Goal: Task Accomplishment & Management: Use online tool/utility

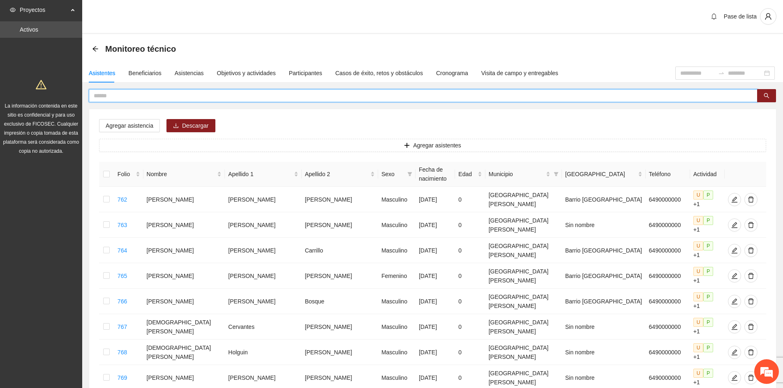
click at [157, 100] on input "text" at bounding box center [420, 95] width 652 height 9
click at [761, 94] on button "button" at bounding box center [766, 95] width 19 height 13
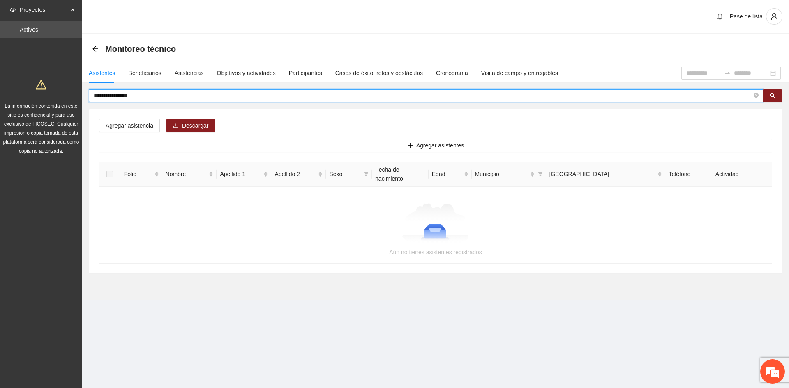
click at [98, 95] on input "**********" at bounding box center [423, 95] width 658 height 9
click at [776, 96] on button "button" at bounding box center [772, 95] width 19 height 13
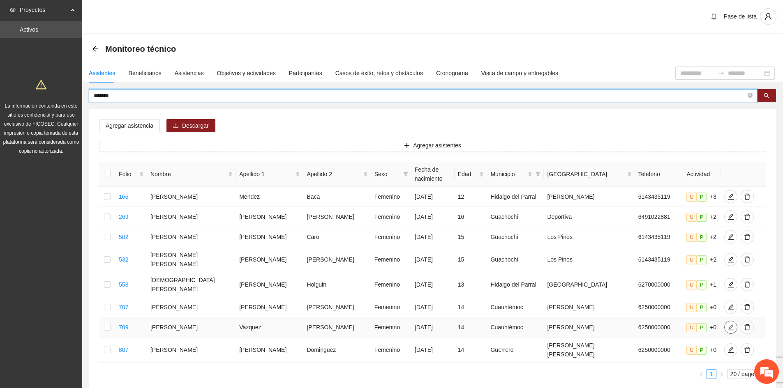
type input "*******"
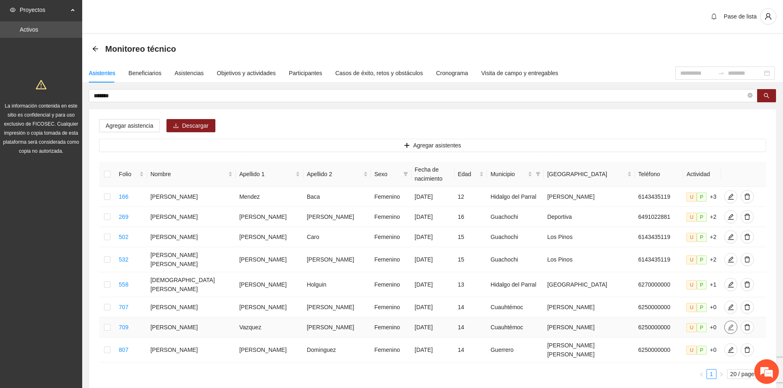
click at [728, 325] on icon "edit" at bounding box center [731, 328] width 6 height 6
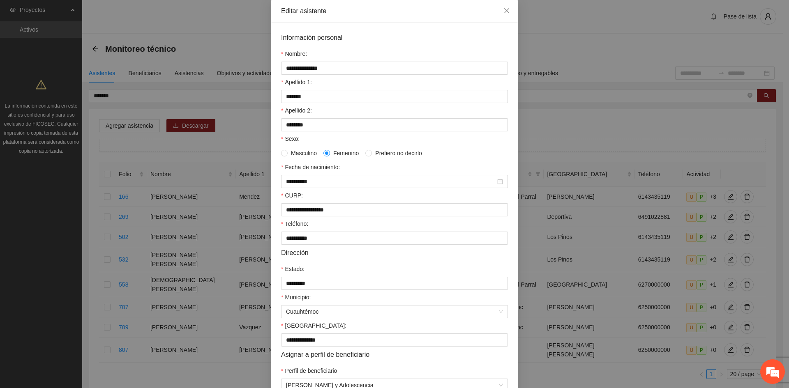
scroll to position [89, 0]
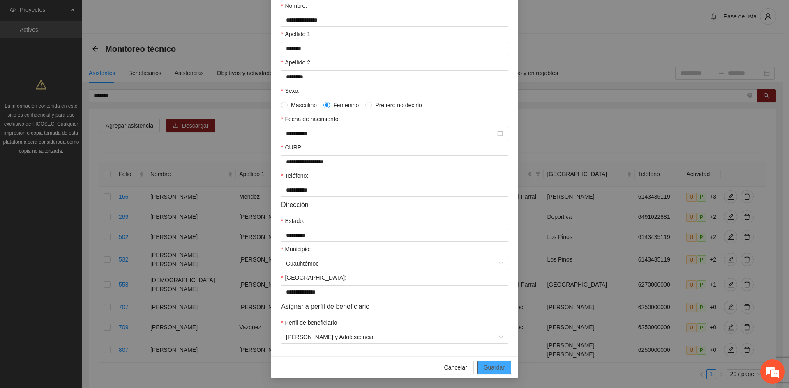
click at [490, 373] on button "Guardar" at bounding box center [494, 367] width 34 height 13
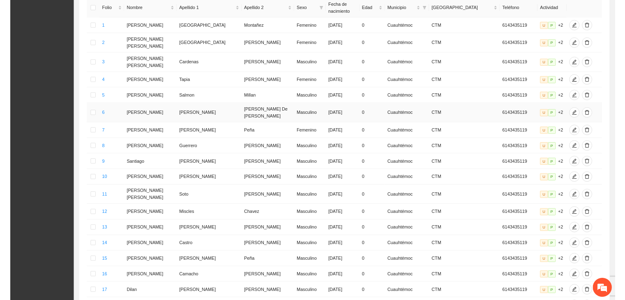
scroll to position [0, 0]
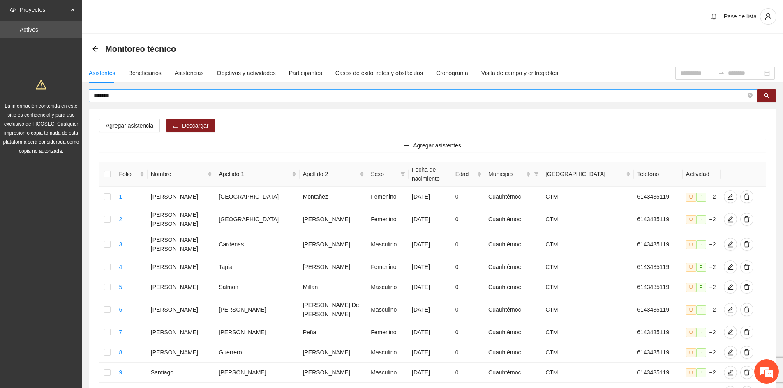
click at [750, 98] on icon "close-circle" at bounding box center [750, 95] width 5 height 5
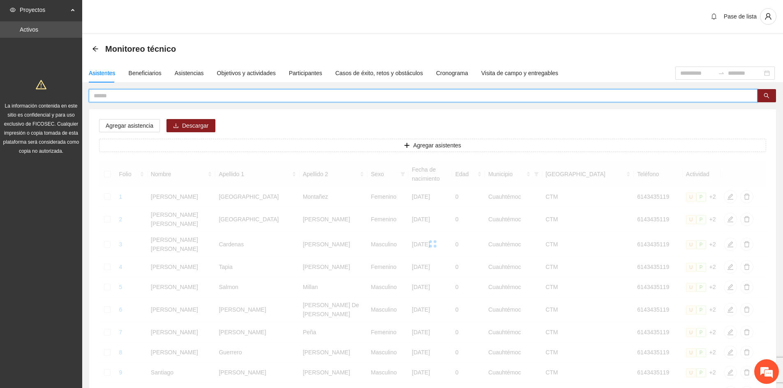
paste input "**********"
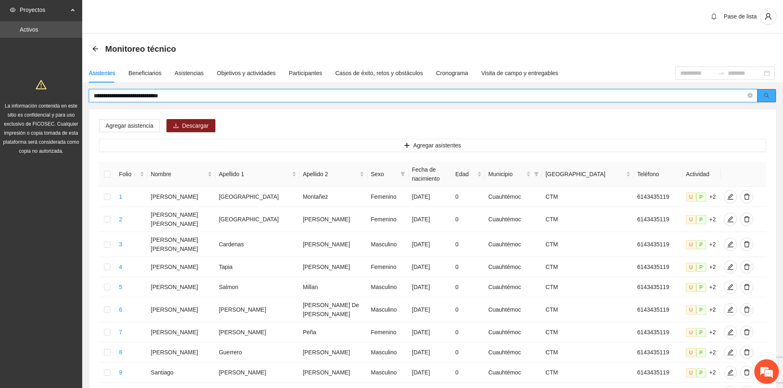
click at [769, 93] on icon "search" at bounding box center [767, 96] width 6 height 6
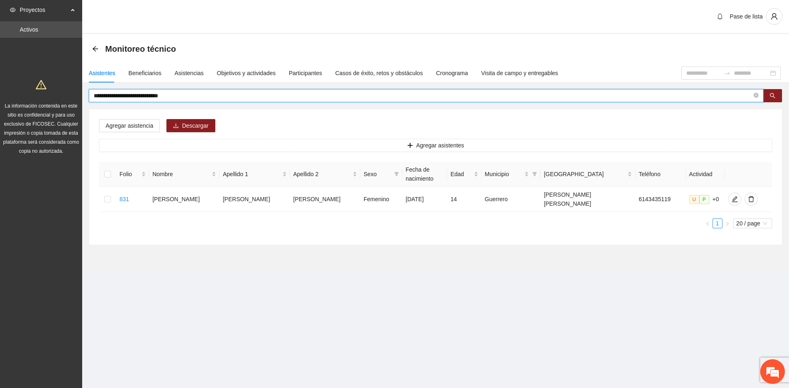
type input "**********"
click at [755, 96] on icon "close-circle" at bounding box center [756, 95] width 5 height 5
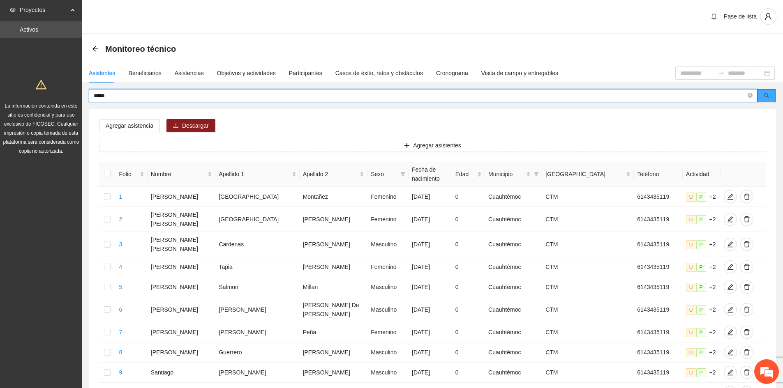
click at [767, 101] on button "button" at bounding box center [766, 95] width 19 height 13
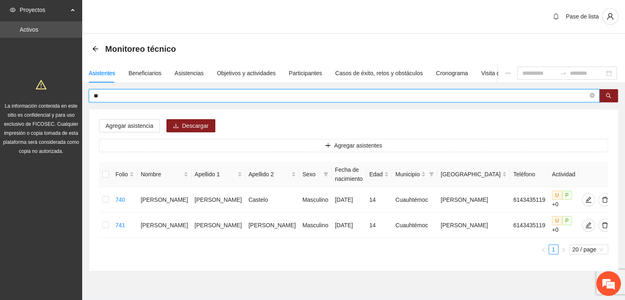
type input "*"
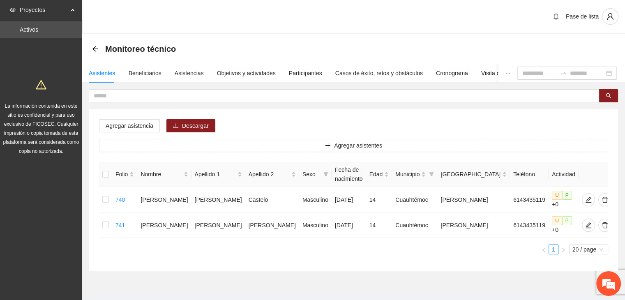
click at [587, 254] on div "Folio Nombre Apellido 1 Apellido 2 Sexo Fecha de nacimiento Edad Municipio Colo…" at bounding box center [353, 211] width 509 height 99
click at [586, 253] on div "20 / page" at bounding box center [588, 250] width 39 height 10
click at [586, 252] on span "20 / page" at bounding box center [589, 249] width 32 height 9
click at [580, 246] on span "20 / page" at bounding box center [589, 249] width 32 height 9
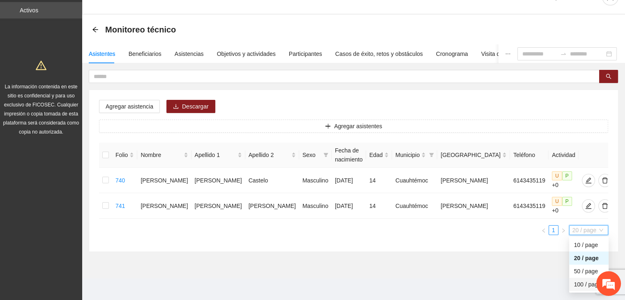
click at [580, 286] on div "100 / page" at bounding box center [589, 284] width 30 height 9
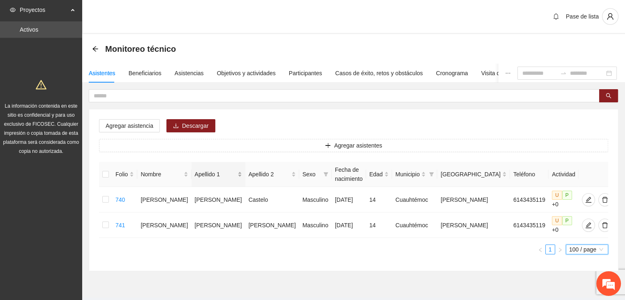
scroll to position [0, 0]
click at [122, 88] on div "Asistentes Beneficiarios Asistencias Objetivos y actividades Participantes Caso…" at bounding box center [353, 168] width 543 height 208
click at [115, 78] on div "Asistentes Beneficiarios Asistencias Objetivos y actividades Participantes Caso…" at bounding box center [320, 73] width 476 height 19
click at [110, 73] on div "Asistentes" at bounding box center [102, 73] width 27 height 9
click at [183, 71] on div "Asistencias" at bounding box center [189, 73] width 29 height 9
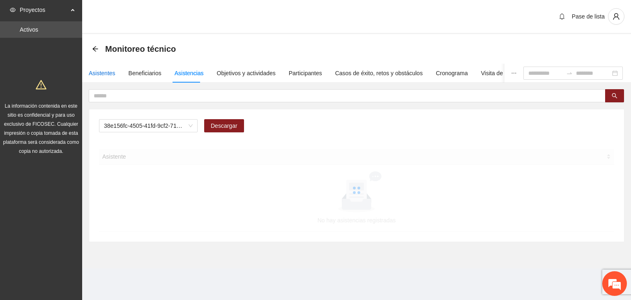
click at [104, 77] on div "Asistentes" at bounding box center [102, 73] width 27 height 9
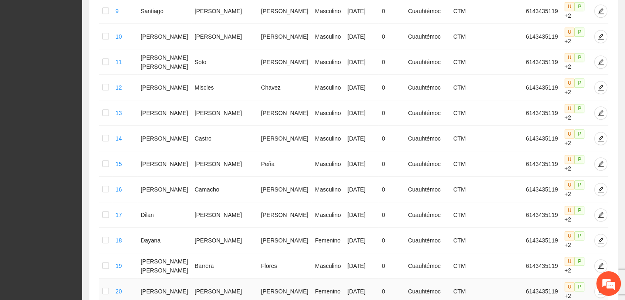
scroll to position [405, 0]
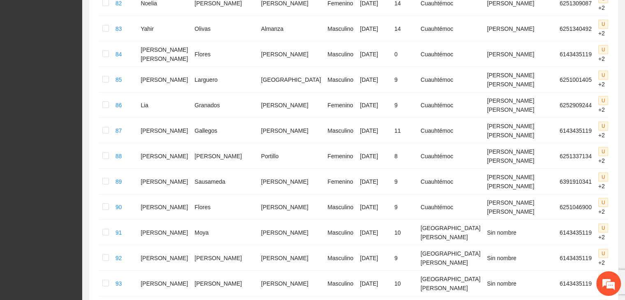
scroll to position [2388, 0]
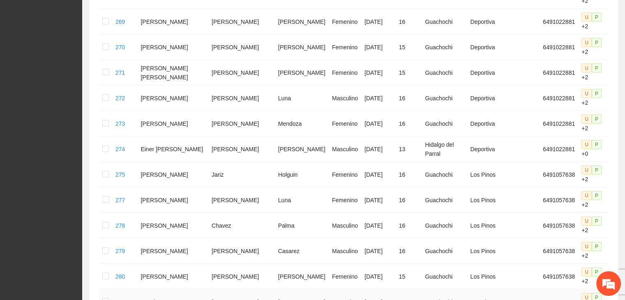
scroll to position [1843, 0]
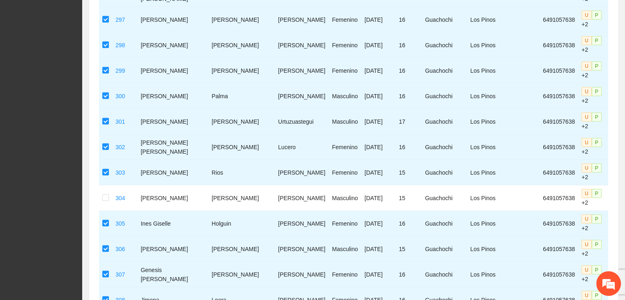
scroll to position [2296, 0]
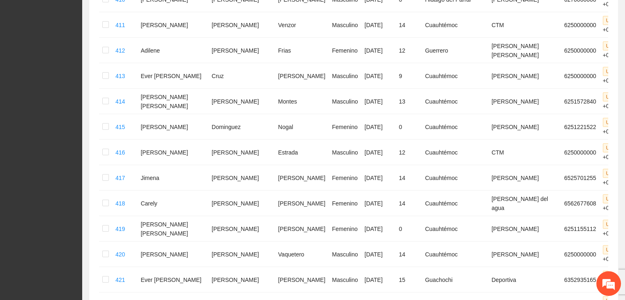
scroll to position [2217, 0]
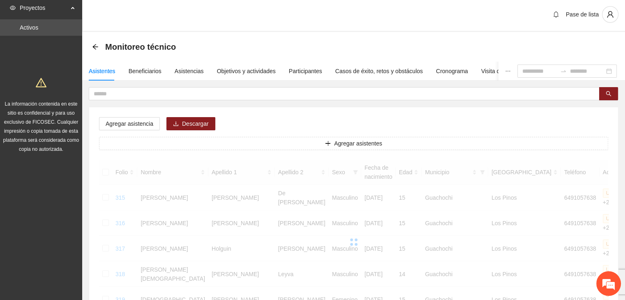
scroll to position [0, 0]
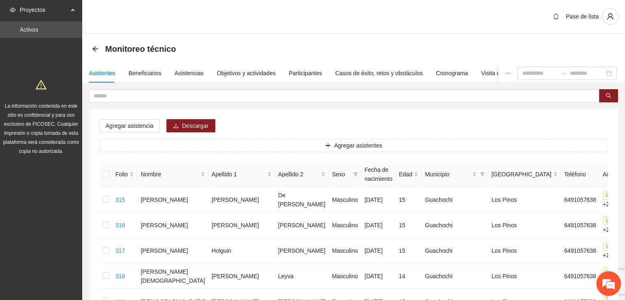
click at [67, 10] on span "Proyectos" at bounding box center [44, 10] width 49 height 16
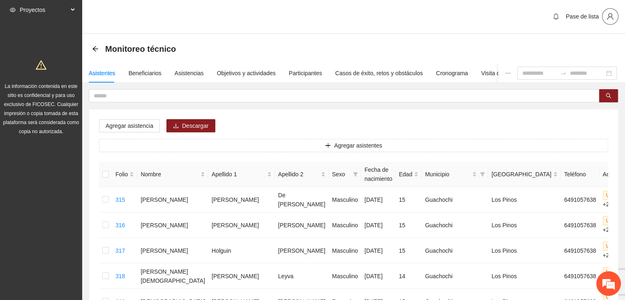
click at [611, 23] on button "button" at bounding box center [610, 16] width 16 height 16
click at [586, 49] on span "Cerrar sesión" at bounding box center [589, 47] width 52 height 9
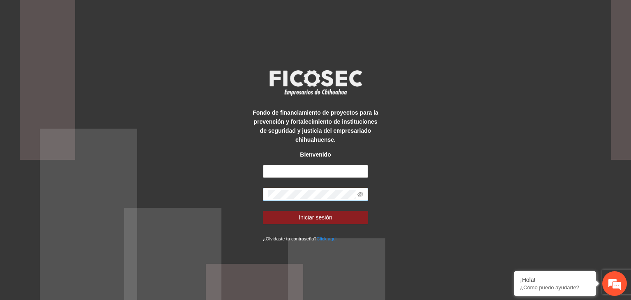
type input "**********"
click at [364, 191] on span at bounding box center [315, 194] width 105 height 13
click at [360, 194] on icon "eye-invisible" at bounding box center [361, 195] width 6 height 6
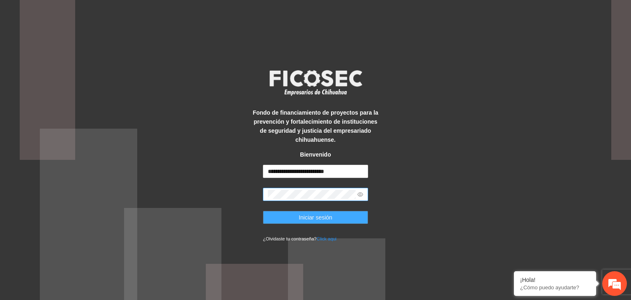
click at [316, 221] on span "Iniciar sesión" at bounding box center [316, 217] width 34 height 9
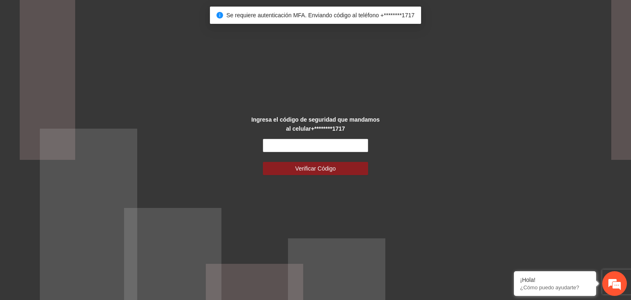
click at [495, 162] on div "Ingresa el código de seguridad que mandamos al celular +********1717 Verificar …" at bounding box center [315, 150] width 631 height 300
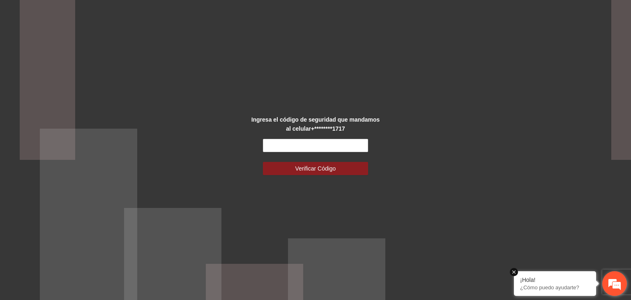
click at [515, 272] on em at bounding box center [514, 272] width 8 height 8
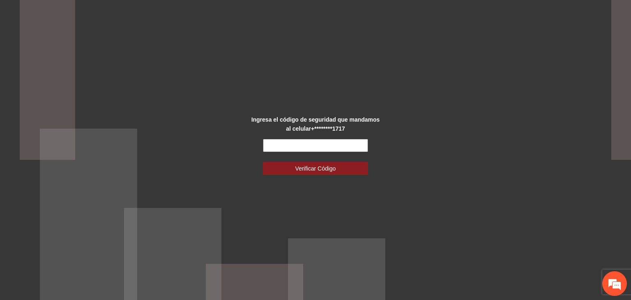
click at [350, 141] on input "text" at bounding box center [315, 145] width 105 height 13
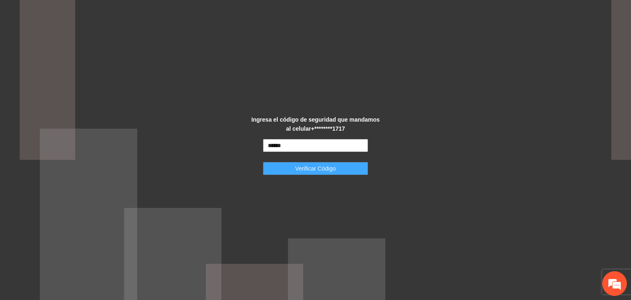
type input "******"
click at [321, 173] on span "Verificar Código" at bounding box center [316, 168] width 41 height 9
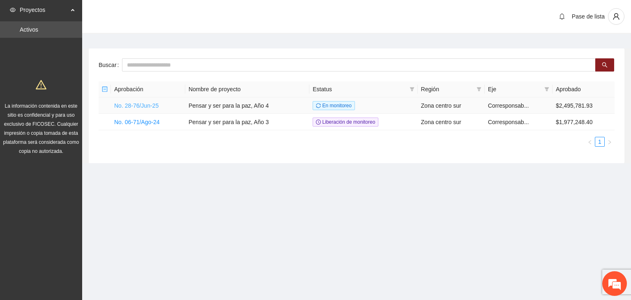
click at [144, 105] on link "No. 28-76/Jun-25" at bounding box center [136, 105] width 44 height 7
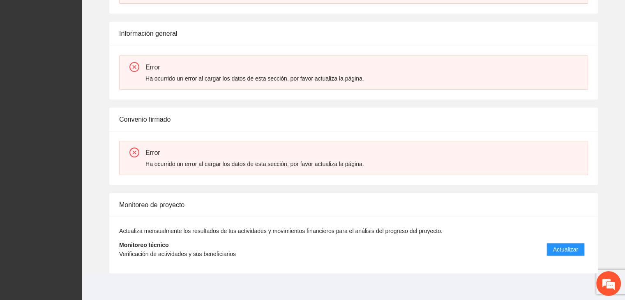
scroll to position [176, 0]
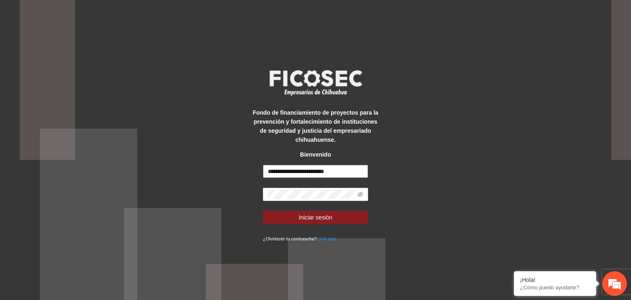
click at [329, 174] on input "**********" at bounding box center [315, 171] width 105 height 13
type input "**********"
click at [358, 196] on icon "eye-invisible" at bounding box center [361, 195] width 6 height 6
click at [325, 217] on span "Iniciar sesión" at bounding box center [316, 217] width 34 height 9
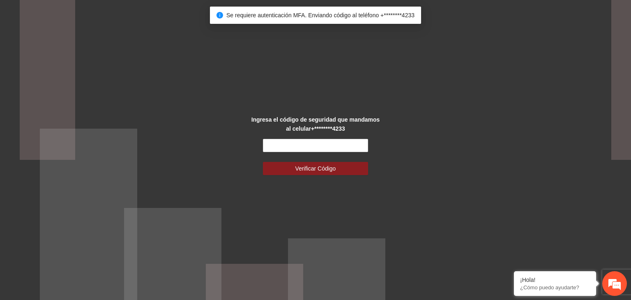
click at [433, 168] on div "Ingresa el código de seguridad que mandamos al celular +********4233 Verificar …" at bounding box center [315, 150] width 631 height 300
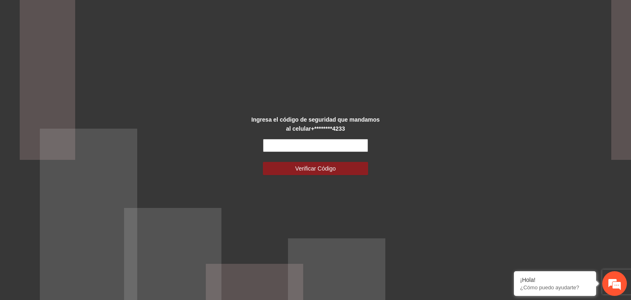
click at [353, 146] on input "text" at bounding box center [315, 145] width 105 height 13
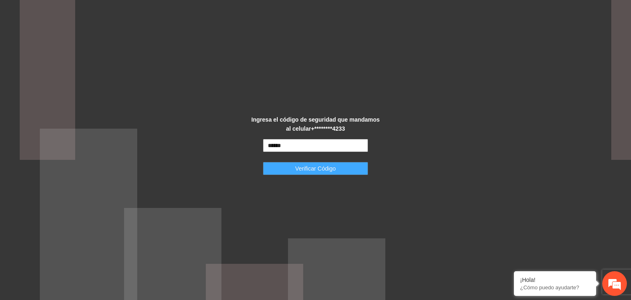
type input "******"
click at [352, 173] on button "Verificar Código" at bounding box center [315, 168] width 105 height 13
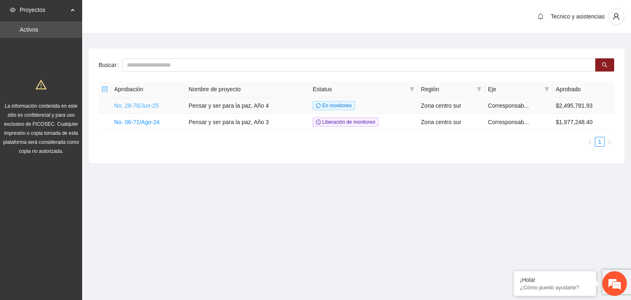
click at [145, 108] on link "No. 28-76/Jun-25" at bounding box center [136, 105] width 44 height 7
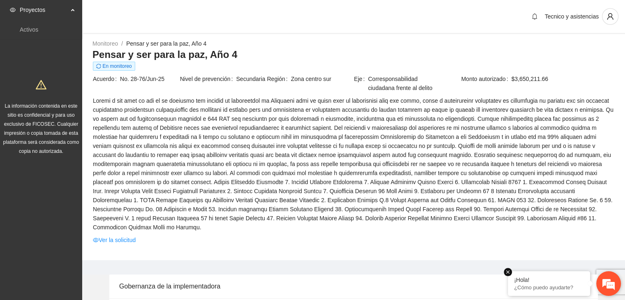
click at [511, 273] on em at bounding box center [508, 272] width 8 height 8
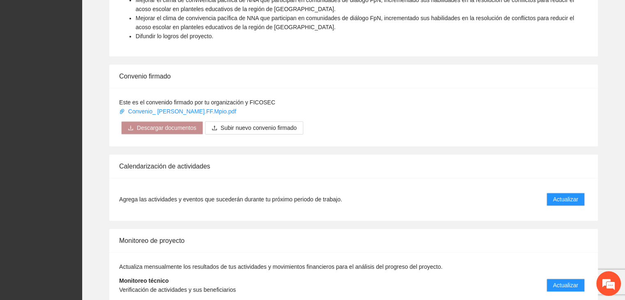
scroll to position [575, 0]
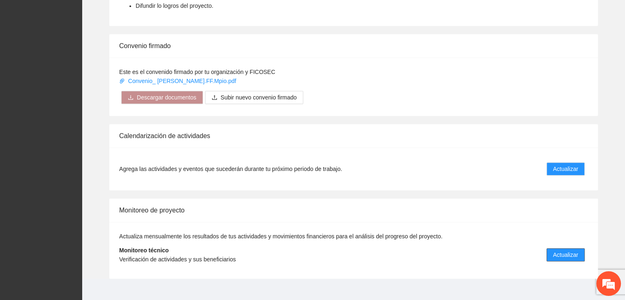
click at [578, 250] on span "Actualizar" at bounding box center [565, 254] width 25 height 9
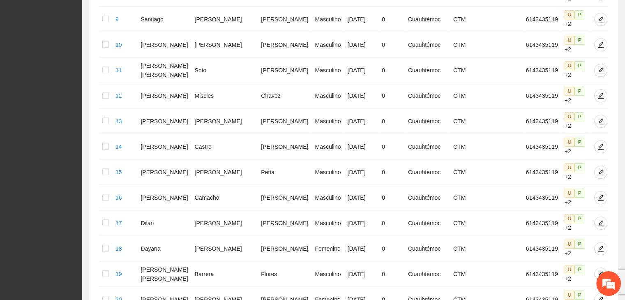
scroll to position [405, 0]
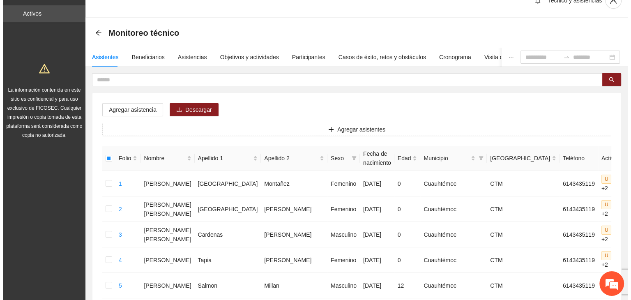
scroll to position [0, 0]
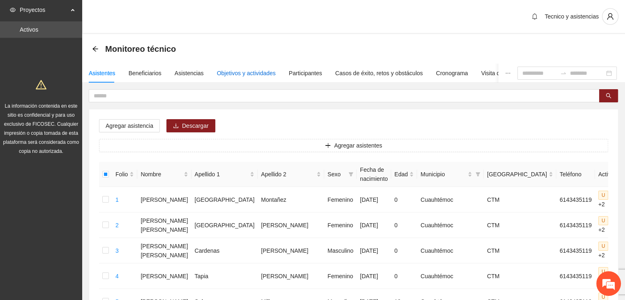
click at [251, 74] on div "Objetivos y actividades" at bounding box center [246, 73] width 59 height 9
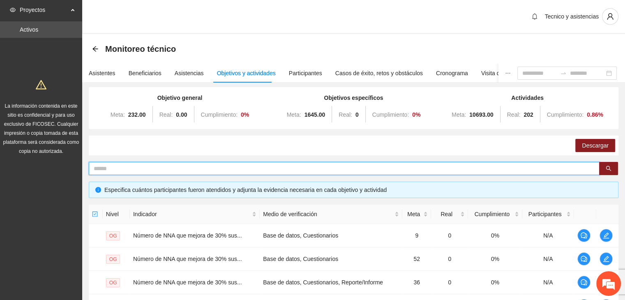
click at [145, 164] on input "text" at bounding box center [341, 168] width 494 height 9
click at [145, 166] on input "text" at bounding box center [341, 168] width 494 height 9
click at [150, 170] on input "text" at bounding box center [341, 168] width 494 height 9
click at [612, 172] on button "button" at bounding box center [608, 168] width 19 height 13
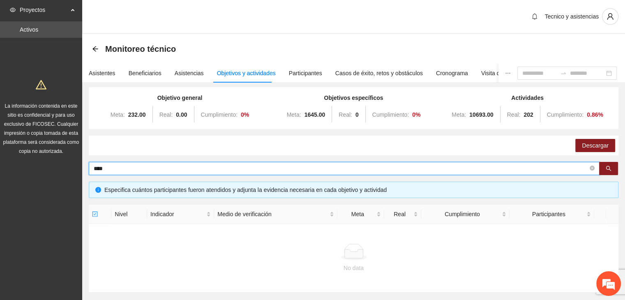
click at [148, 171] on input "****" at bounding box center [341, 168] width 494 height 9
type input "*"
click at [176, 69] on div "Asistencias" at bounding box center [189, 73] width 29 height 9
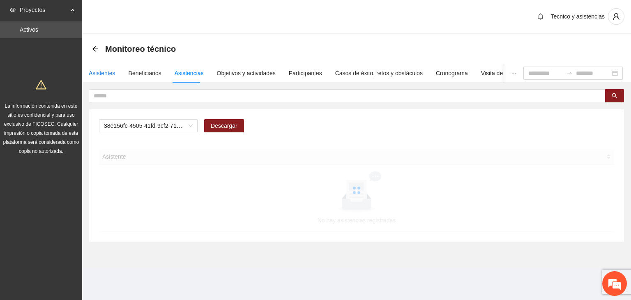
click at [106, 70] on div "Asistentes" at bounding box center [102, 73] width 27 height 9
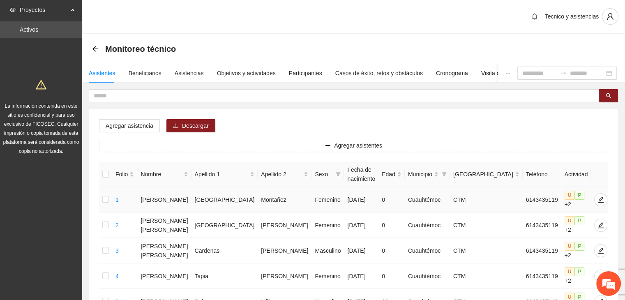
click at [107, 204] on td at bounding box center [105, 199] width 13 height 25
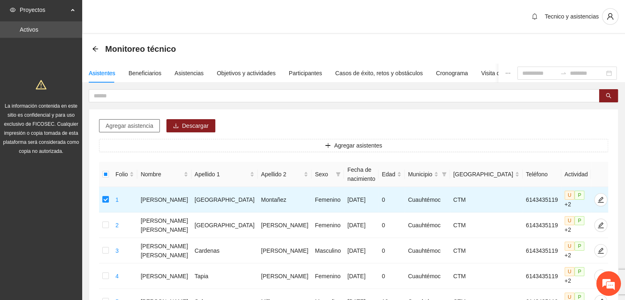
click at [128, 126] on span "Agregar asistencia" at bounding box center [130, 125] width 48 height 9
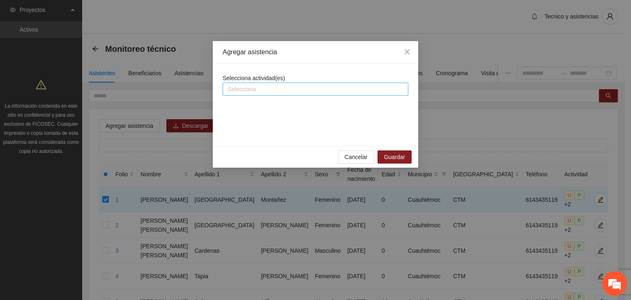
click at [259, 92] on div at bounding box center [316, 89] width 182 height 10
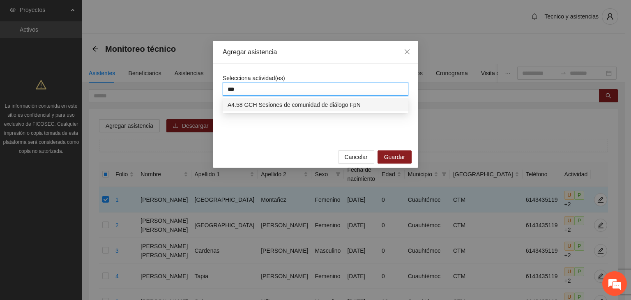
type input "****"
click at [342, 107] on div "A4.58 GCH Sesiones de comunidad de diálogo FpN" at bounding box center [316, 104] width 176 height 9
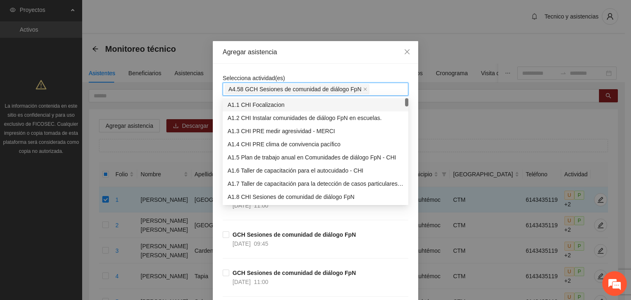
click at [381, 89] on div "A4.58 GCH Sesiones de comunidad de diálogo FpN" at bounding box center [316, 89] width 182 height 12
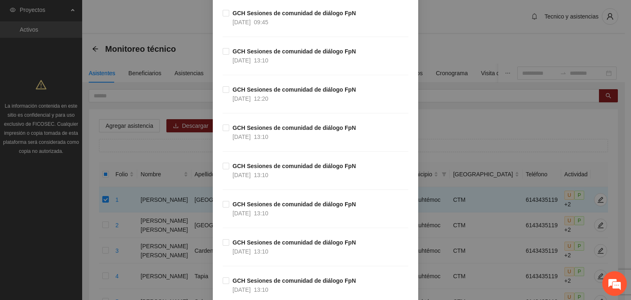
scroll to position [1203, 0]
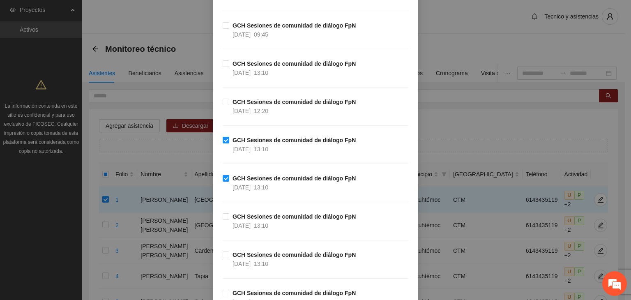
click at [224, 141] on label "GCH Sesiones de comunidad de diálogo FpN 30/09/2025 13:10" at bounding box center [291, 145] width 136 height 18
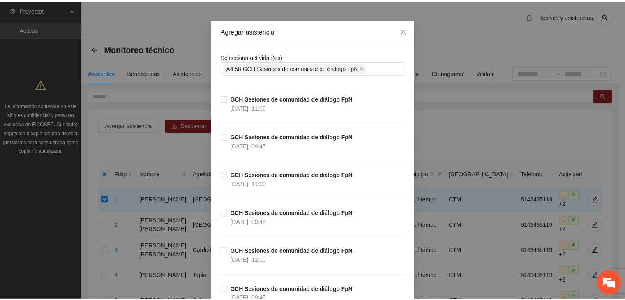
scroll to position [0, 0]
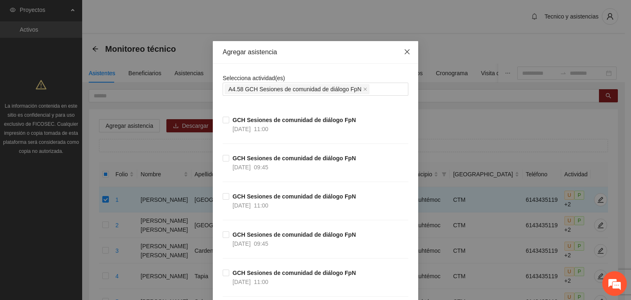
click at [404, 50] on icon "close" at bounding box center [407, 52] width 7 height 7
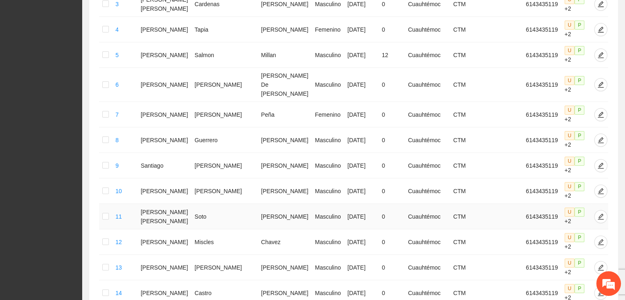
scroll to position [405, 0]
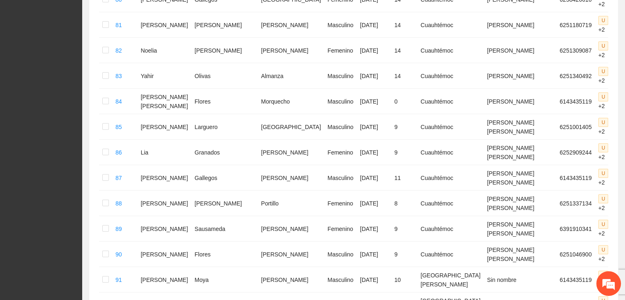
scroll to position [2388, 0]
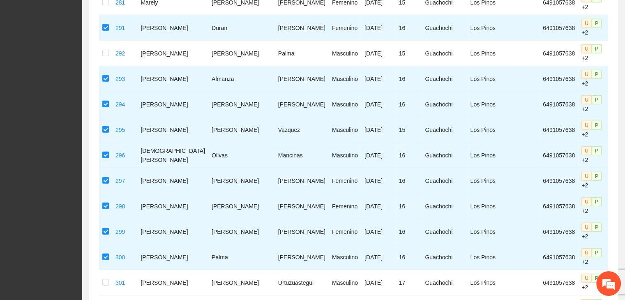
scroll to position [2213, 0]
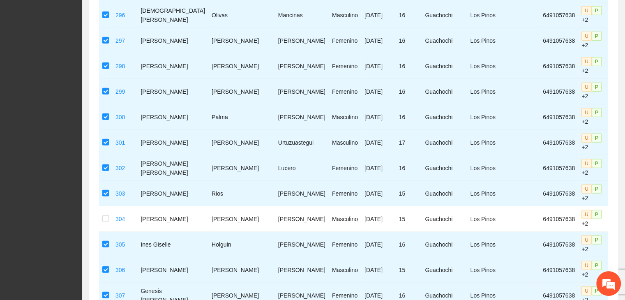
scroll to position [2296, 0]
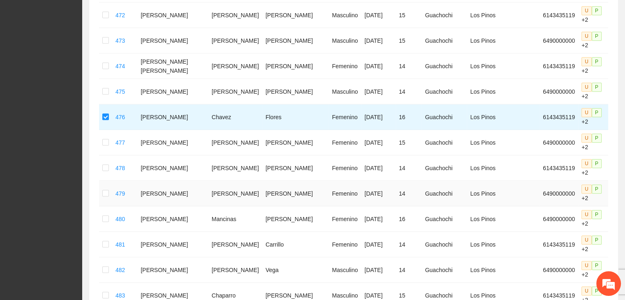
scroll to position [512, 0]
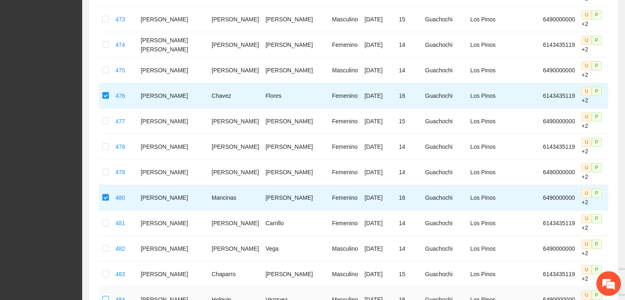
click at [108, 295] on label at bounding box center [105, 299] width 7 height 9
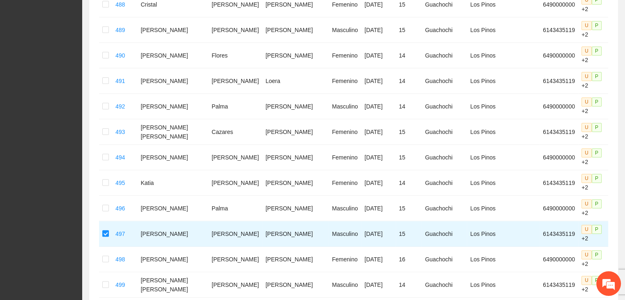
scroll to position [923, 0]
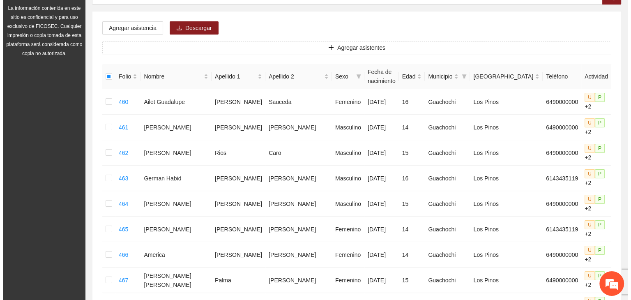
scroll to position [0, 0]
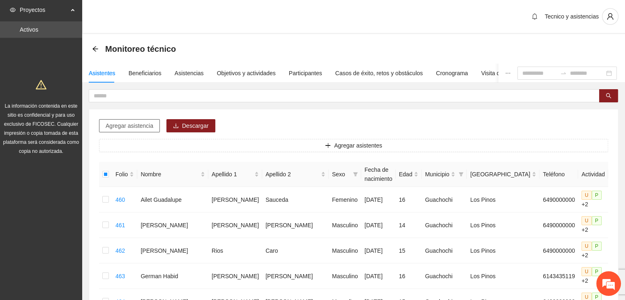
click at [135, 127] on span "Agregar asistencia" at bounding box center [130, 125] width 48 height 9
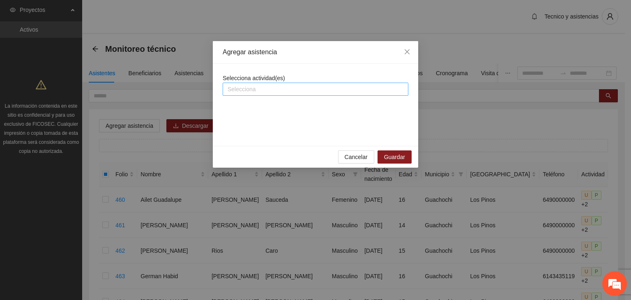
click at [238, 91] on div at bounding box center [316, 89] width 182 height 10
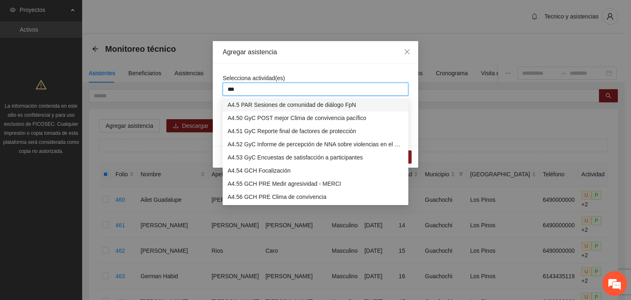
type input "****"
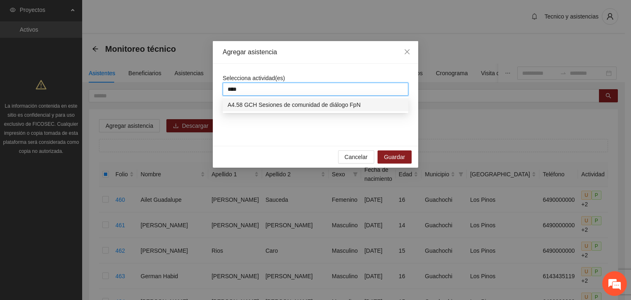
click at [293, 102] on div "A4.58 GCH Sesiones de comunidad de diálogo FpN" at bounding box center [316, 104] width 176 height 9
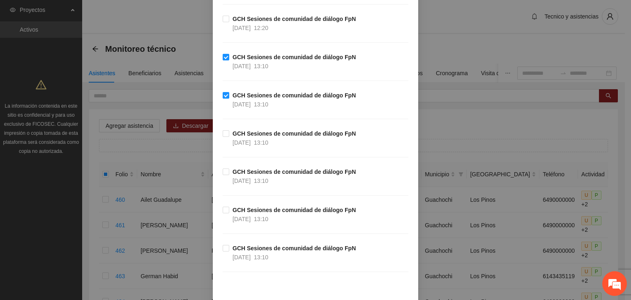
scroll to position [1326, 0]
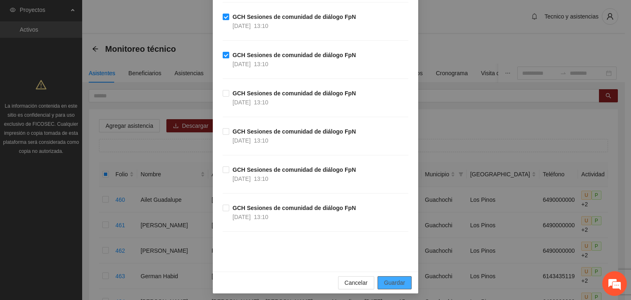
click at [391, 278] on span "Guardar" at bounding box center [394, 282] width 21 height 9
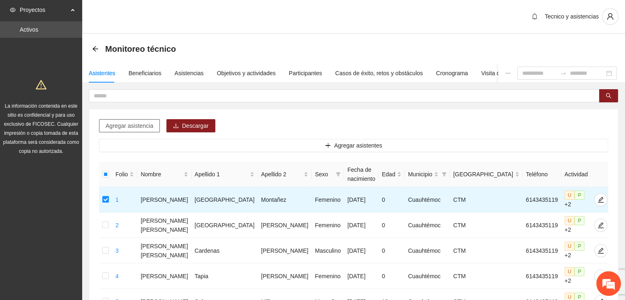
click at [146, 125] on span "Agregar asistencia" at bounding box center [130, 125] width 48 height 9
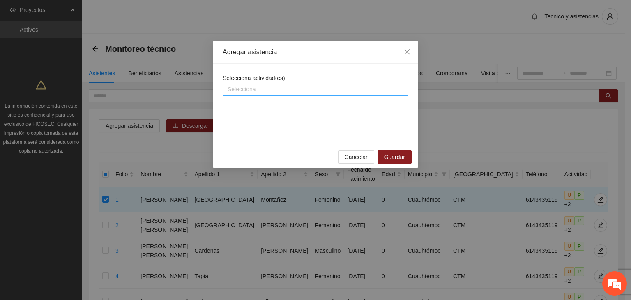
click at [255, 94] on div "Selecciona" at bounding box center [316, 89] width 186 height 13
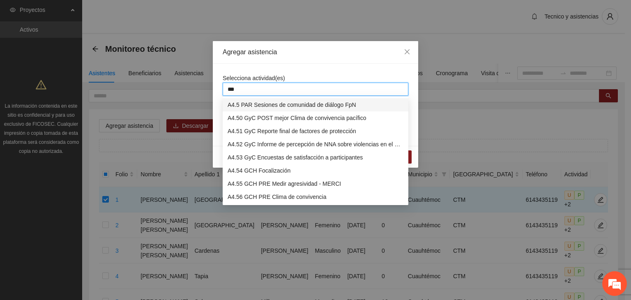
type input "****"
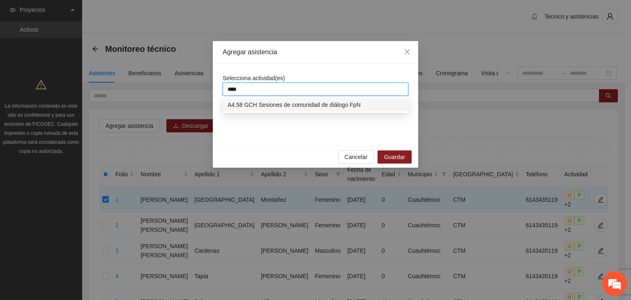
click at [303, 109] on div "A4.58 GCH Sesiones de comunidad de diálogo FpN" at bounding box center [316, 104] width 176 height 9
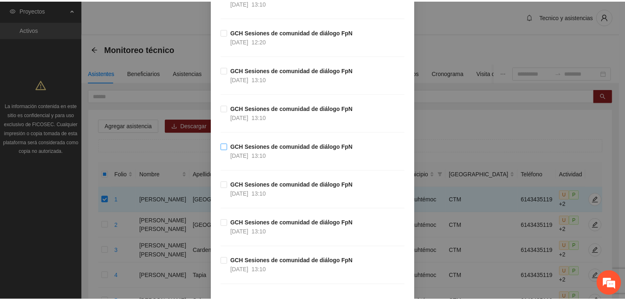
scroll to position [1315, 0]
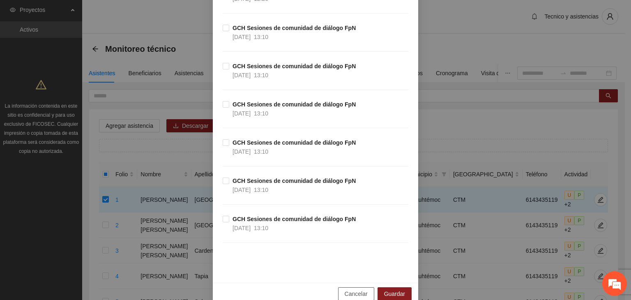
click at [349, 291] on span "Cancelar" at bounding box center [356, 293] width 23 height 9
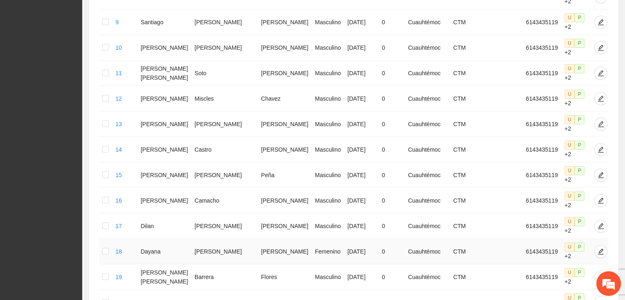
scroll to position [405, 0]
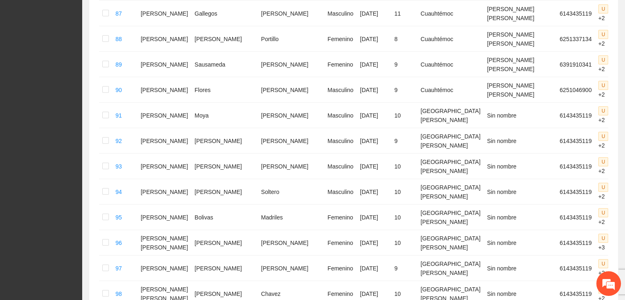
scroll to position [2388, 0]
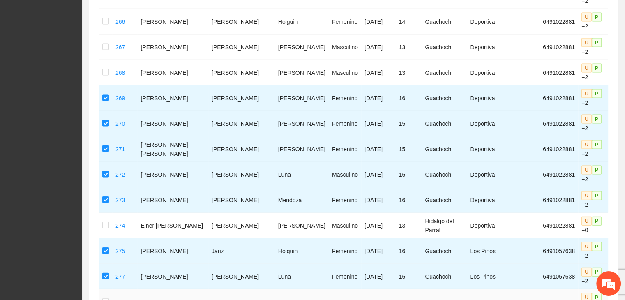
scroll to position [1802, 0]
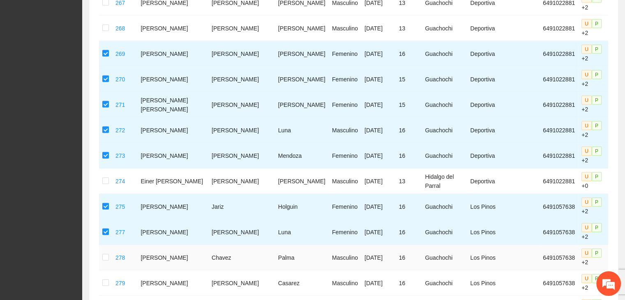
click at [108, 245] on td at bounding box center [105, 257] width 13 height 25
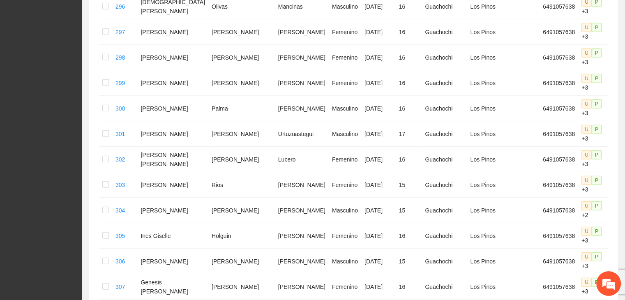
scroll to position [2296, 0]
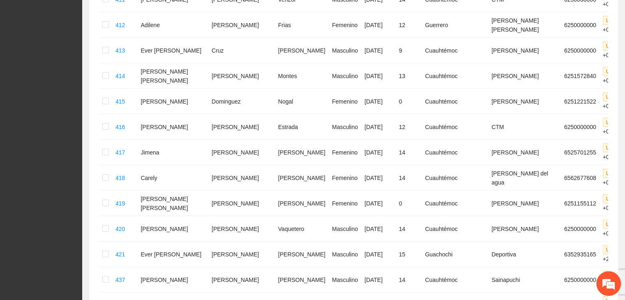
scroll to position [2217, 0]
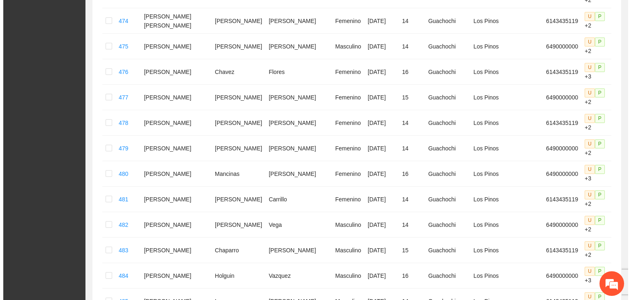
scroll to position [0, 0]
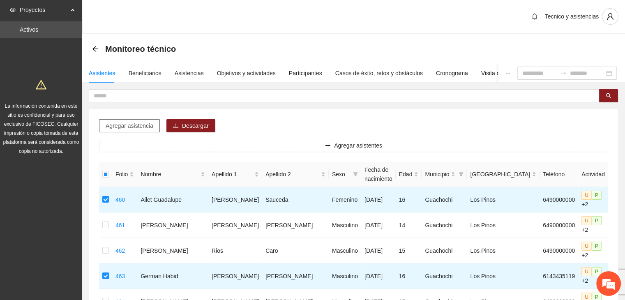
click at [122, 125] on span "Agregar asistencia" at bounding box center [130, 125] width 48 height 9
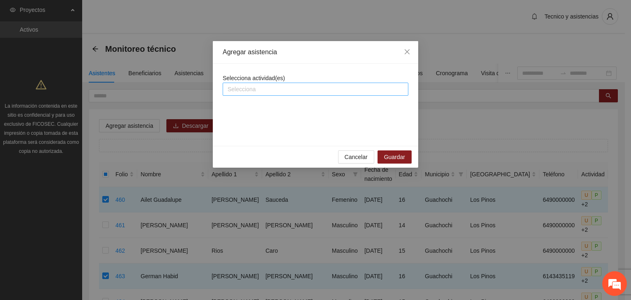
click at [279, 88] on div at bounding box center [316, 89] width 182 height 10
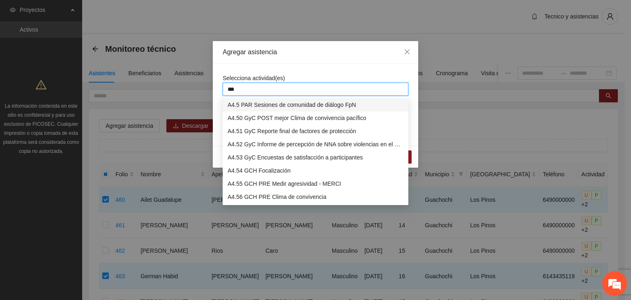
type input "****"
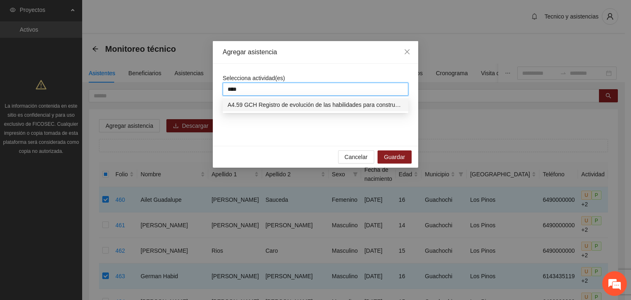
click at [282, 108] on div "A4.59 GCH Registro de evolución de las habilidades para construcción de acuerdo…" at bounding box center [316, 104] width 176 height 9
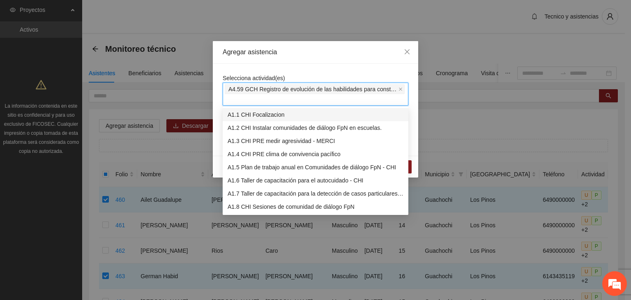
click at [400, 89] on icon "close" at bounding box center [401, 89] width 4 height 4
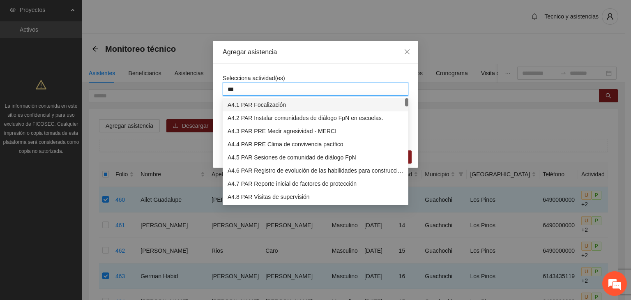
type input "****"
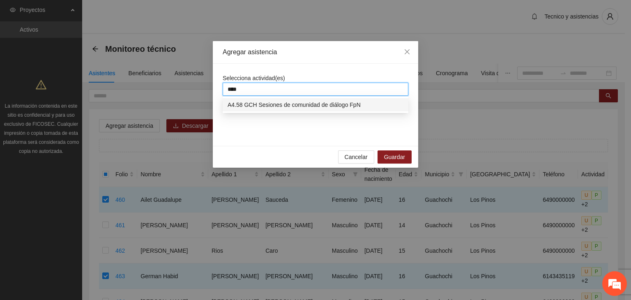
click at [298, 102] on div "A4.58 GCH Sesiones de comunidad de diálogo FpN" at bounding box center [316, 104] width 176 height 9
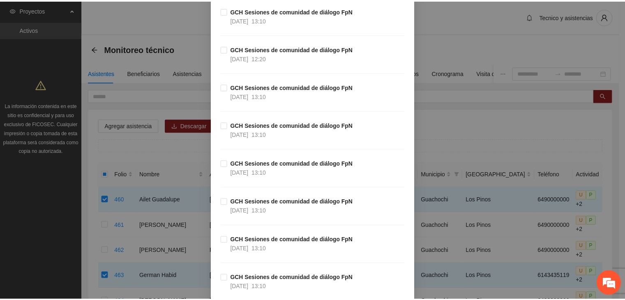
scroll to position [1326, 0]
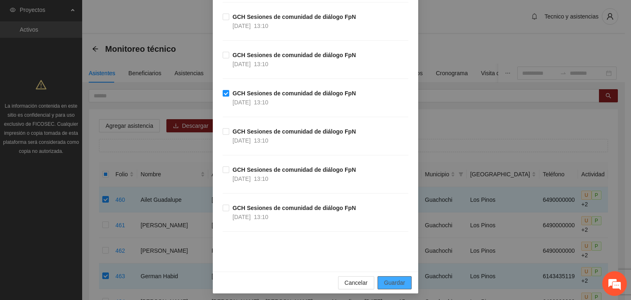
click at [393, 278] on span "Guardar" at bounding box center [394, 282] width 21 height 9
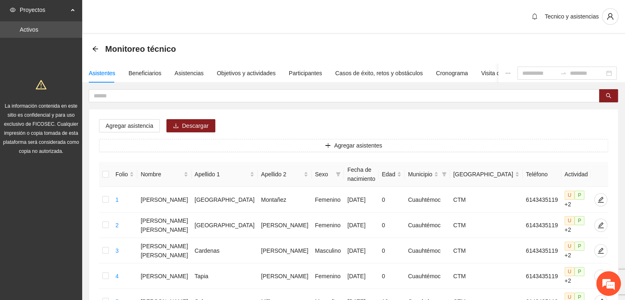
click at [67, 5] on span "Proyectos" at bounding box center [44, 10] width 49 height 16
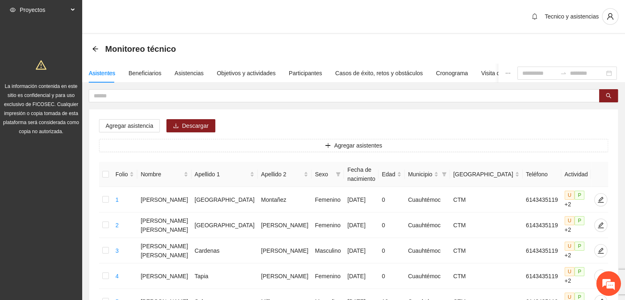
click at [27, 4] on span "Proyectos" at bounding box center [44, 10] width 49 height 16
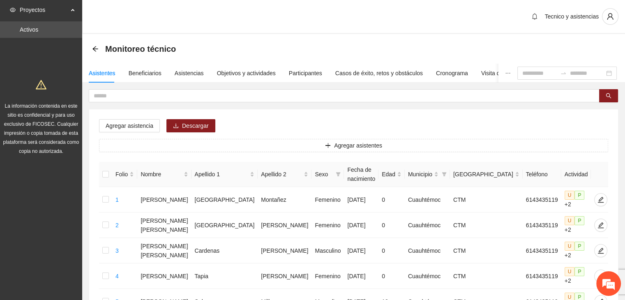
scroll to position [405, 0]
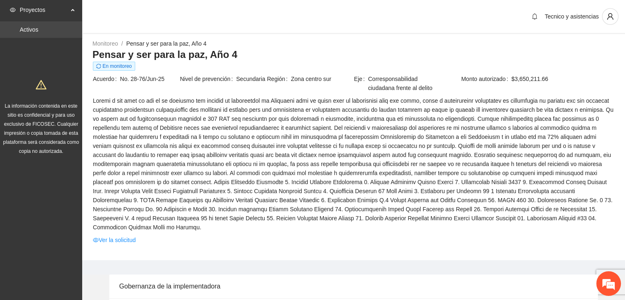
click at [38, 26] on link "Activos" at bounding box center [29, 29] width 18 height 7
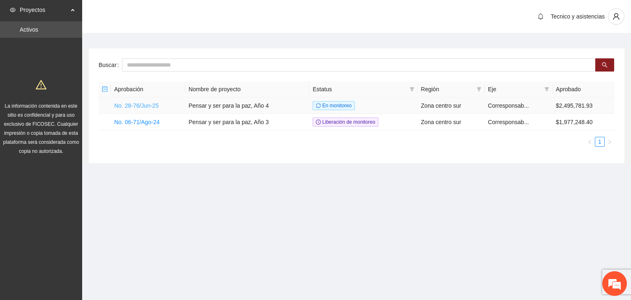
click at [123, 104] on link "No. 28-76/Jun-25" at bounding box center [136, 105] width 44 height 7
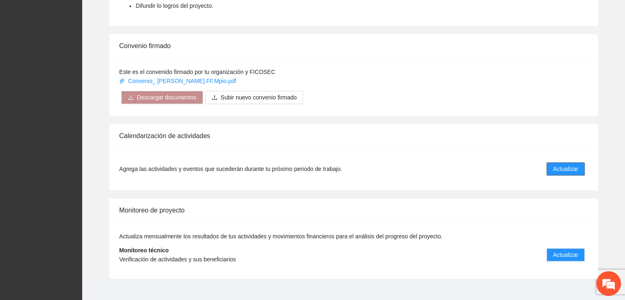
click at [564, 164] on span "Actualizar" at bounding box center [565, 168] width 25 height 9
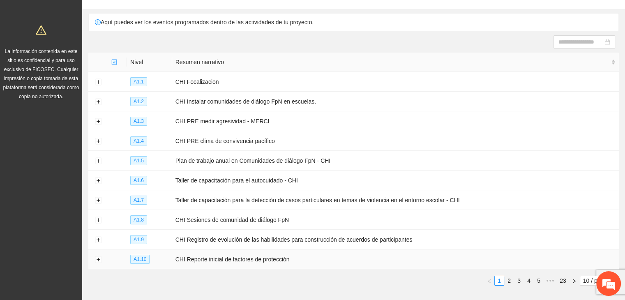
scroll to position [89, 0]
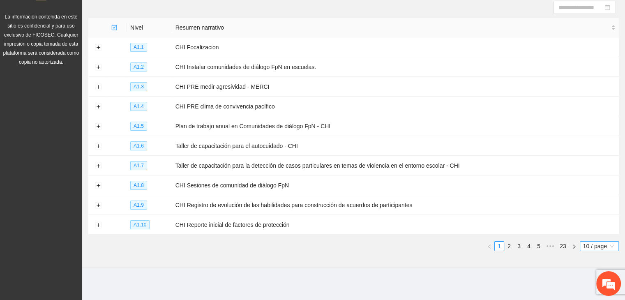
click at [582, 243] on div "10 / page" at bounding box center [599, 246] width 39 height 10
click at [590, 231] on div "100 / page" at bounding box center [600, 231] width 30 height 9
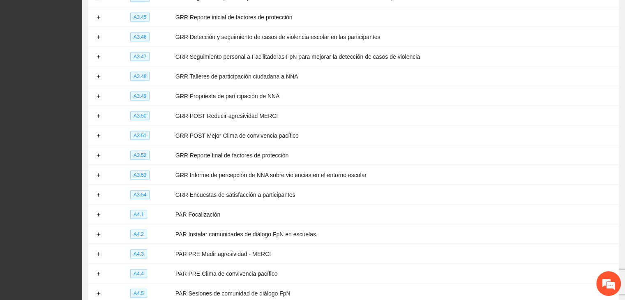
scroll to position [1865, 0]
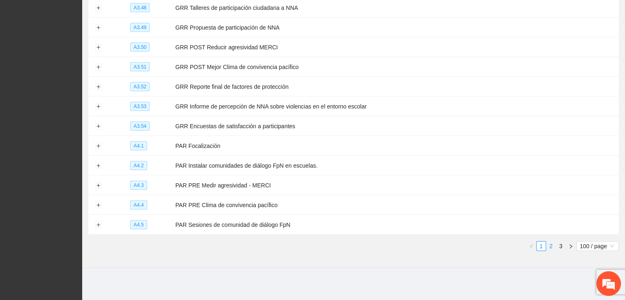
click at [552, 247] on link "2" at bounding box center [551, 246] width 9 height 9
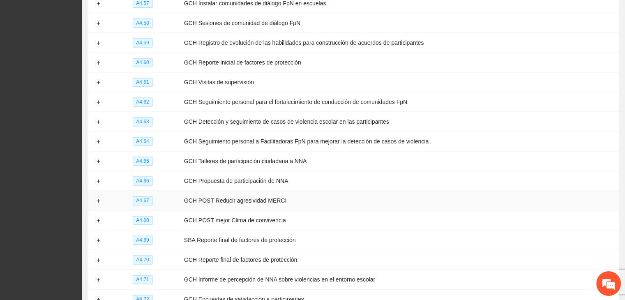
scroll to position [1125, 0]
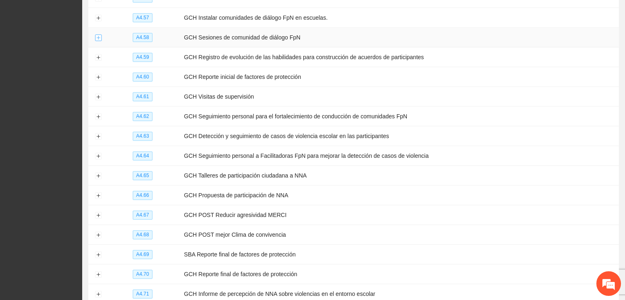
click at [99, 38] on button "Expand row" at bounding box center [98, 38] width 7 height 7
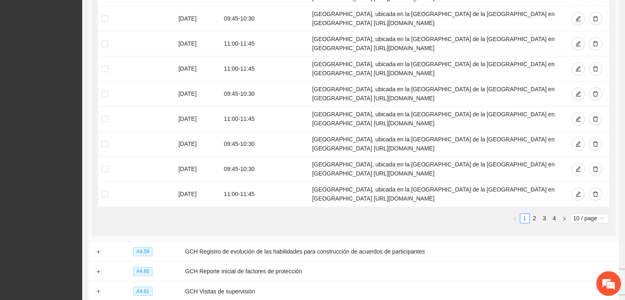
scroll to position [1289, 0]
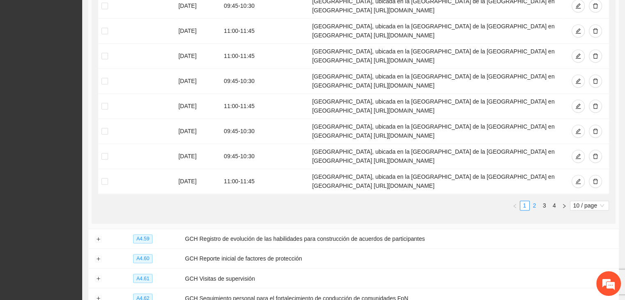
click at [536, 205] on link "2" at bounding box center [534, 205] width 9 height 9
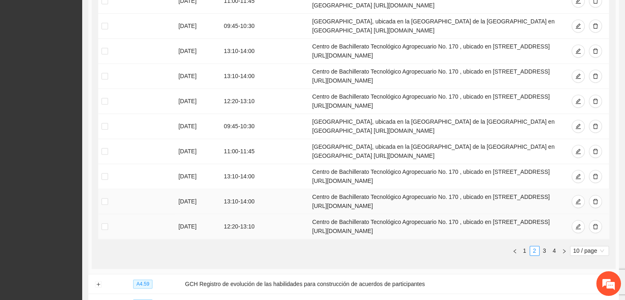
scroll to position [1248, 0]
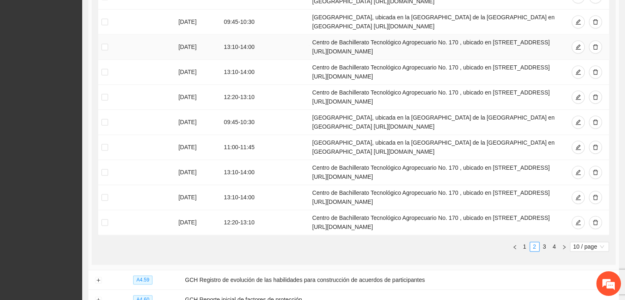
click at [310, 43] on td "Centro de Bachillerato Tecnológico Agropecuario No. 170 , ubicado en [STREET_AD…" at bounding box center [437, 47] width 256 height 25
drag, startPoint x: 306, startPoint y: 41, endPoint x: 472, endPoint y: 52, distance: 166.8
click at [472, 52] on td "Centro de Bachillerato Tecnológico Agropecuario No. 170 , ubicado en [STREET_AD…" at bounding box center [437, 47] width 256 height 25
copy td "Centro de Bachillerato Tecnológico Agropecuario No. 170 , ubicado en [STREET_AD…"
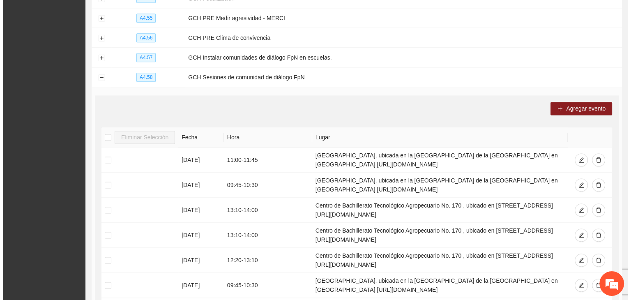
scroll to position [1088, 0]
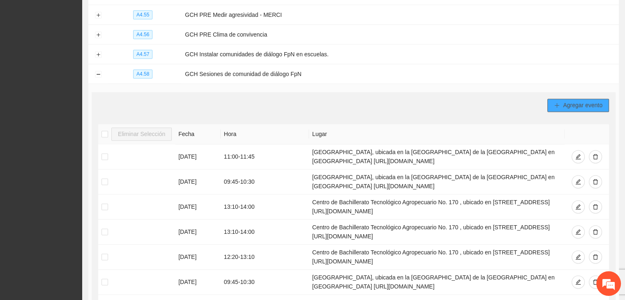
click at [584, 105] on span "Agregar evento" at bounding box center [582, 105] width 39 height 9
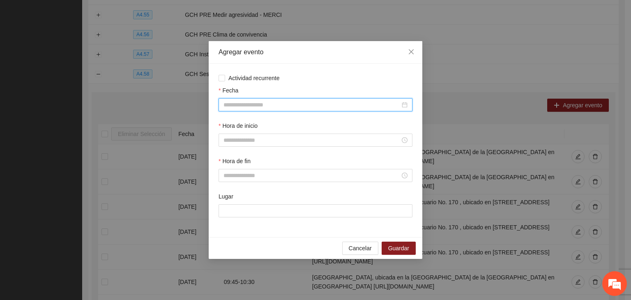
click at [239, 104] on input "Fecha" at bounding box center [312, 104] width 177 height 9
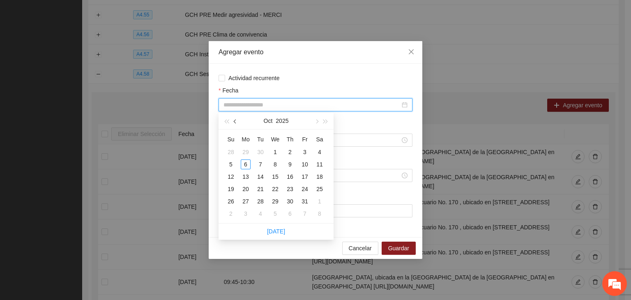
click at [236, 120] on span "button" at bounding box center [236, 122] width 4 height 4
type input "**********"
click at [278, 177] on div "17" at bounding box center [275, 177] width 10 height 10
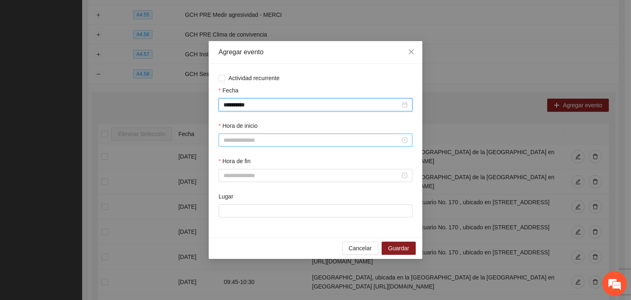
click at [255, 140] on input "Hora de inicio" at bounding box center [312, 140] width 177 height 9
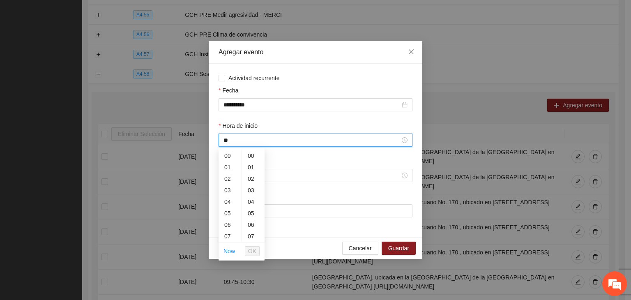
click at [256, 139] on input "**" at bounding box center [312, 140] width 177 height 9
click at [250, 224] on div "20" at bounding box center [253, 222] width 23 height 12
click at [226, 142] on input "*****" at bounding box center [312, 140] width 177 height 9
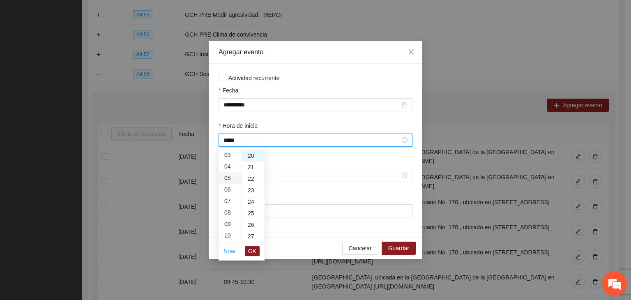
scroll to position [82, 0]
click at [230, 215] on div "12" at bounding box center [230, 212] width 23 height 12
click at [249, 251] on span "OK" at bounding box center [252, 251] width 8 height 9
type input "*****"
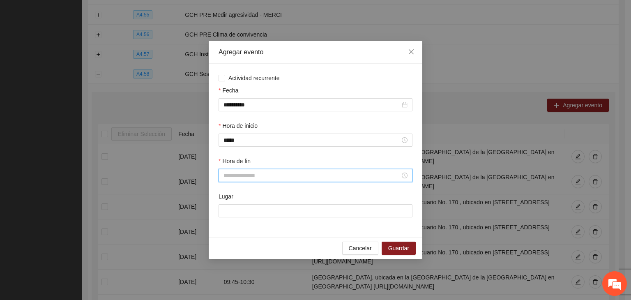
click at [257, 176] on input "Hora de fin" at bounding box center [312, 175] width 177 height 9
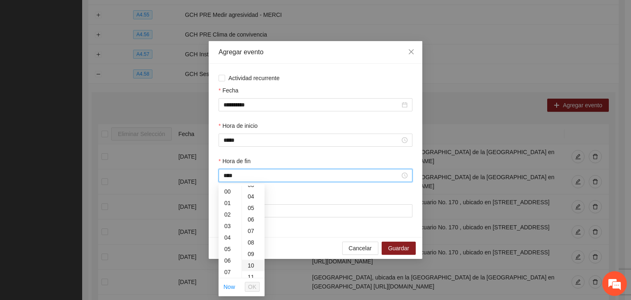
click at [253, 267] on div "10" at bounding box center [253, 266] width 23 height 12
click at [226, 173] on input "*****" at bounding box center [312, 175] width 177 height 9
click at [228, 259] on div "13" at bounding box center [230, 259] width 23 height 12
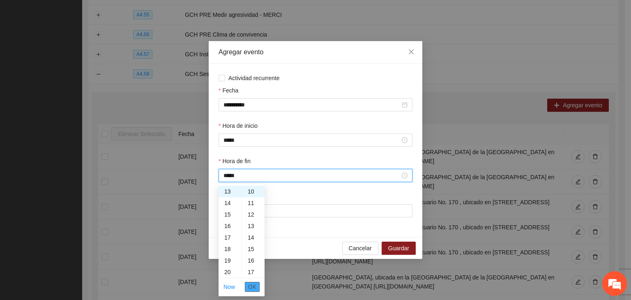
click at [249, 286] on span "OK" at bounding box center [252, 286] width 8 height 9
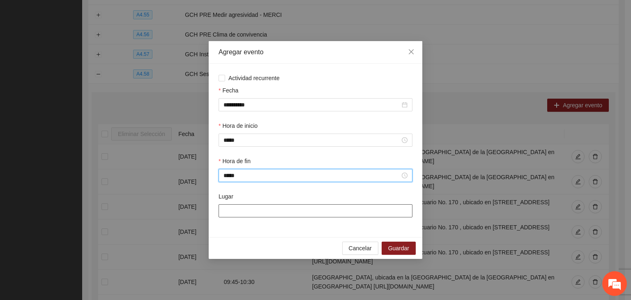
type input "*****"
click at [246, 212] on input "Lugar" at bounding box center [316, 210] width 194 height 13
paste input "**********"
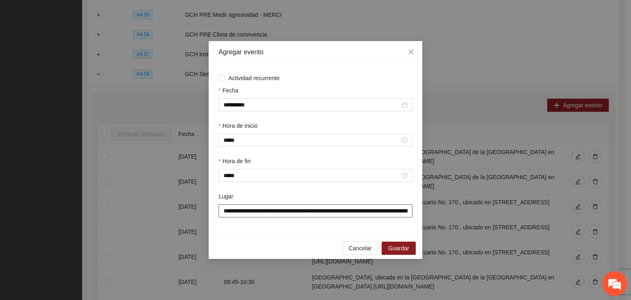
scroll to position [0, 233]
type input "**********"
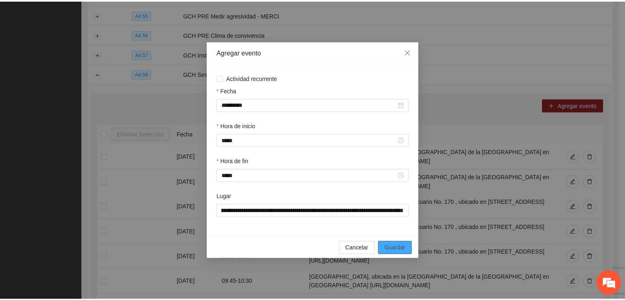
scroll to position [0, 0]
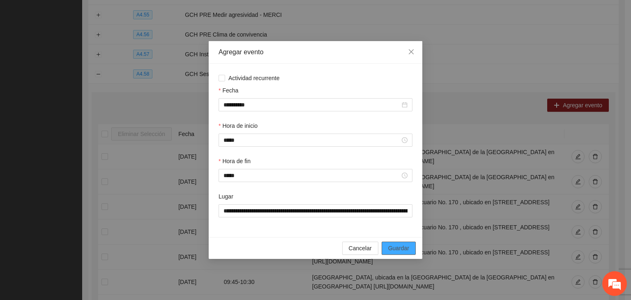
click at [407, 252] on span "Guardar" at bounding box center [398, 248] width 21 height 9
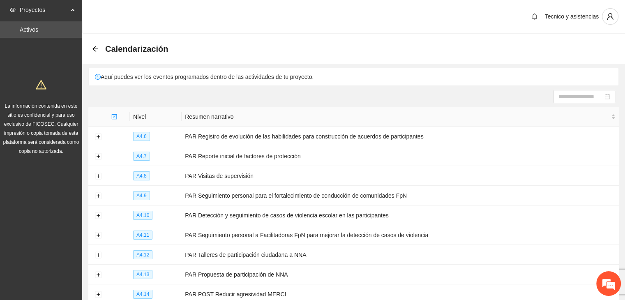
click at [96, 48] on icon "arrow-left" at bounding box center [95, 49] width 7 height 7
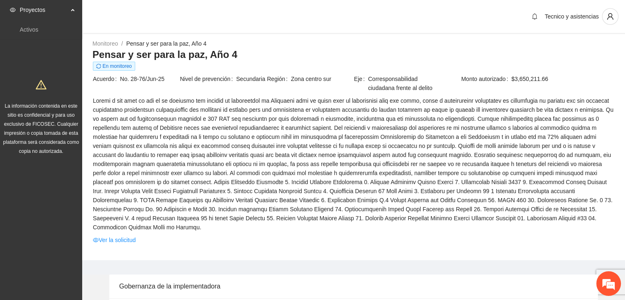
click at [33, 9] on span "Proyectos" at bounding box center [44, 10] width 49 height 16
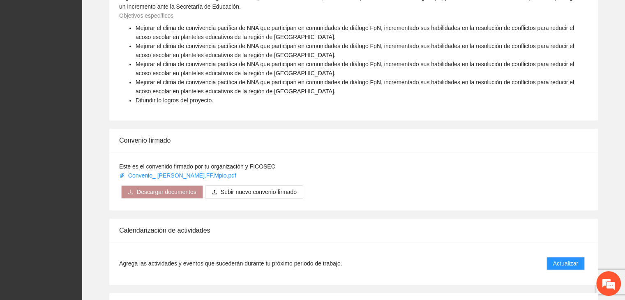
scroll to position [575, 0]
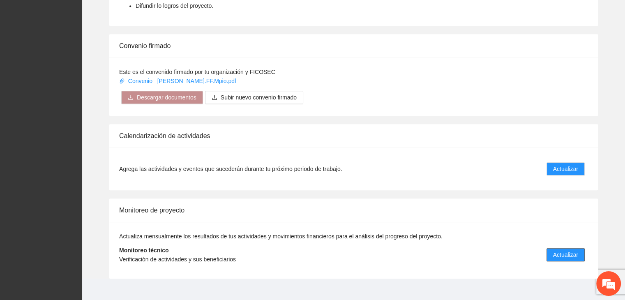
click at [570, 250] on span "Actualizar" at bounding box center [565, 254] width 25 height 9
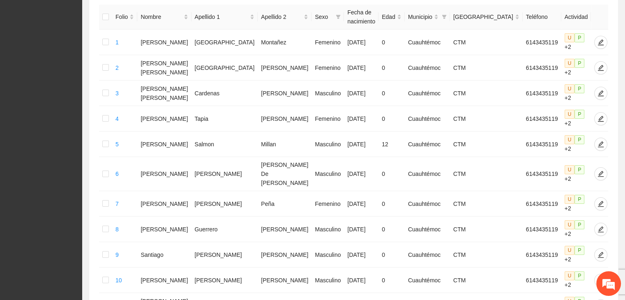
scroll to position [405, 0]
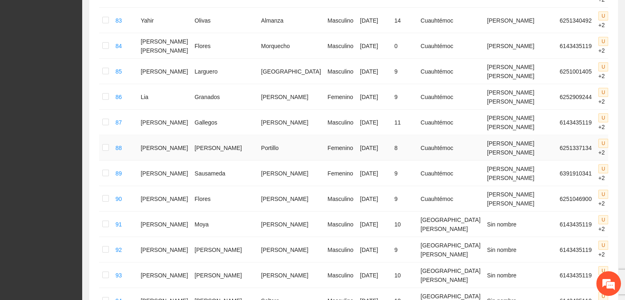
scroll to position [2388, 0]
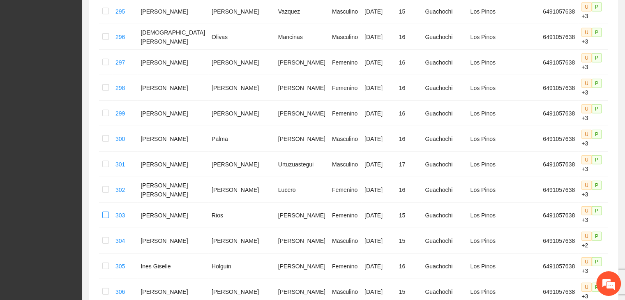
scroll to position [2296, 0]
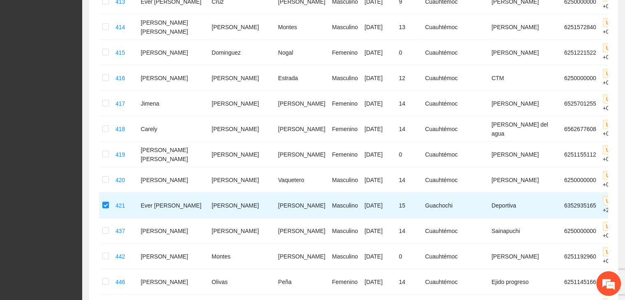
scroll to position [2217, 0]
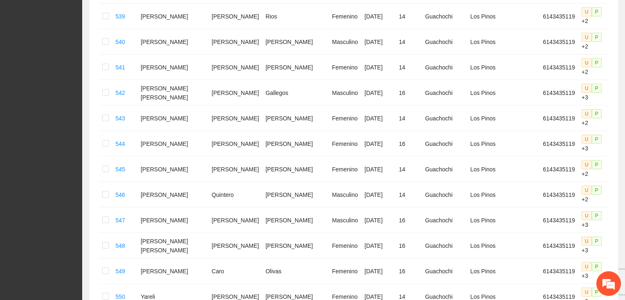
scroll to position [2197, 0]
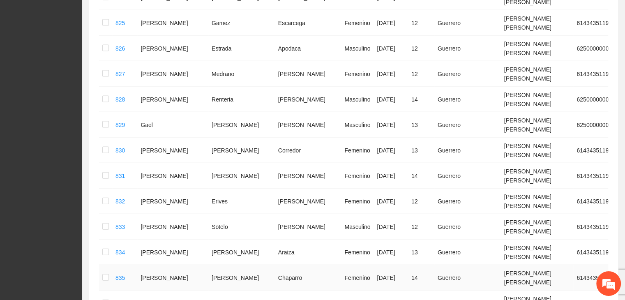
scroll to position [1789, 0]
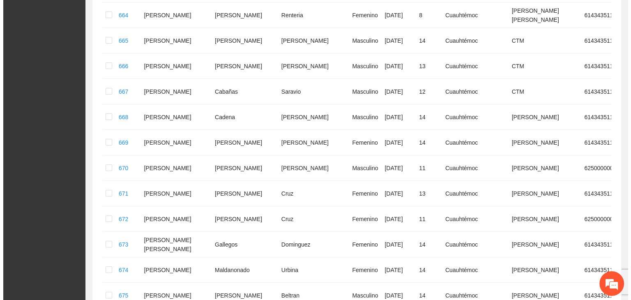
scroll to position [0, 0]
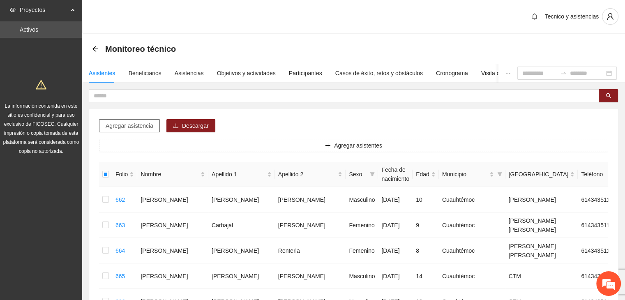
click at [122, 128] on span "Agregar asistencia" at bounding box center [130, 125] width 48 height 9
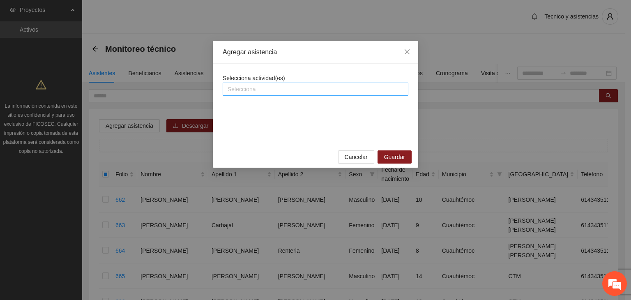
click at [261, 89] on div at bounding box center [316, 89] width 182 height 10
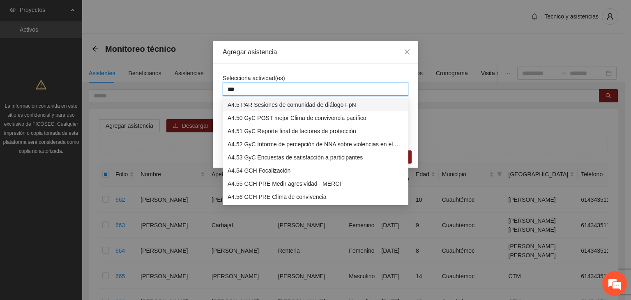
type input "****"
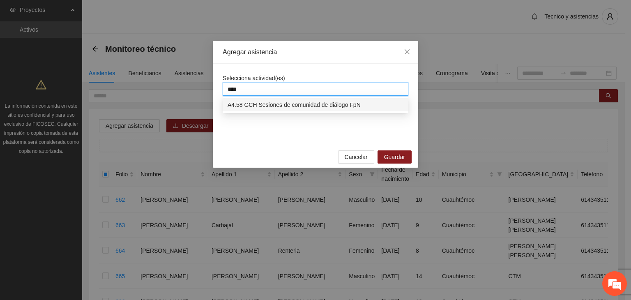
click at [270, 102] on div "A4.58 GCH Sesiones de comunidad de diálogo FpN" at bounding box center [316, 104] width 176 height 9
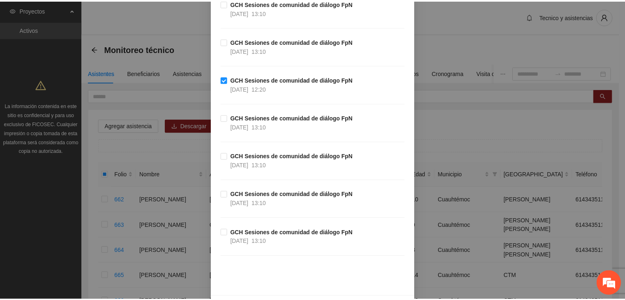
scroll to position [1365, 0]
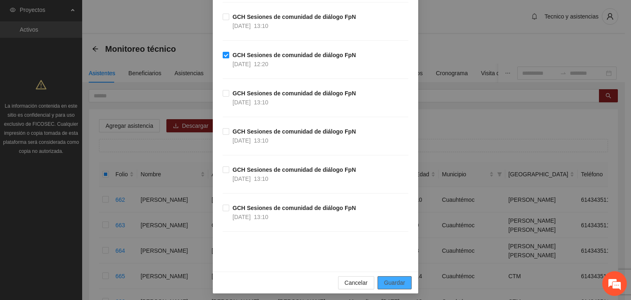
click at [402, 278] on button "Guardar" at bounding box center [395, 282] width 34 height 13
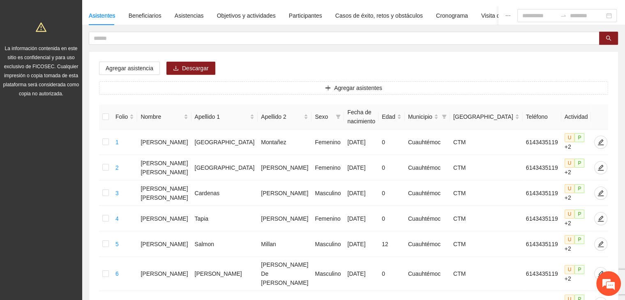
scroll to position [0, 0]
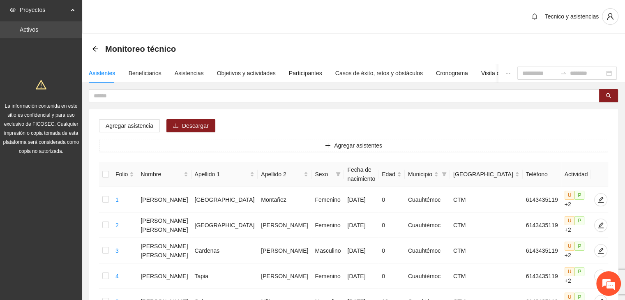
click at [38, 28] on link "Activos" at bounding box center [29, 29] width 18 height 7
click at [53, 13] on span "Proyectos" at bounding box center [44, 10] width 49 height 16
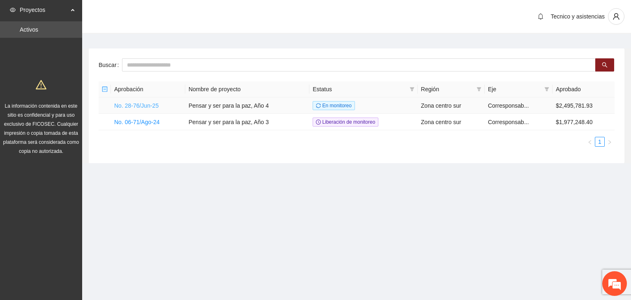
click at [141, 106] on link "No. 28-76/Jun-25" at bounding box center [136, 105] width 44 height 7
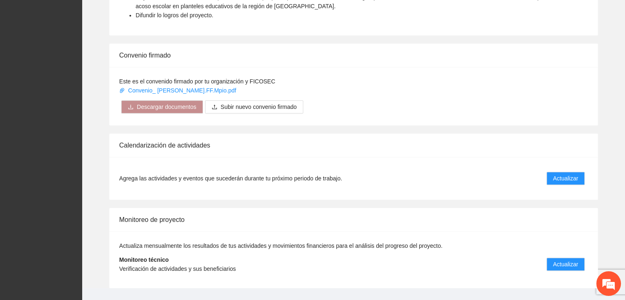
scroll to position [575, 0]
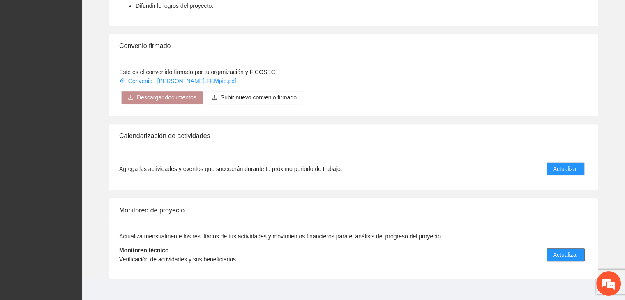
click at [560, 250] on span "Actualizar" at bounding box center [565, 254] width 25 height 9
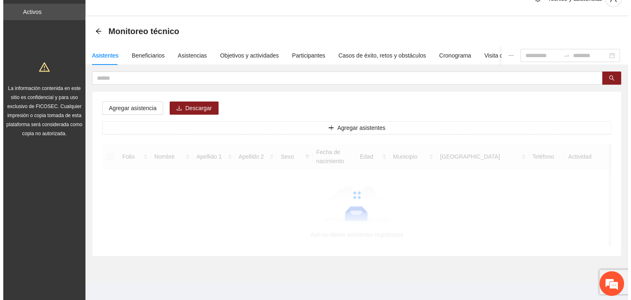
scroll to position [23, 0]
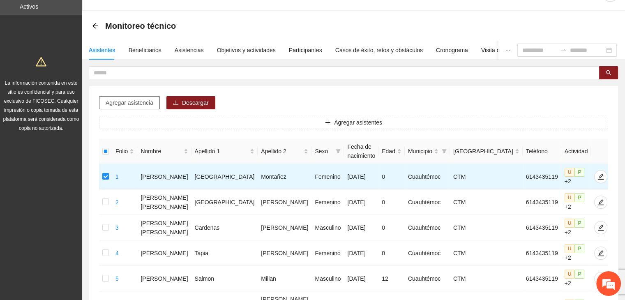
click at [128, 102] on span "Agregar asistencia" at bounding box center [130, 102] width 48 height 9
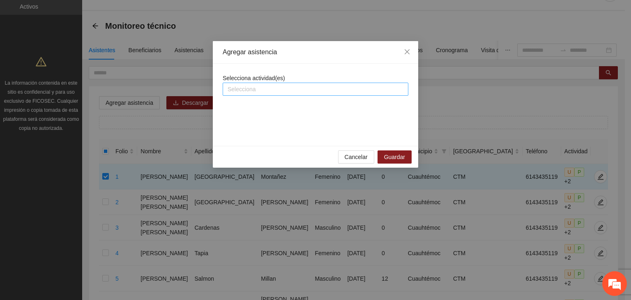
click at [263, 91] on div at bounding box center [316, 89] width 182 height 10
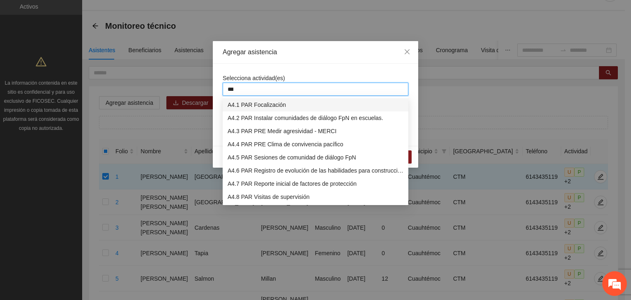
type input "****"
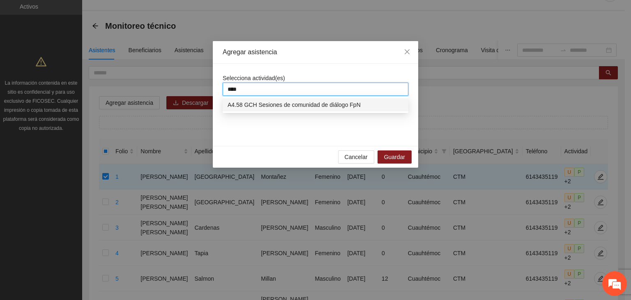
click at [277, 105] on div "A4.58 GCH Sesiones de comunidad de diálogo FpN" at bounding box center [316, 104] width 176 height 9
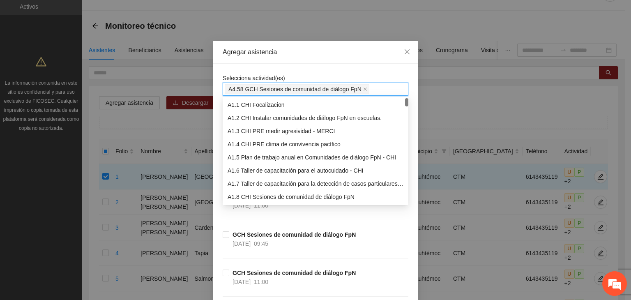
click at [379, 226] on div "GCH Sesiones de comunidad de diálogo FpN [DATE] 11:00" at bounding box center [316, 211] width 186 height 38
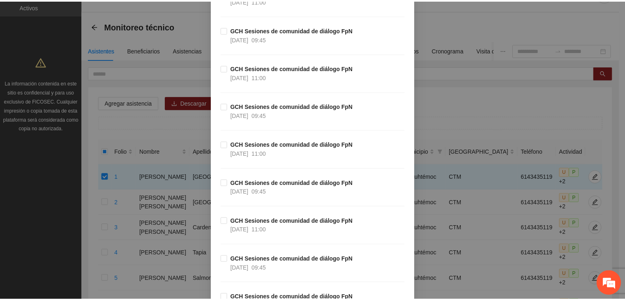
scroll to position [0, 0]
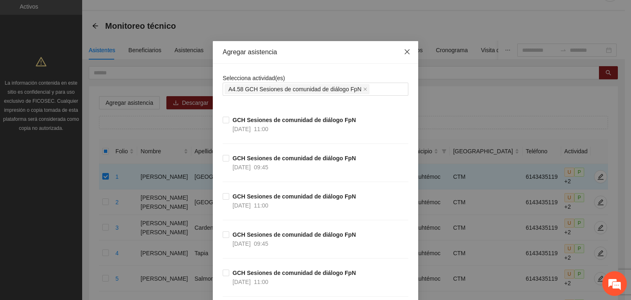
click at [405, 52] on icon "close" at bounding box center [407, 51] width 5 height 5
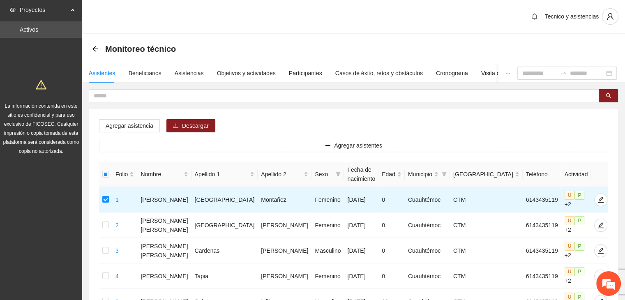
click at [30, 12] on span "Proyectos" at bounding box center [44, 10] width 49 height 16
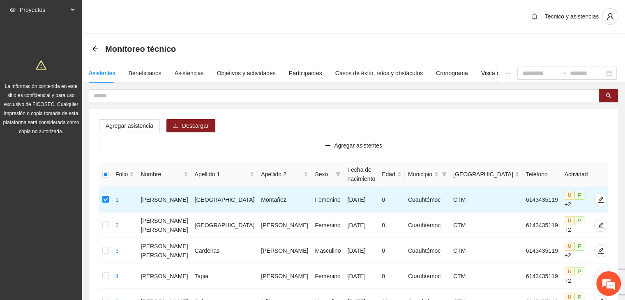
click at [34, 21] on div "Proyectos Activos La información contenida en este sitio es confidencial y para…" at bounding box center [41, 71] width 82 height 143
click at [37, 8] on span "Proyectos" at bounding box center [44, 10] width 49 height 16
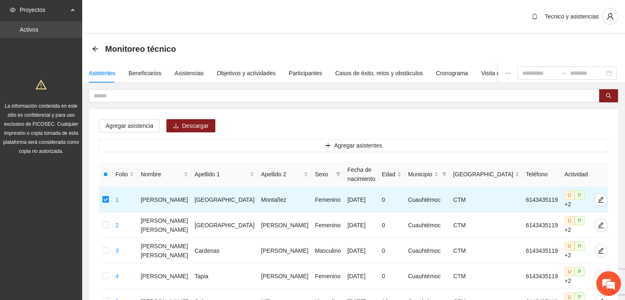
click at [33, 27] on link "Activos" at bounding box center [29, 29] width 18 height 7
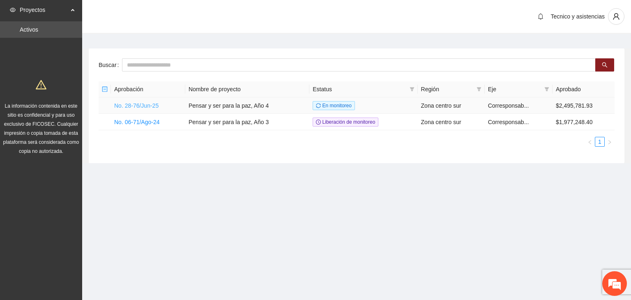
click at [143, 105] on link "No. 28-76/Jun-25" at bounding box center [136, 105] width 44 height 7
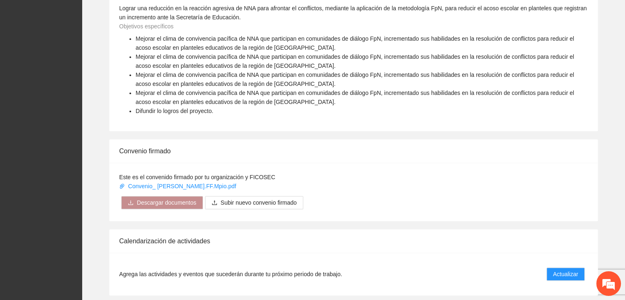
scroll to position [575, 0]
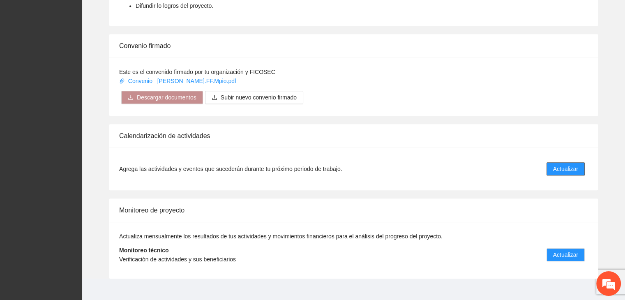
click at [568, 164] on span "Actualizar" at bounding box center [565, 168] width 25 height 9
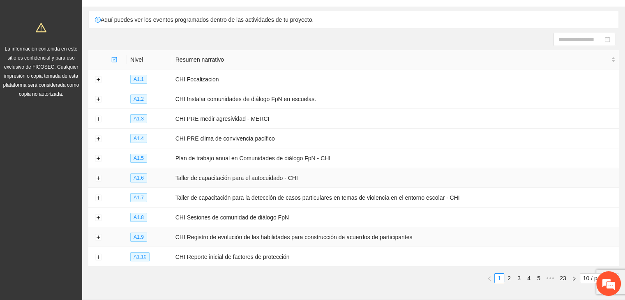
scroll to position [89, 0]
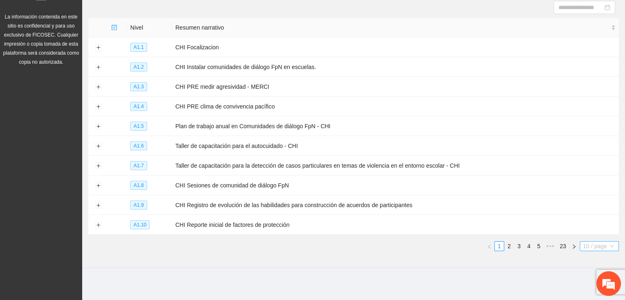
click at [590, 243] on span "10 / page" at bounding box center [599, 246] width 32 height 9
click at [593, 232] on div "100 / page" at bounding box center [600, 231] width 30 height 9
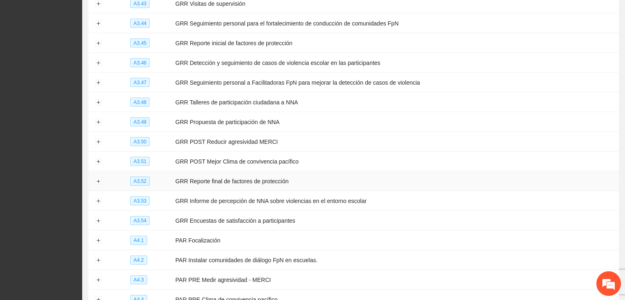
scroll to position [1865, 0]
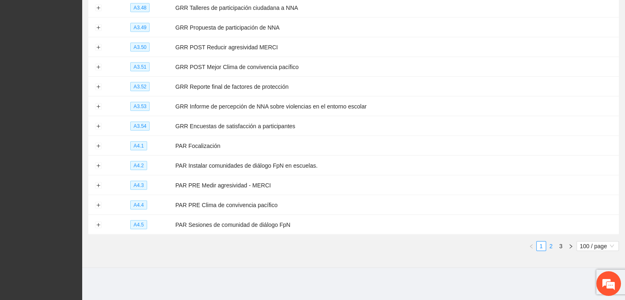
click at [552, 244] on link "2" at bounding box center [551, 246] width 9 height 9
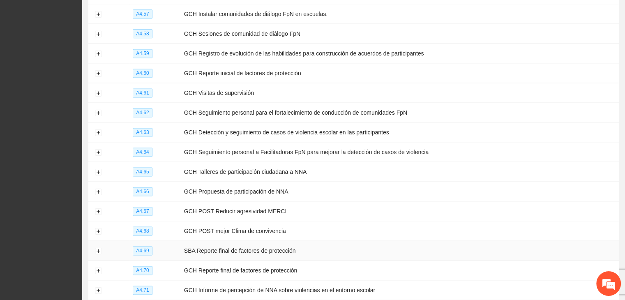
scroll to position [1125, 0]
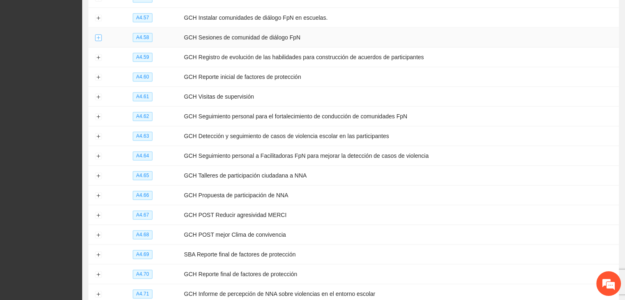
click at [96, 35] on button "Expand row" at bounding box center [98, 38] width 7 height 7
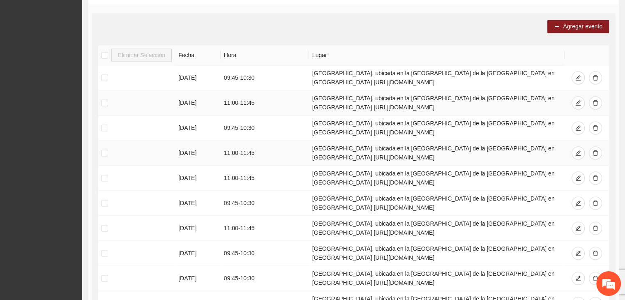
scroll to position [1289, 0]
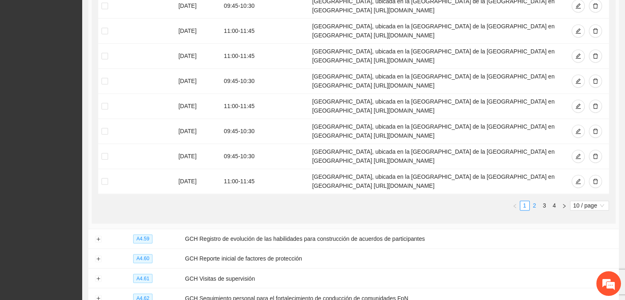
click at [534, 204] on link "2" at bounding box center [534, 205] width 9 height 9
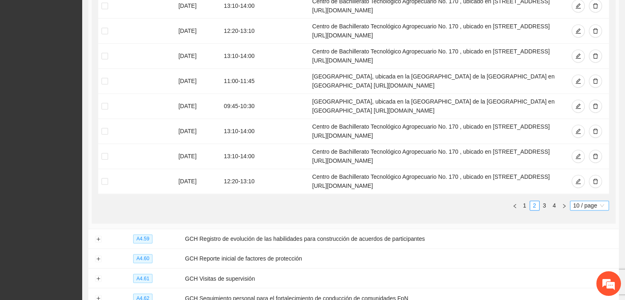
click at [595, 202] on span "10 / page" at bounding box center [589, 205] width 32 height 9
click at [579, 247] on div "50 / page" at bounding box center [590, 246] width 30 height 9
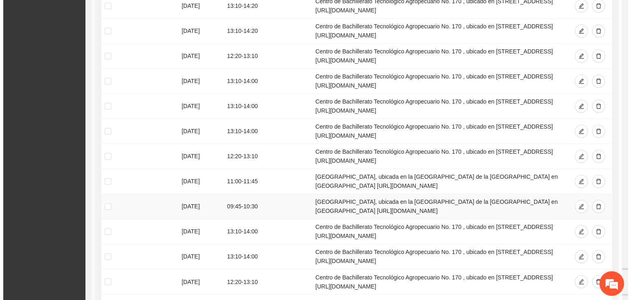
scroll to position [1043, 0]
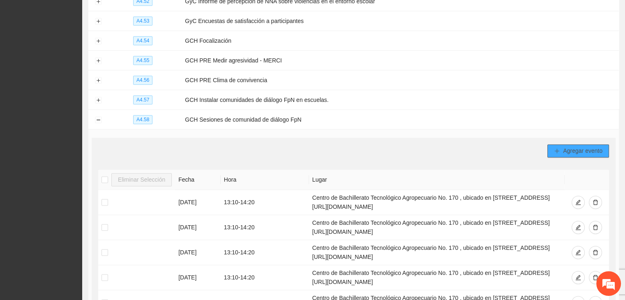
click at [586, 153] on span "Agregar evento" at bounding box center [582, 150] width 39 height 9
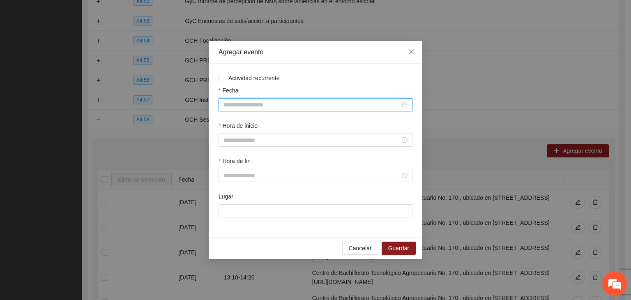
click at [261, 102] on input "Fecha" at bounding box center [312, 104] width 177 height 9
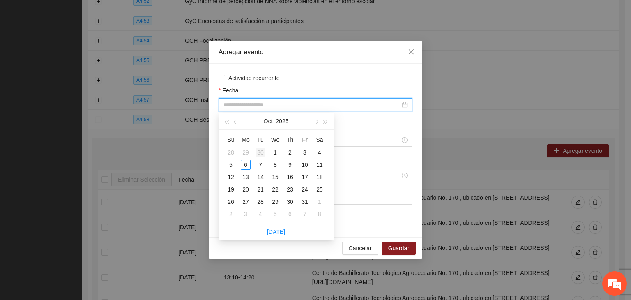
type input "**********"
click at [237, 121] on span "button" at bounding box center [236, 122] width 4 height 4
type input "**********"
click at [293, 152] on div "4" at bounding box center [290, 153] width 10 height 10
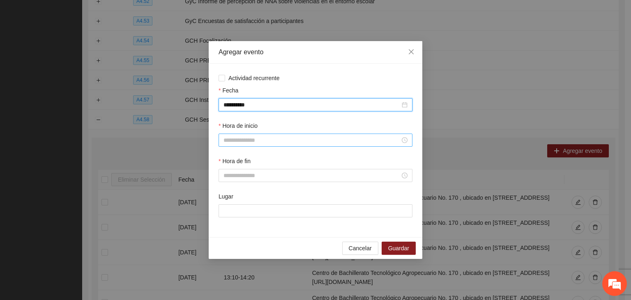
click at [262, 139] on input "Hora de inicio" at bounding box center [312, 140] width 177 height 9
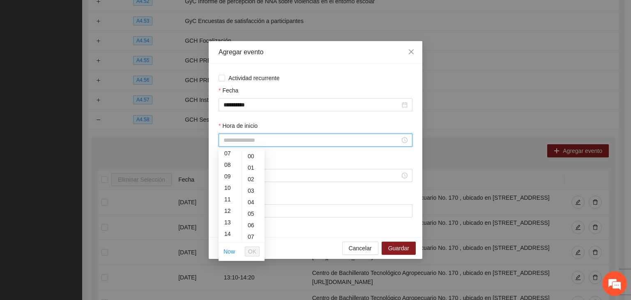
scroll to position [123, 0]
click at [231, 178] on div "13" at bounding box center [230, 183] width 23 height 12
type input "*****"
click at [251, 249] on span "OK" at bounding box center [252, 251] width 8 height 9
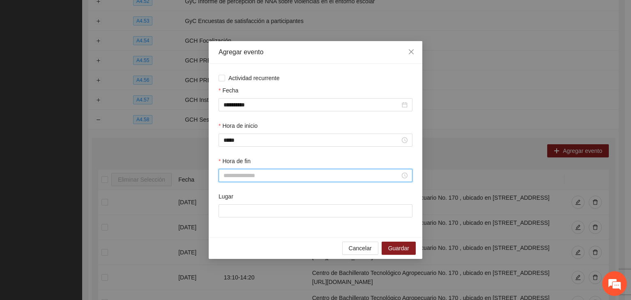
click at [253, 178] on input "Hora de fin" at bounding box center [312, 175] width 177 height 9
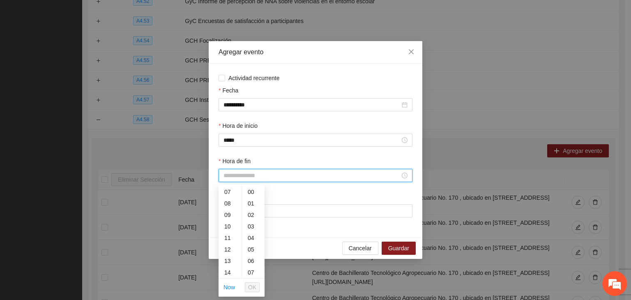
scroll to position [82, 0]
click at [227, 259] on div "13" at bounding box center [230, 260] width 23 height 12
click at [250, 201] on div "40" at bounding box center [253, 200] width 23 height 12
type input "*****"
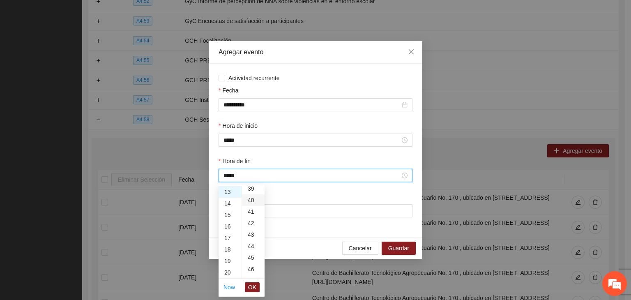
scroll to position [460, 0]
click at [256, 286] on span "OK" at bounding box center [252, 287] width 8 height 9
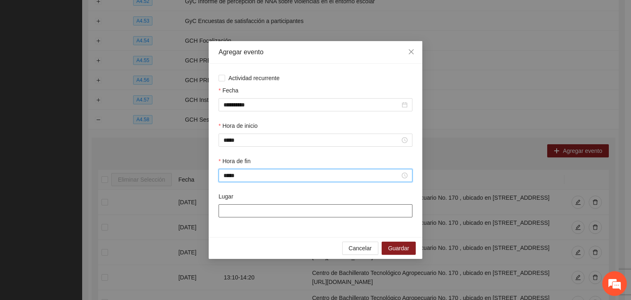
click at [249, 213] on input "Lugar" at bounding box center [316, 210] width 194 height 13
paste input "**********"
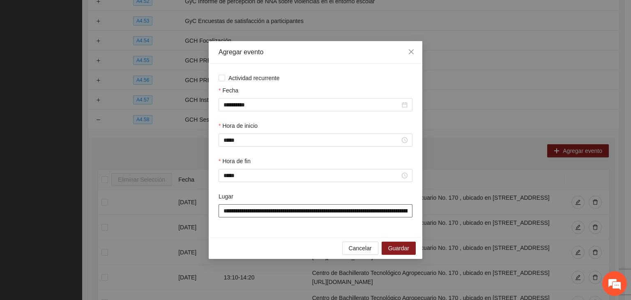
scroll to position [0, 160]
click at [225, 212] on input "**********" at bounding box center [316, 210] width 194 height 13
drag, startPoint x: 229, startPoint y: 213, endPoint x: 178, endPoint y: 215, distance: 50.6
click at [178, 215] on div "**********" at bounding box center [315, 150] width 631 height 300
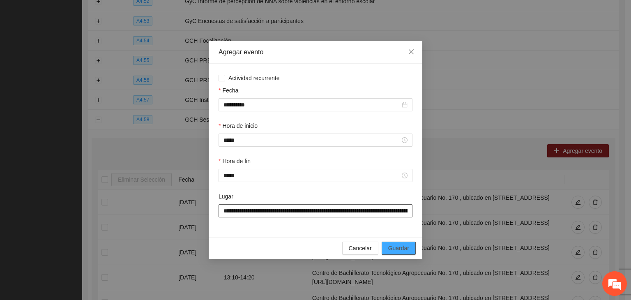
type input "**********"
click at [403, 251] on span "Guardar" at bounding box center [398, 248] width 21 height 9
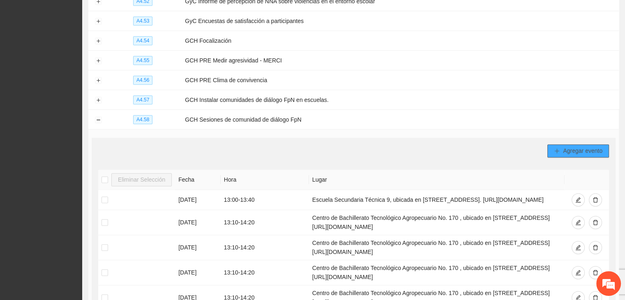
click at [594, 147] on span "Agregar evento" at bounding box center [582, 150] width 39 height 9
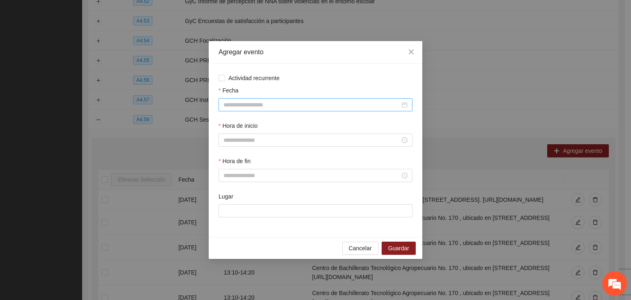
click at [263, 104] on input "Fecha" at bounding box center [312, 104] width 177 height 9
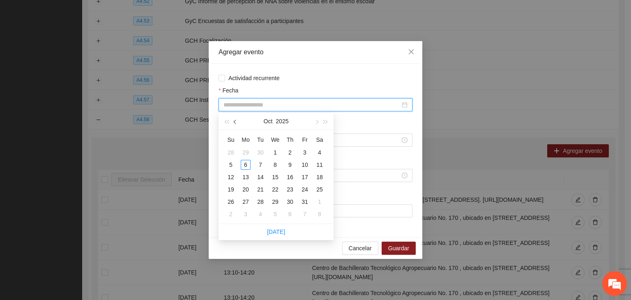
click at [235, 122] on span "button" at bounding box center [236, 122] width 4 height 4
type input "**********"
click at [289, 155] on div "4" at bounding box center [290, 153] width 10 height 10
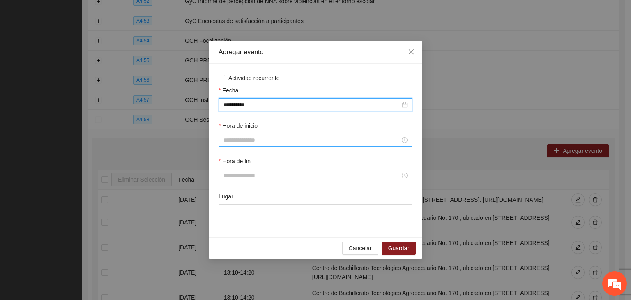
click at [239, 141] on input "Hora de inicio" at bounding box center [312, 140] width 177 height 9
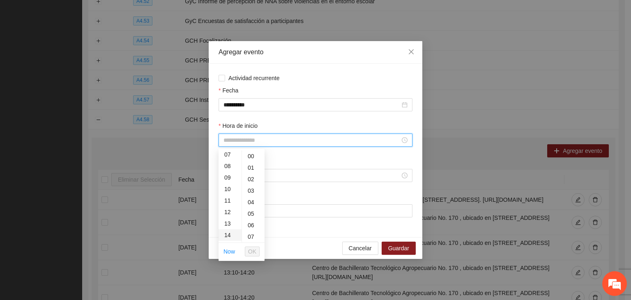
scroll to position [123, 0]
click at [231, 182] on div "13" at bounding box center [230, 183] width 23 height 12
click at [250, 164] on div "40" at bounding box center [253, 165] width 23 height 12
type input "*****"
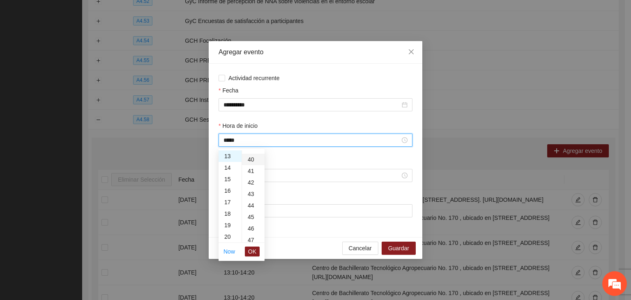
scroll to position [460, 0]
click at [256, 249] on button "OK" at bounding box center [252, 252] width 15 height 10
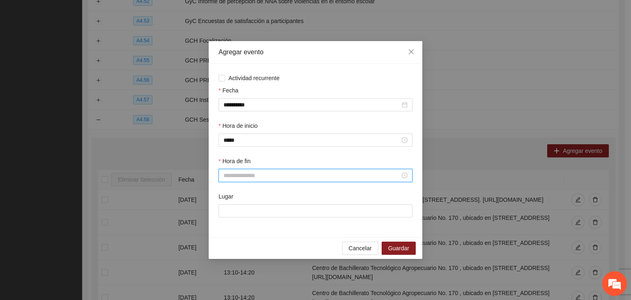
click at [238, 179] on input "Hora de fin" at bounding box center [312, 175] width 177 height 9
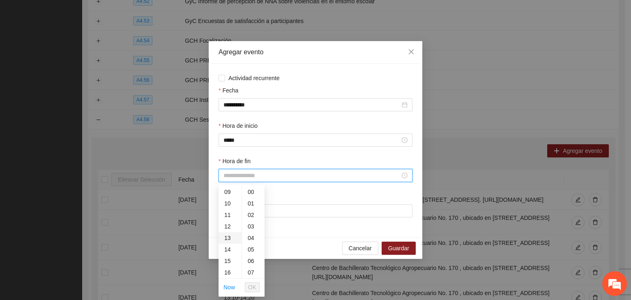
scroll to position [123, 0]
click at [227, 232] on div "14" at bounding box center [230, 230] width 23 height 12
click at [248, 216] on div "20" at bounding box center [253, 217] width 23 height 12
type input "*****"
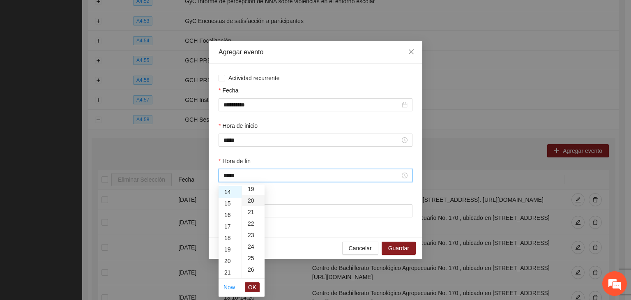
scroll to position [230, 0]
click at [254, 284] on span "OK" at bounding box center [252, 287] width 8 height 9
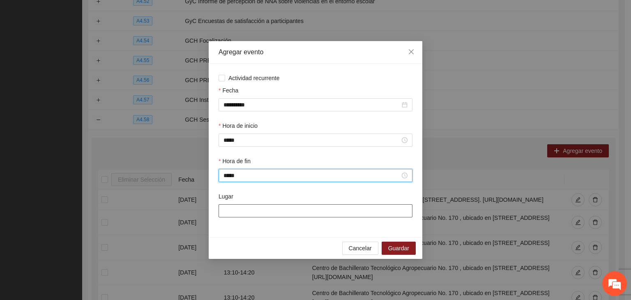
click at [242, 208] on input "Lugar" at bounding box center [316, 210] width 194 height 13
paste input "**********"
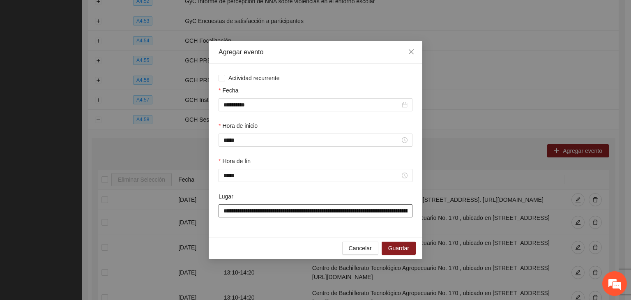
scroll to position [0, 160]
type input "**********"
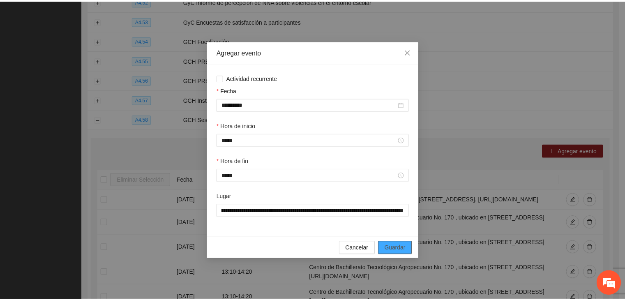
scroll to position [0, 0]
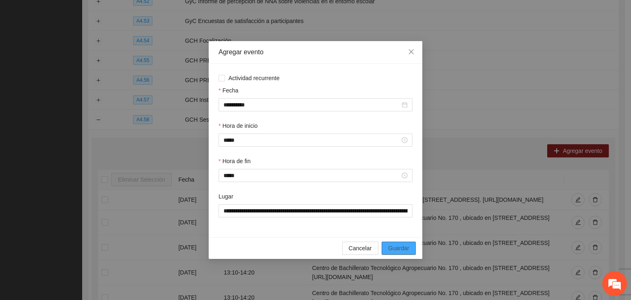
click at [407, 250] on span "Guardar" at bounding box center [398, 248] width 21 height 9
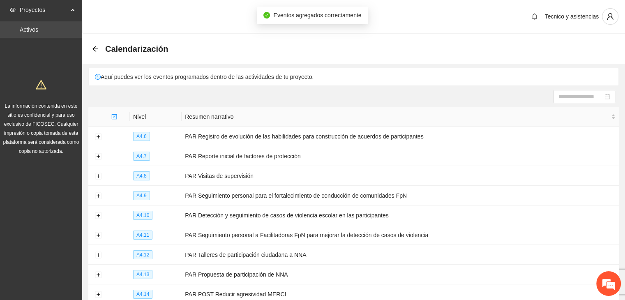
click at [38, 31] on link "Activos" at bounding box center [29, 29] width 18 height 7
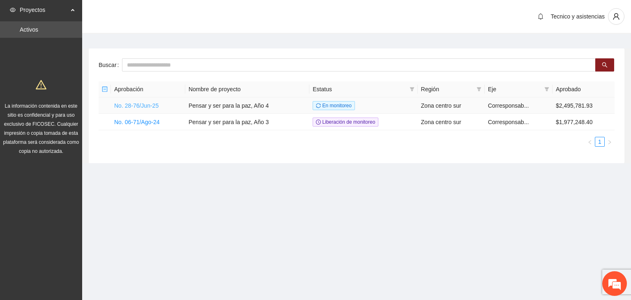
click at [137, 102] on link "No. 28-76/Jun-25" at bounding box center [136, 105] width 44 height 7
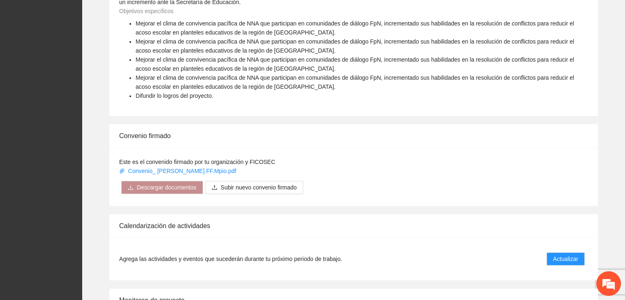
scroll to position [575, 0]
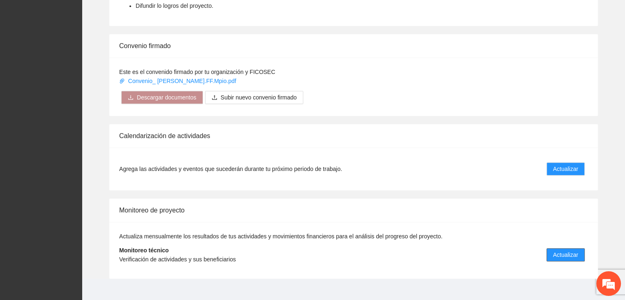
click at [570, 250] on span "Actualizar" at bounding box center [565, 254] width 25 height 9
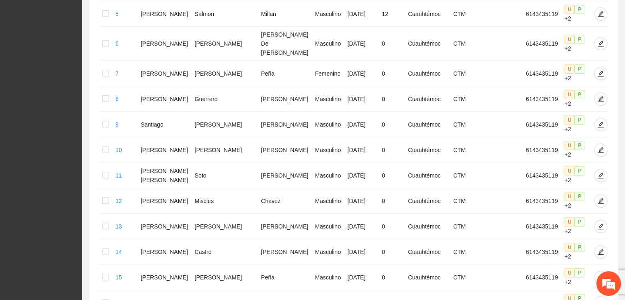
scroll to position [405, 0]
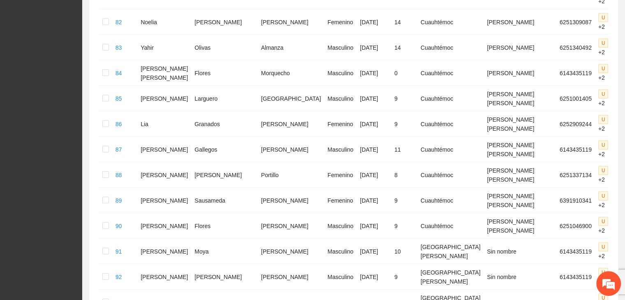
scroll to position [2378, 0]
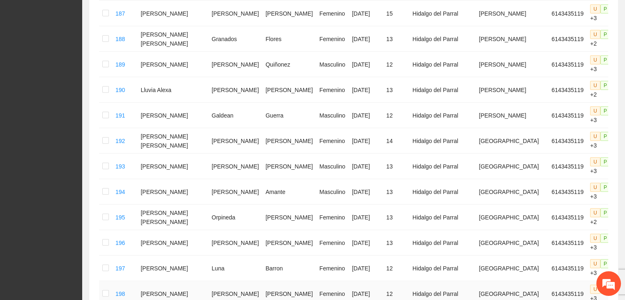
scroll to position [2241, 0]
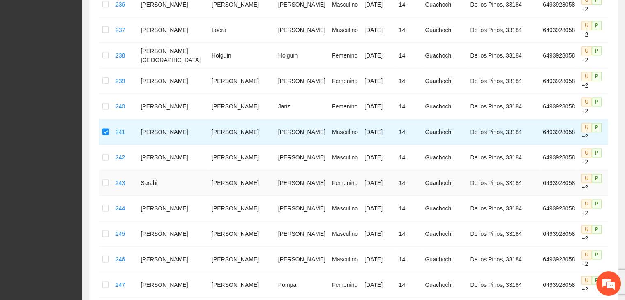
scroll to position [1090, 0]
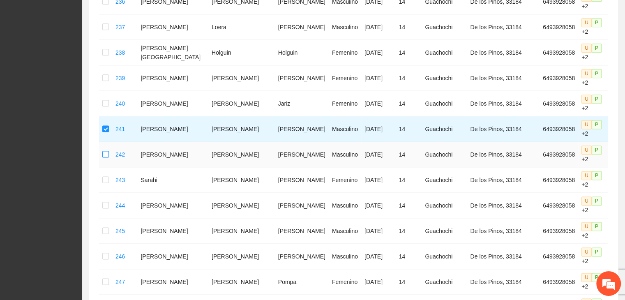
click at [107, 150] on label at bounding box center [105, 154] width 7 height 9
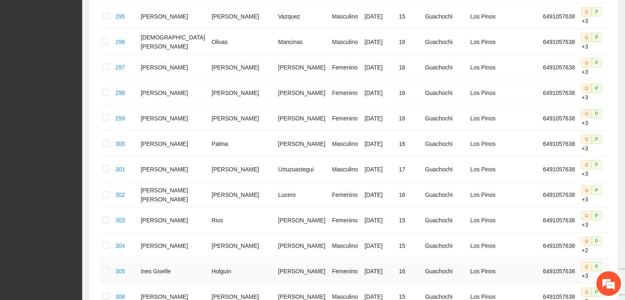
scroll to position [2296, 0]
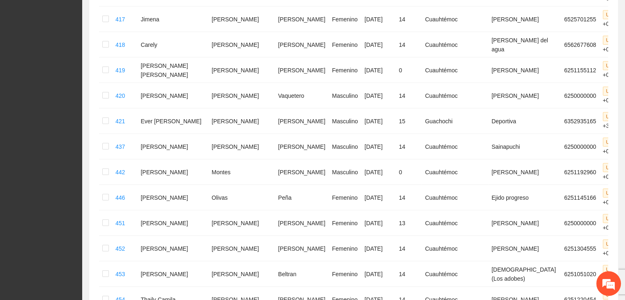
scroll to position [2217, 0]
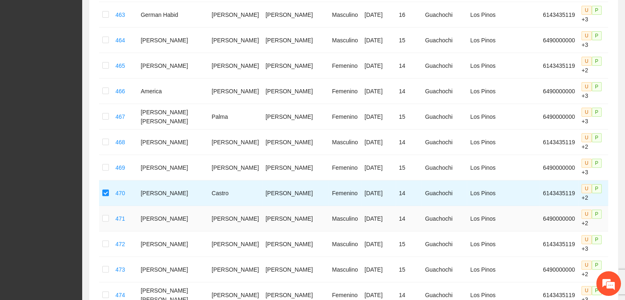
scroll to position [306, 0]
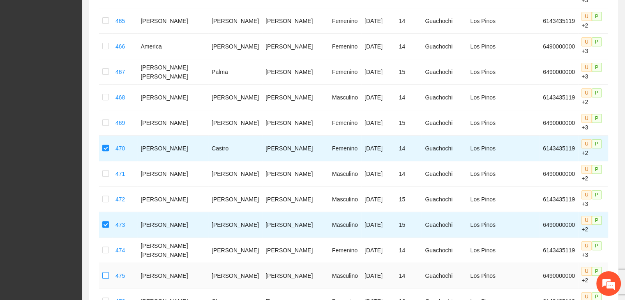
click at [107, 271] on label at bounding box center [105, 275] width 7 height 9
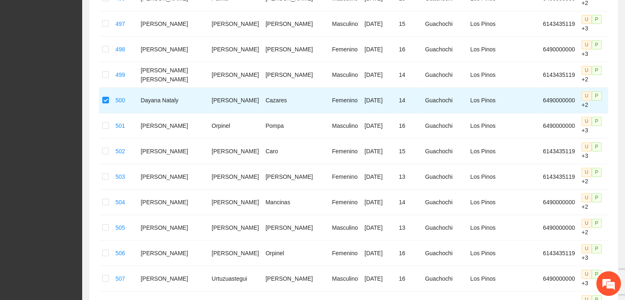
scroll to position [1169, 0]
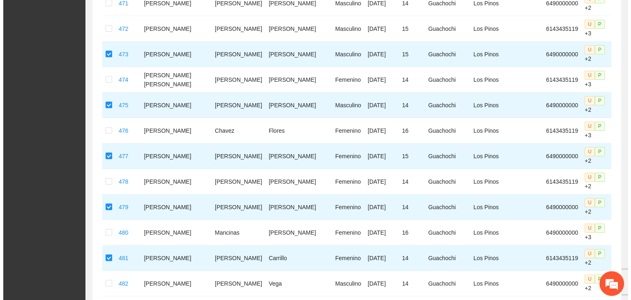
scroll to position [0, 0]
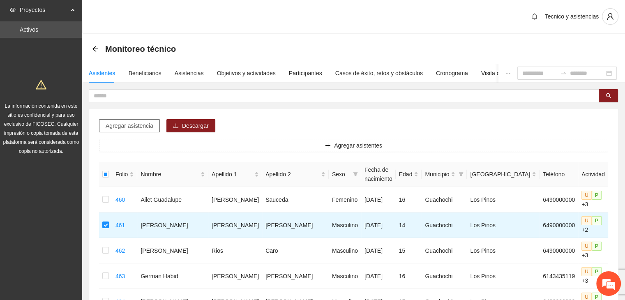
click at [118, 123] on span "Agregar asistencia" at bounding box center [130, 125] width 48 height 9
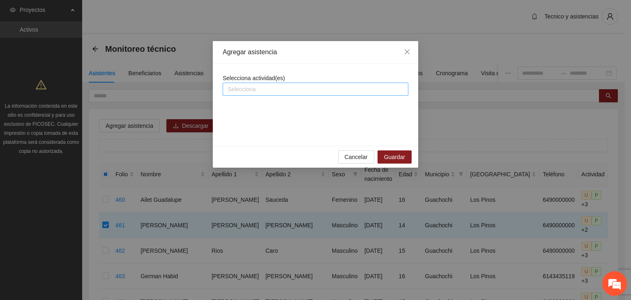
click at [233, 89] on div at bounding box center [316, 89] width 182 height 10
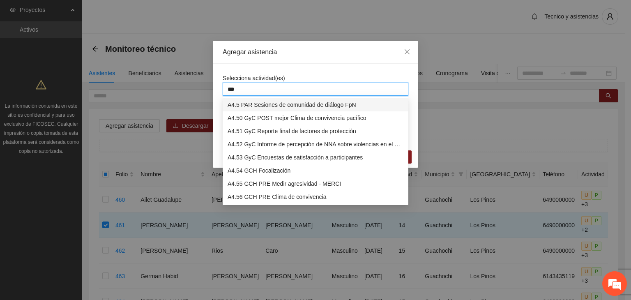
type input "****"
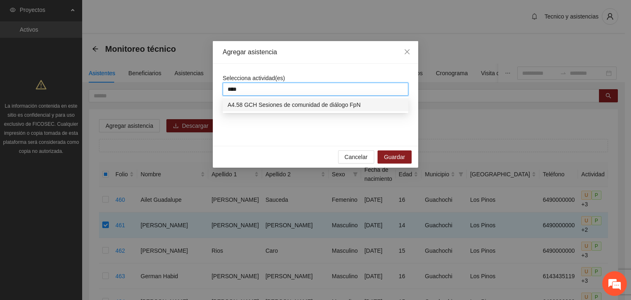
click at [265, 102] on div "A4.58 GCH Sesiones de comunidad de diálogo FpN" at bounding box center [316, 104] width 176 height 9
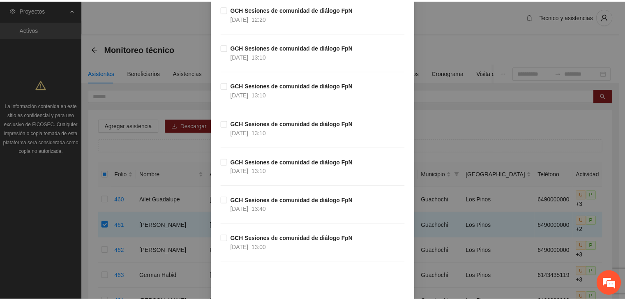
scroll to position [1441, 0]
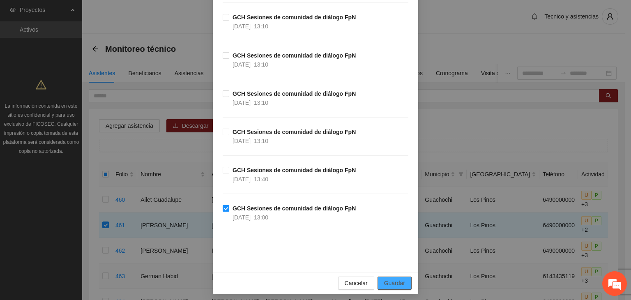
click at [395, 279] on span "Guardar" at bounding box center [394, 283] width 21 height 9
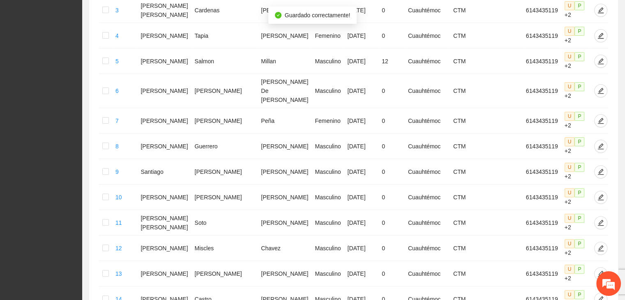
scroll to position [405, 0]
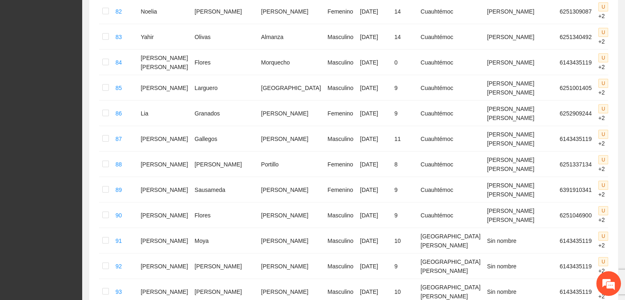
scroll to position [2388, 0]
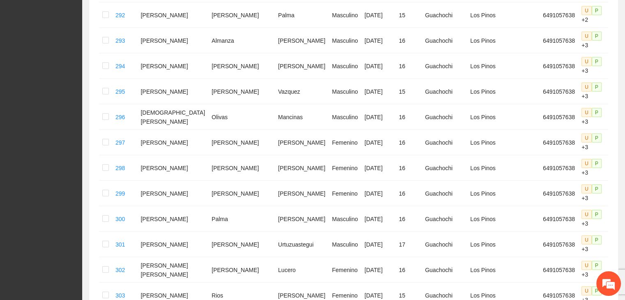
scroll to position [2296, 0]
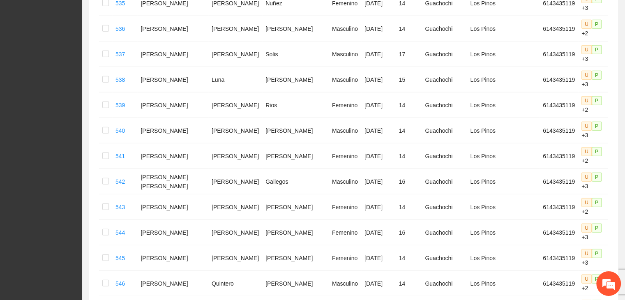
scroll to position [2197, 0]
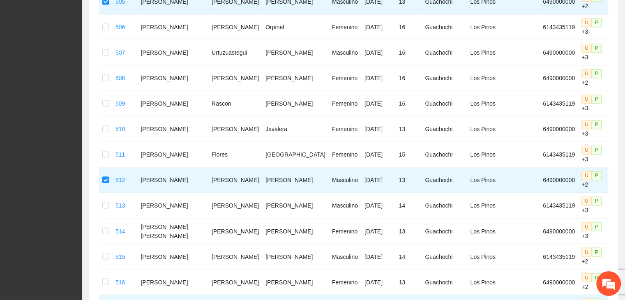
scroll to position [1347, 0]
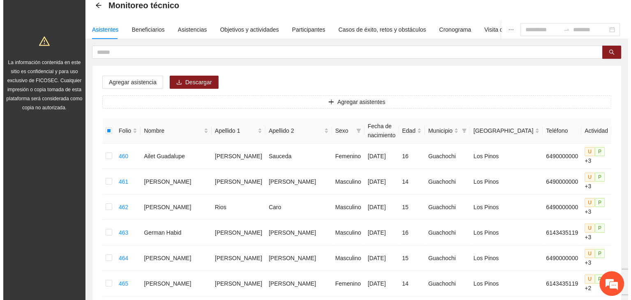
scroll to position [0, 0]
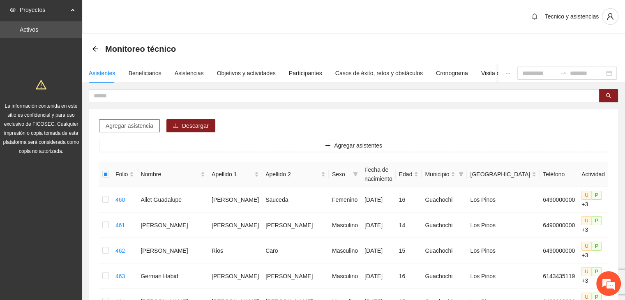
click at [118, 126] on span "Agregar asistencia" at bounding box center [130, 125] width 48 height 9
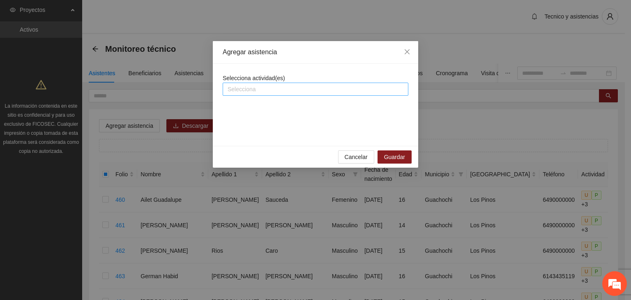
click at [273, 83] on div "Selecciona" at bounding box center [316, 89] width 186 height 13
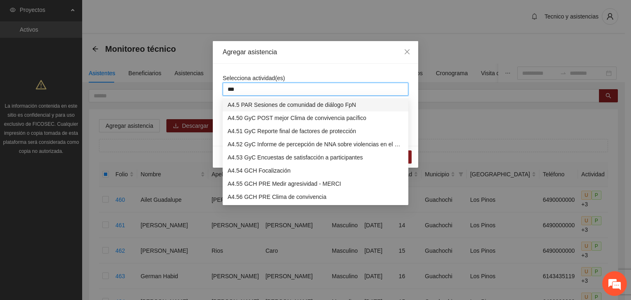
type input "****"
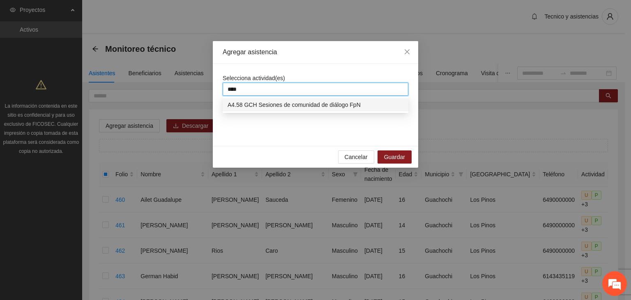
click at [306, 106] on div "A4.58 GCH Sesiones de comunidad de diálogo FpN" at bounding box center [316, 104] width 176 height 9
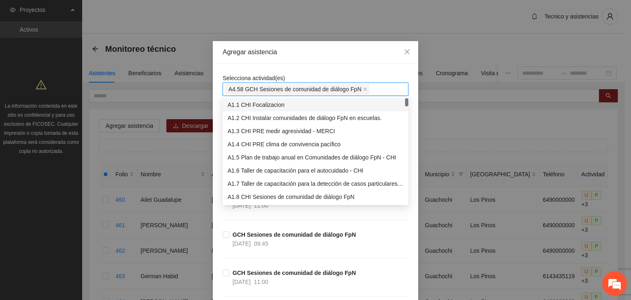
click at [342, 61] on div "Agregar asistencia" at bounding box center [316, 52] width 206 height 23
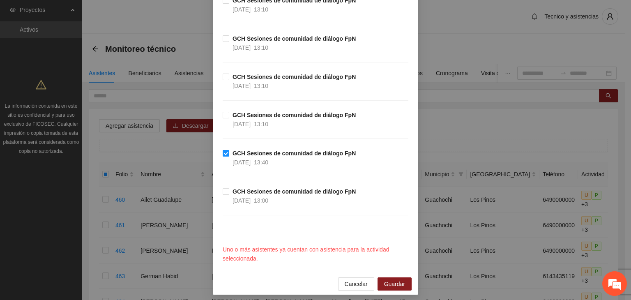
scroll to position [1458, 0]
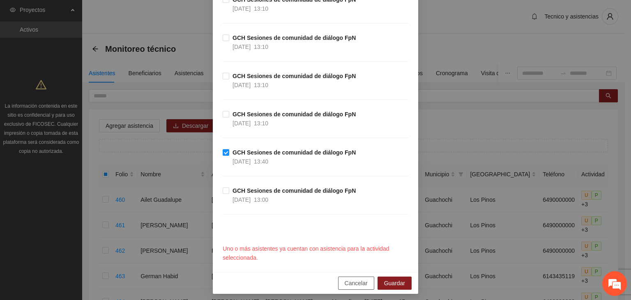
click at [355, 279] on span "Cancelar" at bounding box center [356, 283] width 23 height 9
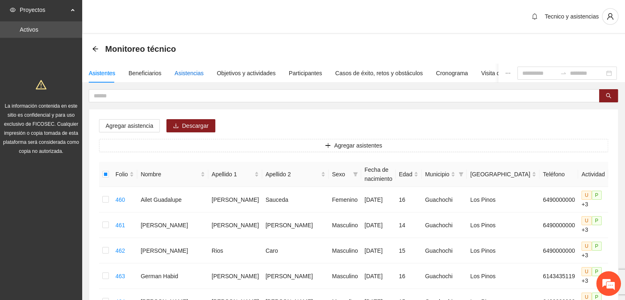
click at [189, 76] on div "Asistencias" at bounding box center [189, 73] width 29 height 9
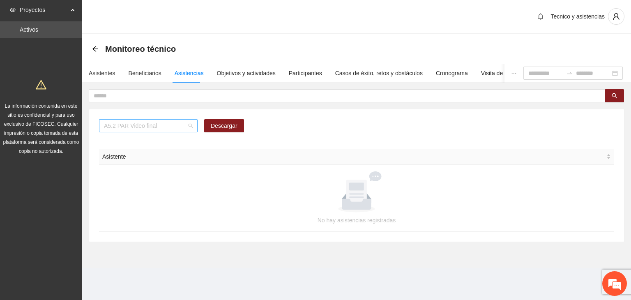
click at [175, 126] on span "A5.2 PAR Video final" at bounding box center [148, 126] width 89 height 12
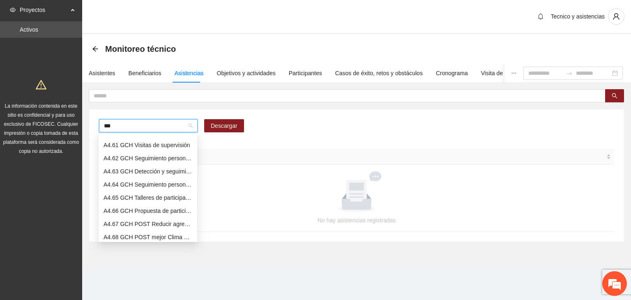
scroll to position [7, 0]
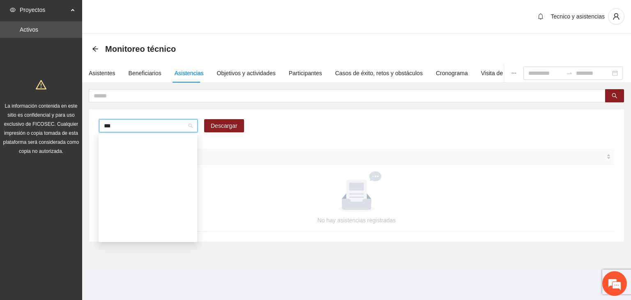
type input "****"
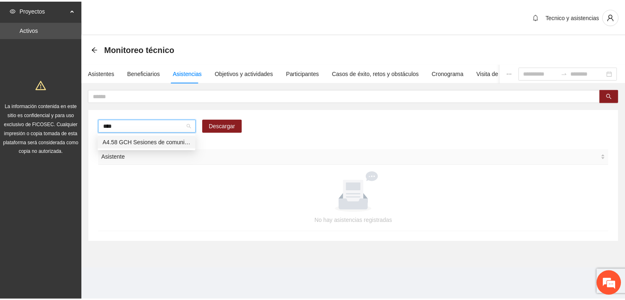
scroll to position [0, 0]
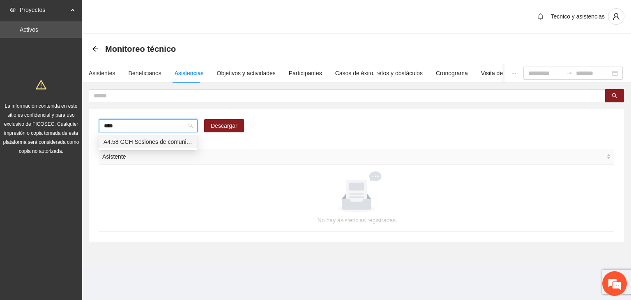
click at [175, 145] on div "A4.58 GCH Sesiones de comunidad de diálogo FpN" at bounding box center [148, 141] width 89 height 9
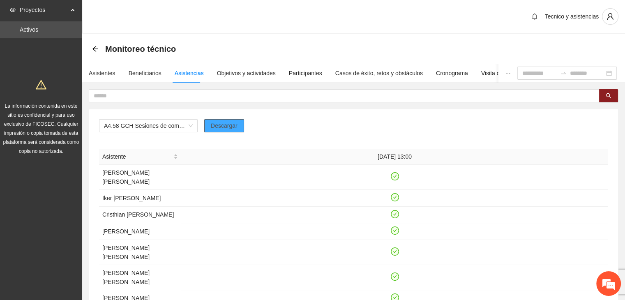
click at [222, 125] on span "Descargar" at bounding box center [224, 125] width 27 height 9
click at [488, 129] on div "A4.58 GCH Sesiones de comunidad de diálogo FpN Descargar" at bounding box center [353, 129] width 509 height 20
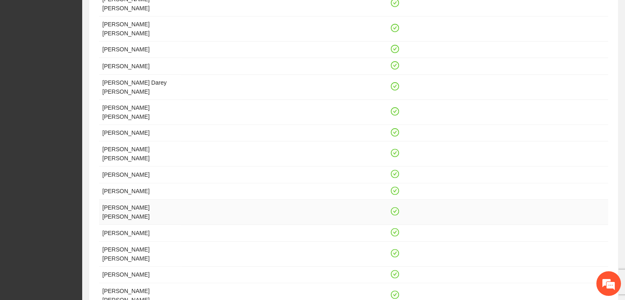
scroll to position [350, 0]
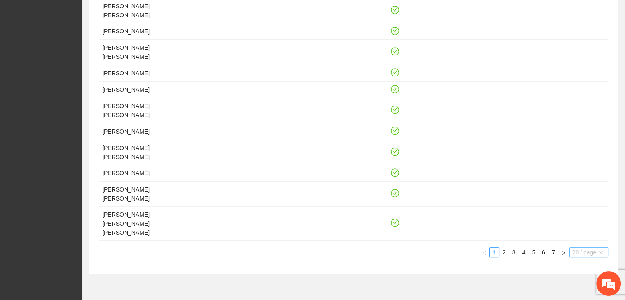
click at [596, 248] on span "20 / page" at bounding box center [589, 252] width 32 height 9
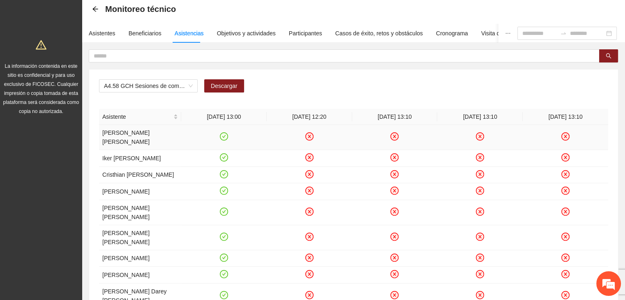
scroll to position [0, 0]
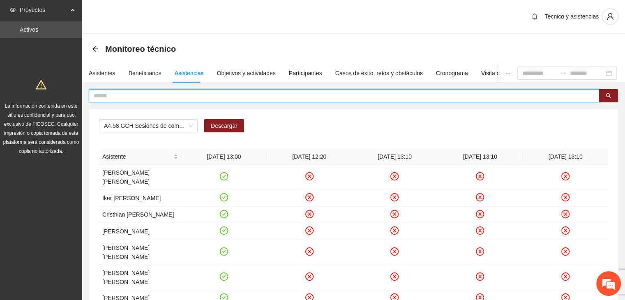
click at [175, 99] on input "text" at bounding box center [341, 95] width 494 height 9
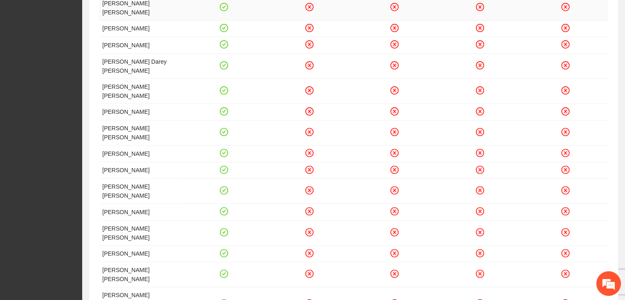
scroll to position [589, 0]
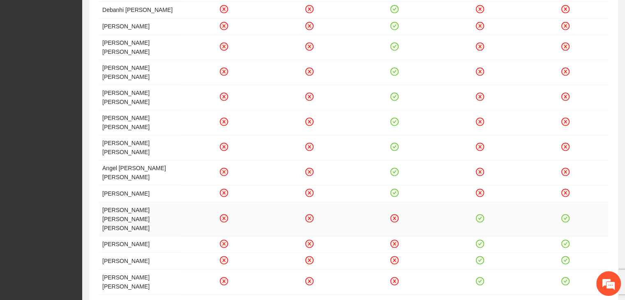
click at [479, 215] on icon "check-circle" at bounding box center [480, 218] width 7 height 7
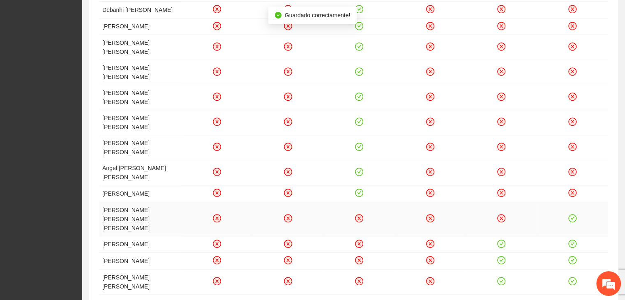
scroll to position [884, 0]
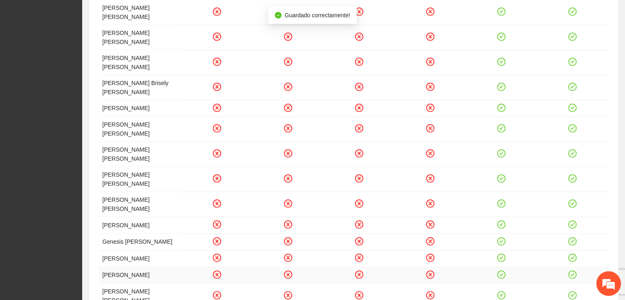
click at [503, 271] on icon "check-circle" at bounding box center [501, 274] width 7 height 7
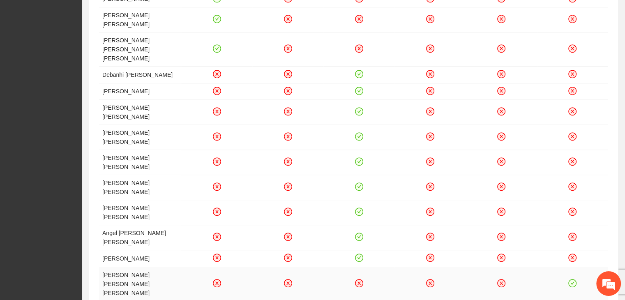
scroll to position [1492, 0]
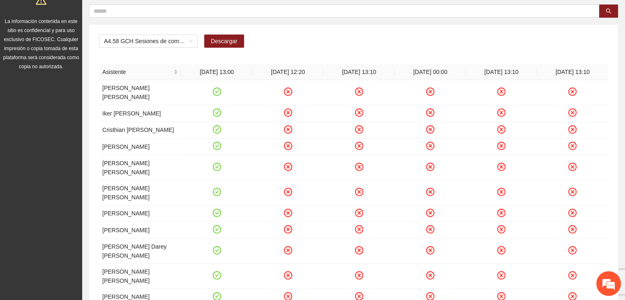
scroll to position [0, 0]
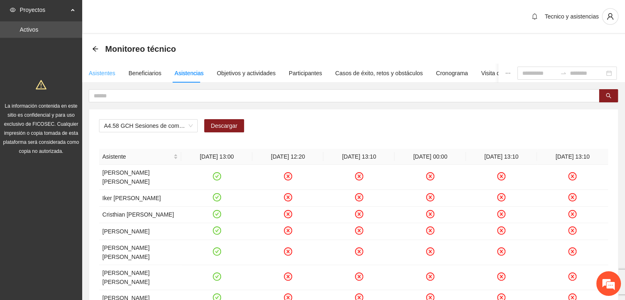
click at [106, 78] on div "Asistentes" at bounding box center [102, 73] width 27 height 19
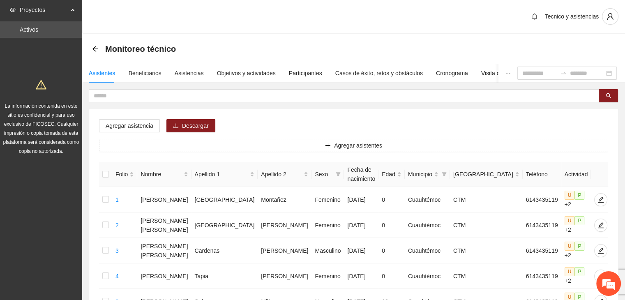
scroll to position [405, 0]
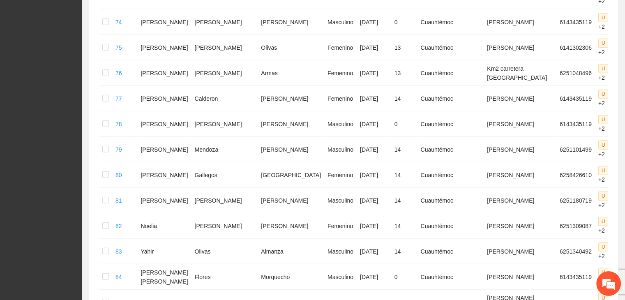
scroll to position [2388, 0]
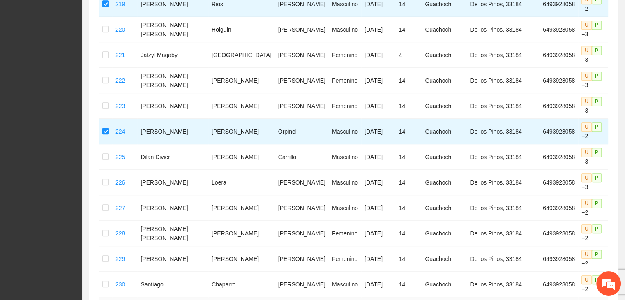
scroll to position [658, 0]
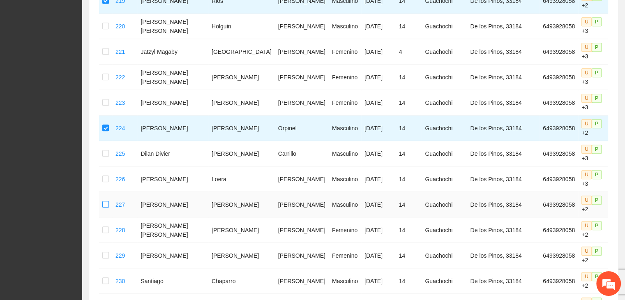
click at [106, 200] on label at bounding box center [105, 204] width 7 height 9
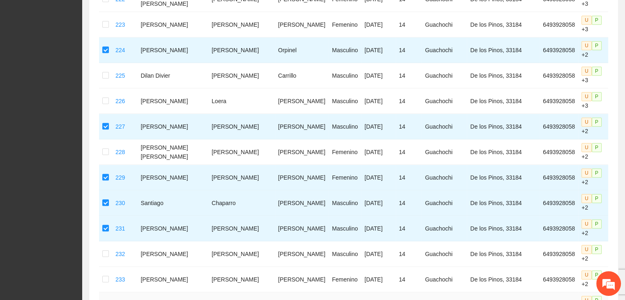
scroll to position [740, 0]
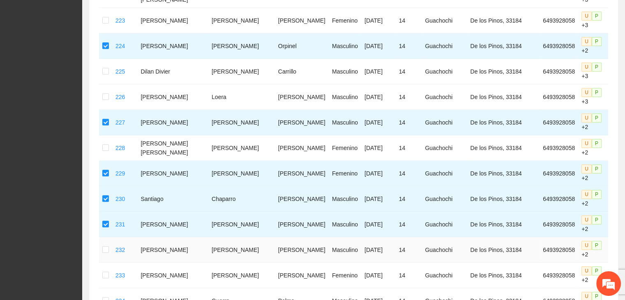
click at [105, 237] on td at bounding box center [105, 249] width 13 height 25
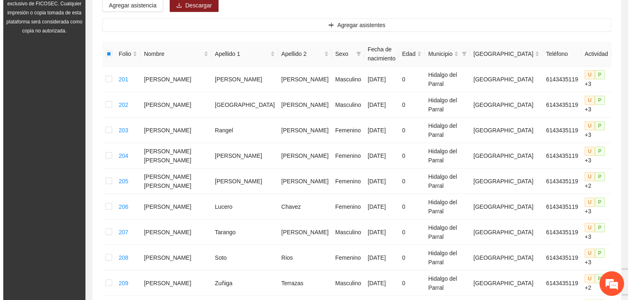
scroll to position [4, 0]
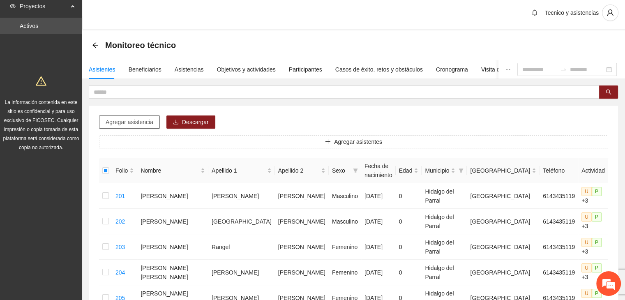
click at [143, 122] on span "Agregar asistencia" at bounding box center [130, 122] width 48 height 9
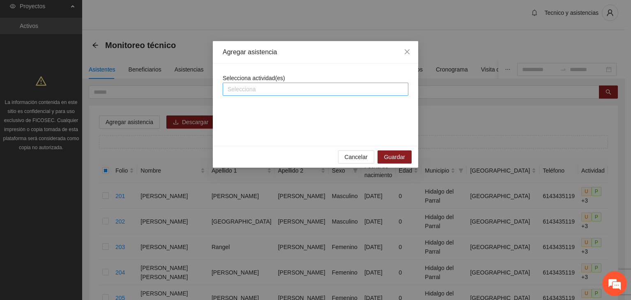
click at [253, 90] on div at bounding box center [316, 89] width 182 height 10
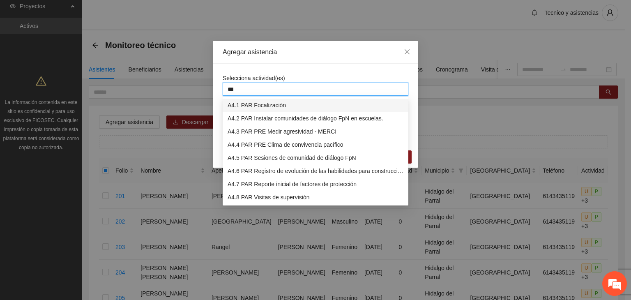
type input "****"
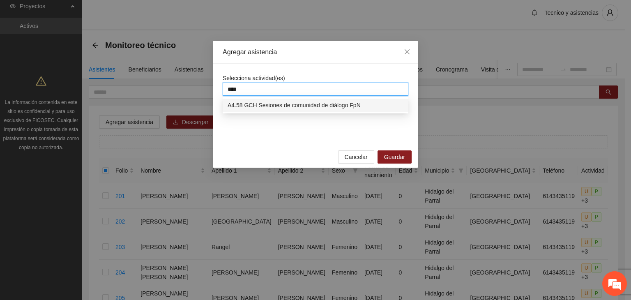
click at [262, 101] on div "A4.58 GCH Sesiones de comunidad de diálogo FpN" at bounding box center [316, 105] width 176 height 9
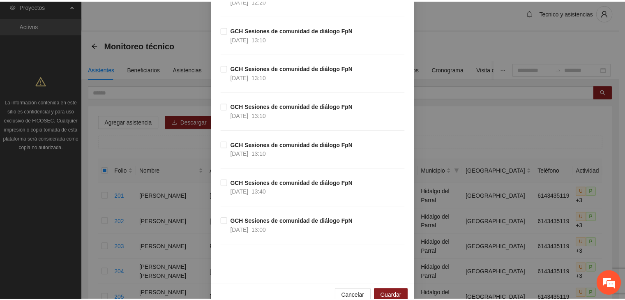
scroll to position [1441, 0]
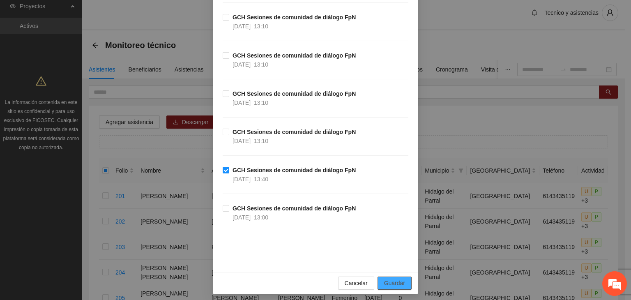
click at [385, 279] on span "Guardar" at bounding box center [394, 283] width 21 height 9
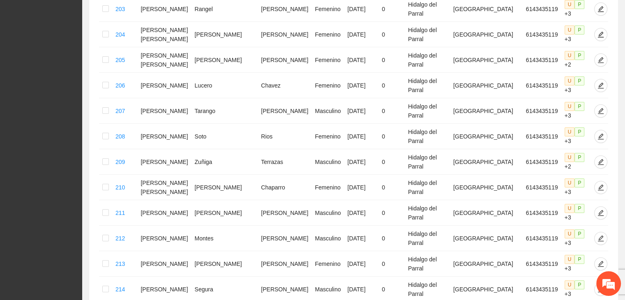
scroll to position [434, 0]
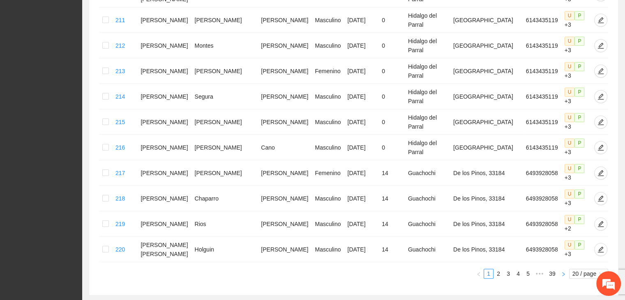
click at [566, 269] on button "button" at bounding box center [564, 274] width 10 height 10
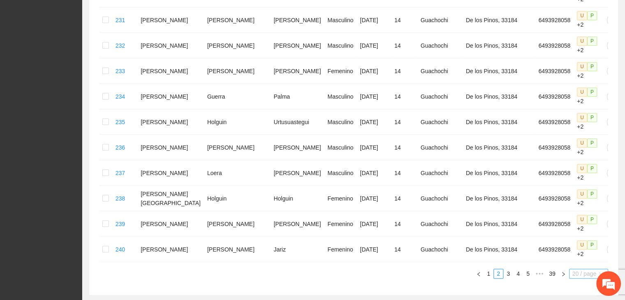
click at [579, 269] on span "20 / page" at bounding box center [589, 273] width 32 height 9
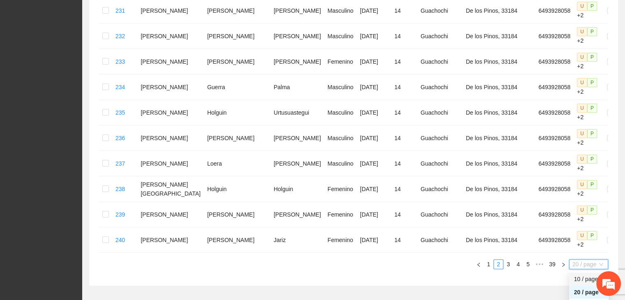
scroll to position [469, 0]
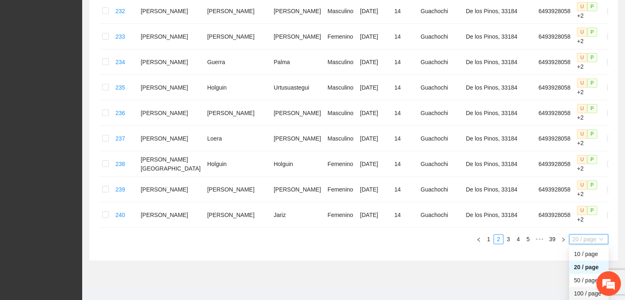
click at [581, 289] on div "100 / page" at bounding box center [589, 293] width 30 height 9
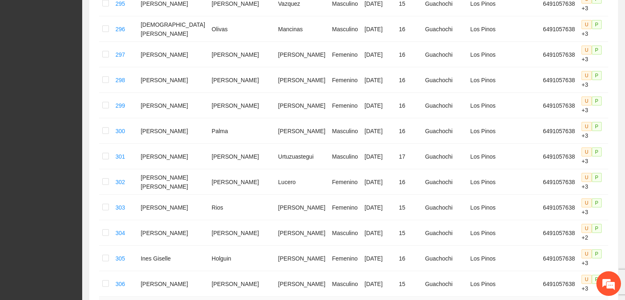
scroll to position [2296, 0]
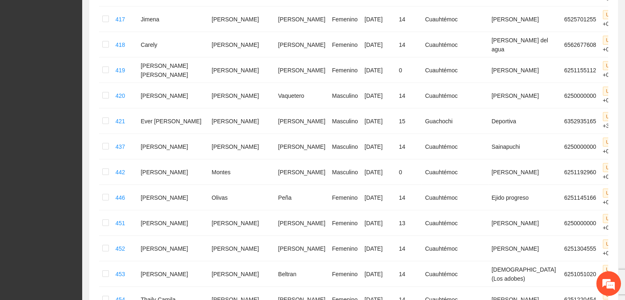
scroll to position [2217, 0]
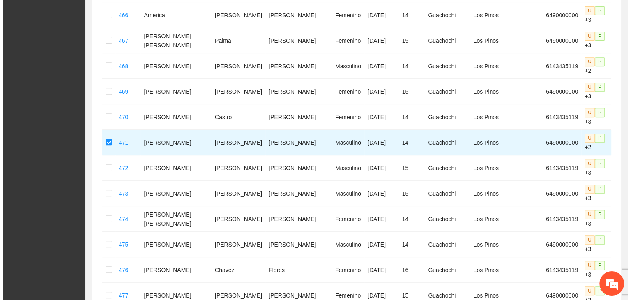
scroll to position [0, 0]
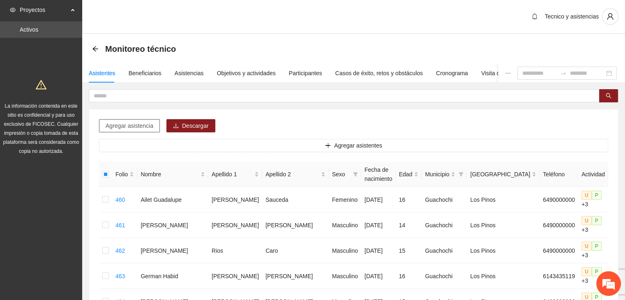
click at [129, 126] on span "Agregar asistencia" at bounding box center [130, 125] width 48 height 9
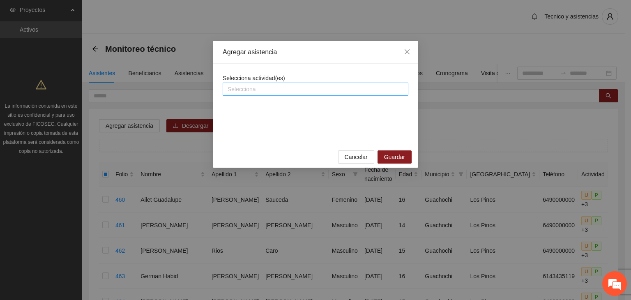
click at [237, 89] on div at bounding box center [316, 89] width 182 height 10
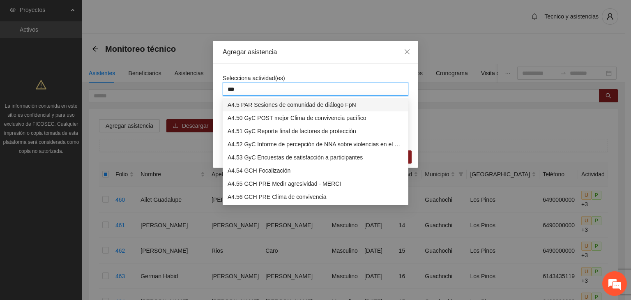
type input "****"
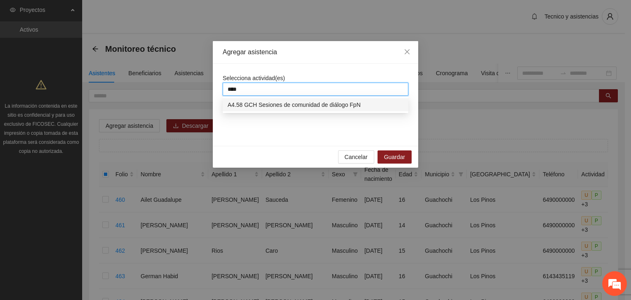
click at [243, 100] on div "A4.58 GCH Sesiones de comunidad de diálogo FpN" at bounding box center [316, 104] width 176 height 9
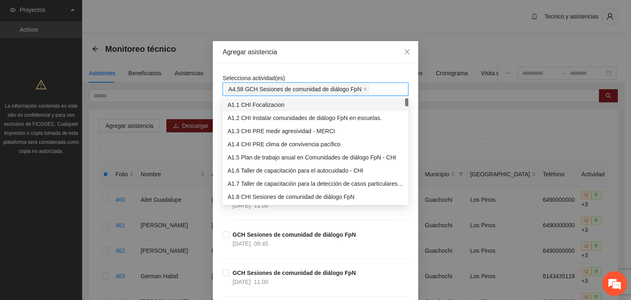
click at [315, 56] on div "Agregar asistencia" at bounding box center [316, 52] width 186 height 9
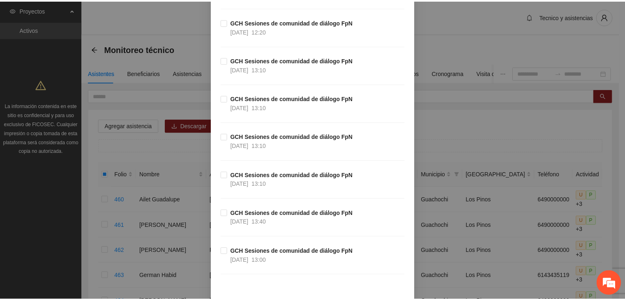
scroll to position [1441, 0]
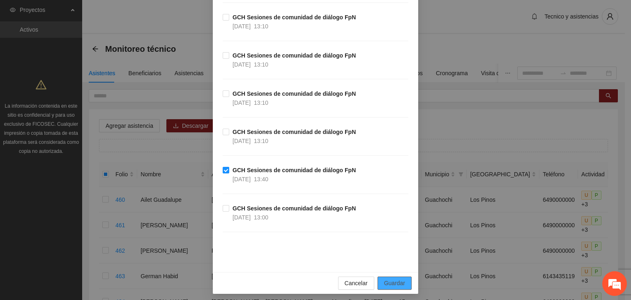
click at [391, 279] on span "Guardar" at bounding box center [394, 283] width 21 height 9
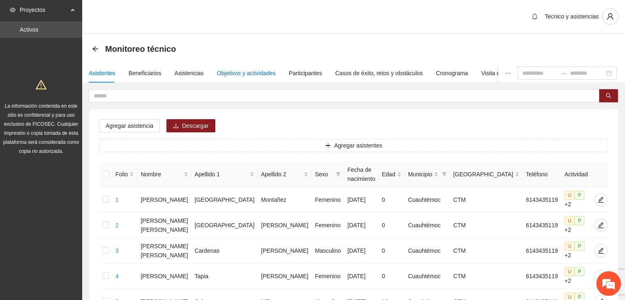
click at [240, 76] on div "Objetivos y actividades" at bounding box center [246, 73] width 59 height 9
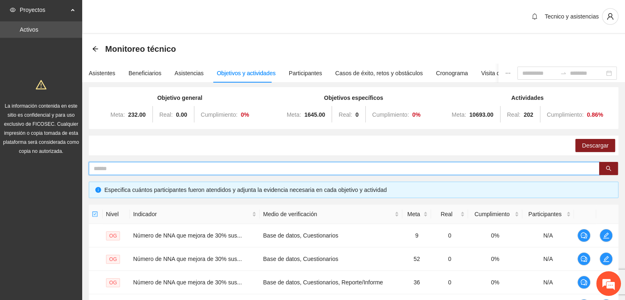
click at [186, 166] on input "text" at bounding box center [341, 168] width 494 height 9
type input "****"
click at [608, 167] on icon "search" at bounding box center [609, 169] width 6 height 6
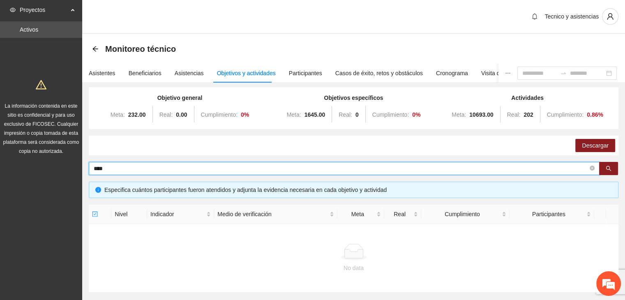
click at [117, 170] on input "****" at bounding box center [341, 168] width 494 height 9
click at [116, 170] on input "****" at bounding box center [341, 168] width 494 height 9
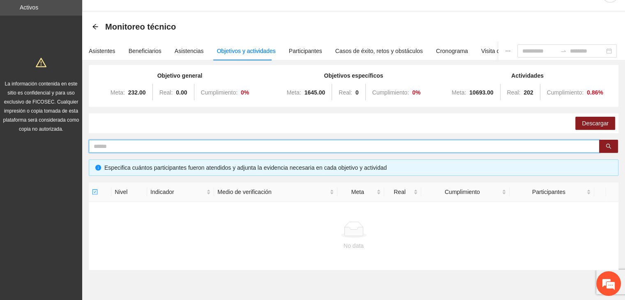
scroll to position [0, 0]
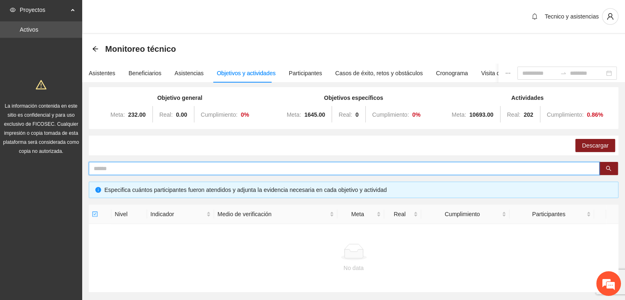
click at [236, 72] on div "Objetivos y actividades" at bounding box center [246, 73] width 59 height 9
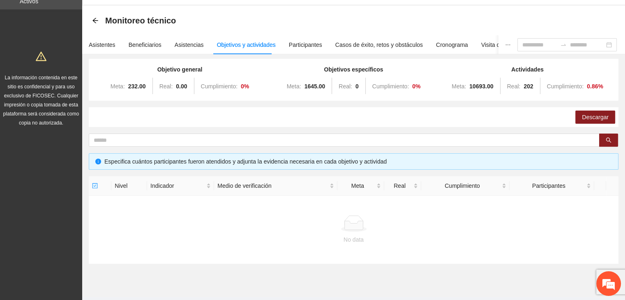
scroll to position [41, 0]
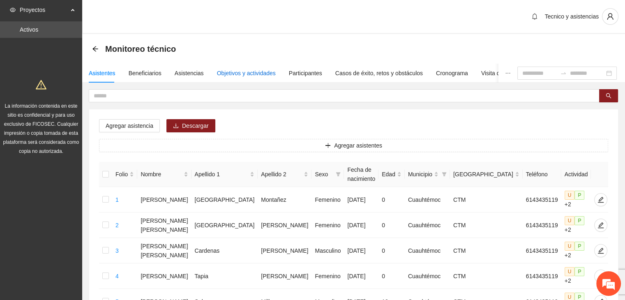
click at [237, 75] on div "Objetivos y actividades" at bounding box center [246, 73] width 59 height 9
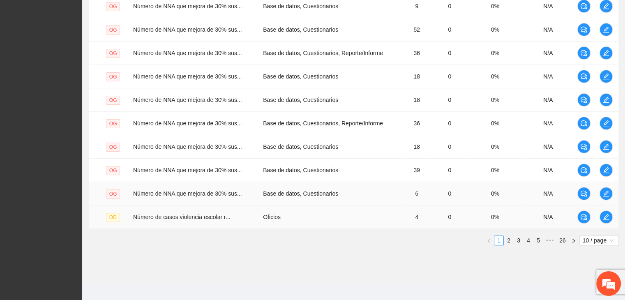
scroll to position [236, 0]
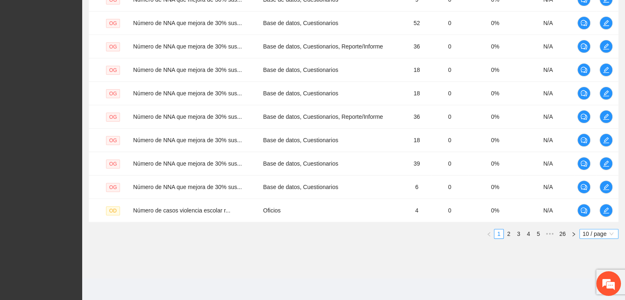
click at [583, 232] on span "10 / page" at bounding box center [599, 233] width 32 height 9
click at [589, 284] on div "100 / page" at bounding box center [599, 288] width 30 height 9
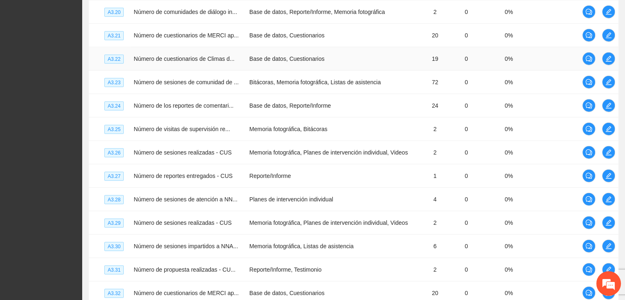
scroll to position [2291, 0]
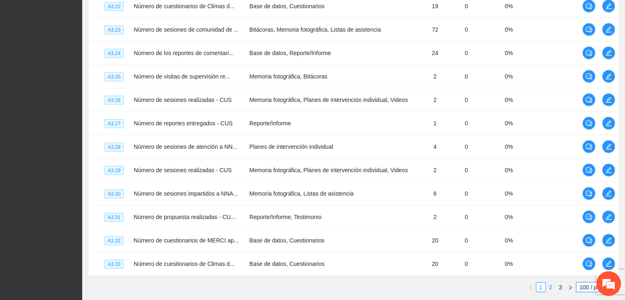
click at [549, 283] on link "2" at bounding box center [550, 287] width 9 height 9
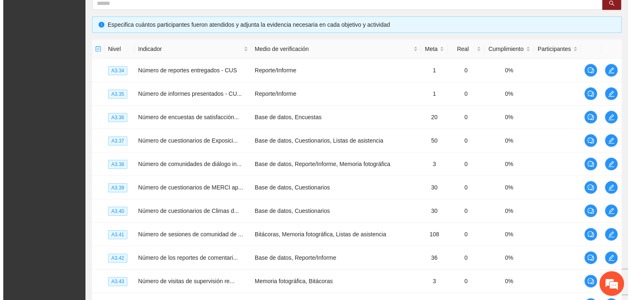
scroll to position [0, 0]
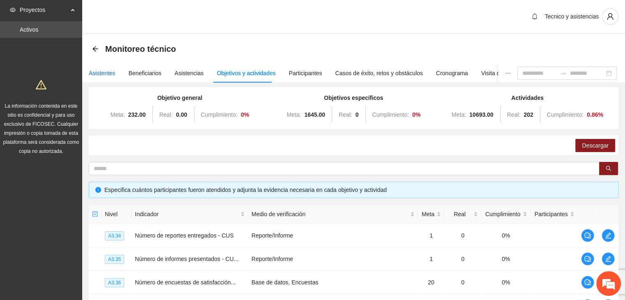
click at [95, 74] on div "Asistentes" at bounding box center [102, 73] width 27 height 9
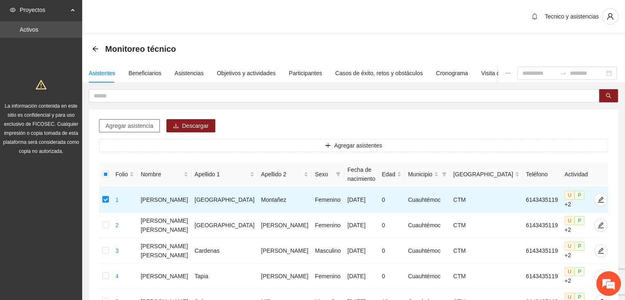
click at [130, 122] on span "Agregar asistencia" at bounding box center [130, 125] width 48 height 9
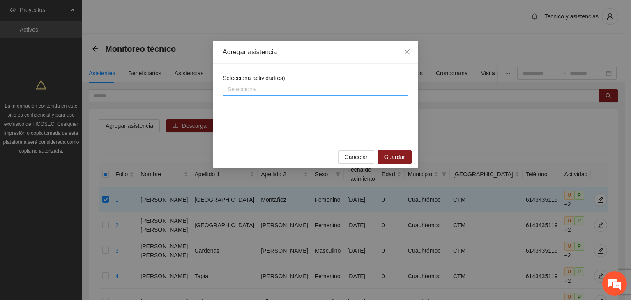
click at [261, 85] on div at bounding box center [316, 89] width 182 height 10
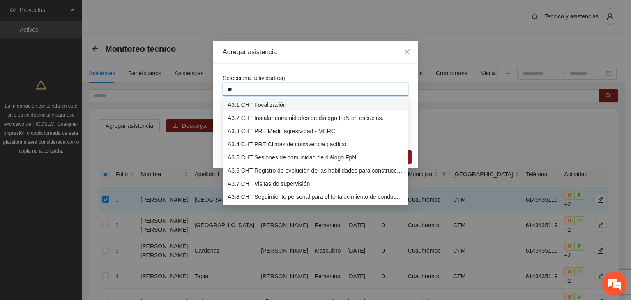
type input "***"
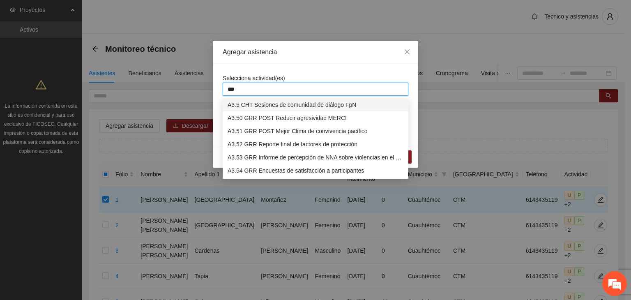
click at [284, 107] on div "A3.5 CHT Sesiones de comunidad de diálogo FpN" at bounding box center [316, 104] width 176 height 9
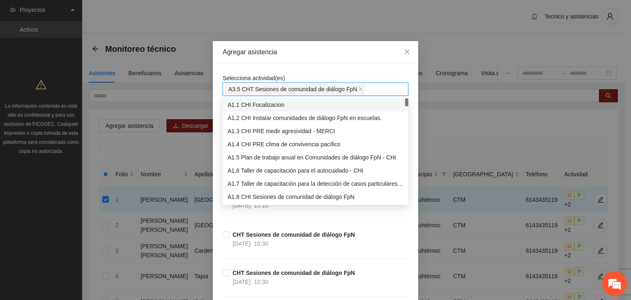
click at [334, 60] on div "Agregar asistencia" at bounding box center [316, 52] width 206 height 23
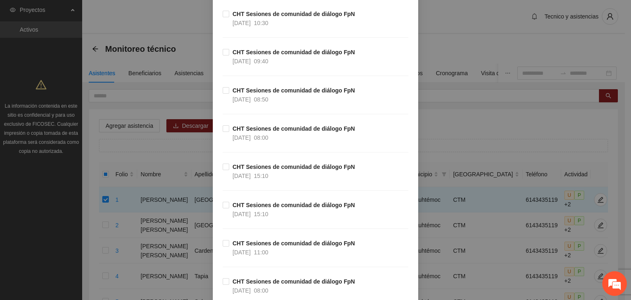
scroll to position [617, 0]
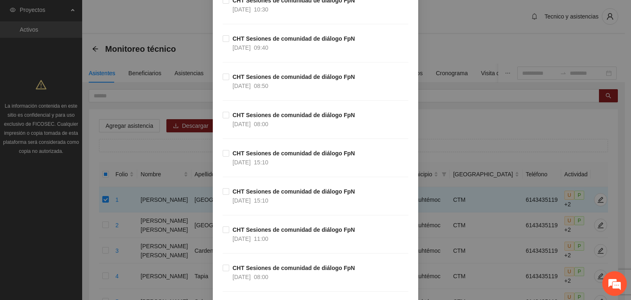
click at [487, 25] on div "Agregar asistencia Selecciona actividad(es) A3.5 CHT Sesiones de comunidad de d…" at bounding box center [315, 150] width 631 height 300
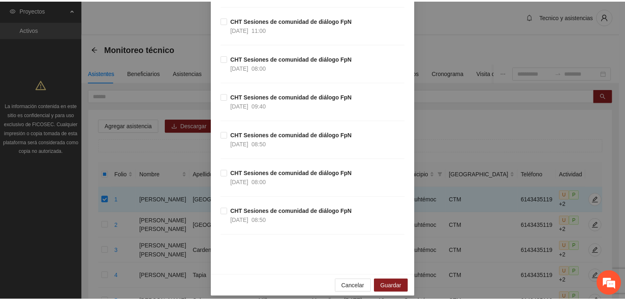
scroll to position [1250, 0]
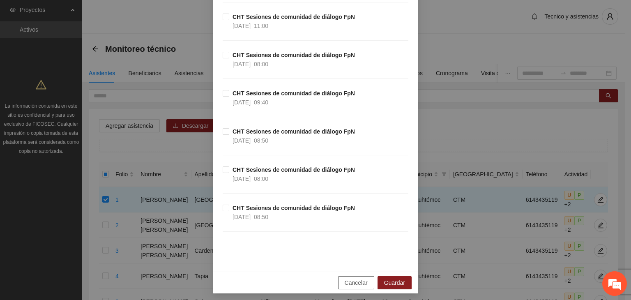
click at [348, 278] on span "Cancelar" at bounding box center [356, 282] width 23 height 9
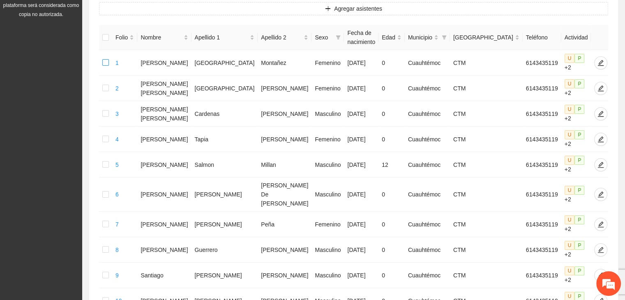
scroll to position [405, 0]
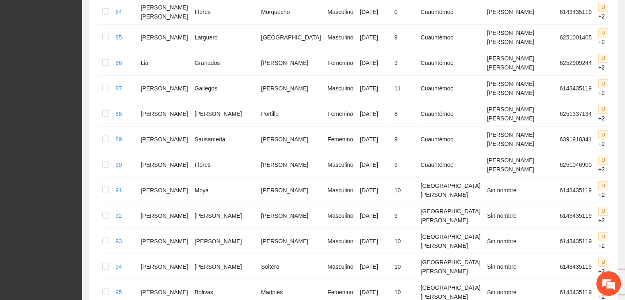
scroll to position [2388, 0]
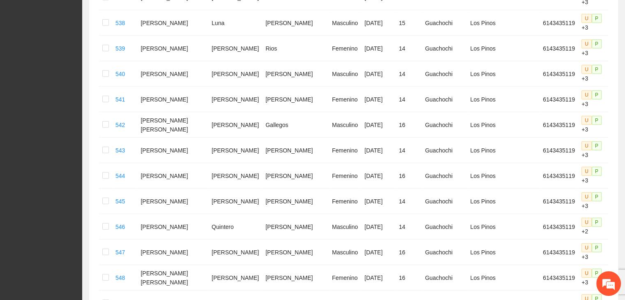
scroll to position [2197, 0]
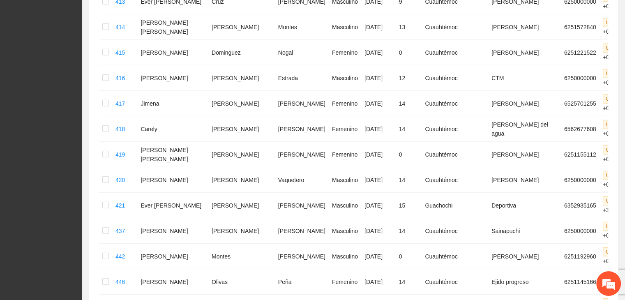
scroll to position [2217, 0]
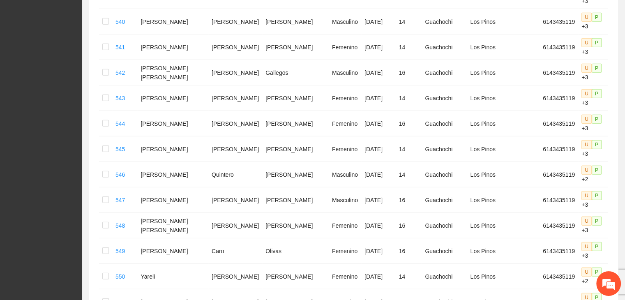
scroll to position [2197, 0]
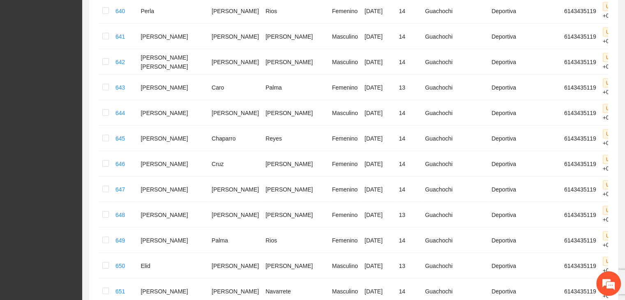
scroll to position [2177, 0]
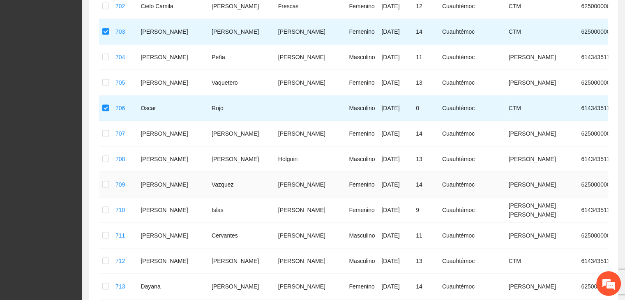
scroll to position [1215, 0]
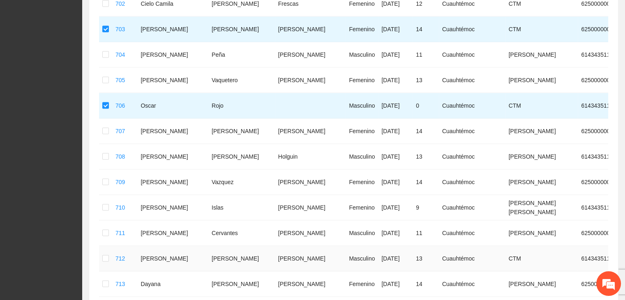
click at [103, 246] on td at bounding box center [105, 258] width 13 height 25
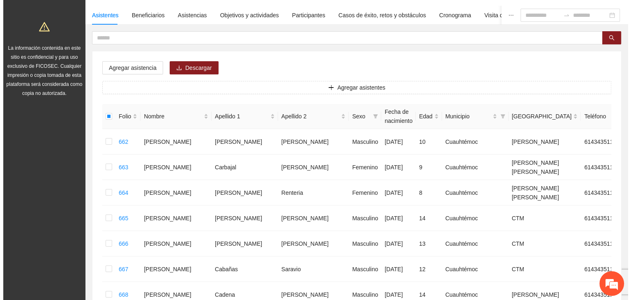
scroll to position [28, 0]
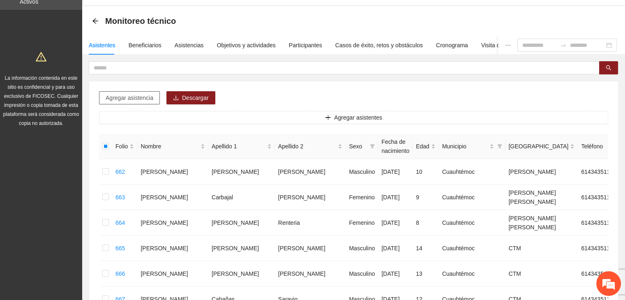
click at [128, 101] on span "Agregar asistencia" at bounding box center [130, 97] width 48 height 9
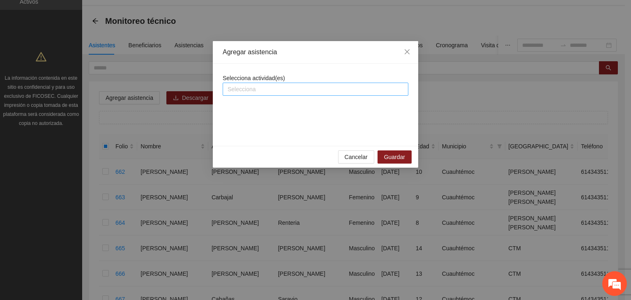
click at [289, 82] on div "Selecciona actividad(es) Selecciona" at bounding box center [316, 85] width 186 height 22
click at [291, 85] on div at bounding box center [316, 89] width 182 height 10
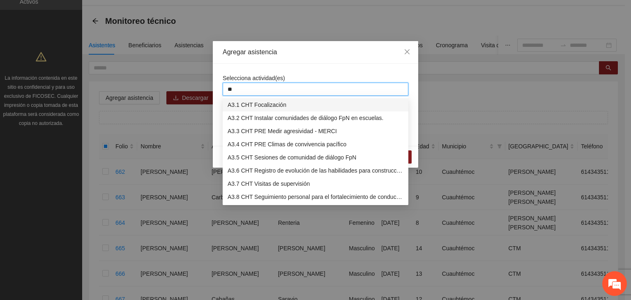
type input "***"
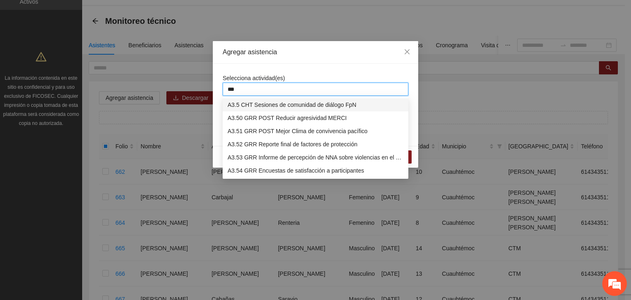
click at [298, 101] on div "A3.5 CHT Sesiones de comunidad de diálogo FpN" at bounding box center [316, 104] width 176 height 9
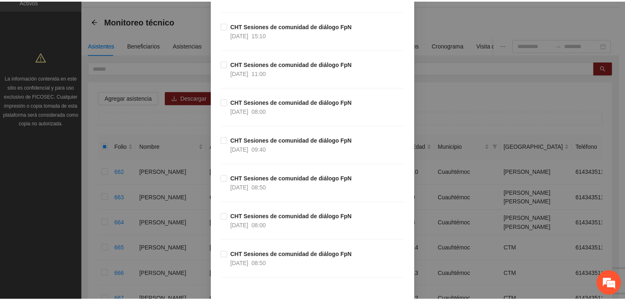
scroll to position [1250, 0]
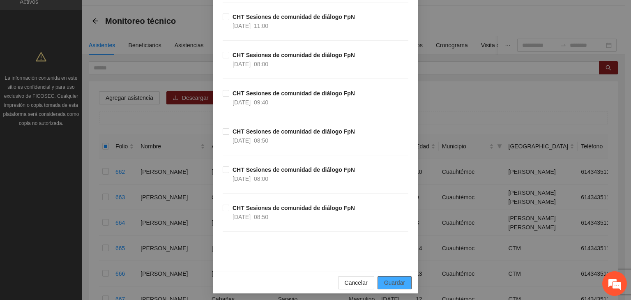
click at [393, 278] on span "Guardar" at bounding box center [394, 282] width 21 height 9
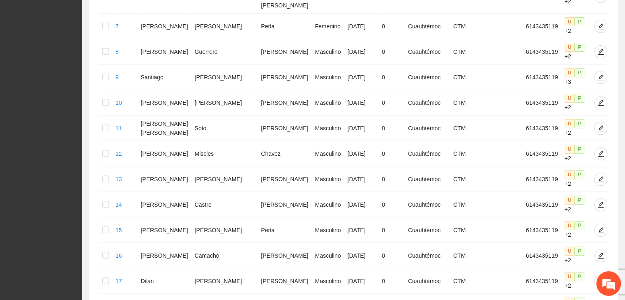
scroll to position [405, 0]
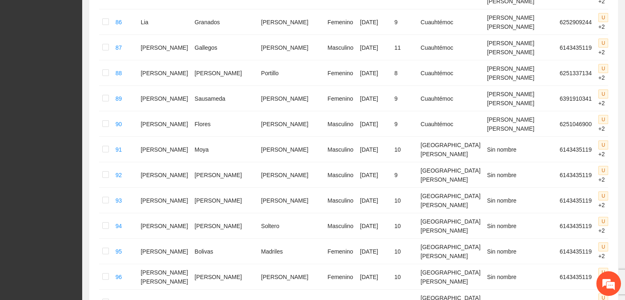
scroll to position [2388, 0]
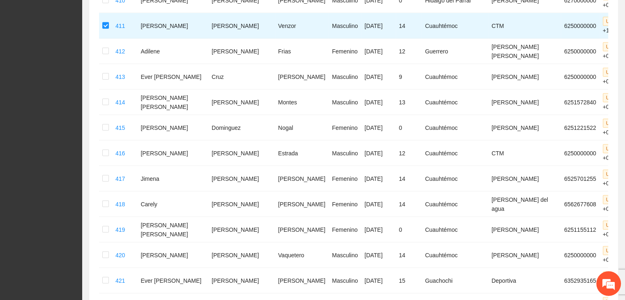
scroll to position [2217, 0]
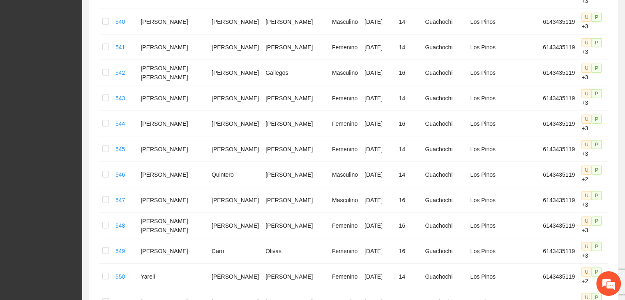
scroll to position [2197, 0]
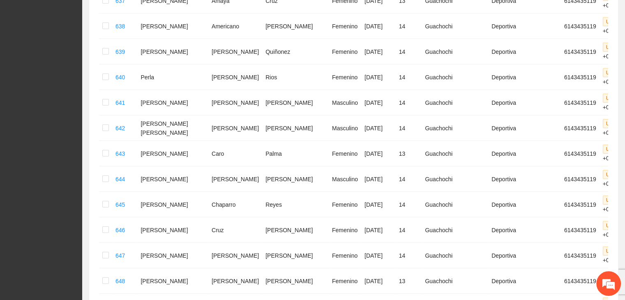
scroll to position [2177, 0]
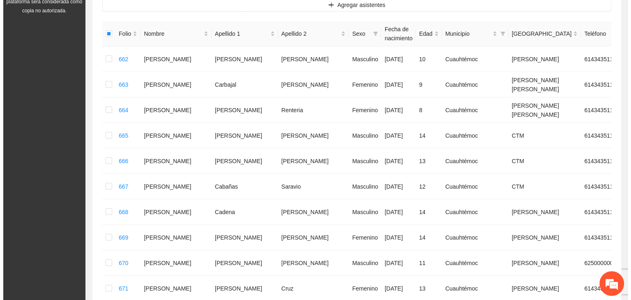
scroll to position [0, 0]
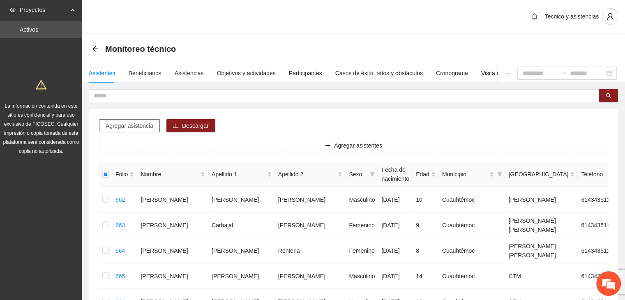
click at [118, 123] on span "Agregar asistencia" at bounding box center [130, 125] width 48 height 9
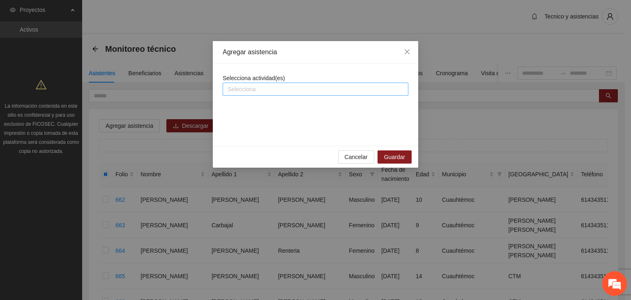
click at [301, 89] on div at bounding box center [316, 89] width 182 height 10
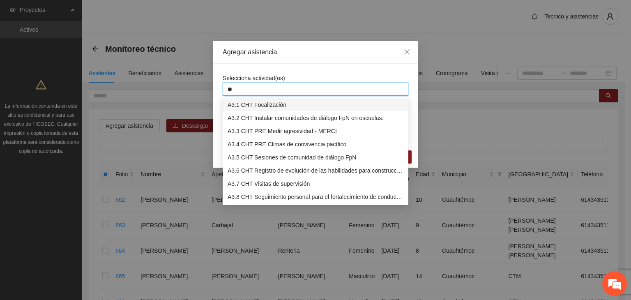
type input "***"
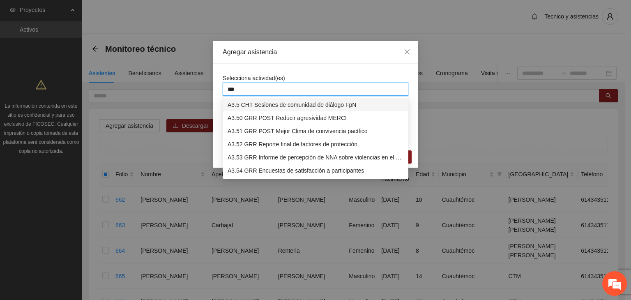
click at [268, 102] on div "A3.5 CHT Sesiones de comunidad de diálogo FpN" at bounding box center [316, 104] width 176 height 9
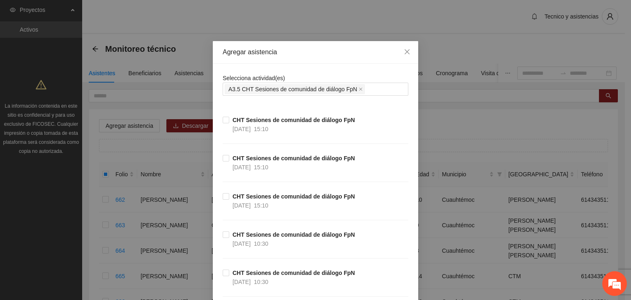
click at [311, 74] on div "Selecciona actividad(es) A3.5 CHT Sesiones de comunidad de diálogo FpN" at bounding box center [316, 85] width 186 height 22
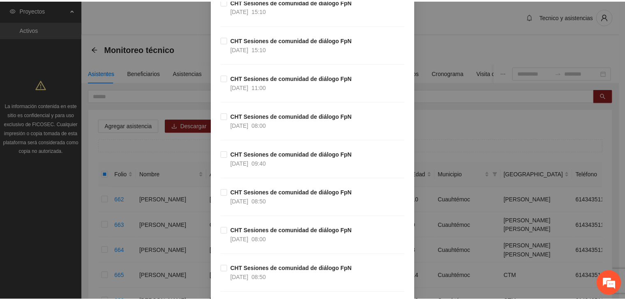
scroll to position [1250, 0]
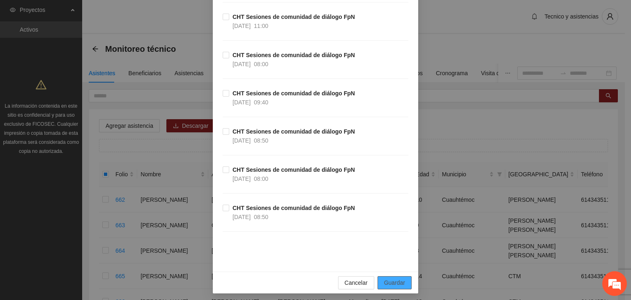
click at [397, 278] on span "Guardar" at bounding box center [394, 282] width 21 height 9
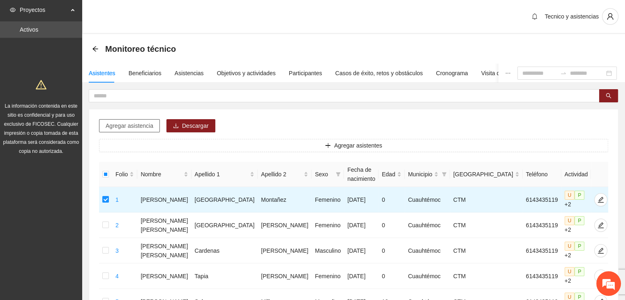
click at [136, 129] on span "Agregar asistencia" at bounding box center [130, 125] width 48 height 9
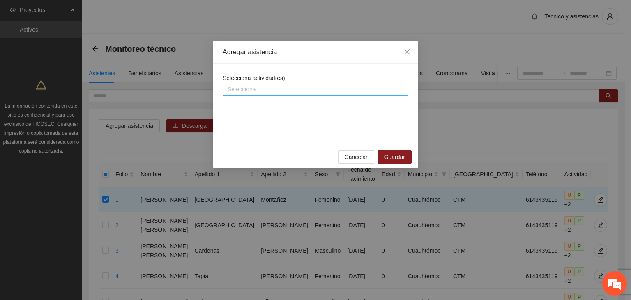
click at [236, 89] on div at bounding box center [316, 89] width 182 height 10
click at [407, 53] on icon "close" at bounding box center [407, 51] width 5 height 5
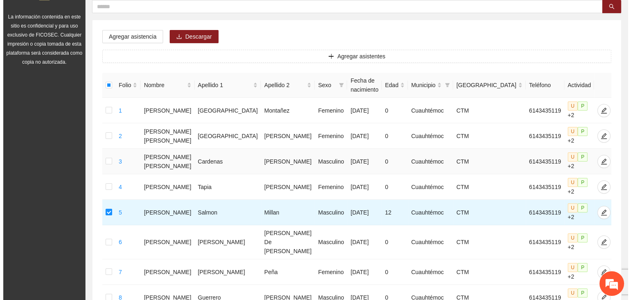
scroll to position [41, 0]
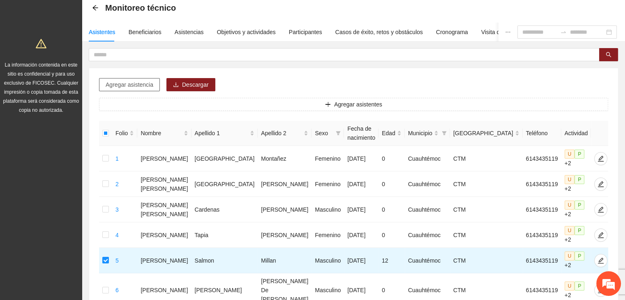
click at [134, 89] on button "Agregar asistencia" at bounding box center [129, 84] width 61 height 13
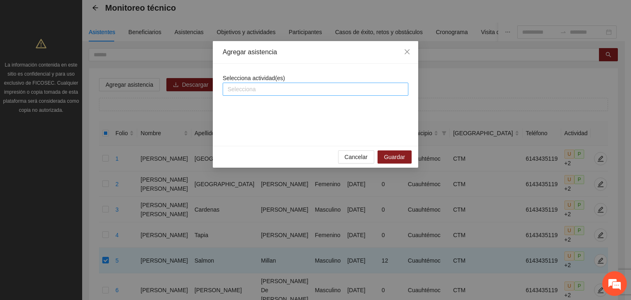
click at [255, 84] on div at bounding box center [316, 89] width 182 height 10
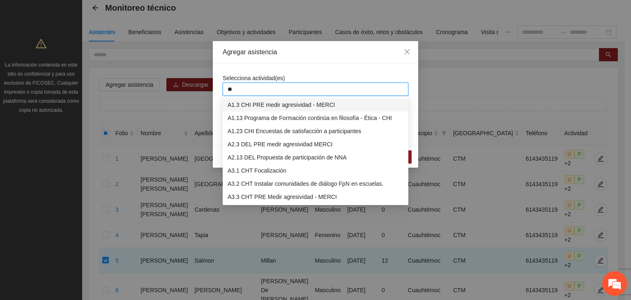
type input "***"
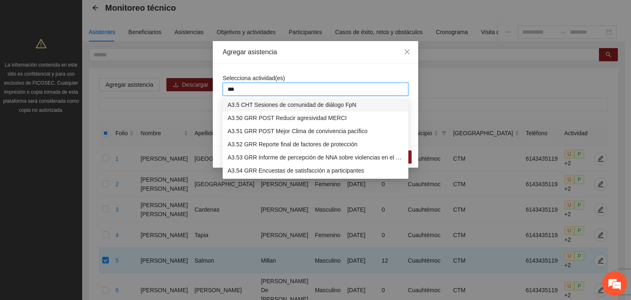
click at [273, 106] on div "A3.5 CHT Sesiones de comunidad de diálogo FpN" at bounding box center [316, 104] width 176 height 9
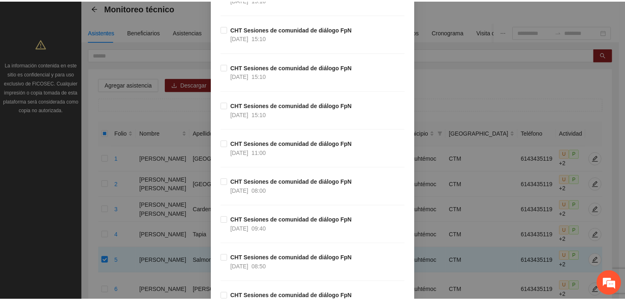
scroll to position [1250, 0]
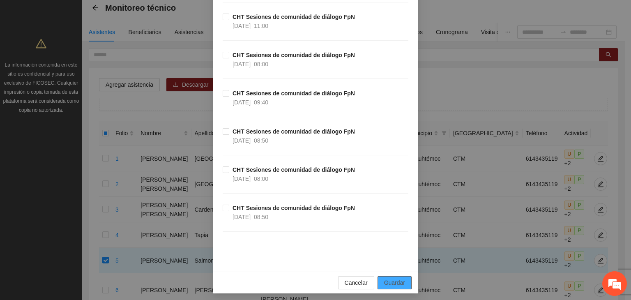
click at [397, 279] on span "Guardar" at bounding box center [394, 282] width 21 height 9
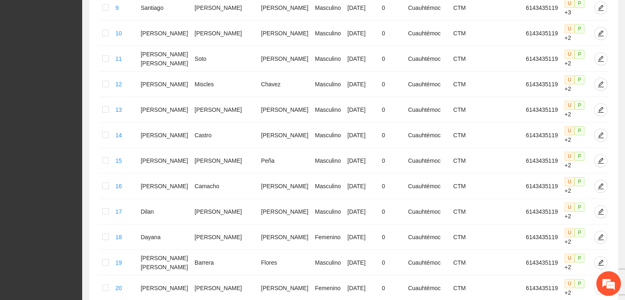
scroll to position [405, 0]
drag, startPoint x: 579, startPoint y: 230, endPoint x: 580, endPoint y: 234, distance: 4.5
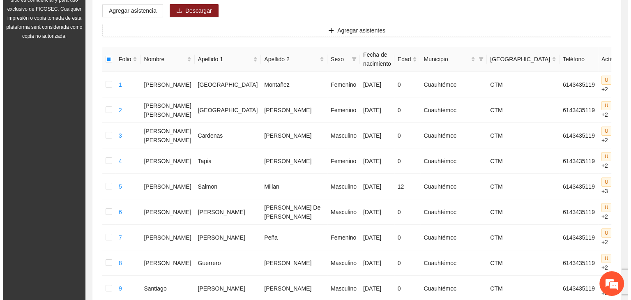
scroll to position [0, 0]
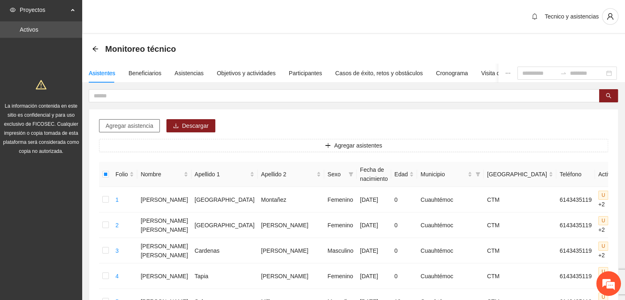
click at [140, 125] on span "Agregar asistencia" at bounding box center [130, 125] width 48 height 9
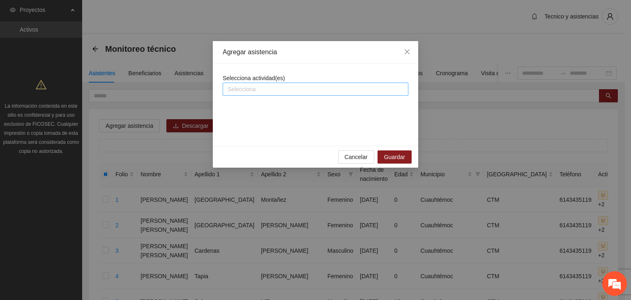
click at [260, 90] on div at bounding box center [316, 89] width 182 height 10
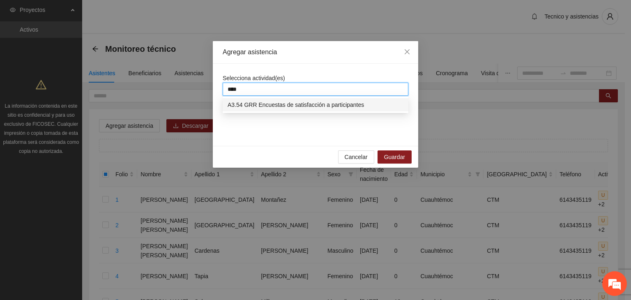
type input "***"
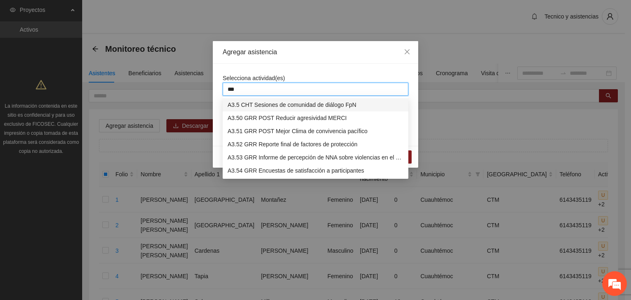
click at [271, 108] on div "A3.5 CHT Sesiones de comunidad de diálogo FpN" at bounding box center [316, 104] width 176 height 9
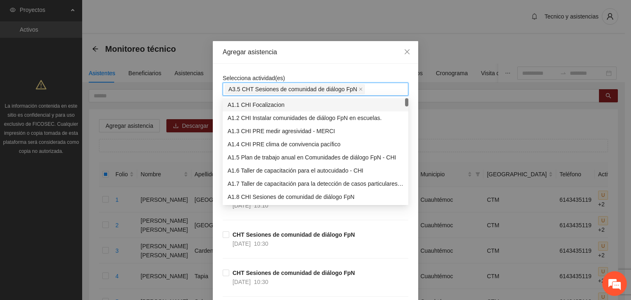
click at [369, 59] on div "Agregar asistencia" at bounding box center [316, 52] width 206 height 23
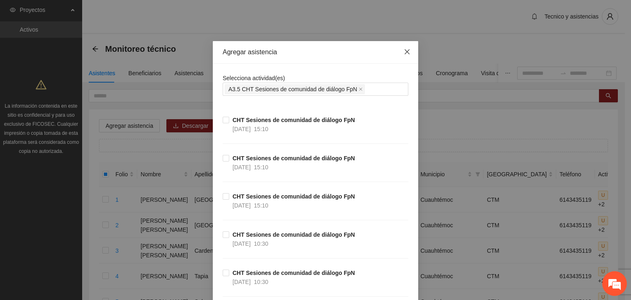
click at [405, 55] on icon "close" at bounding box center [407, 52] width 7 height 7
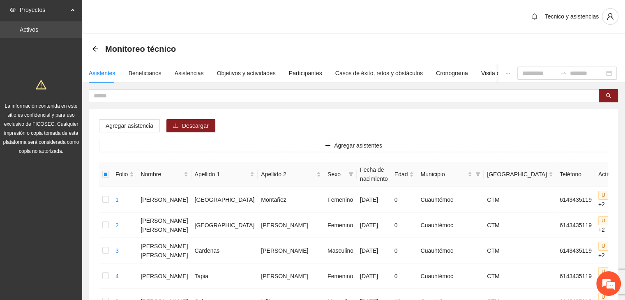
click at [32, 26] on link "Activos" at bounding box center [29, 29] width 18 height 7
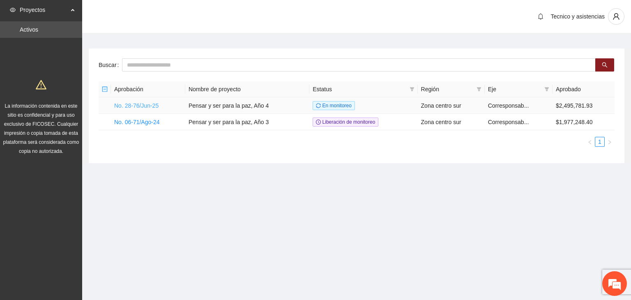
click at [139, 104] on link "No. 28-76/Jun-25" at bounding box center [136, 105] width 44 height 7
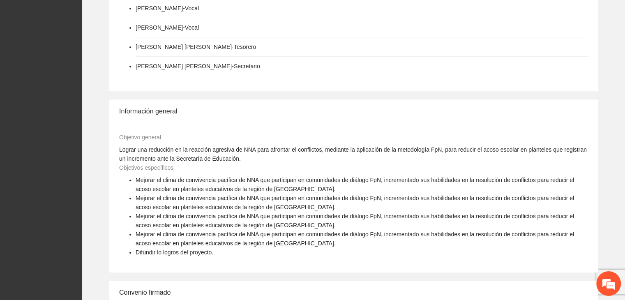
scroll to position [575, 0]
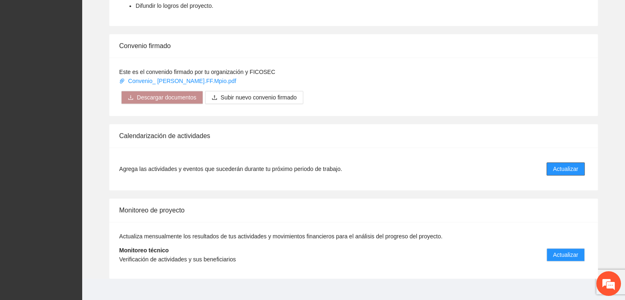
click at [568, 164] on span "Actualizar" at bounding box center [565, 168] width 25 height 9
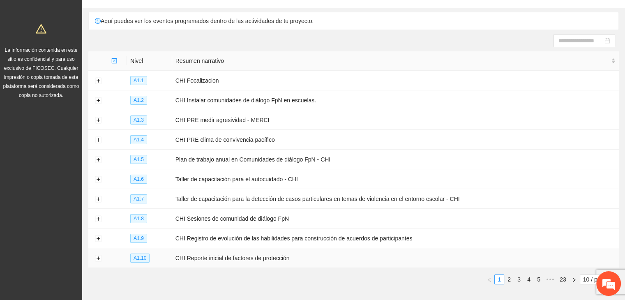
scroll to position [89, 0]
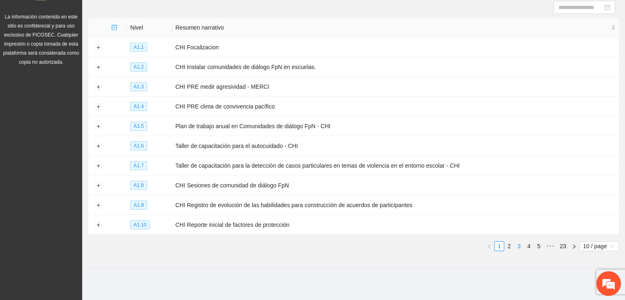
click at [519, 247] on link "3" at bounding box center [519, 246] width 9 height 9
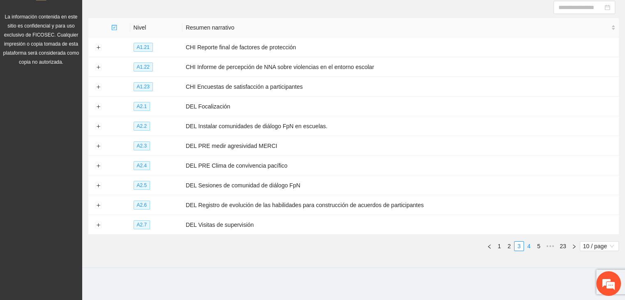
click at [531, 247] on link "4" at bounding box center [528, 246] width 9 height 9
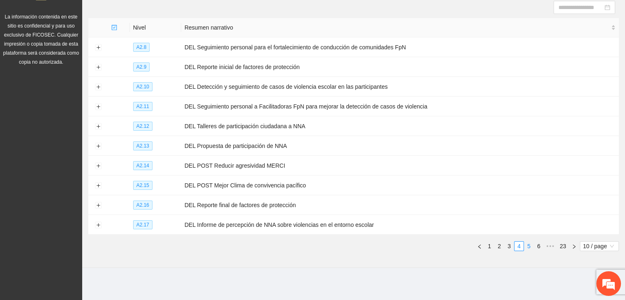
click at [530, 247] on link "5" at bounding box center [528, 246] width 9 height 9
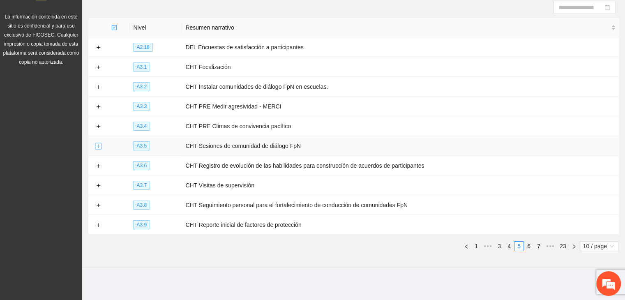
click at [97, 148] on button "Expand row" at bounding box center [98, 146] width 7 height 7
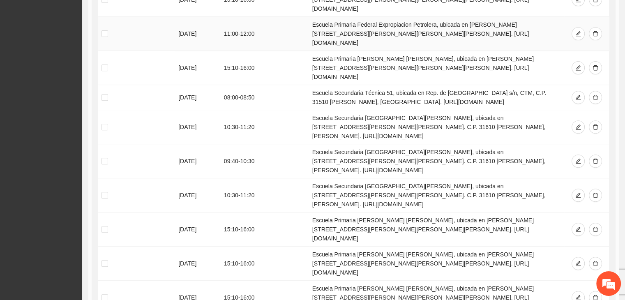
scroll to position [336, 0]
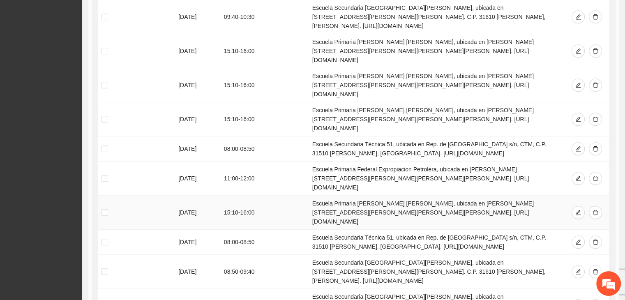
scroll to position [500, 0]
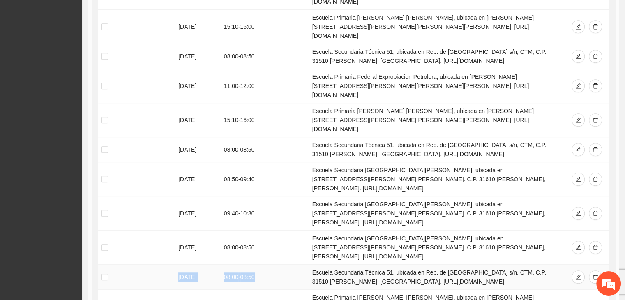
drag, startPoint x: 177, startPoint y: 166, endPoint x: 270, endPoint y: 166, distance: 93.7
click at [270, 265] on tr "25/09/2025 08:00 - 08:50 Escuela Secundaria Técnica 51, ubicada en Rep. de Arge…" at bounding box center [353, 277] width 511 height 25
drag, startPoint x: 178, startPoint y: 217, endPoint x: 263, endPoint y: 204, distance: 86.6
click at [155, 265] on td at bounding box center [136, 277] width 77 height 25
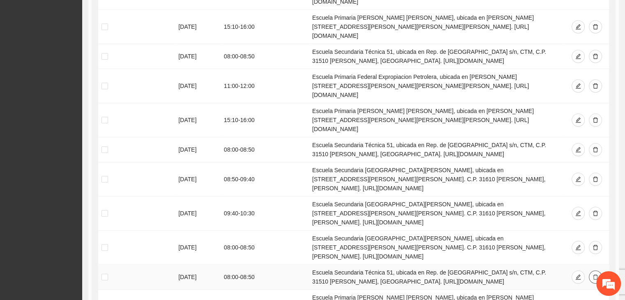
click at [593, 274] on icon "delete" at bounding box center [596, 277] width 6 height 6
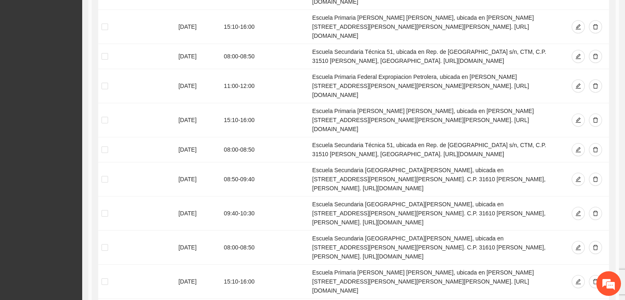
scroll to position [0, 0]
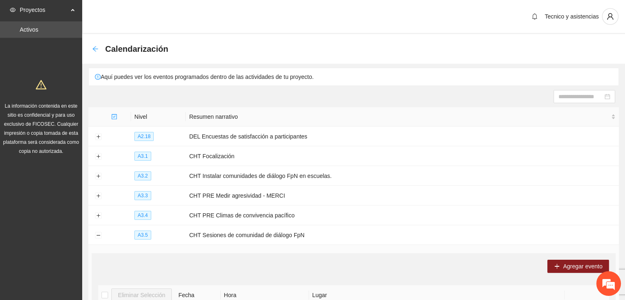
click at [93, 48] on icon "arrow-left" at bounding box center [95, 49] width 7 height 7
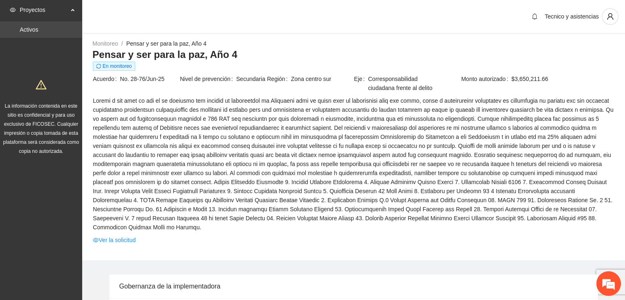
click at [38, 26] on link "Activos" at bounding box center [29, 29] width 18 height 7
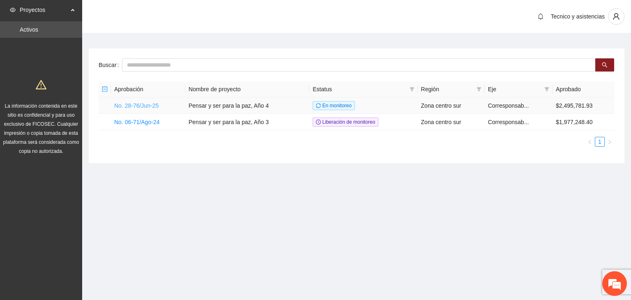
click at [136, 105] on link "No. 28-76/Jun-25" at bounding box center [136, 105] width 44 height 7
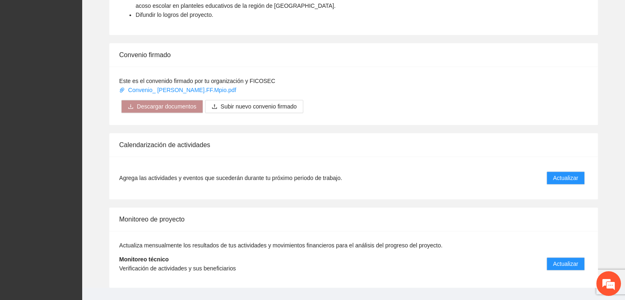
scroll to position [575, 0]
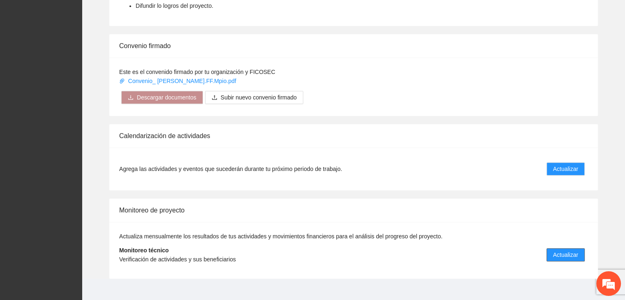
click at [564, 250] on span "Actualizar" at bounding box center [565, 254] width 25 height 9
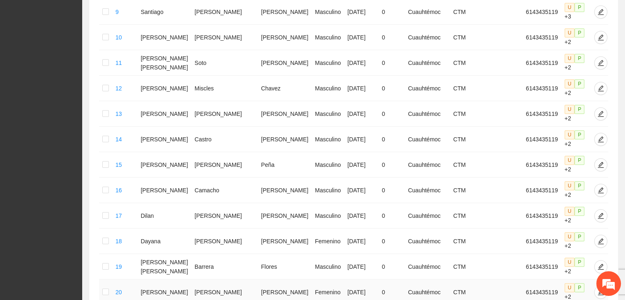
scroll to position [405, 0]
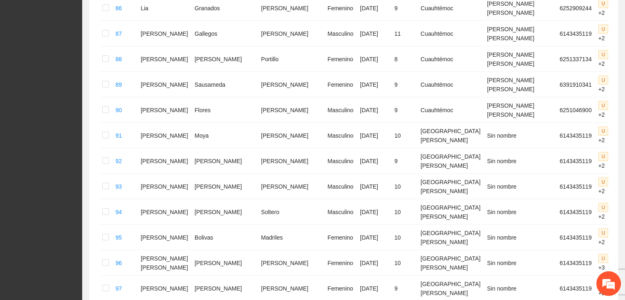
scroll to position [2388, 0]
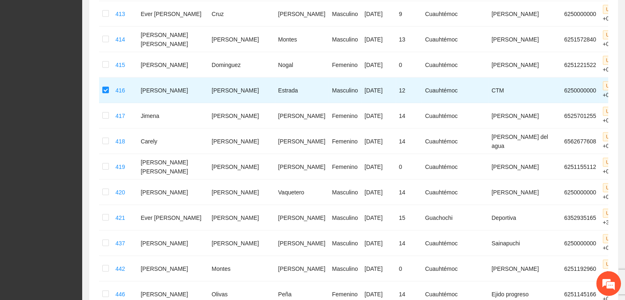
scroll to position [2217, 0]
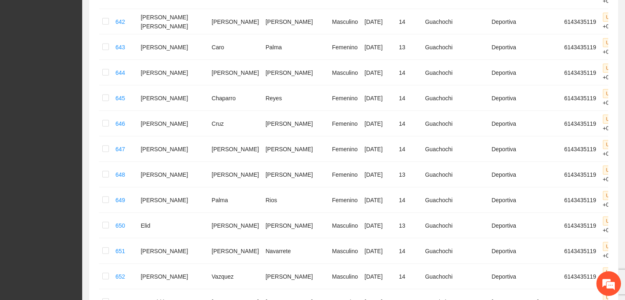
scroll to position [2177, 0]
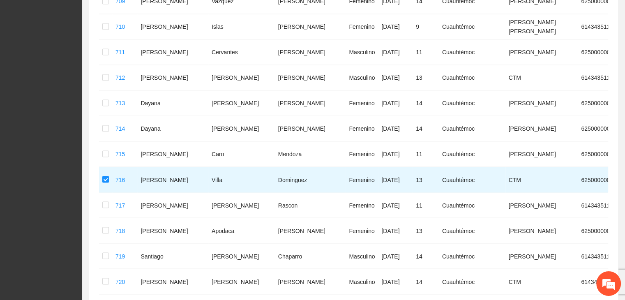
scroll to position [1520, 0]
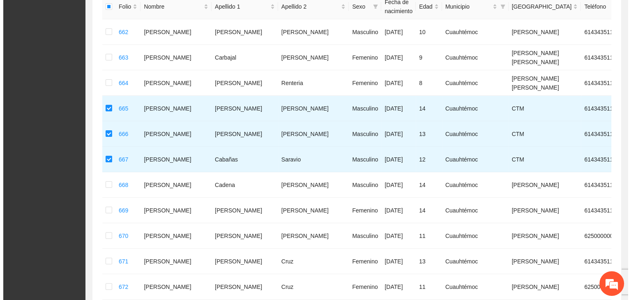
scroll to position [56, 0]
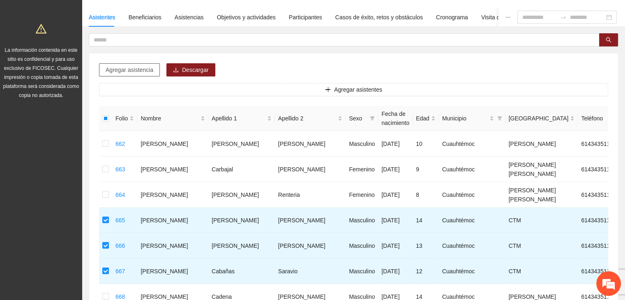
click at [134, 69] on span "Agregar asistencia" at bounding box center [130, 69] width 48 height 9
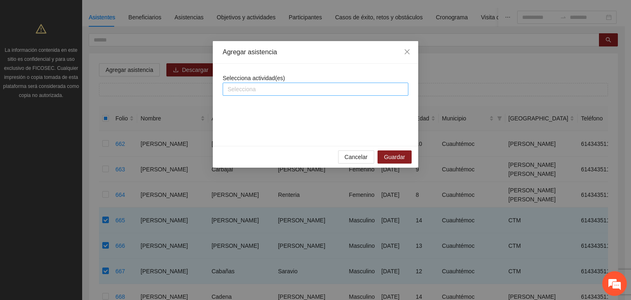
click at [256, 83] on div "Selecciona" at bounding box center [316, 89] width 186 height 13
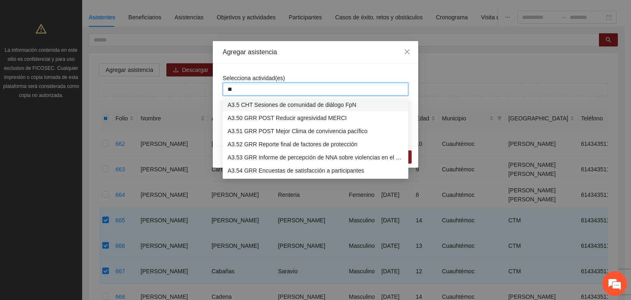
type input "***"
click at [331, 104] on div "A3.5 CHT Sesiones de comunidad de diálogo FpN" at bounding box center [316, 104] width 176 height 9
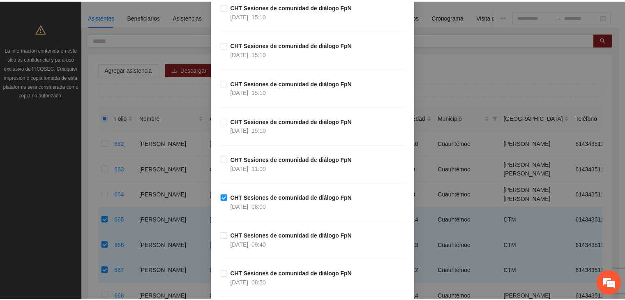
scroll to position [1212, 0]
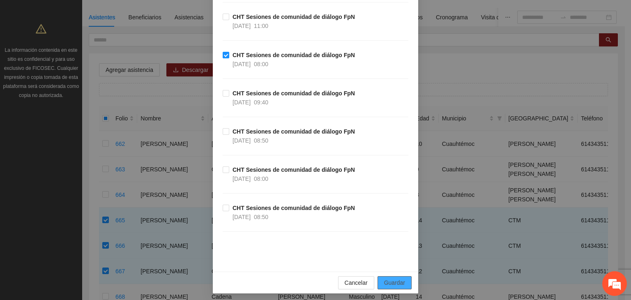
click at [399, 278] on span "Guardar" at bounding box center [394, 282] width 21 height 9
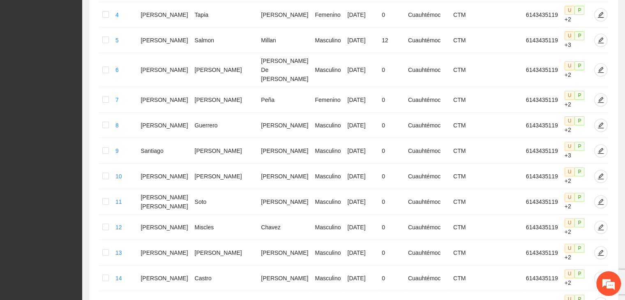
scroll to position [405, 0]
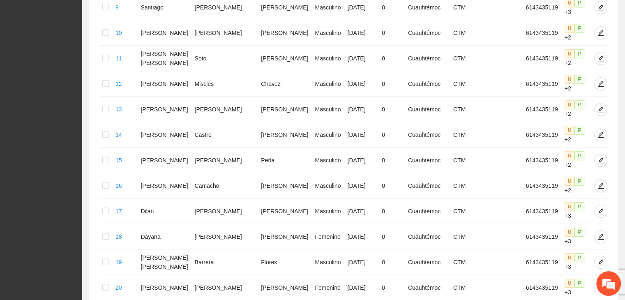
click at [581, 235] on div "Folio Nombre Apellido 1 Apellido 2 Sexo Fecha de nacimiento Edad Municipio Colo…" at bounding box center [353, 40] width 509 height 566
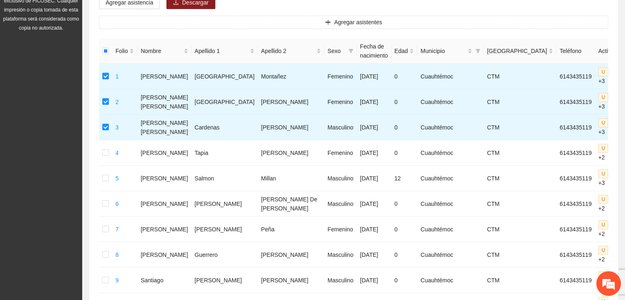
scroll to position [329, 0]
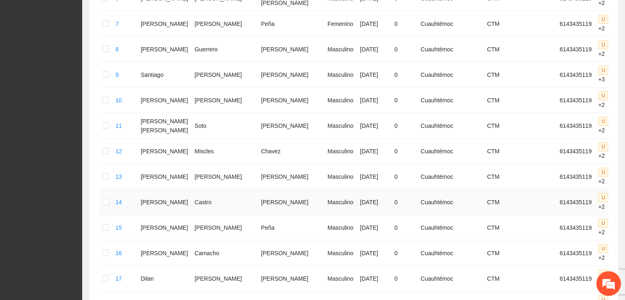
click at [108, 189] on td at bounding box center [105, 201] width 13 height 25
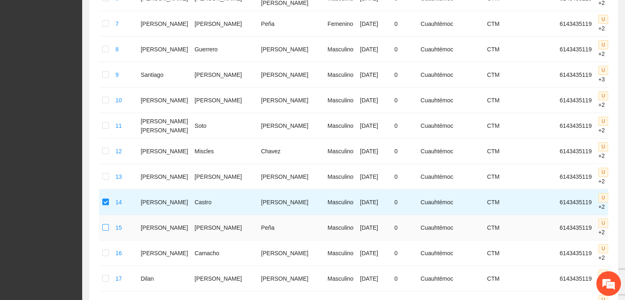
click at [108, 223] on label at bounding box center [105, 227] width 7 height 9
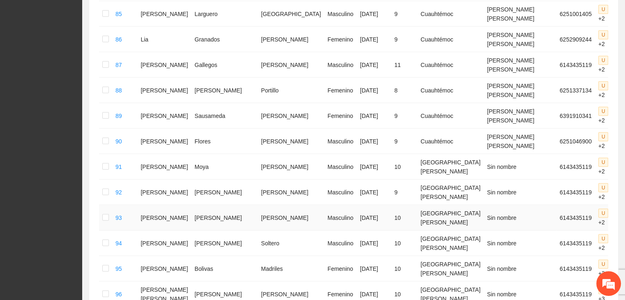
scroll to position [2388, 0]
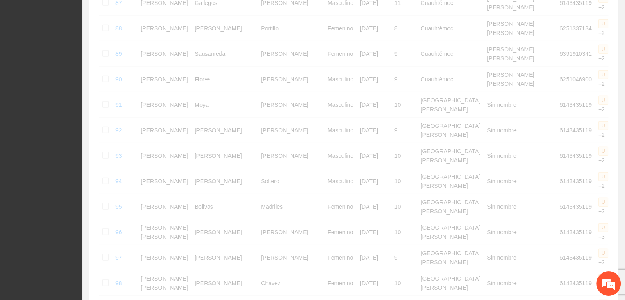
scroll to position [2177, 0]
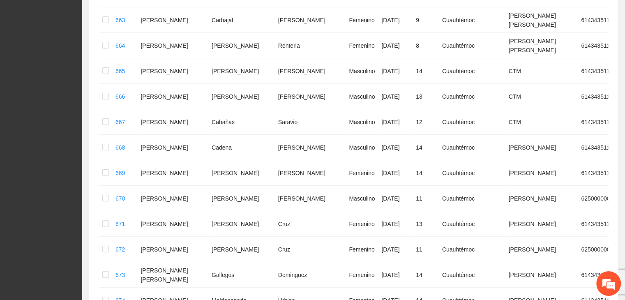
scroll to position [204, 0]
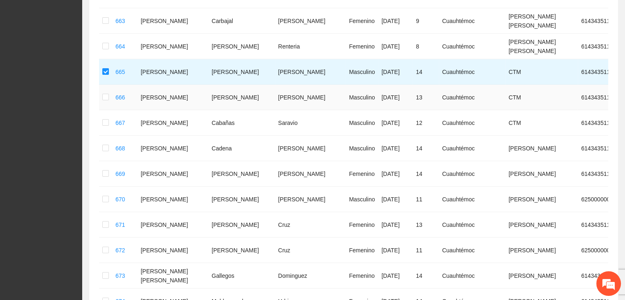
click at [102, 88] on td at bounding box center [105, 97] width 13 height 25
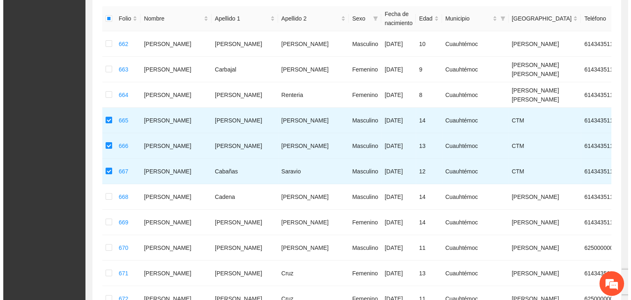
scroll to position [71, 0]
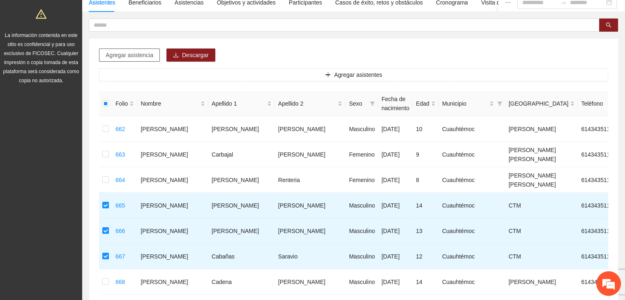
click at [127, 52] on span "Agregar asistencia" at bounding box center [130, 55] width 48 height 9
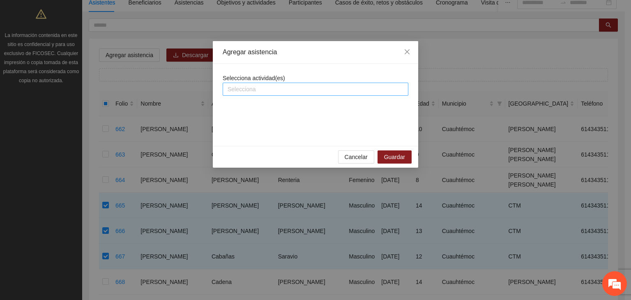
click at [249, 92] on div at bounding box center [316, 89] width 182 height 10
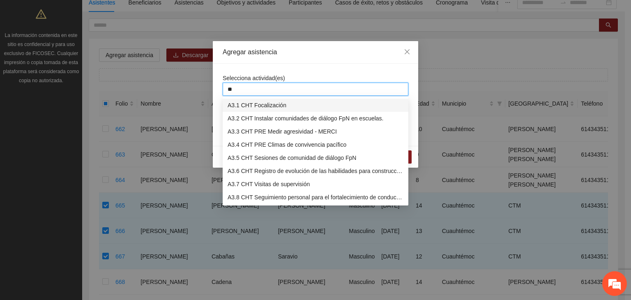
type input "***"
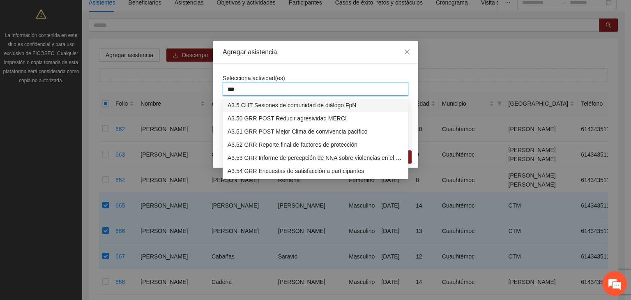
click at [266, 103] on div "A3.5 CHT Sesiones de comunidad de diálogo FpN" at bounding box center [316, 105] width 176 height 9
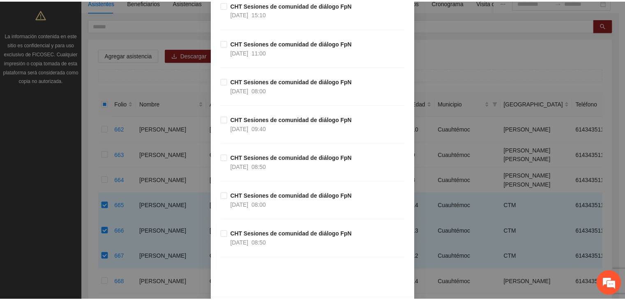
scroll to position [1212, 0]
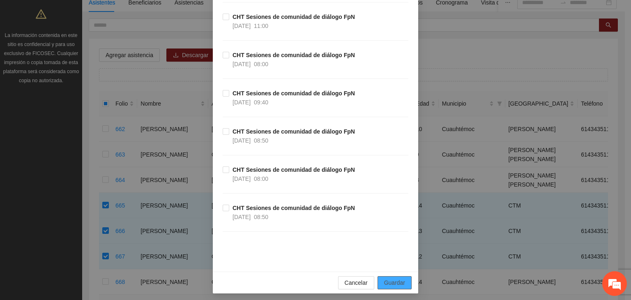
click at [384, 278] on span "Guardar" at bounding box center [394, 282] width 21 height 9
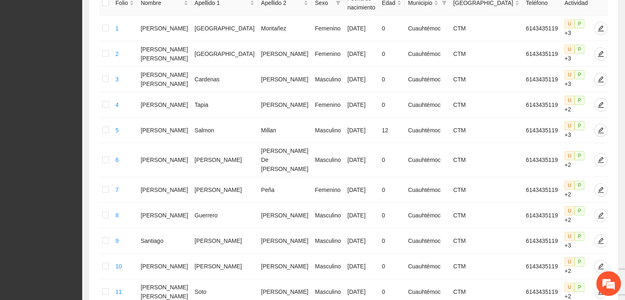
scroll to position [405, 0]
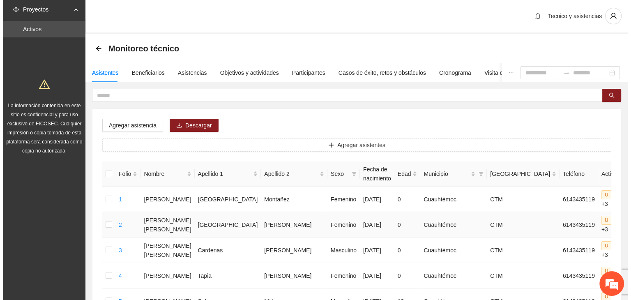
scroll to position [0, 0]
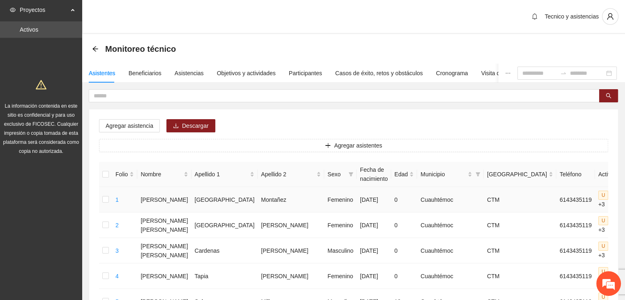
click at [110, 198] on td at bounding box center [105, 199] width 13 height 25
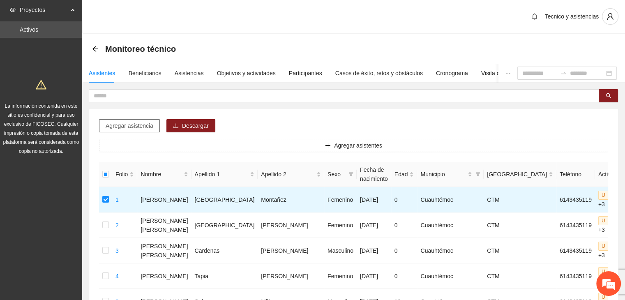
click at [123, 125] on span "Agregar asistencia" at bounding box center [130, 125] width 48 height 9
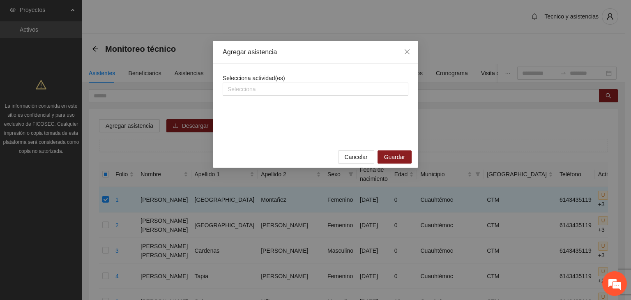
click at [252, 96] on div "Selecciona actividad(es) Selecciona" at bounding box center [316, 105] width 186 height 62
click at [254, 89] on div at bounding box center [316, 89] width 182 height 10
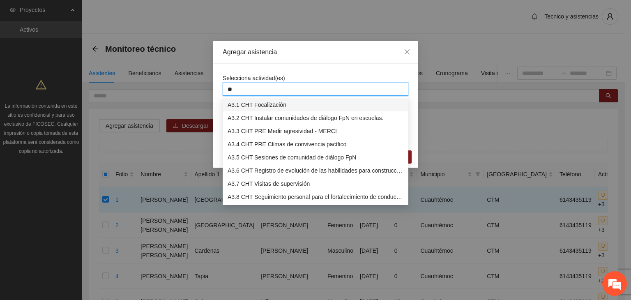
type input "***"
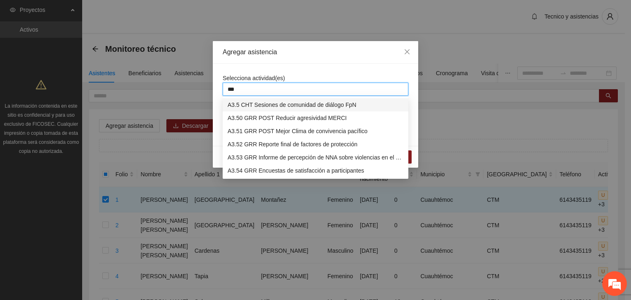
click at [271, 104] on div "A3.5 CHT Sesiones de comunidad de diálogo FpN" at bounding box center [316, 104] width 176 height 9
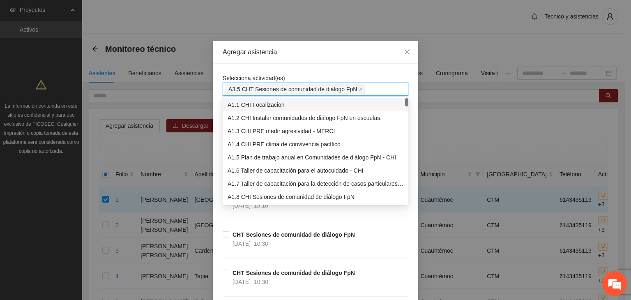
click at [385, 53] on div "Agregar asistencia" at bounding box center [316, 52] width 186 height 9
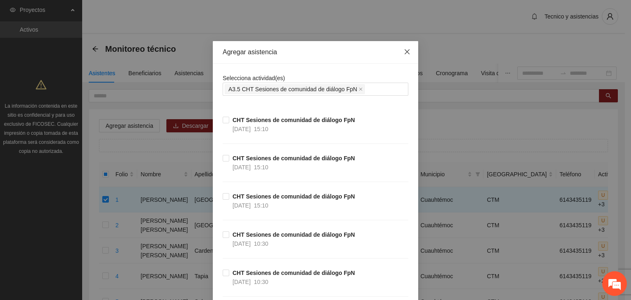
click at [405, 51] on icon "close" at bounding box center [407, 52] width 7 height 7
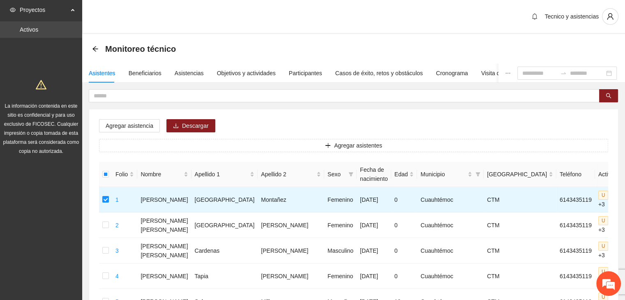
click at [32, 28] on link "Activos" at bounding box center [29, 29] width 18 height 7
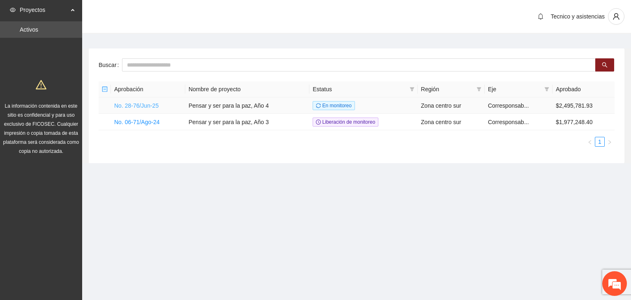
click at [143, 104] on link "No. 28-76/Jun-25" at bounding box center [136, 105] width 44 height 7
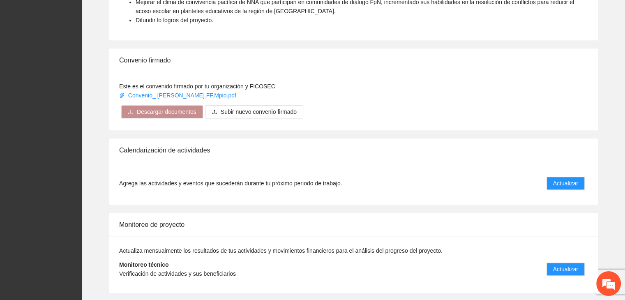
scroll to position [575, 0]
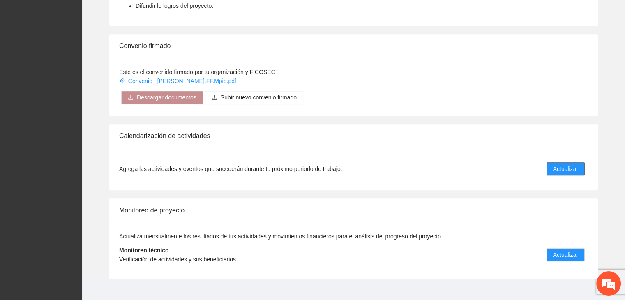
click at [552, 162] on button "Actualizar" at bounding box center [566, 168] width 38 height 13
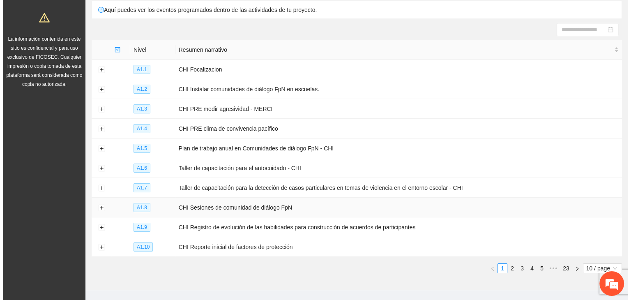
scroll to position [89, 0]
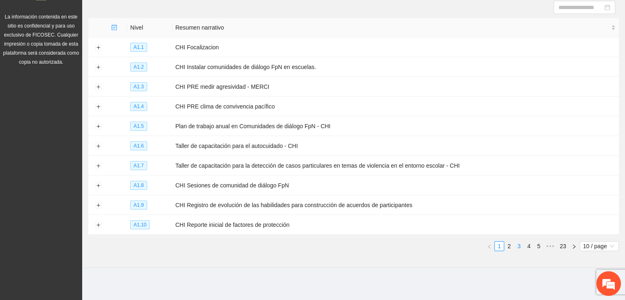
click at [520, 247] on link "3" at bounding box center [519, 246] width 9 height 9
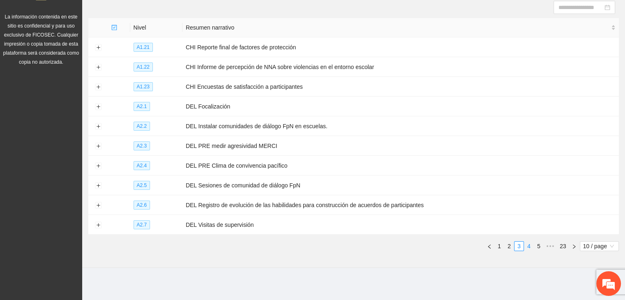
click at [530, 247] on link "4" at bounding box center [528, 246] width 9 height 9
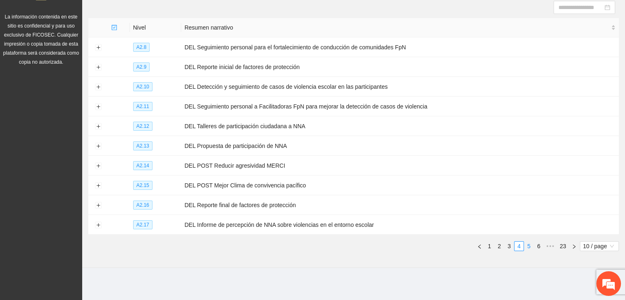
click at [528, 245] on link "5" at bounding box center [528, 246] width 9 height 9
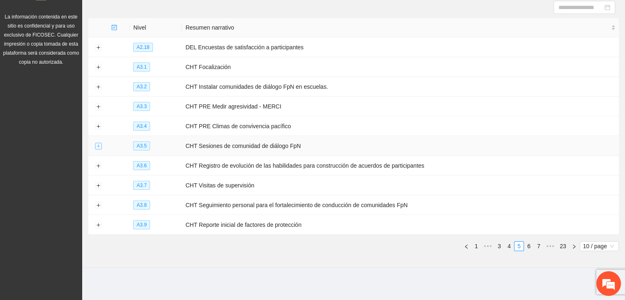
click at [97, 147] on button "Expand row" at bounding box center [98, 146] width 7 height 7
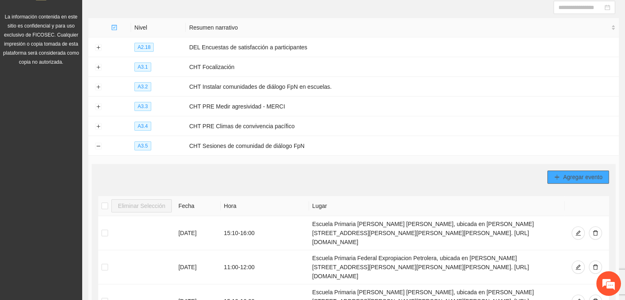
click at [575, 176] on span "Agregar evento" at bounding box center [582, 177] width 39 height 9
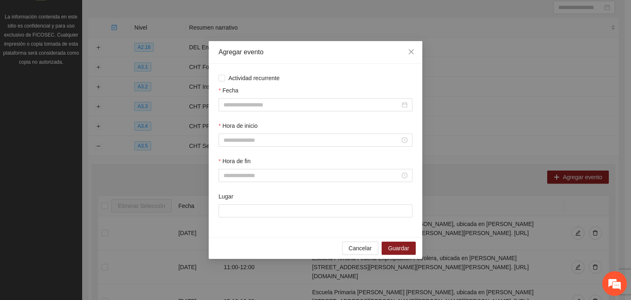
drag, startPoint x: 302, startPoint y: 50, endPoint x: 470, endPoint y: 51, distance: 168.5
click at [470, 51] on div "Agregar evento Actividad recurrente Fecha Hora de inicio Hora de fin Lugar Canc…" at bounding box center [315, 150] width 631 height 300
click at [283, 102] on input "Fecha" at bounding box center [312, 104] width 177 height 9
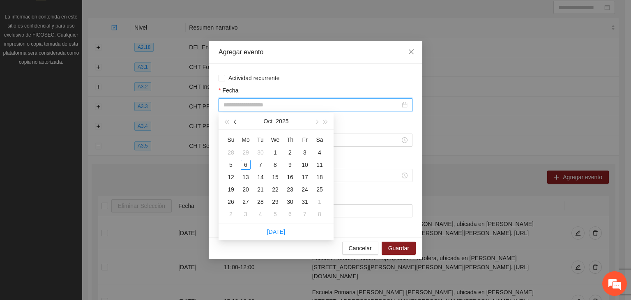
click at [238, 123] on button "button" at bounding box center [235, 121] width 9 height 16
type input "**********"
click at [276, 165] on div "10" at bounding box center [275, 165] width 10 height 10
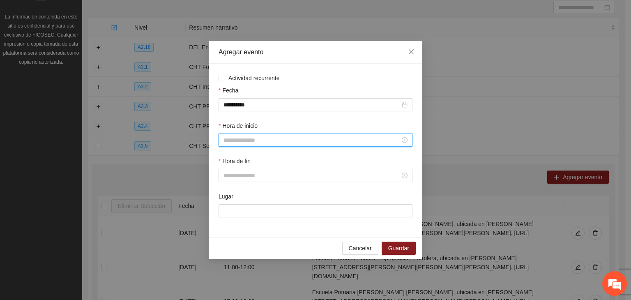
click at [259, 141] on input "Hora de inicio" at bounding box center [312, 140] width 177 height 9
click at [233, 215] on div "09" at bounding box center [230, 219] width 23 height 12
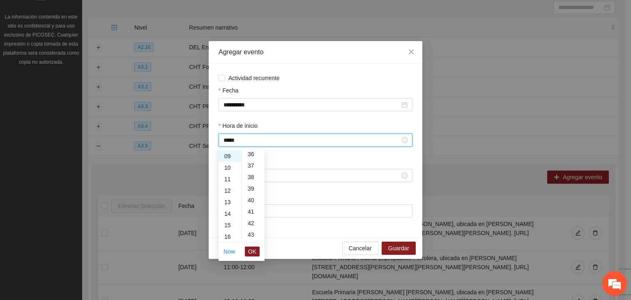
scroll to position [452, 0]
click at [252, 166] on div "40" at bounding box center [253, 165] width 23 height 12
type input "*****"
click at [253, 247] on span "OK" at bounding box center [252, 251] width 8 height 9
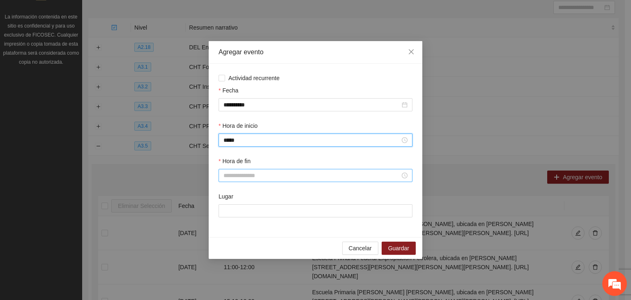
click at [245, 174] on input "Hora de fin" at bounding box center [312, 175] width 177 height 9
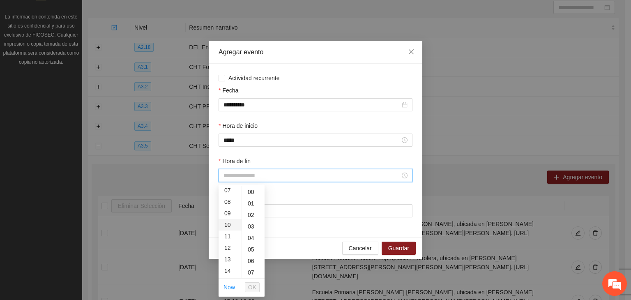
click at [232, 223] on div "10" at bounding box center [230, 225] width 23 height 12
click at [253, 217] on div "20" at bounding box center [253, 217] width 23 height 12
type input "*****"
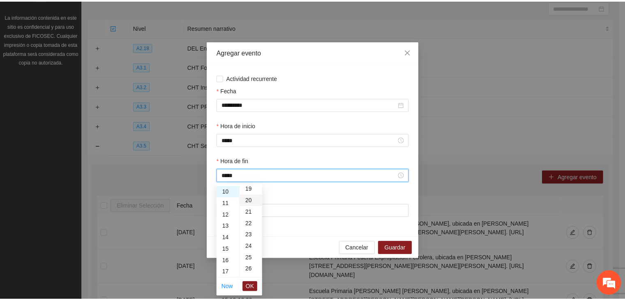
scroll to position [230, 0]
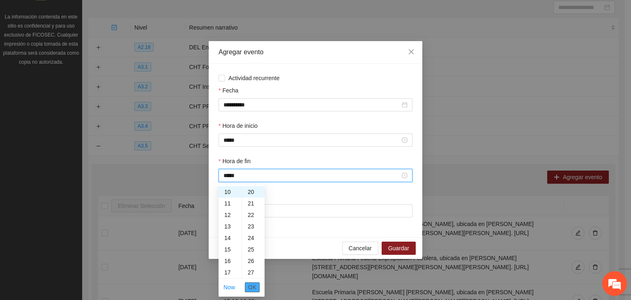
click at [256, 285] on span "OK" at bounding box center [252, 287] width 8 height 9
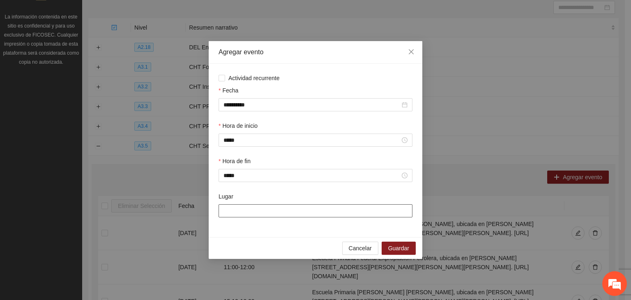
click at [237, 214] on input "Lugar" at bounding box center [316, 210] width 194 height 13
click at [362, 246] on span "Cancelar" at bounding box center [360, 248] width 23 height 9
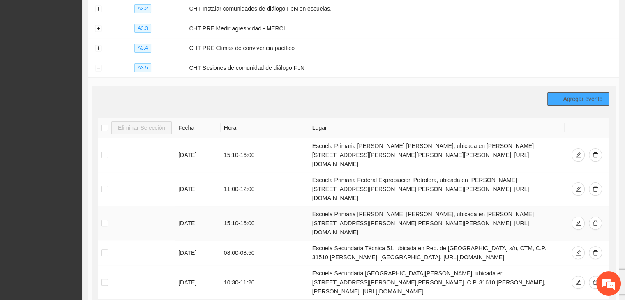
scroll to position [254, 0]
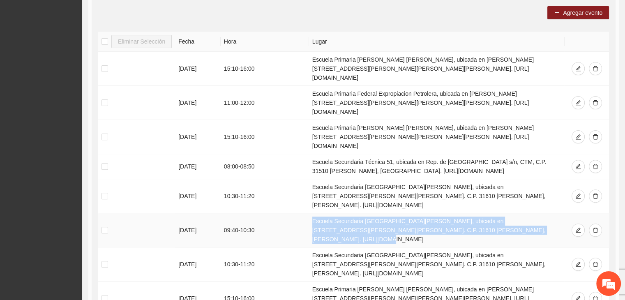
drag, startPoint x: 307, startPoint y: 183, endPoint x: 469, endPoint y: 193, distance: 162.2
click at [469, 213] on td "Escuela Secundaria Federal José Martí #61, ubicada en C. Alvaro Obregon, Col. O…" at bounding box center [437, 230] width 256 height 34
copy td "Escuela Secundaria Federal José Martí #61, ubicada en C. Alvaro Obregon, Col. O…"
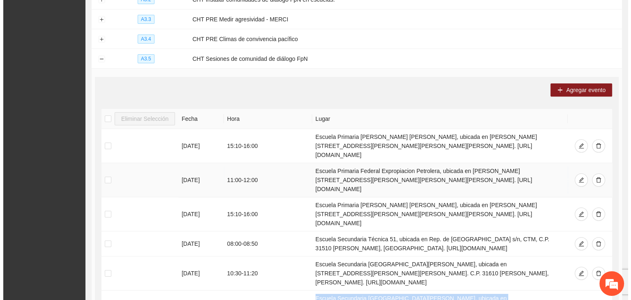
scroll to position [48, 0]
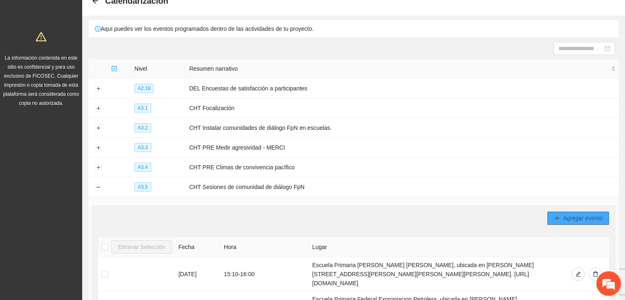
click at [586, 218] on span "Agregar evento" at bounding box center [582, 218] width 39 height 9
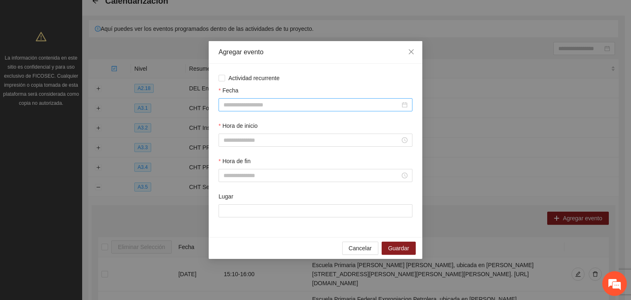
click at [245, 107] on input "Fecha" at bounding box center [312, 104] width 177 height 9
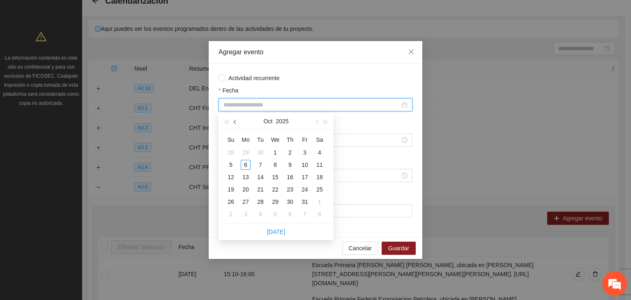
click at [235, 122] on span "button" at bounding box center [236, 122] width 4 height 4
type input "**********"
click at [275, 163] on div "10" at bounding box center [275, 165] width 10 height 10
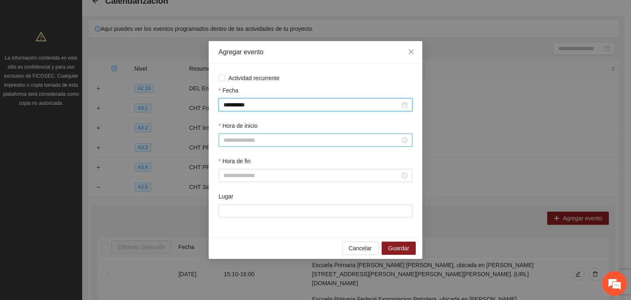
click at [256, 144] on input "Hora de inicio" at bounding box center [312, 140] width 177 height 9
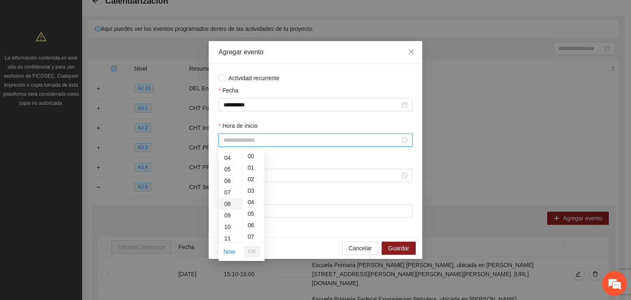
scroll to position [41, 0]
click at [229, 219] on div "09" at bounding box center [230, 219] width 23 height 12
click at [250, 205] on div "40" at bounding box center [253, 206] width 23 height 12
type input "*****"
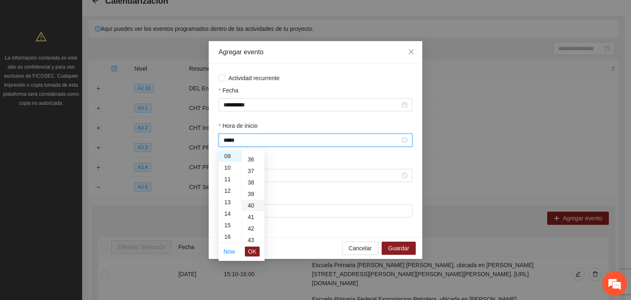
scroll to position [460, 0]
click at [256, 249] on span "OK" at bounding box center [252, 251] width 8 height 9
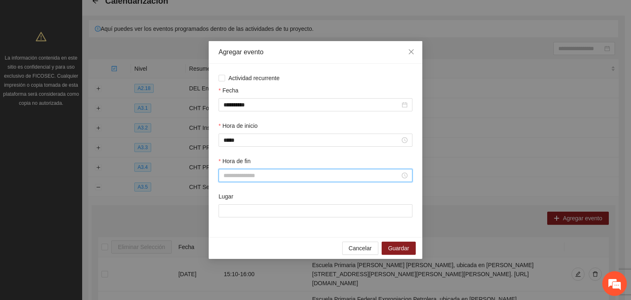
click at [238, 173] on input "Hora de fin" at bounding box center [312, 175] width 177 height 9
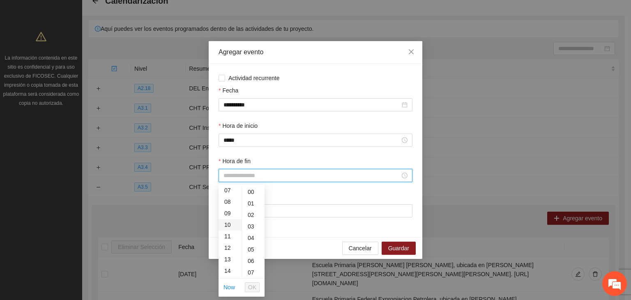
click at [227, 224] on div "10" at bounding box center [230, 225] width 23 height 12
click at [252, 258] on div "20" at bounding box center [253, 258] width 23 height 12
type input "*****"
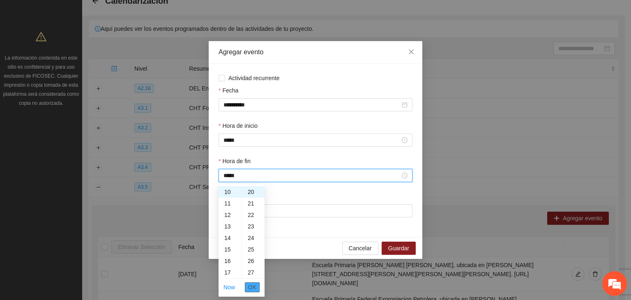
click at [255, 287] on span "OK" at bounding box center [252, 287] width 8 height 9
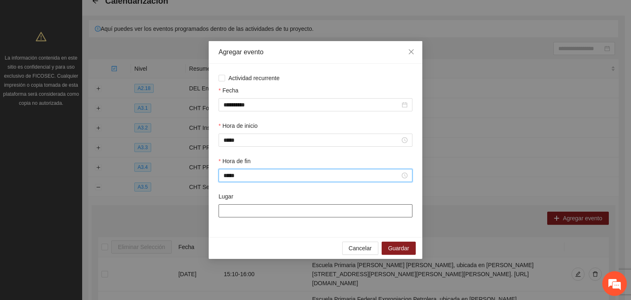
click at [270, 216] on input "Lugar" at bounding box center [316, 210] width 194 height 13
paste input "**********"
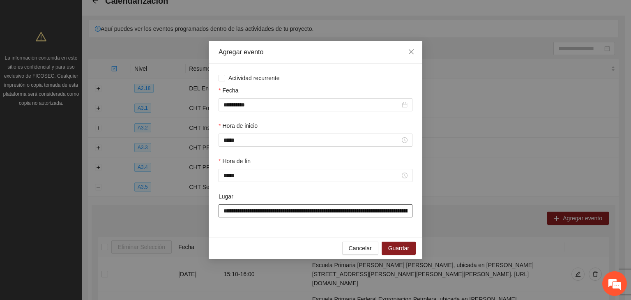
scroll to position [0, 228]
type input "**********"
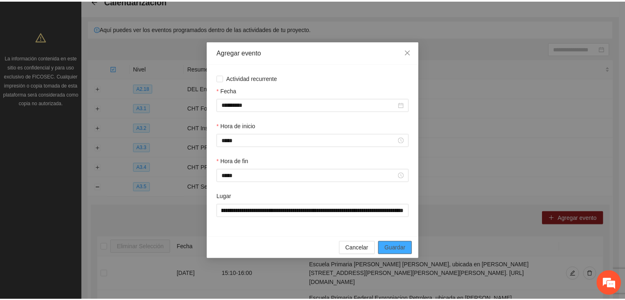
scroll to position [0, 0]
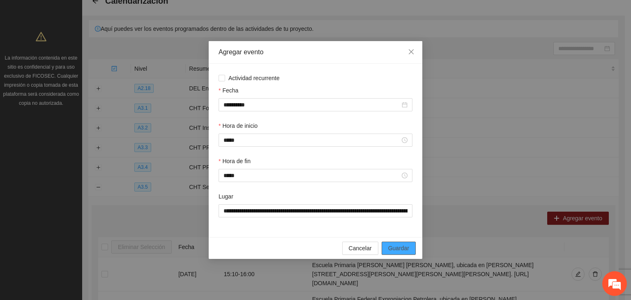
click at [404, 250] on span "Guardar" at bounding box center [398, 248] width 21 height 9
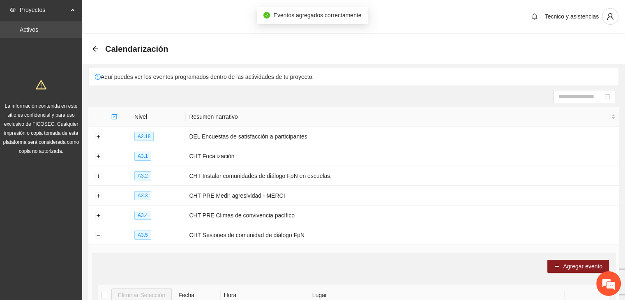
click at [30, 29] on link "Activos" at bounding box center [29, 29] width 18 height 7
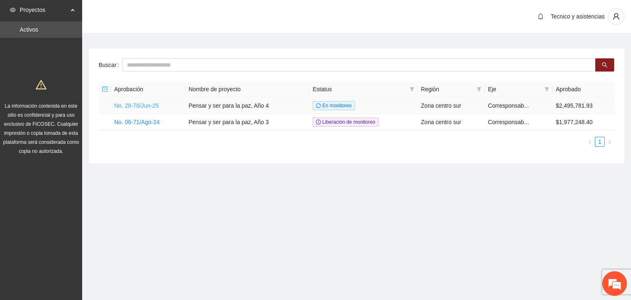
click at [132, 103] on link "No. 28-76/Jun-25" at bounding box center [136, 105] width 44 height 7
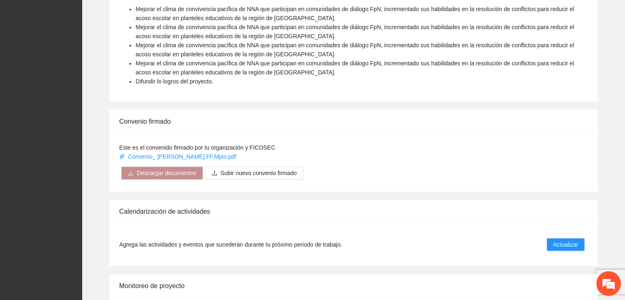
scroll to position [575, 0]
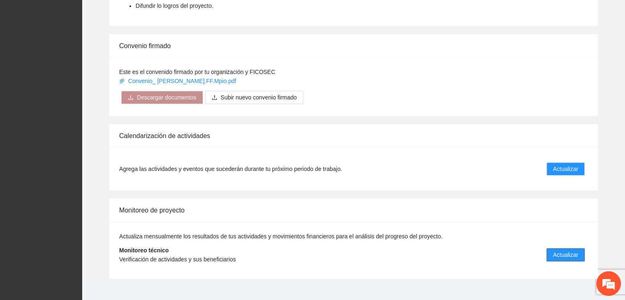
click at [567, 250] on span "Actualizar" at bounding box center [565, 254] width 25 height 9
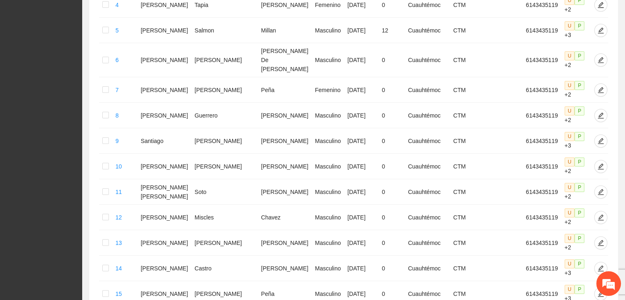
scroll to position [405, 0]
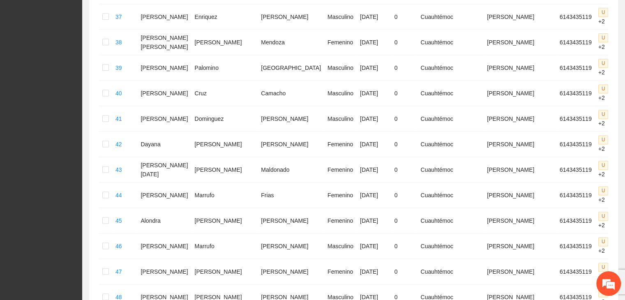
scroll to position [1268, 0]
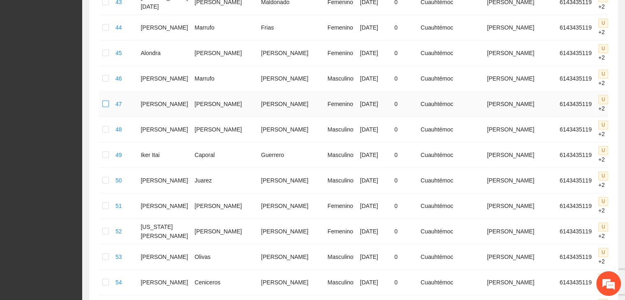
click at [105, 99] on label at bounding box center [105, 103] width 7 height 9
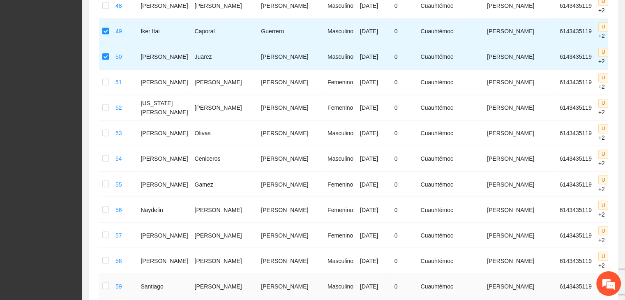
scroll to position [1391, 0]
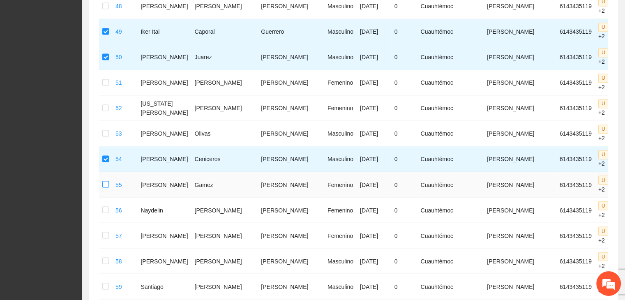
click at [108, 180] on label at bounding box center [105, 184] width 7 height 9
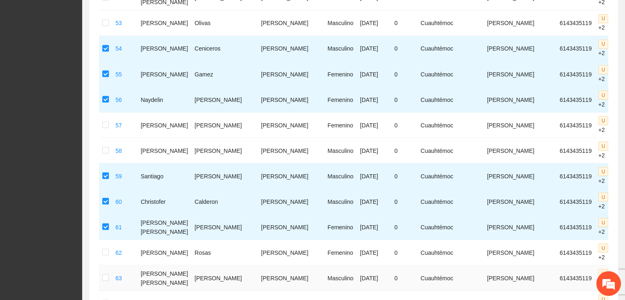
scroll to position [1515, 0]
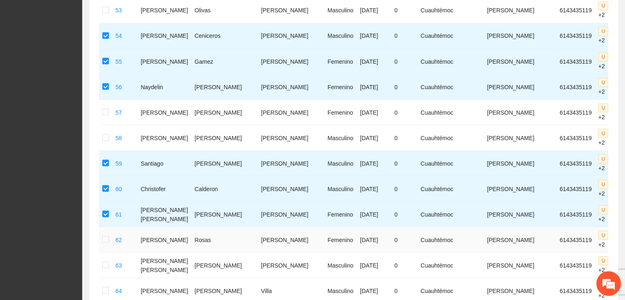
click at [105, 227] on td at bounding box center [105, 239] width 13 height 25
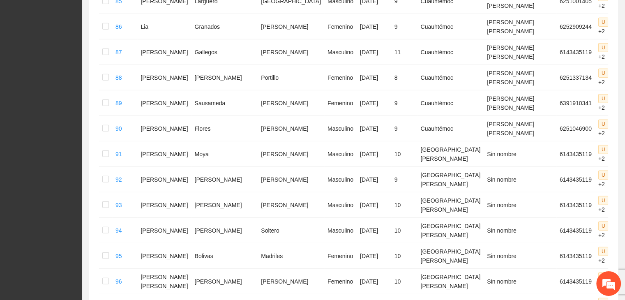
scroll to position [2388, 0]
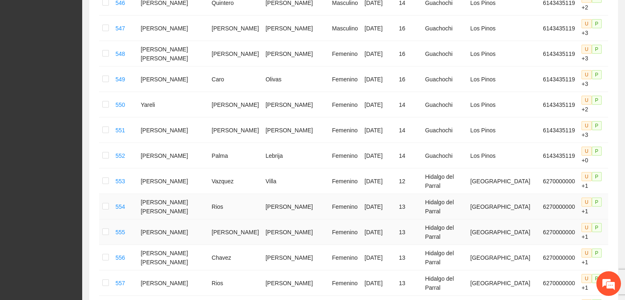
scroll to position [2197, 0]
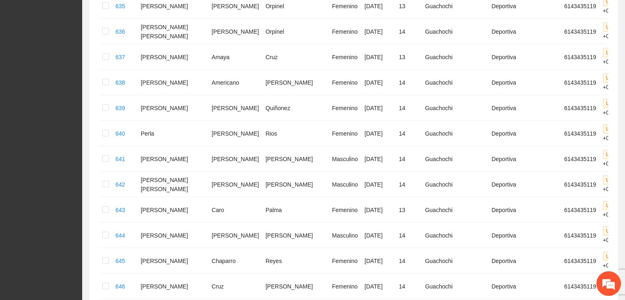
scroll to position [2177, 0]
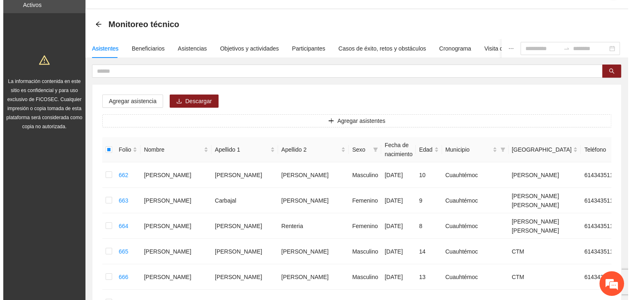
scroll to position [18, 0]
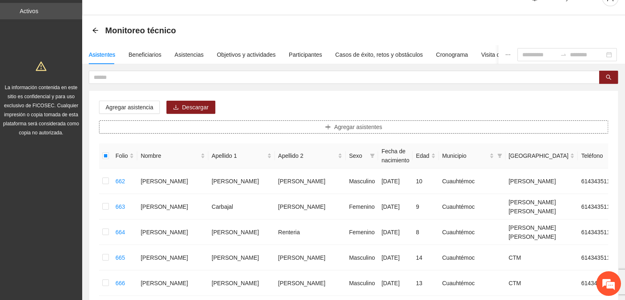
click at [365, 126] on span "Agregar asistentes" at bounding box center [358, 126] width 48 height 9
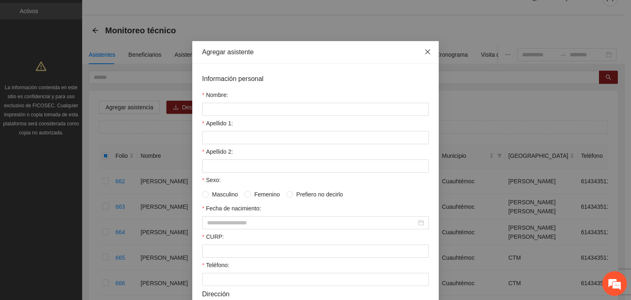
click at [427, 51] on span "Close" at bounding box center [428, 52] width 22 height 22
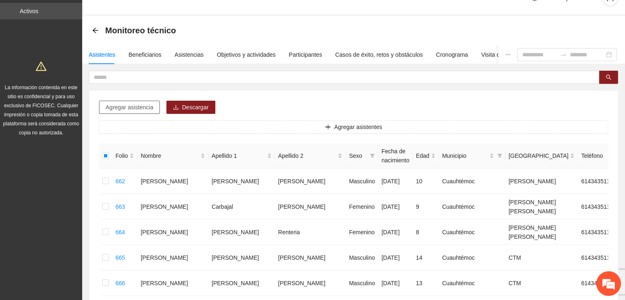
click at [128, 109] on span "Agregar asistencia" at bounding box center [130, 107] width 48 height 9
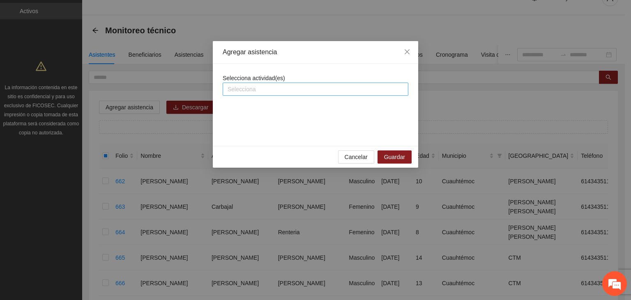
click at [283, 87] on div at bounding box center [316, 89] width 182 height 10
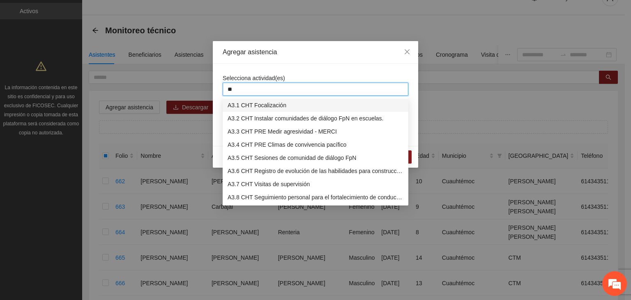
type input "***"
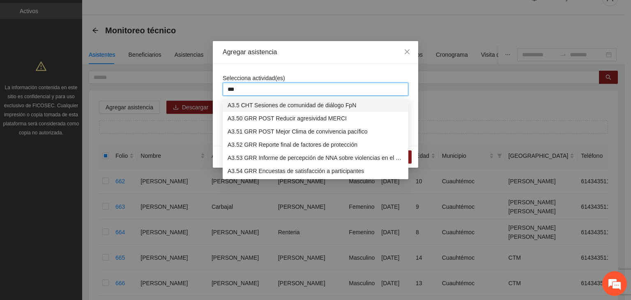
click at [307, 104] on div "A3.5 CHT Sesiones de comunidad de diálogo FpN" at bounding box center [316, 105] width 176 height 9
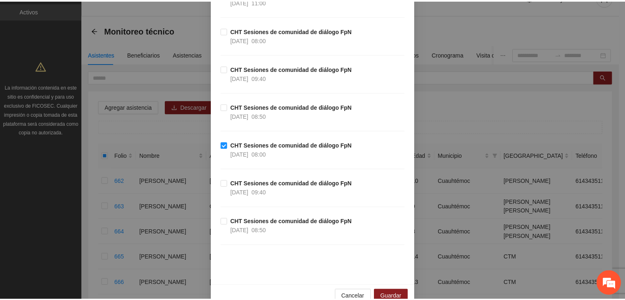
scroll to position [1250, 0]
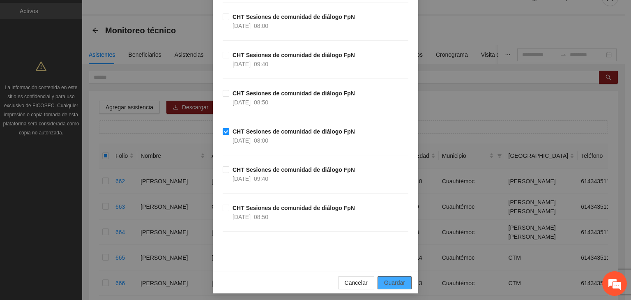
click at [394, 278] on span "Guardar" at bounding box center [394, 282] width 21 height 9
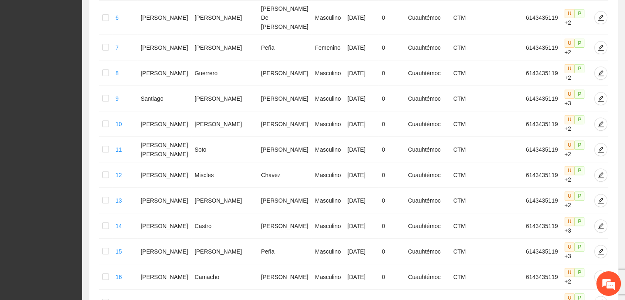
scroll to position [405, 0]
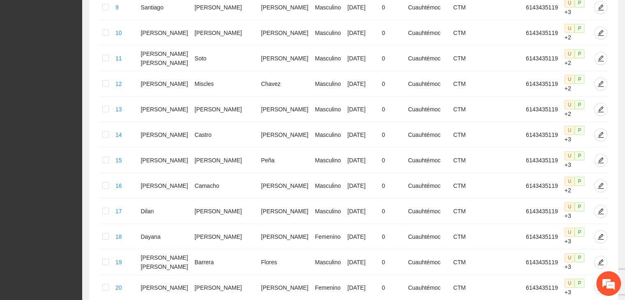
click at [582, 234] on div "Folio Nombre Apellido 1 Apellido 2 Sexo Fecha de nacimiento Edad Municipio Colo…" at bounding box center [353, 40] width 509 height 566
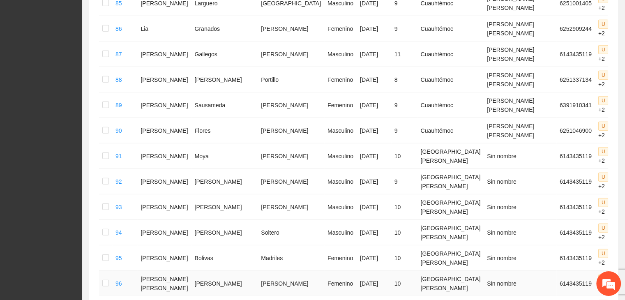
scroll to position [2388, 0]
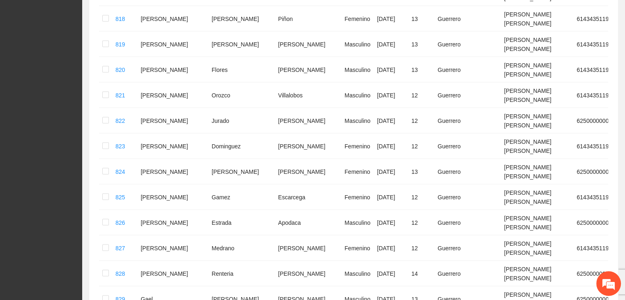
scroll to position [1789, 0]
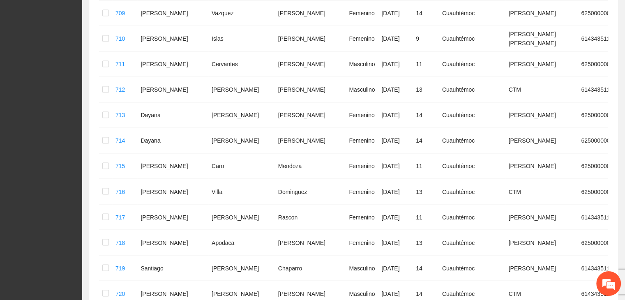
scroll to position [1296, 0]
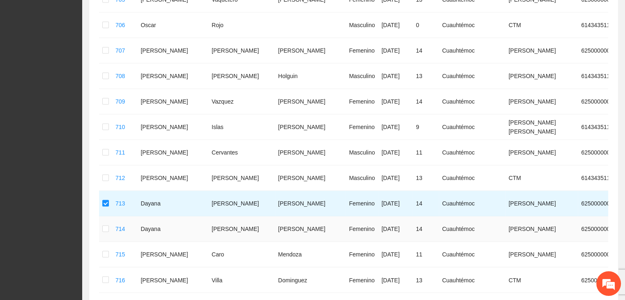
click at [104, 216] on td at bounding box center [105, 228] width 13 height 25
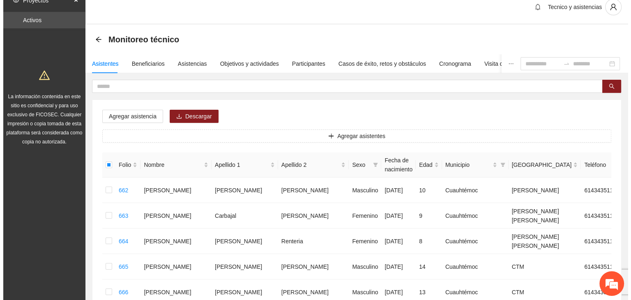
scroll to position [0, 0]
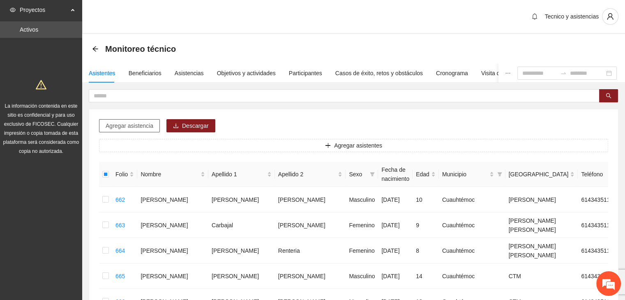
click at [115, 125] on span "Agregar asistencia" at bounding box center [130, 125] width 48 height 9
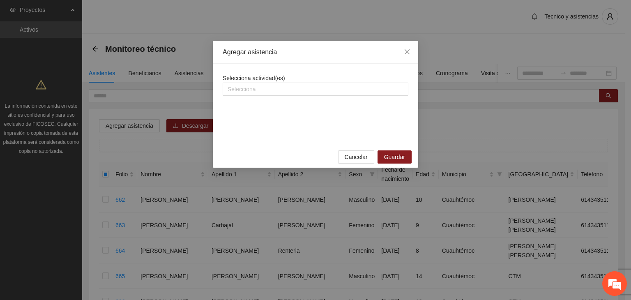
click at [266, 81] on span "Selecciona actividad(es)" at bounding box center [254, 78] width 62 height 7
click at [267, 87] on div at bounding box center [316, 89] width 182 height 10
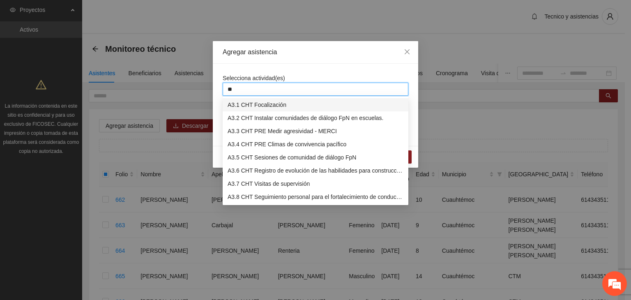
type input "***"
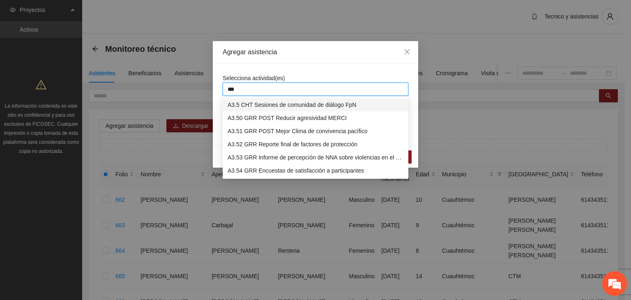
click at [266, 104] on div "A3.5 CHT Sesiones de comunidad de diálogo FpN" at bounding box center [316, 104] width 176 height 9
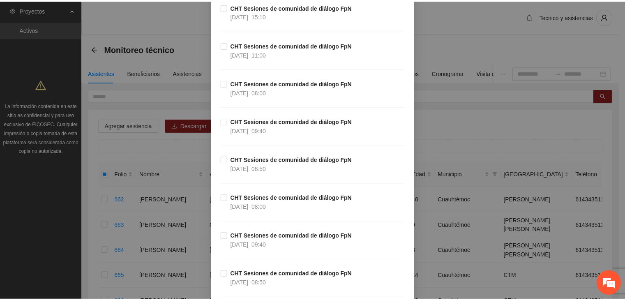
scroll to position [1250, 0]
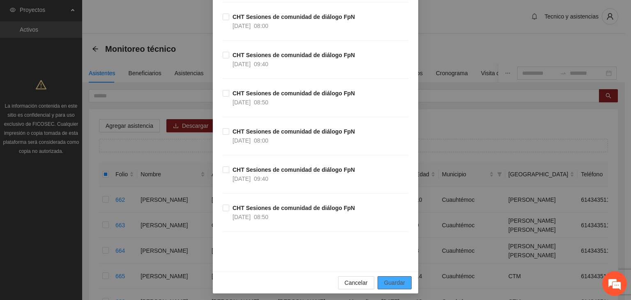
click at [400, 278] on span "Guardar" at bounding box center [394, 282] width 21 height 9
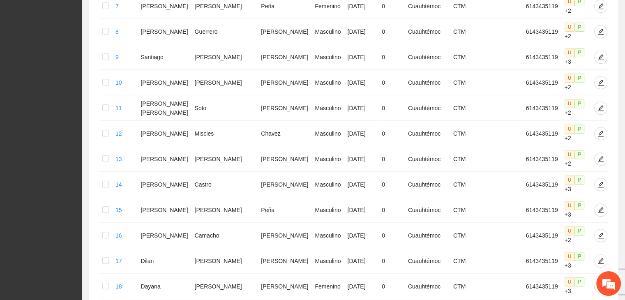
scroll to position [405, 0]
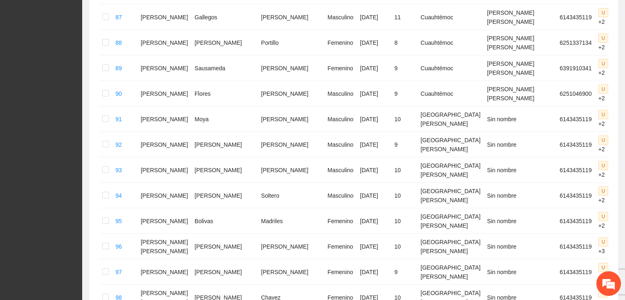
scroll to position [2388, 0]
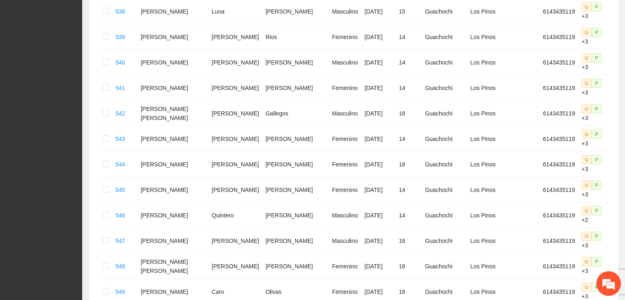
scroll to position [2197, 0]
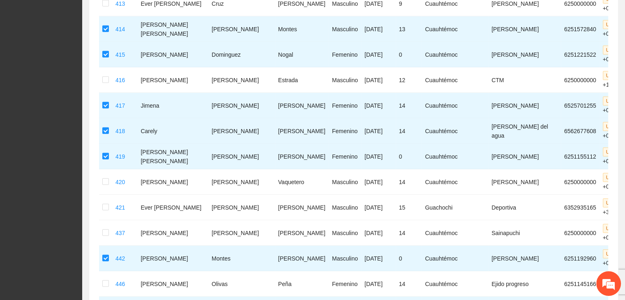
scroll to position [2217, 0]
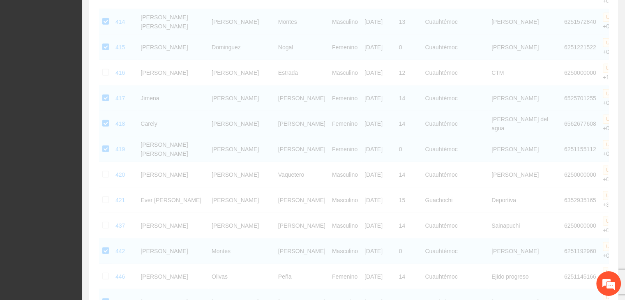
scroll to position [2197, 0]
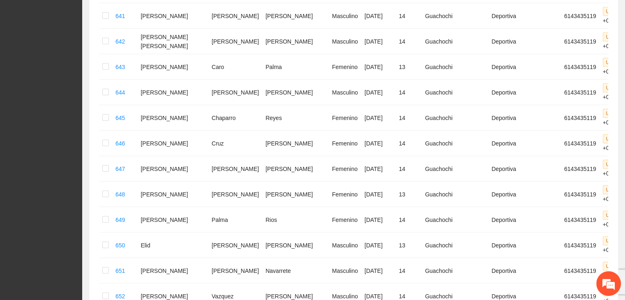
scroll to position [2177, 0]
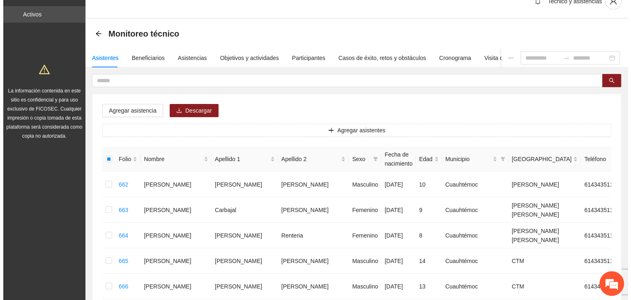
scroll to position [0, 0]
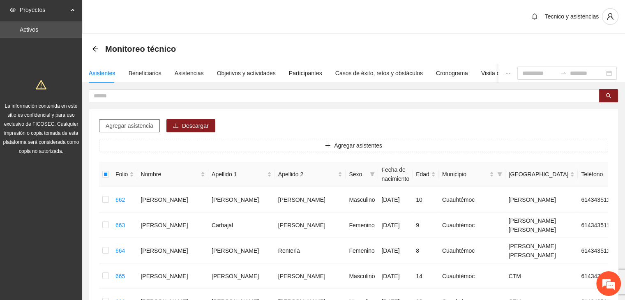
click at [143, 125] on span "Agregar asistencia" at bounding box center [130, 125] width 48 height 9
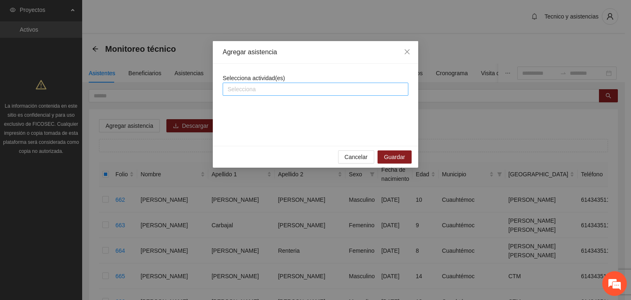
click at [278, 90] on div at bounding box center [316, 89] width 182 height 10
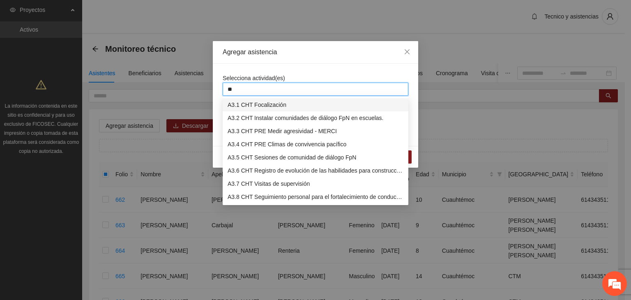
type input "***"
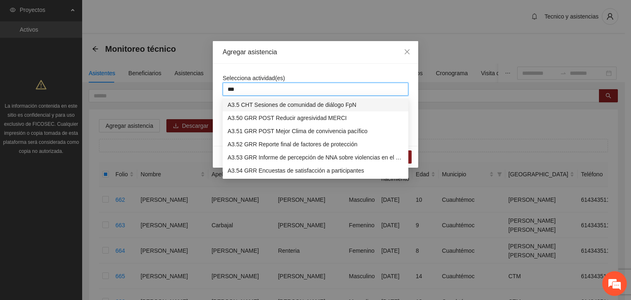
click at [298, 101] on div "A3.5 CHT Sesiones de comunidad de diálogo FpN" at bounding box center [316, 104] width 176 height 9
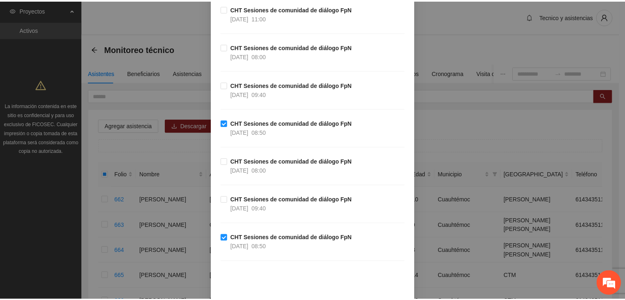
scroll to position [1250, 0]
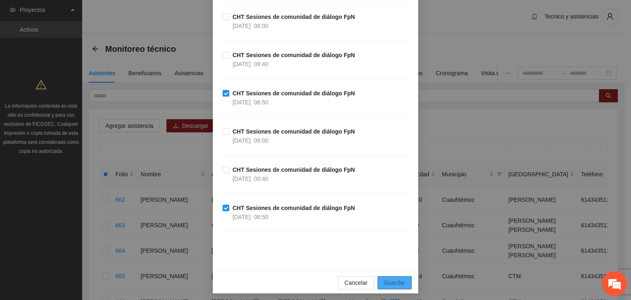
click at [393, 280] on span "Guardar" at bounding box center [394, 282] width 21 height 9
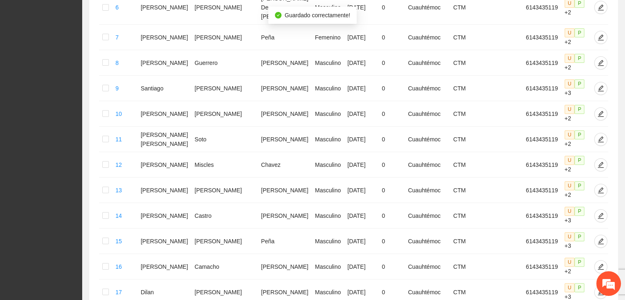
scroll to position [405, 0]
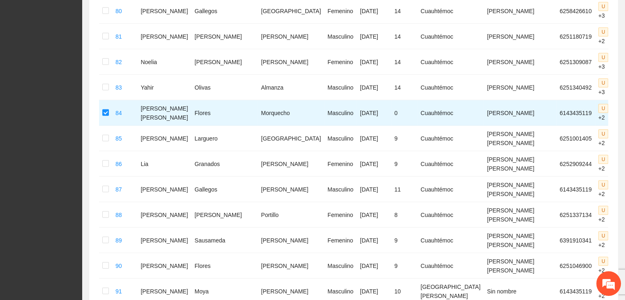
scroll to position [2388, 0]
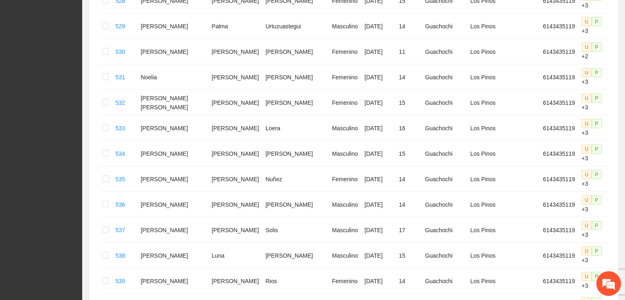
scroll to position [2197, 0]
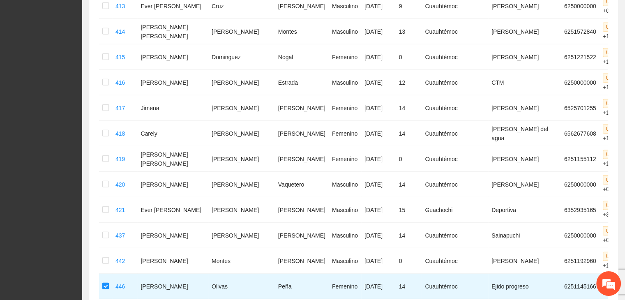
scroll to position [2217, 0]
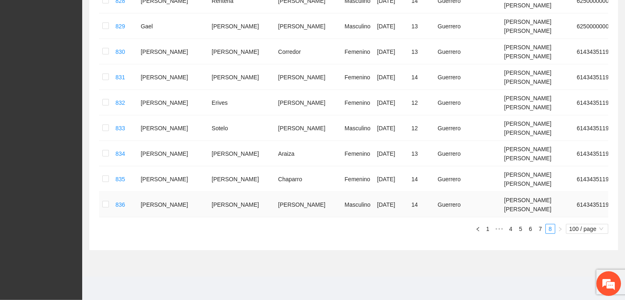
scroll to position [1789, 0]
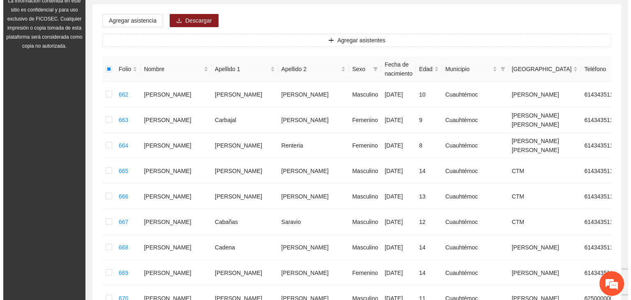
scroll to position [0, 0]
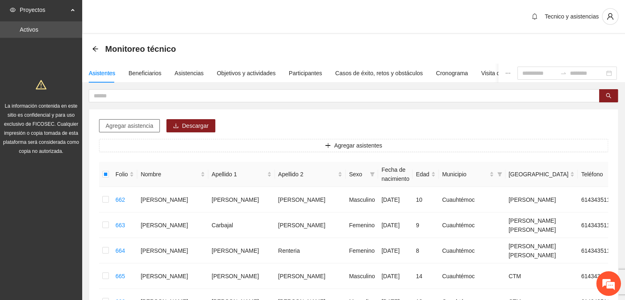
click at [136, 123] on span "Agregar asistencia" at bounding box center [130, 125] width 48 height 9
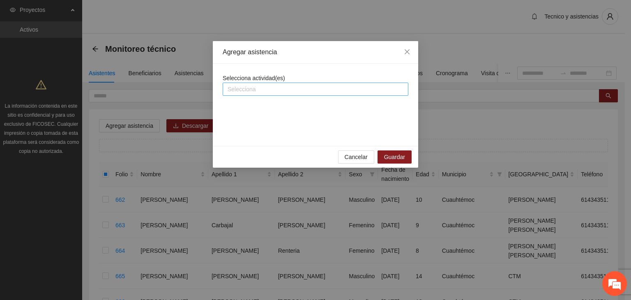
click at [298, 87] on div at bounding box center [316, 89] width 182 height 10
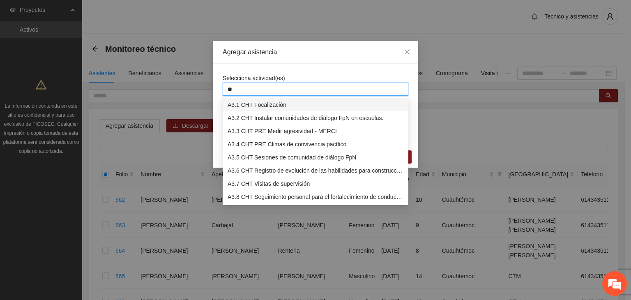
type input "***"
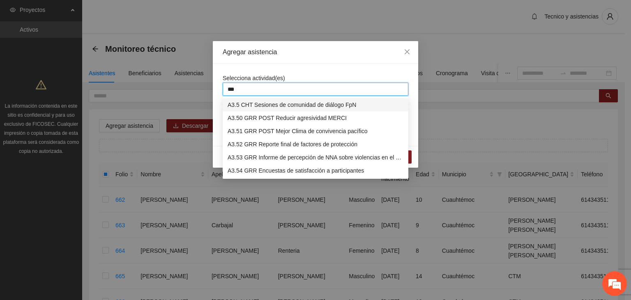
click at [314, 101] on div "A3.5 CHT Sesiones de comunidad de diálogo FpN" at bounding box center [316, 104] width 176 height 9
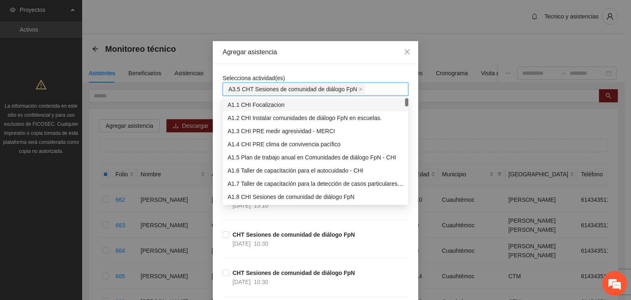
click at [322, 75] on div "Selecciona actividad(es) A3.5 CHT Sesiones de comunidad de diálogo FpN" at bounding box center [316, 85] width 186 height 22
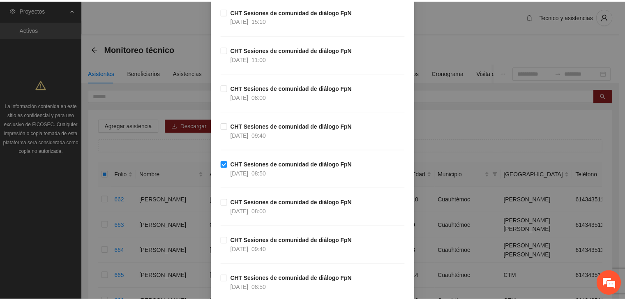
scroll to position [1250, 0]
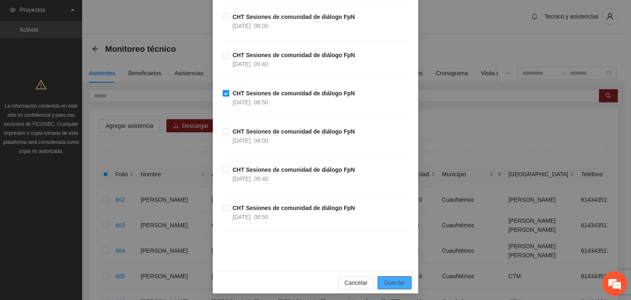
click at [388, 278] on span "Guardar" at bounding box center [394, 282] width 21 height 9
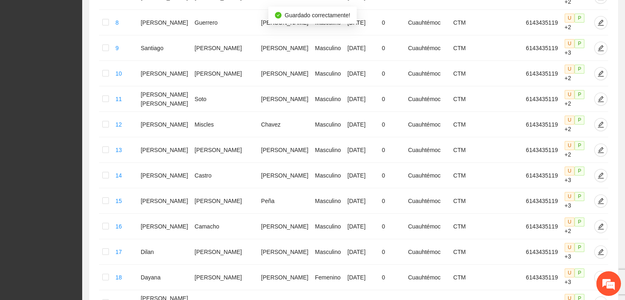
scroll to position [405, 0]
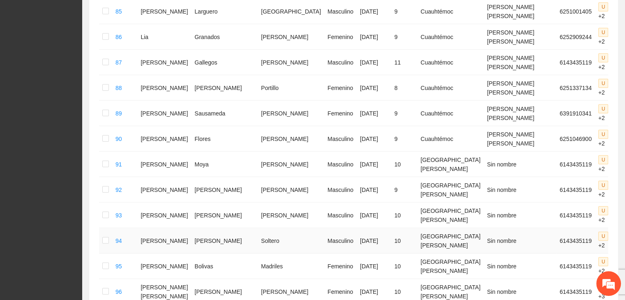
scroll to position [2337, 0]
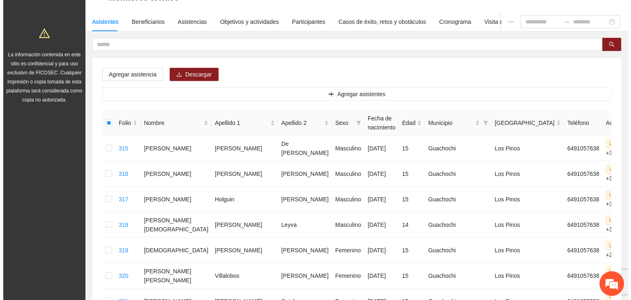
scroll to position [0, 0]
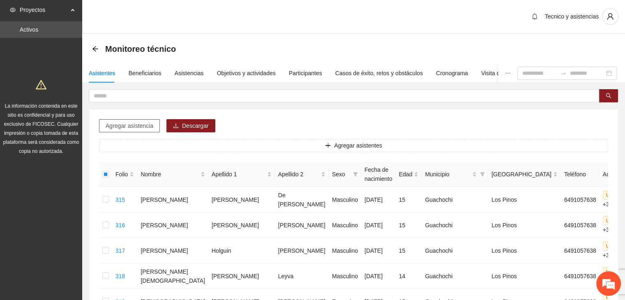
click at [119, 126] on span "Agregar asistencia" at bounding box center [130, 125] width 48 height 9
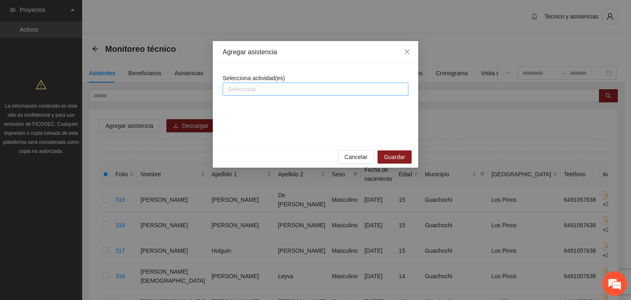
click at [273, 83] on div "Selecciona" at bounding box center [316, 89] width 186 height 13
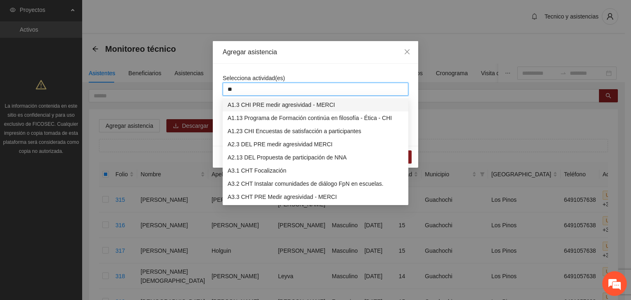
type input "***"
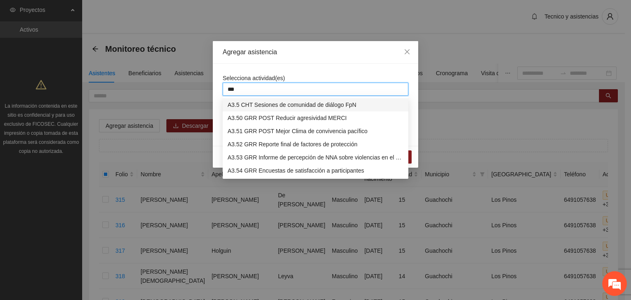
click at [288, 101] on div "A3.5 CHT Sesiones de comunidad de diálogo FpN" at bounding box center [316, 104] width 176 height 9
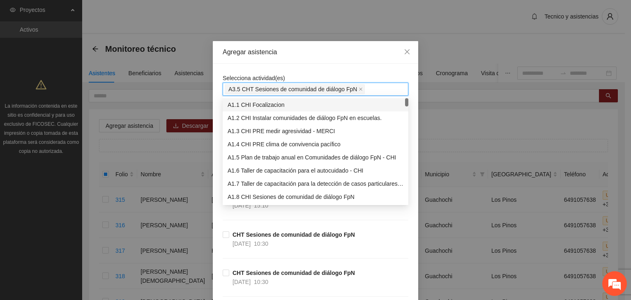
click at [314, 74] on div "Selecciona actividad(es) A3.5 CHT Sesiones de comunidad de diálogo FpN" at bounding box center [316, 85] width 186 height 22
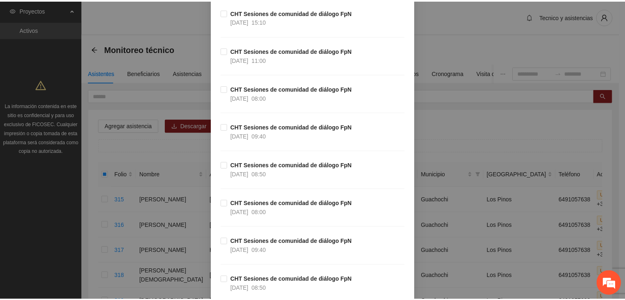
scroll to position [1250, 0]
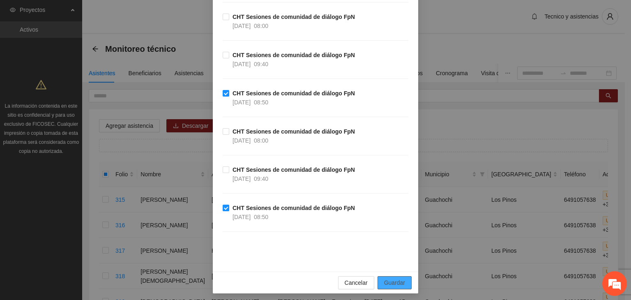
click at [402, 280] on span "Guardar" at bounding box center [394, 282] width 21 height 9
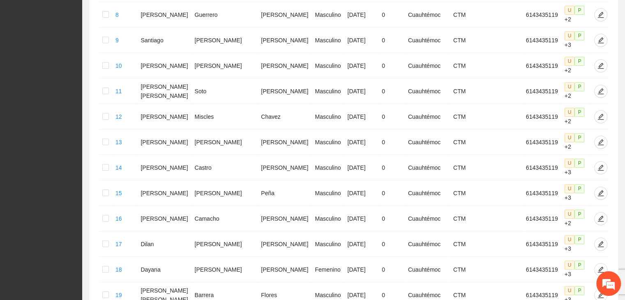
scroll to position [405, 0]
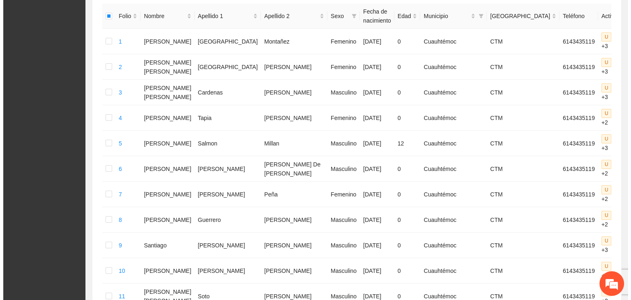
scroll to position [46, 0]
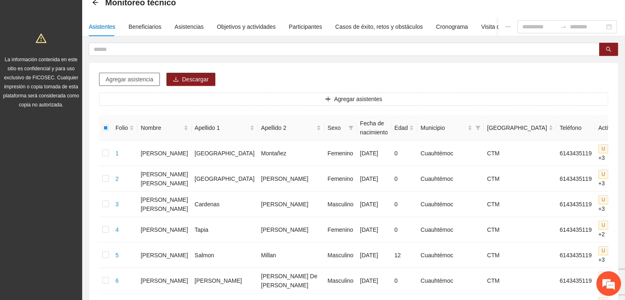
click at [115, 81] on span "Agregar asistencia" at bounding box center [130, 79] width 48 height 9
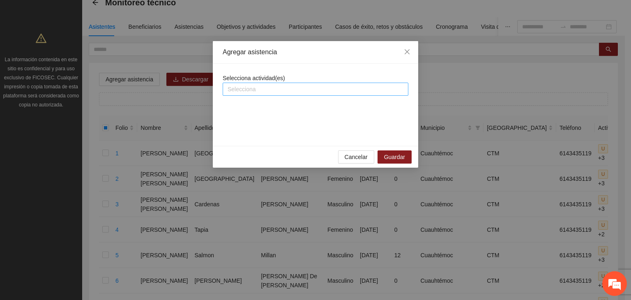
click at [256, 90] on div at bounding box center [316, 89] width 182 height 10
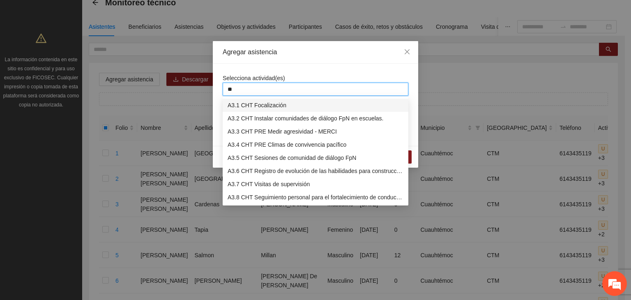
type input "***"
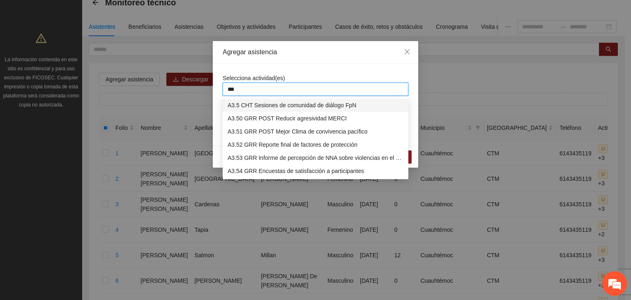
click at [266, 103] on div "A3.5 CHT Sesiones de comunidad de diálogo FpN" at bounding box center [316, 105] width 176 height 9
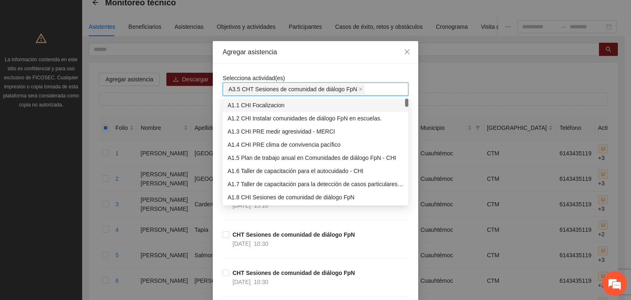
click at [365, 74] on div "Selecciona actividad(es) A3.5 CHT Sesiones de comunidad de diálogo FpN" at bounding box center [316, 85] width 186 height 22
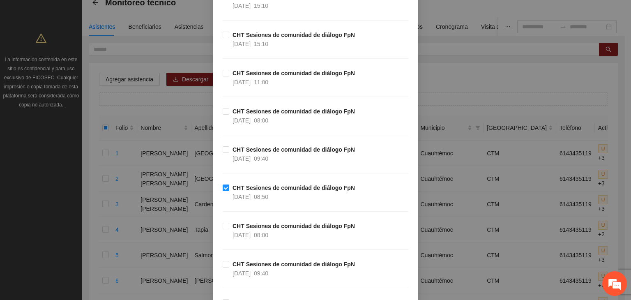
scroll to position [1250, 0]
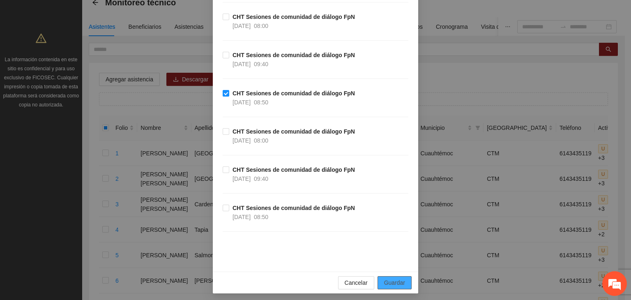
click at [395, 279] on span "Guardar" at bounding box center [394, 282] width 21 height 9
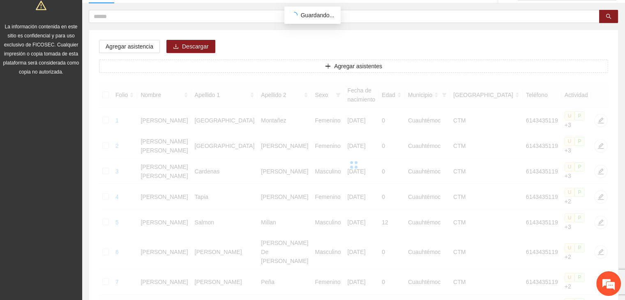
scroll to position [88, 0]
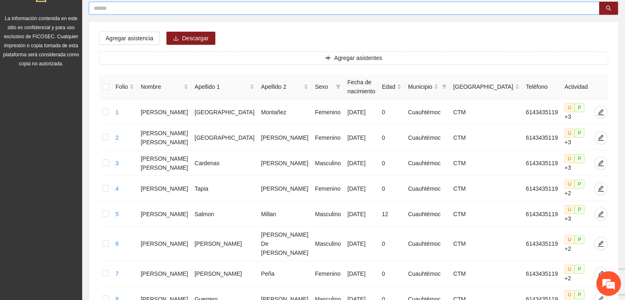
click at [178, 9] on input "text" at bounding box center [341, 8] width 494 height 9
type input "******"
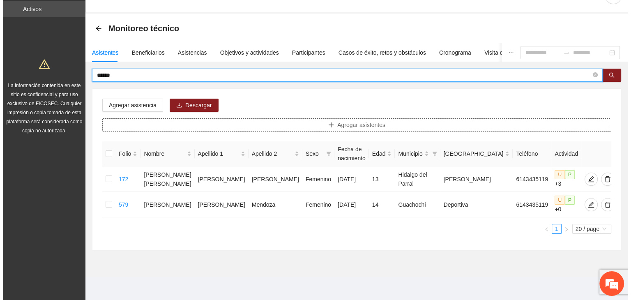
scroll to position [14, 0]
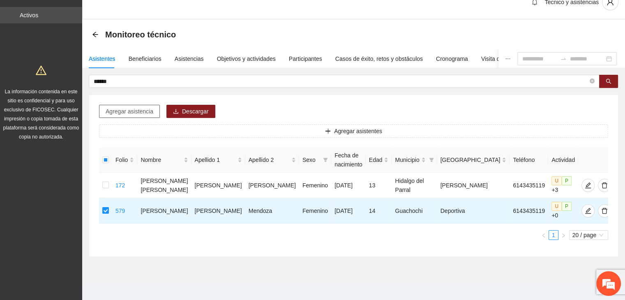
click at [125, 111] on span "Agregar asistencia" at bounding box center [130, 111] width 48 height 9
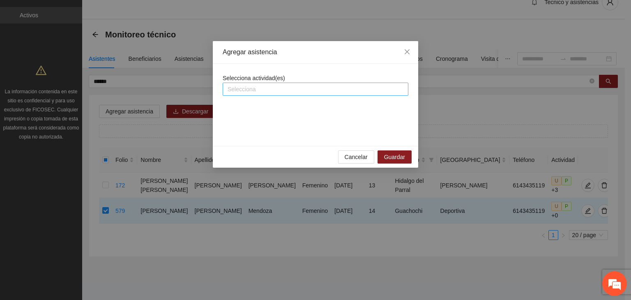
click at [235, 89] on div at bounding box center [316, 89] width 182 height 10
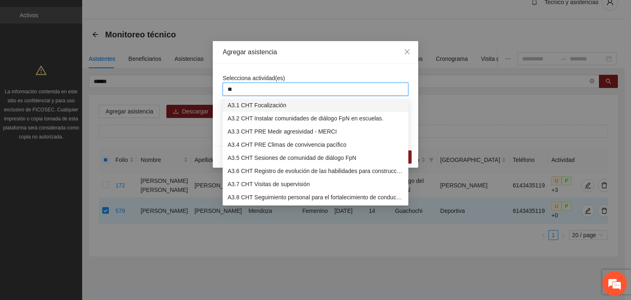
type input "***"
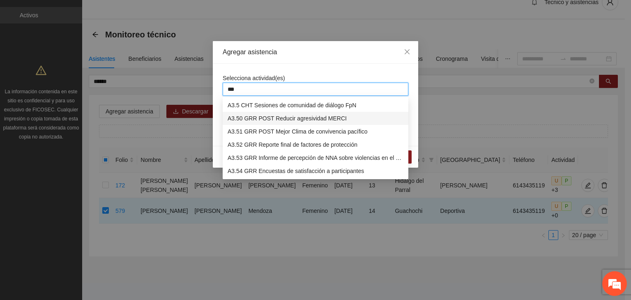
click at [277, 105] on div "A3.5 CHT Sesiones de comunidad de diálogo FpN" at bounding box center [316, 105] width 176 height 9
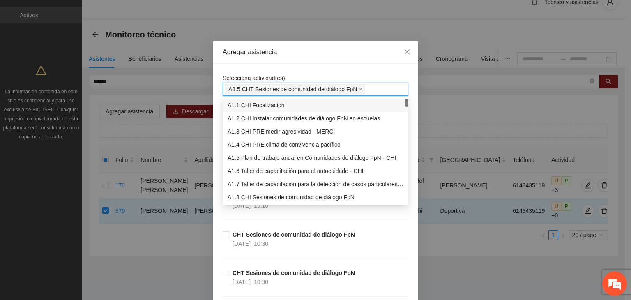
click at [303, 63] on div "Agregar asistencia" at bounding box center [316, 52] width 206 height 23
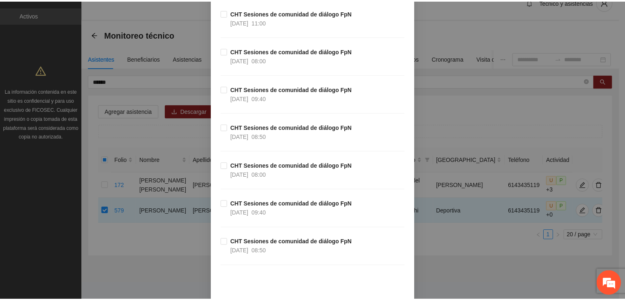
scroll to position [1250, 0]
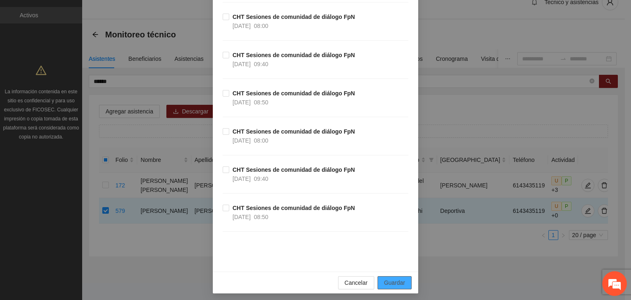
click at [391, 278] on span "Guardar" at bounding box center [394, 282] width 21 height 9
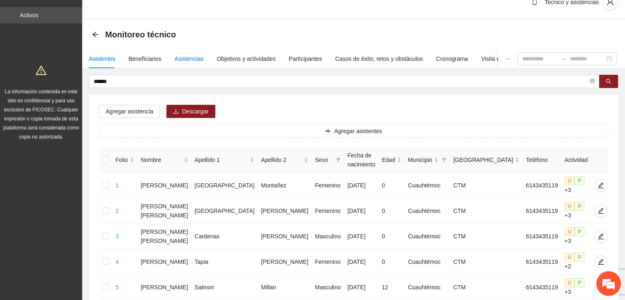
click at [179, 58] on div "Asistencias" at bounding box center [189, 58] width 29 height 9
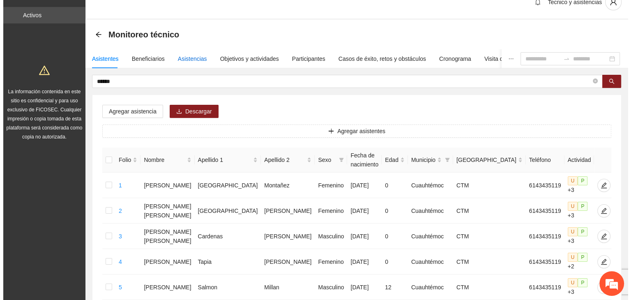
scroll to position [0, 0]
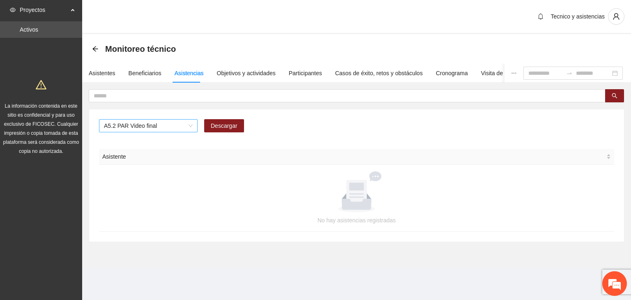
click at [169, 121] on span "A5.2 PAR Video final" at bounding box center [148, 126] width 89 height 12
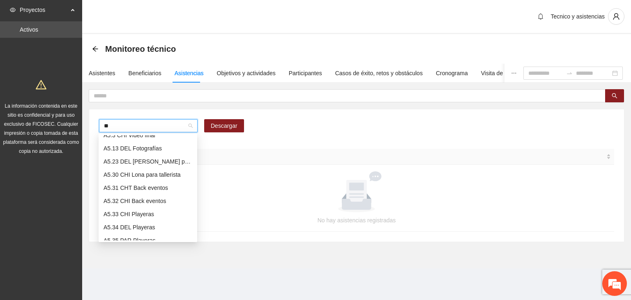
scroll to position [454, 0]
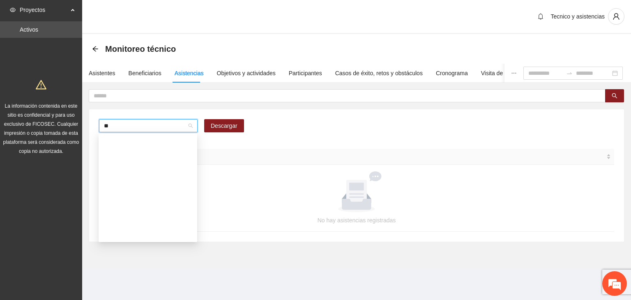
type input "***"
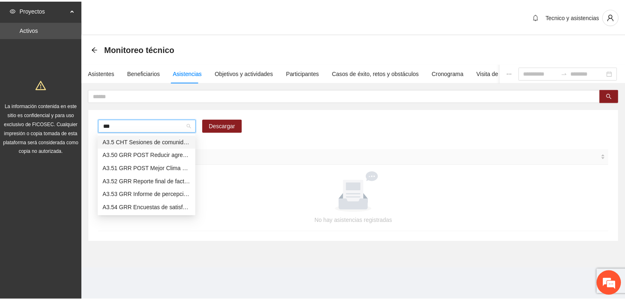
scroll to position [0, 0]
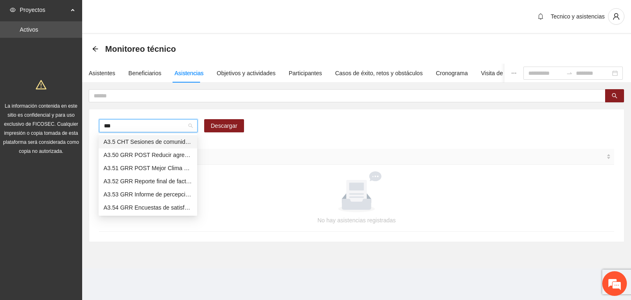
click at [159, 143] on div "A3.5 CHT Sesiones de comunidad de diálogo FpN" at bounding box center [148, 141] width 89 height 9
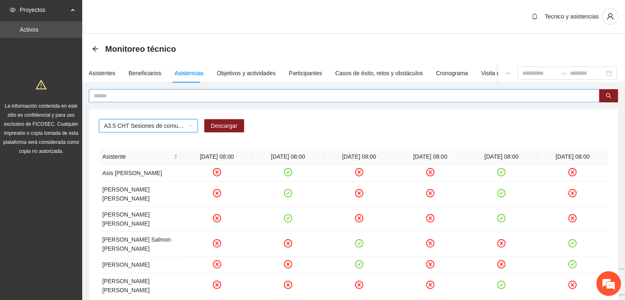
click at [185, 98] on input "text" at bounding box center [341, 95] width 494 height 9
type input "*****"
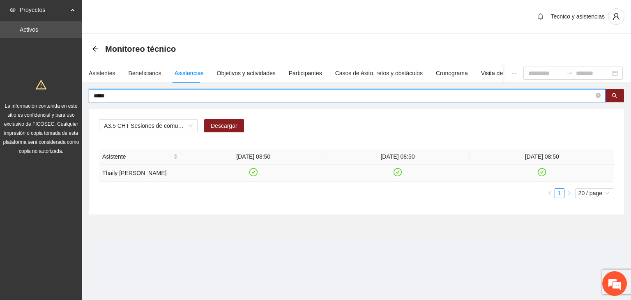
click at [397, 170] on icon "check-circle" at bounding box center [398, 172] width 7 height 7
click at [600, 95] on icon "close-circle" at bounding box center [598, 95] width 5 height 5
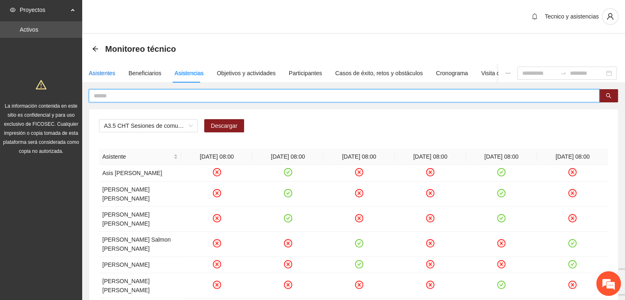
click at [102, 72] on div "Asistentes" at bounding box center [102, 73] width 27 height 9
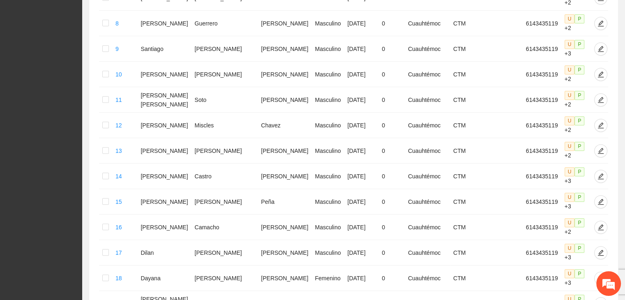
scroll to position [405, 0]
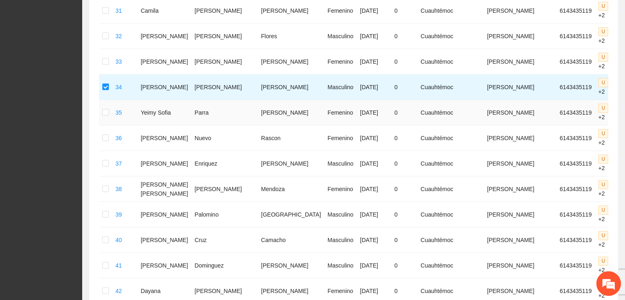
scroll to position [939, 0]
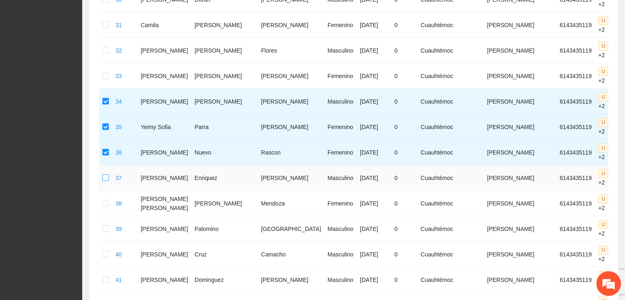
click at [105, 173] on label at bounding box center [105, 177] width 7 height 9
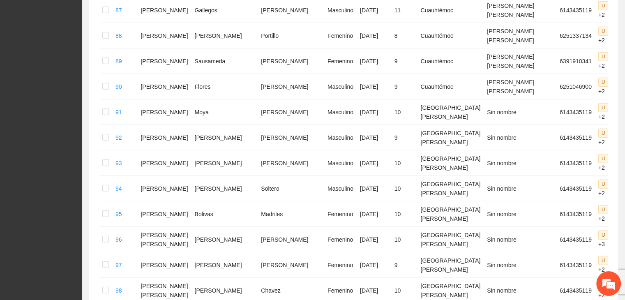
scroll to position [2388, 0]
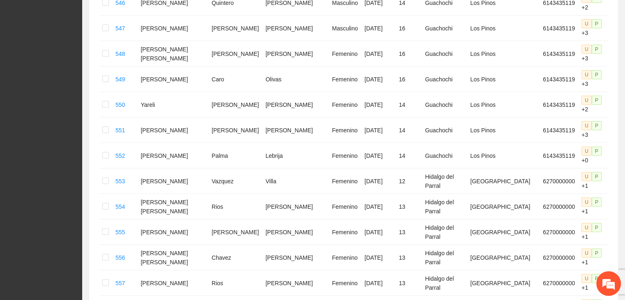
scroll to position [2197, 0]
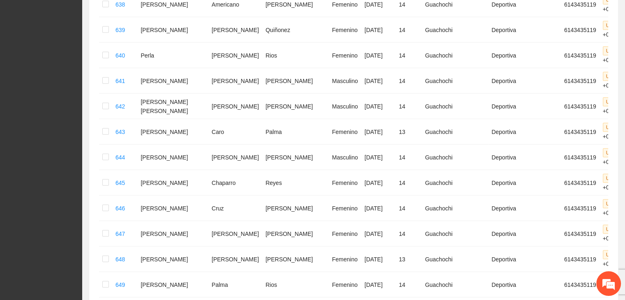
scroll to position [2177, 0]
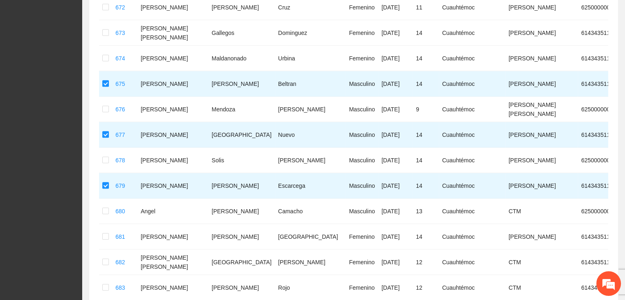
scroll to position [451, 0]
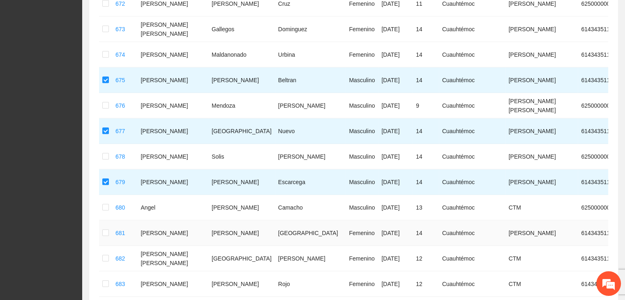
click at [105, 220] on td at bounding box center [105, 232] width 13 height 25
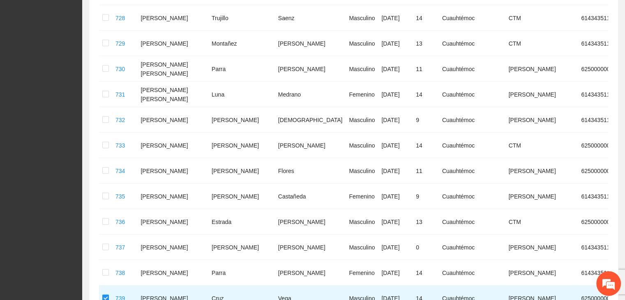
scroll to position [1889, 0]
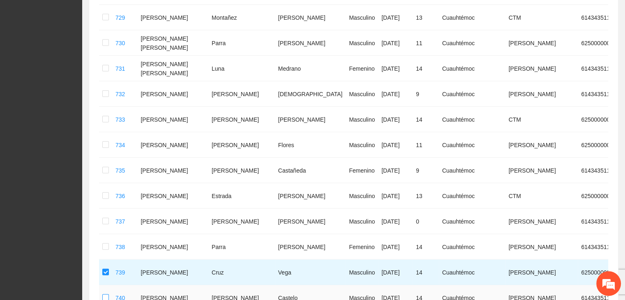
click at [106, 293] on label at bounding box center [105, 297] width 7 height 9
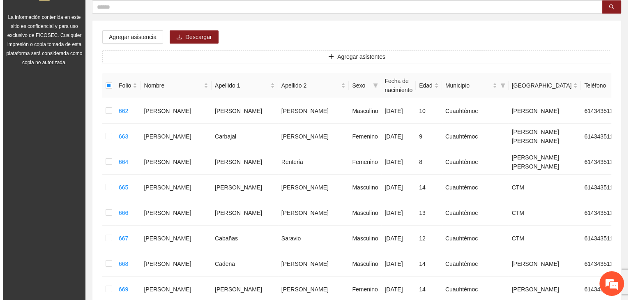
scroll to position [46, 0]
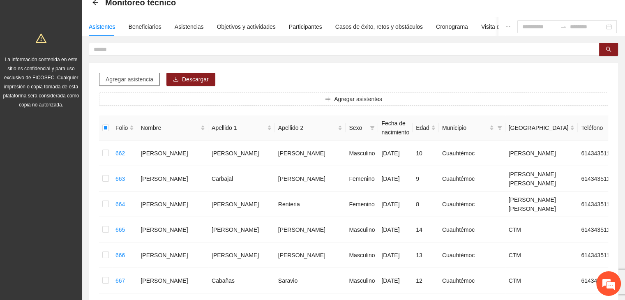
click at [110, 79] on span "Agregar asistencia" at bounding box center [130, 79] width 48 height 9
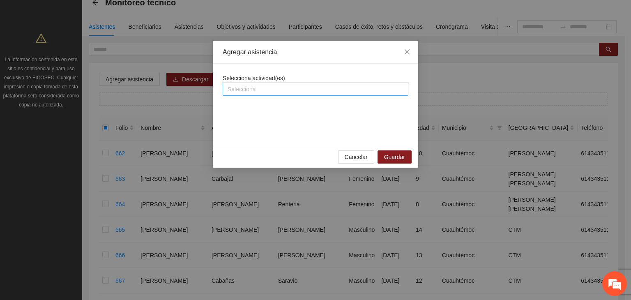
click at [242, 89] on div at bounding box center [316, 89] width 182 height 10
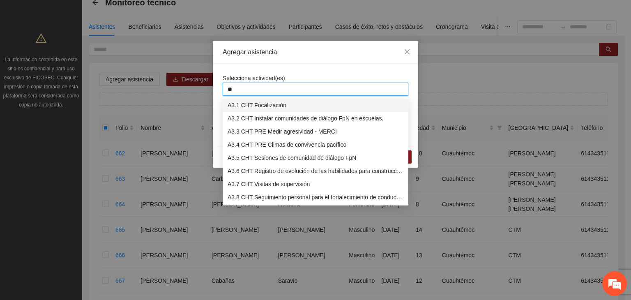
type input "***"
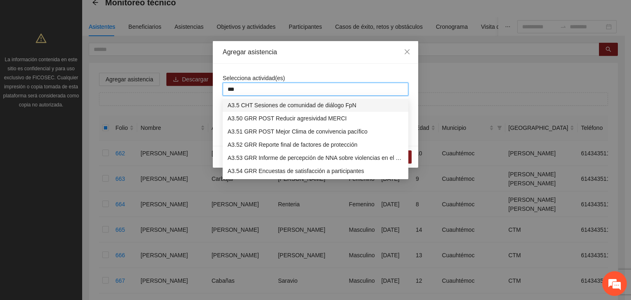
click at [265, 106] on div "A3.5 CHT Sesiones de comunidad de diálogo FpN" at bounding box center [316, 105] width 176 height 9
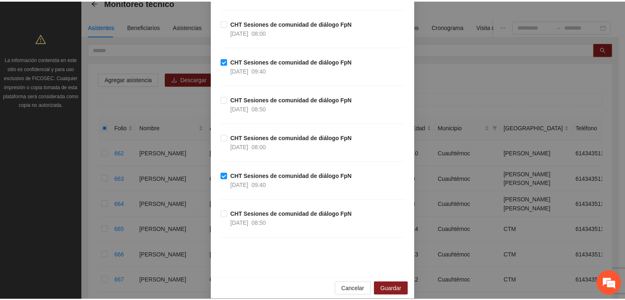
scroll to position [1250, 0]
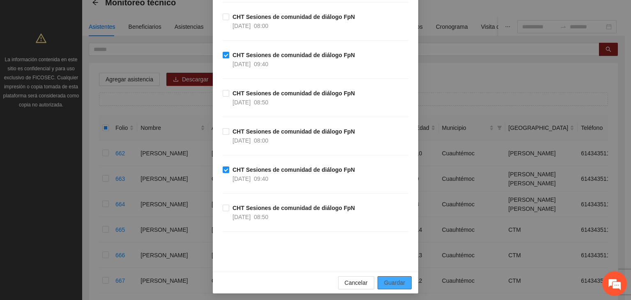
click at [395, 278] on span "Guardar" at bounding box center [394, 282] width 21 height 9
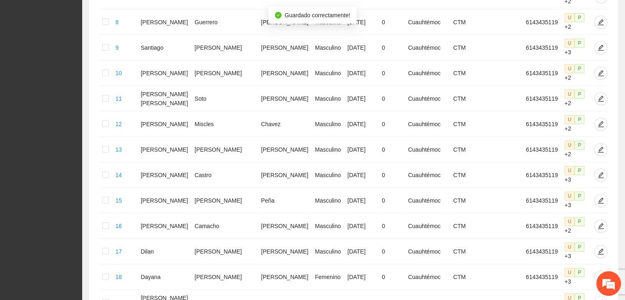
scroll to position [405, 0]
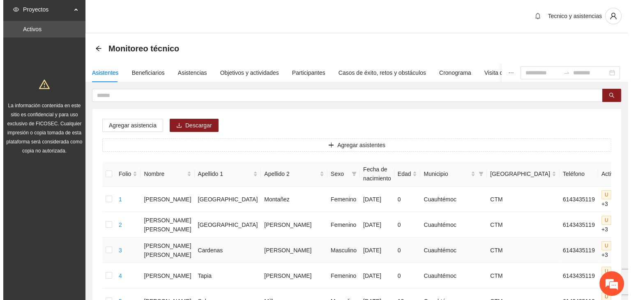
scroll to position [0, 0]
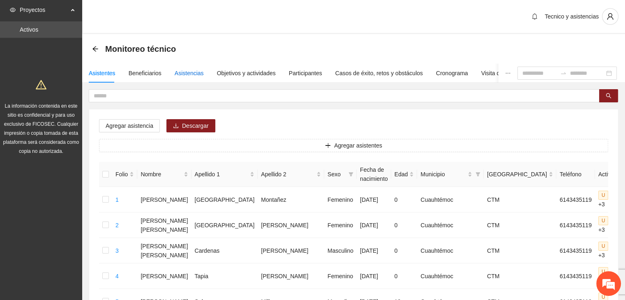
click at [182, 72] on div "Asistencias" at bounding box center [189, 73] width 29 height 9
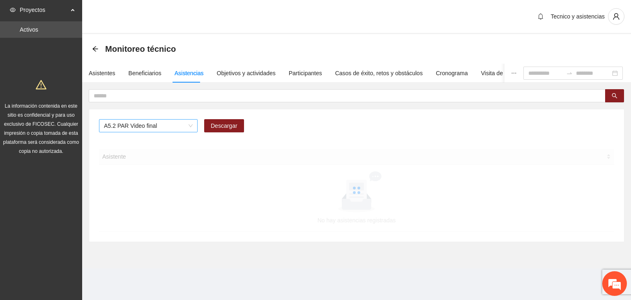
click at [174, 129] on span "A5.2 PAR Video final" at bounding box center [148, 126] width 89 height 12
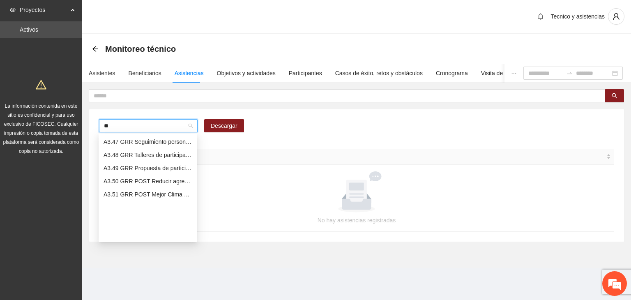
scroll to position [454, 0]
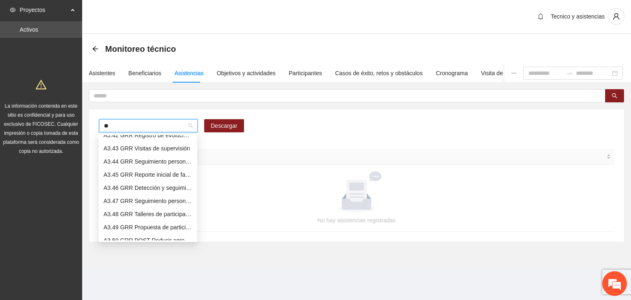
type input "***"
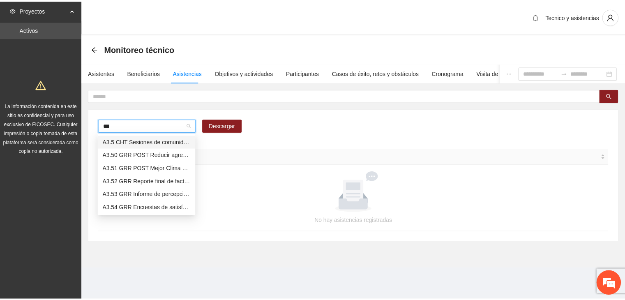
scroll to position [0, 0]
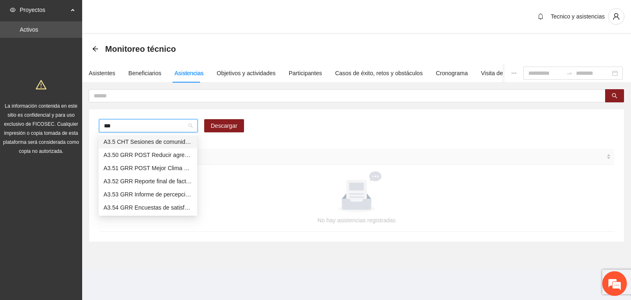
click at [171, 145] on div "A3.5 CHT Sesiones de comunidad de diálogo FpN" at bounding box center [148, 141] width 89 height 9
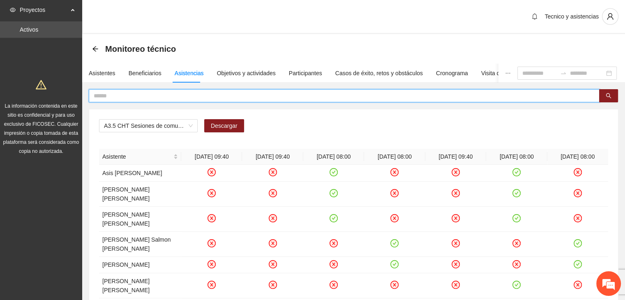
click at [173, 95] on input "text" at bounding box center [341, 95] width 494 height 9
type input "*"
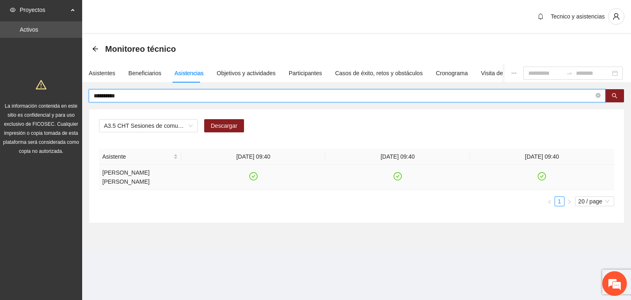
click at [253, 173] on icon "check-circle" at bounding box center [253, 176] width 7 height 7
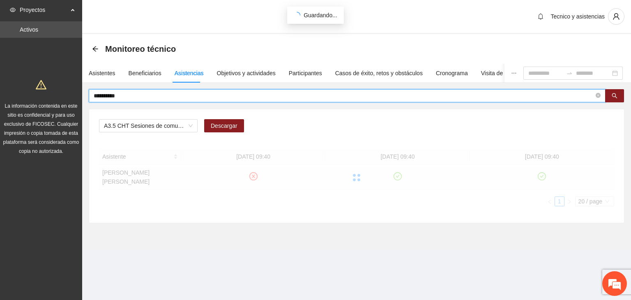
click at [137, 93] on input "**********" at bounding box center [344, 95] width 501 height 9
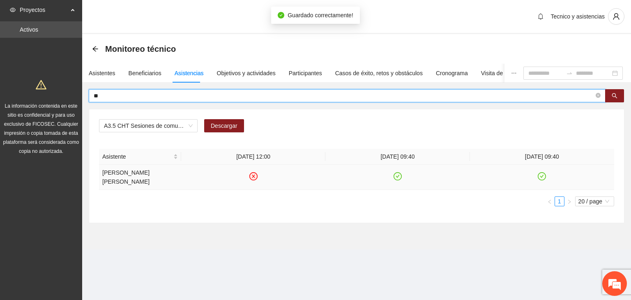
type input "*"
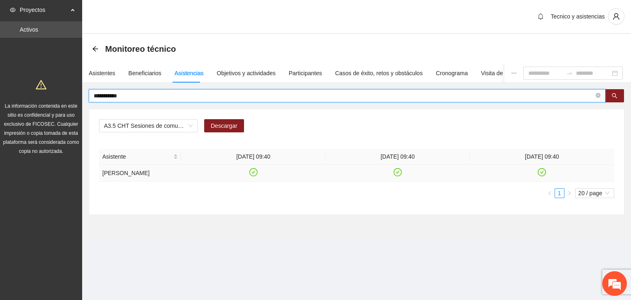
click at [543, 170] on icon "check-circle" at bounding box center [542, 172] width 7 height 7
click at [169, 91] on input "**********" at bounding box center [344, 95] width 501 height 9
type input "*"
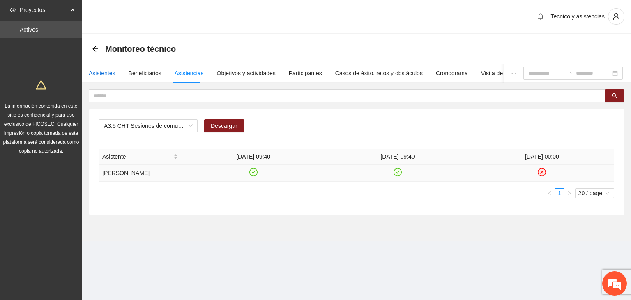
click at [107, 72] on div "Asistentes" at bounding box center [102, 73] width 27 height 9
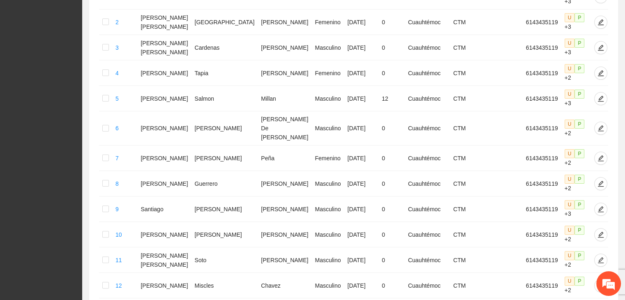
scroll to position [405, 0]
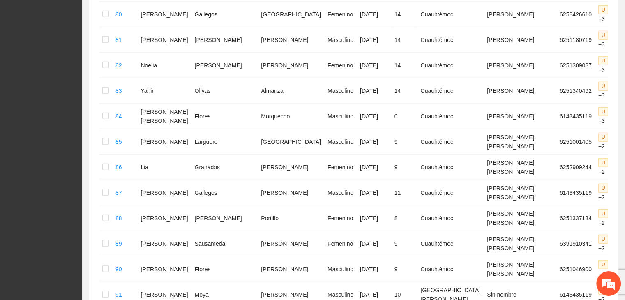
scroll to position [2388, 0]
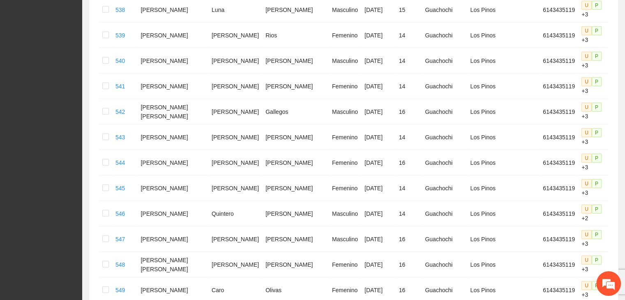
scroll to position [2197, 0]
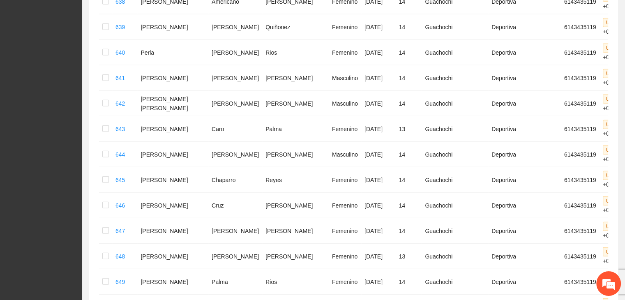
scroll to position [2136, 0]
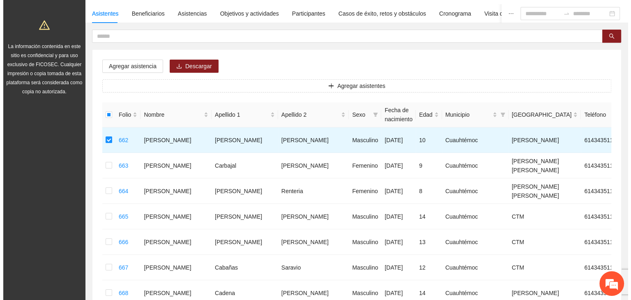
scroll to position [41, 0]
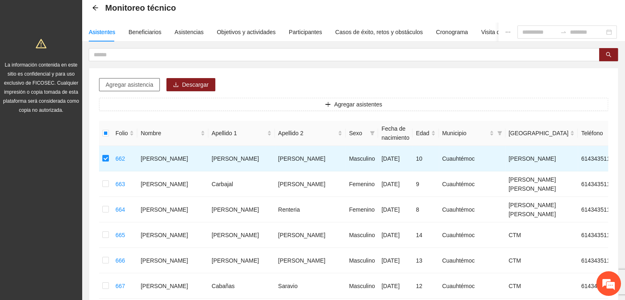
click at [105, 83] on button "Agregar asistencia" at bounding box center [129, 84] width 61 height 13
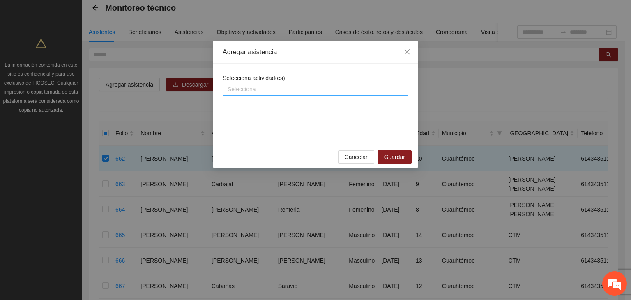
click at [250, 86] on div at bounding box center [316, 89] width 182 height 10
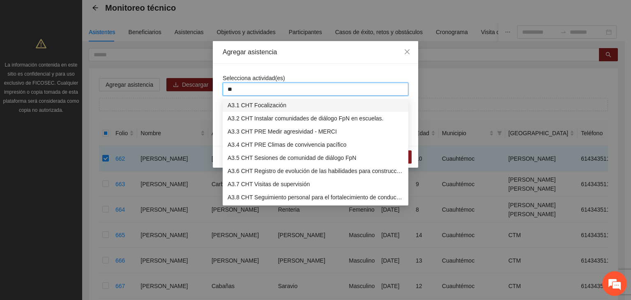
type input "***"
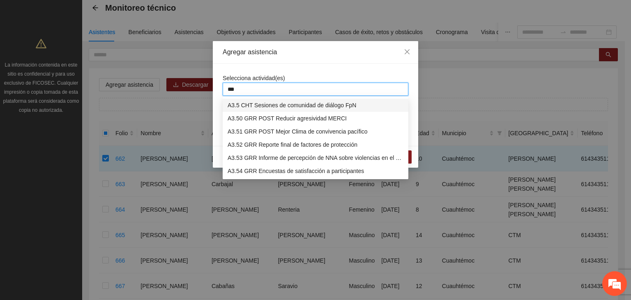
click at [265, 104] on div "A3.5 CHT Sesiones de comunidad de diálogo FpN" at bounding box center [316, 105] width 176 height 9
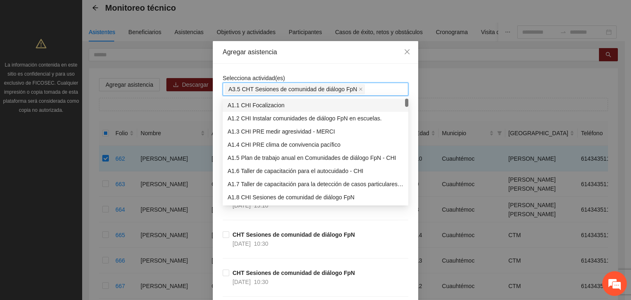
click at [292, 58] on div "Agregar asistencia" at bounding box center [316, 52] width 206 height 23
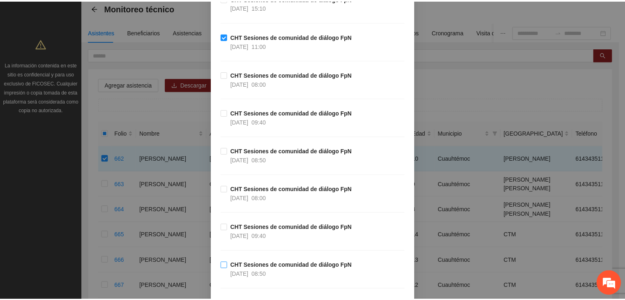
scroll to position [1250, 0]
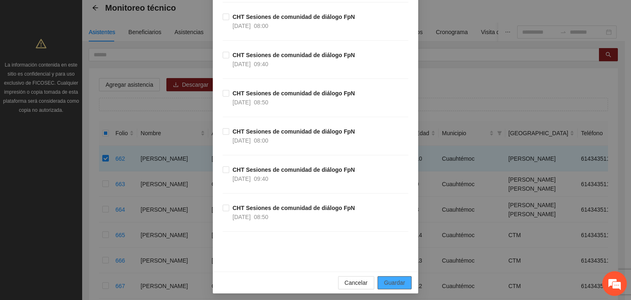
click at [390, 280] on span "Guardar" at bounding box center [394, 282] width 21 height 9
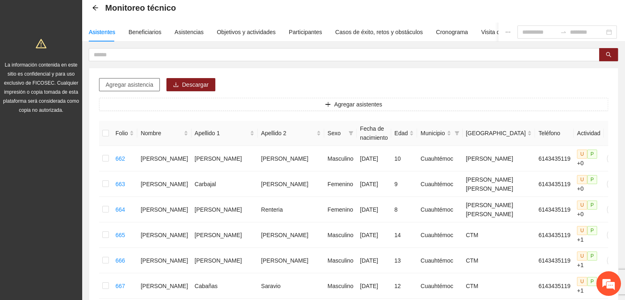
click at [130, 85] on span "Agregar asistencia" at bounding box center [130, 84] width 48 height 9
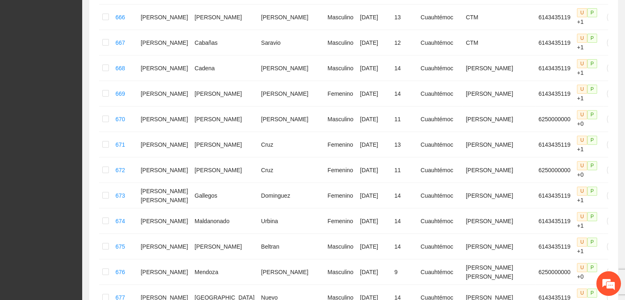
scroll to position [430, 0]
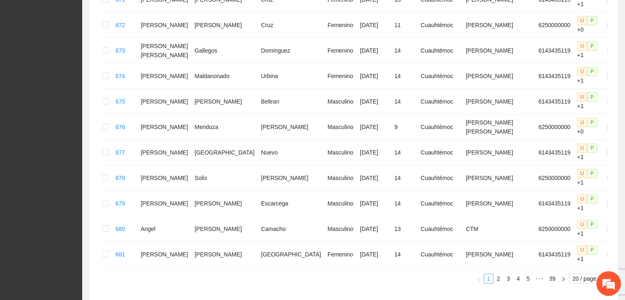
click at [487, 274] on link "1" at bounding box center [488, 278] width 9 height 9
click at [571, 274] on div "20 / page" at bounding box center [588, 279] width 39 height 10
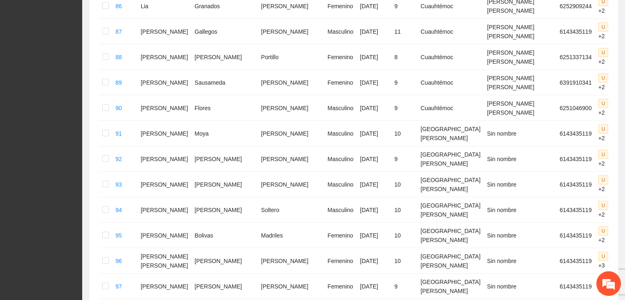
scroll to position [2388, 0]
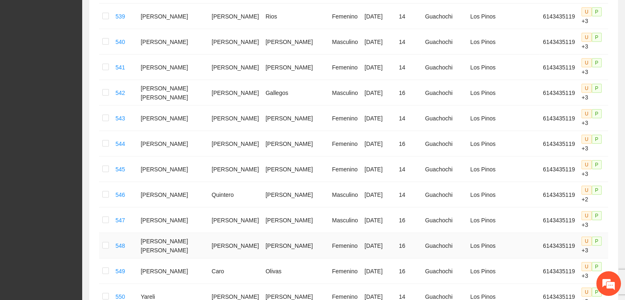
scroll to position [2197, 0]
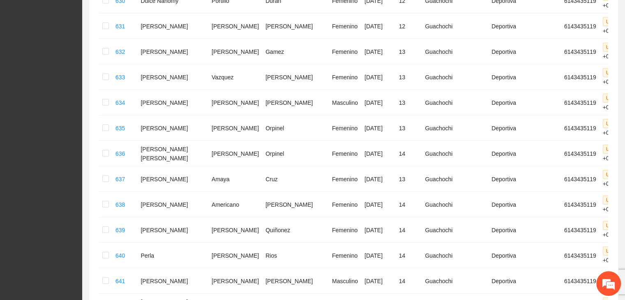
scroll to position [2137, 0]
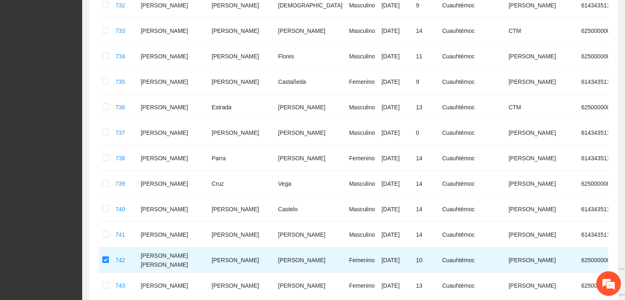
scroll to position [2009, 0]
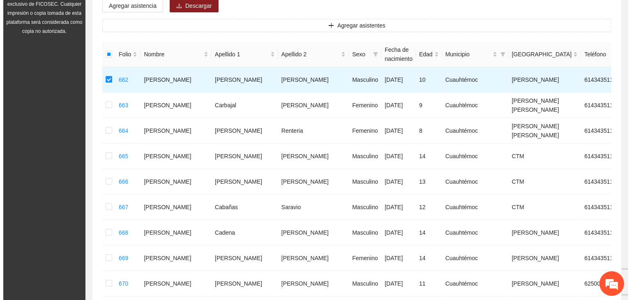
scroll to position [114, 0]
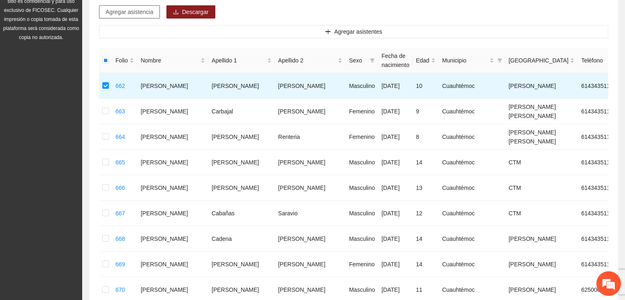
click at [137, 13] on span "Agregar asistencia" at bounding box center [130, 11] width 48 height 9
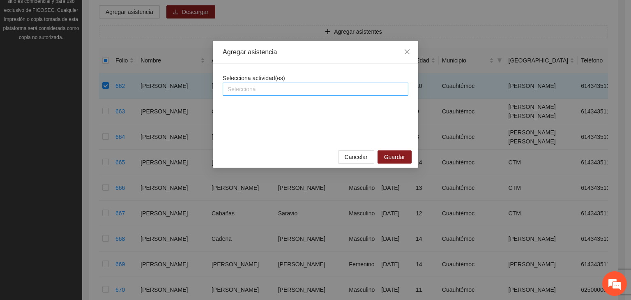
click at [256, 92] on div at bounding box center [316, 89] width 182 height 10
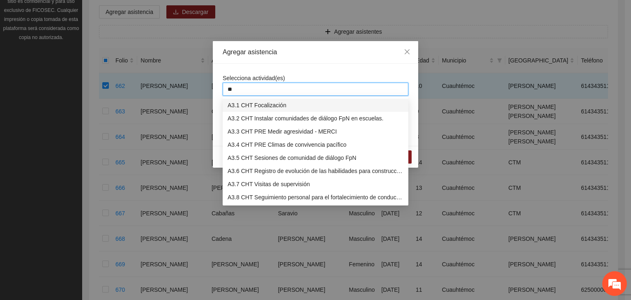
type input "***"
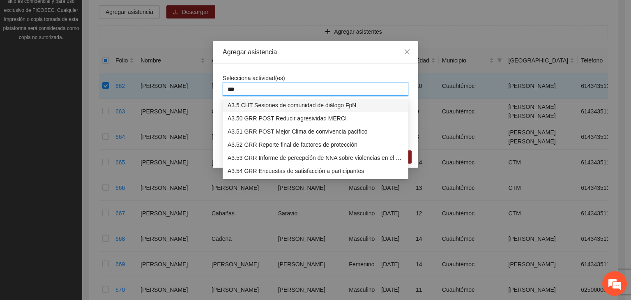
click at [266, 107] on div "A3.5 CHT Sesiones de comunidad de diálogo FpN" at bounding box center [316, 105] width 176 height 9
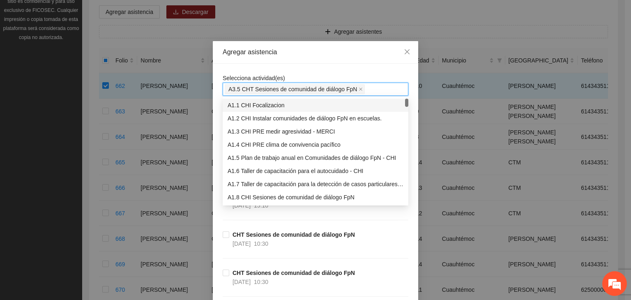
click at [295, 74] on div "Selecciona actividad(es) A3.5 CHT Sesiones de comunidad de diálogo FpN A3.5 CHT…" at bounding box center [316, 85] width 186 height 22
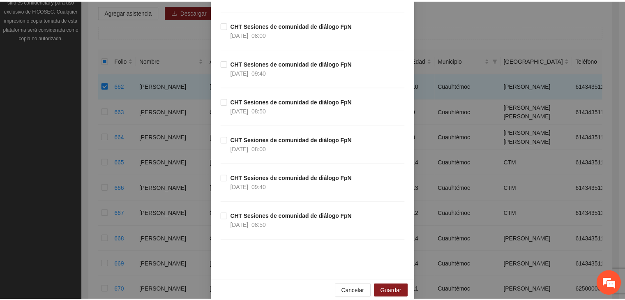
scroll to position [1250, 0]
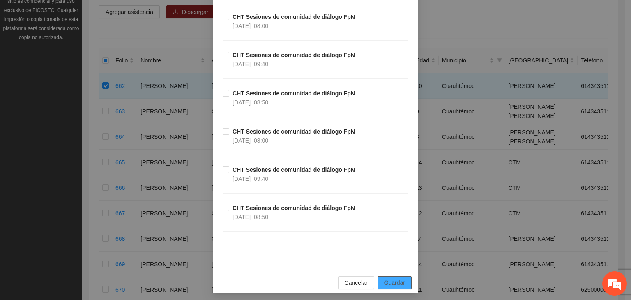
click at [391, 278] on span "Guardar" at bounding box center [394, 282] width 21 height 9
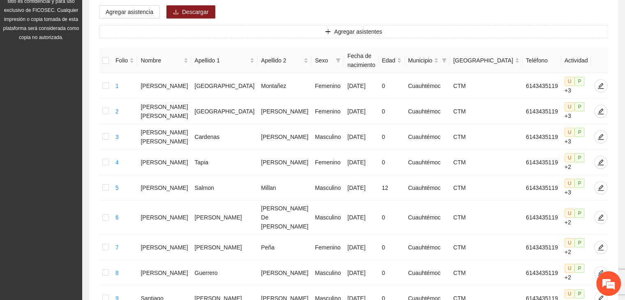
scroll to position [405, 0]
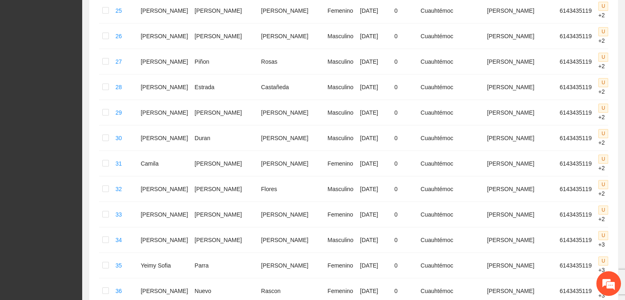
scroll to position [2388, 0]
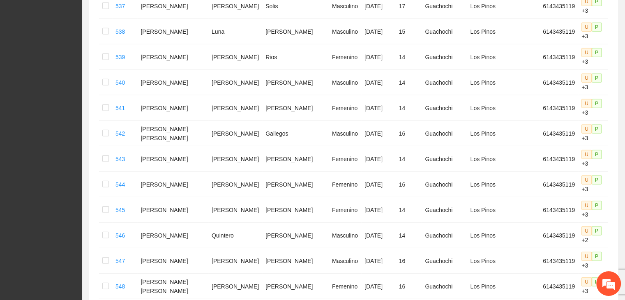
scroll to position [2197, 0]
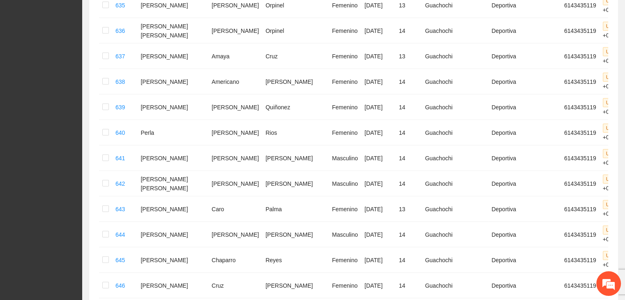
scroll to position [2095, 0]
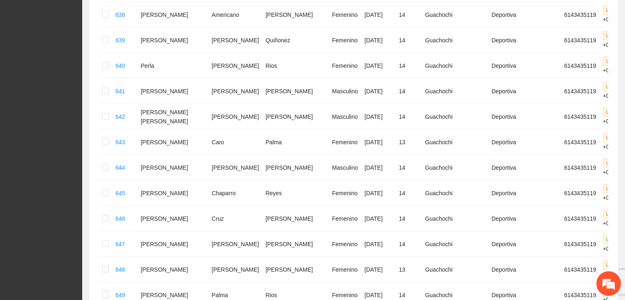
scroll to position [2177, 0]
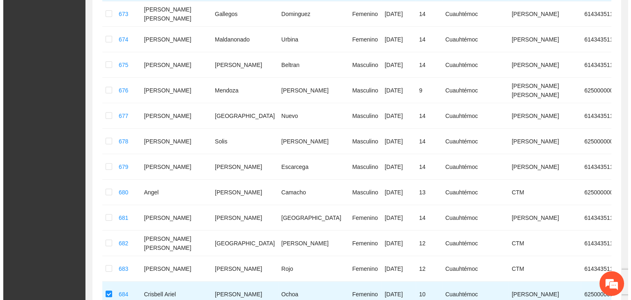
scroll to position [0, 0]
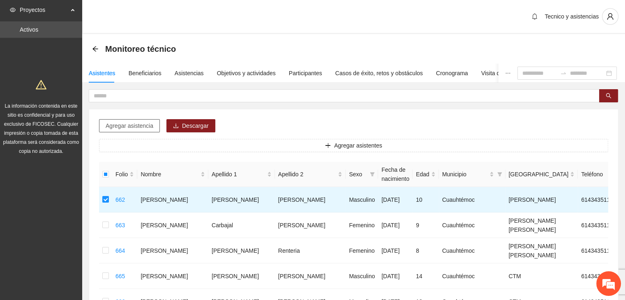
click at [115, 124] on span "Agregar asistencia" at bounding box center [130, 125] width 48 height 9
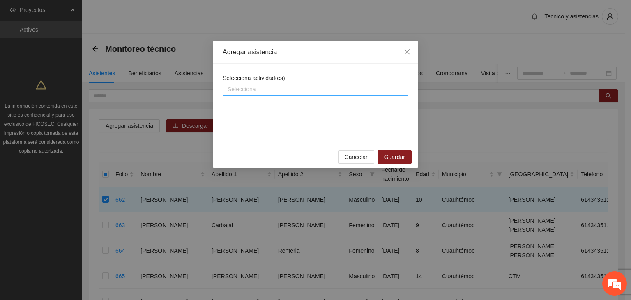
click at [245, 85] on div at bounding box center [316, 89] width 182 height 10
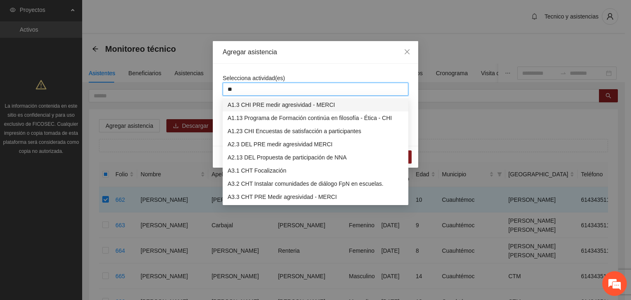
type input "***"
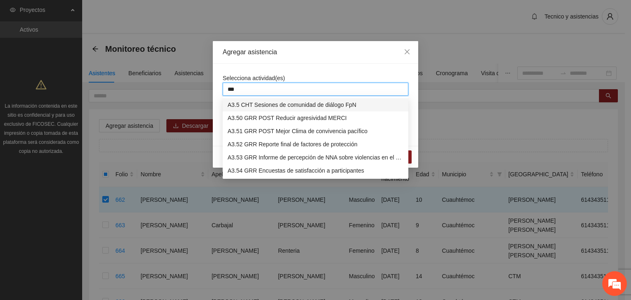
click at [272, 104] on div "A3.5 CHT Sesiones de comunidad de diálogo FpN" at bounding box center [316, 104] width 176 height 9
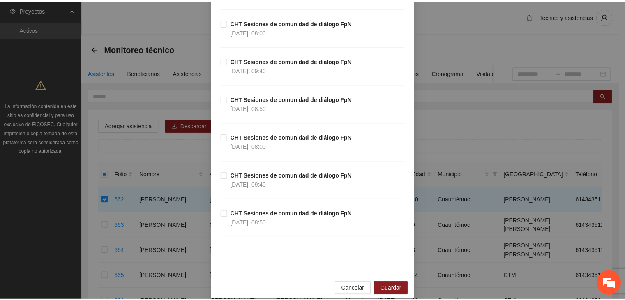
scroll to position [1250, 0]
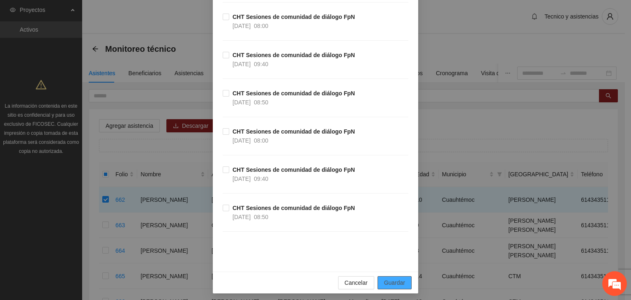
click at [394, 278] on span "Guardar" at bounding box center [394, 282] width 21 height 9
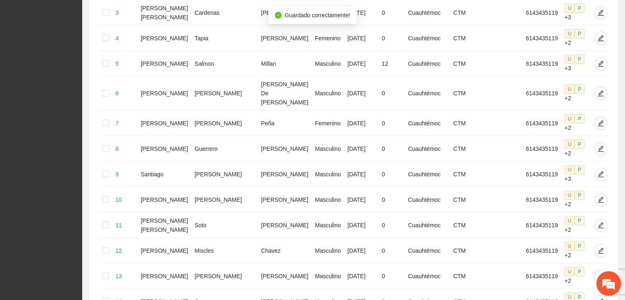
scroll to position [405, 0]
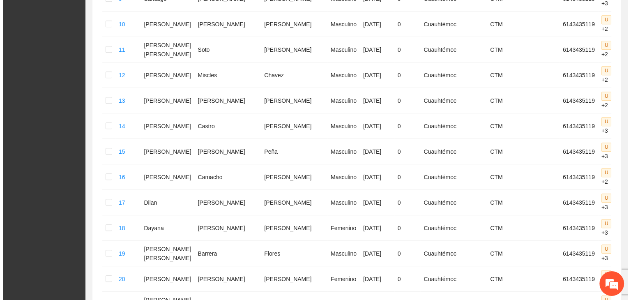
scroll to position [0, 0]
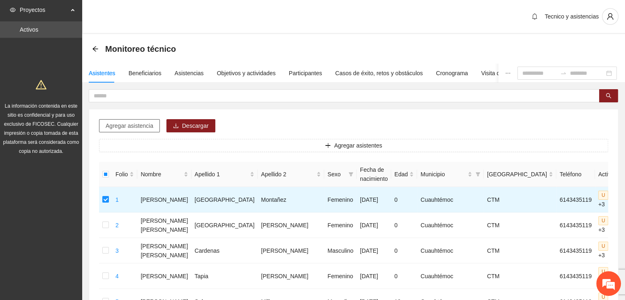
click at [129, 123] on span "Agregar asistencia" at bounding box center [130, 125] width 48 height 9
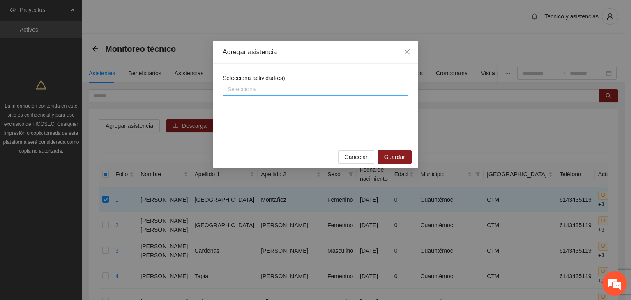
click at [234, 95] on div "Selecciona" at bounding box center [316, 89] width 186 height 13
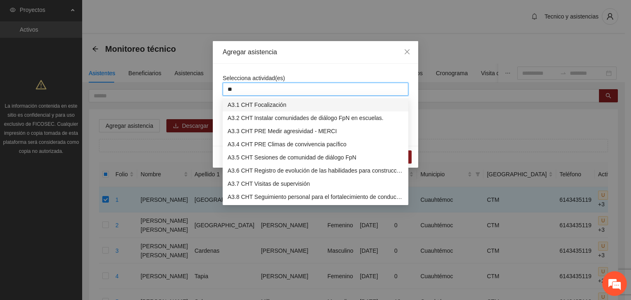
type input "***"
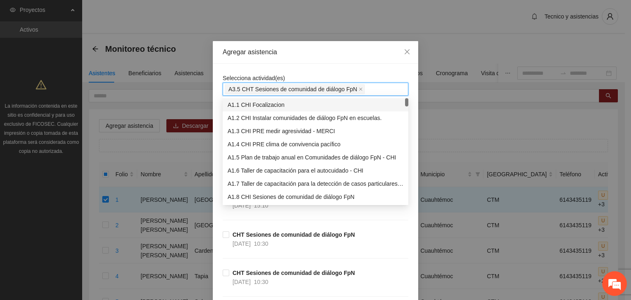
click at [340, 56] on div "Agregar asistencia" at bounding box center [316, 52] width 186 height 9
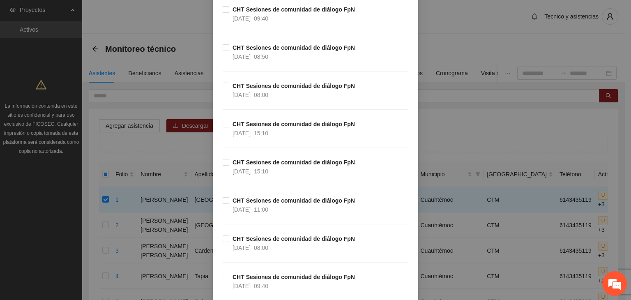
scroll to position [575, 0]
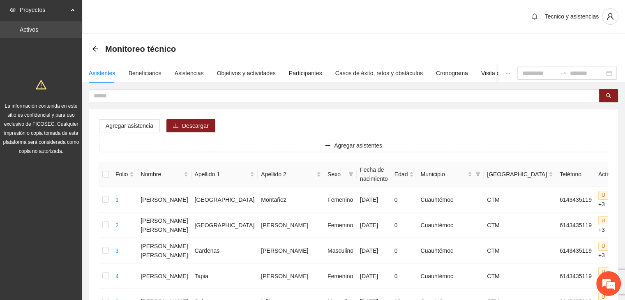
click at [38, 28] on link "Activos" at bounding box center [29, 29] width 18 height 7
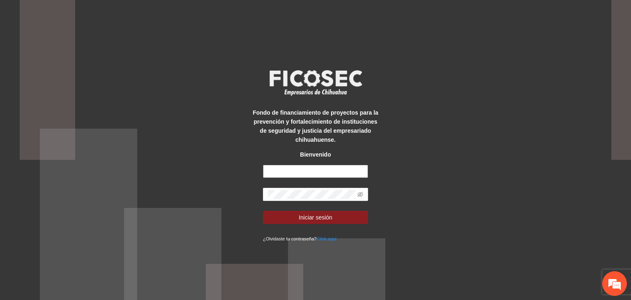
type input "**********"
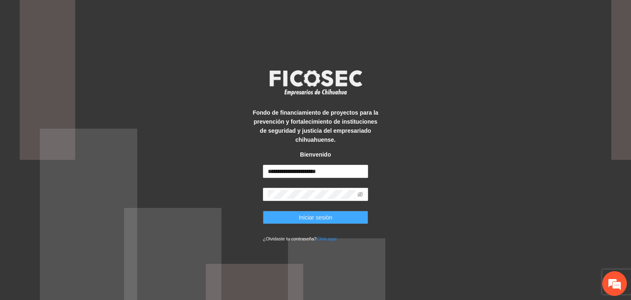
click at [332, 215] on button "Iniciar sesión" at bounding box center [315, 217] width 105 height 13
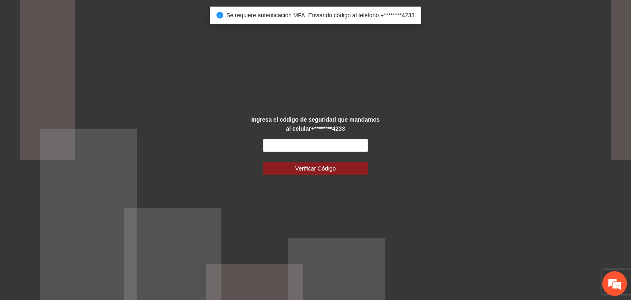
click at [328, 142] on input "text" at bounding box center [315, 145] width 105 height 13
type input "******"
click at [263, 162] on button "Verificar Código" at bounding box center [315, 168] width 105 height 13
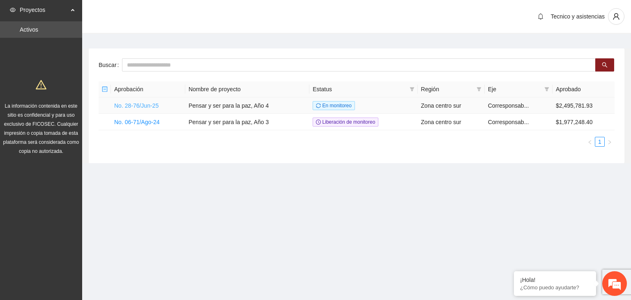
click at [146, 103] on link "No. 28-76/Jun-25" at bounding box center [136, 105] width 44 height 7
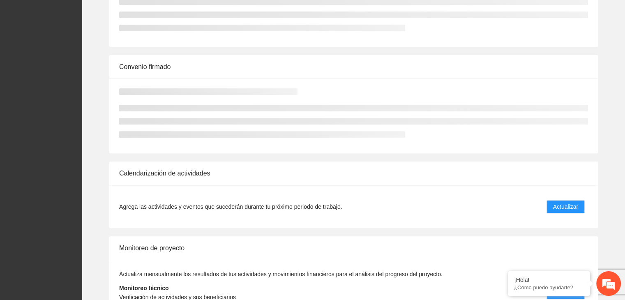
scroll to position [335, 0]
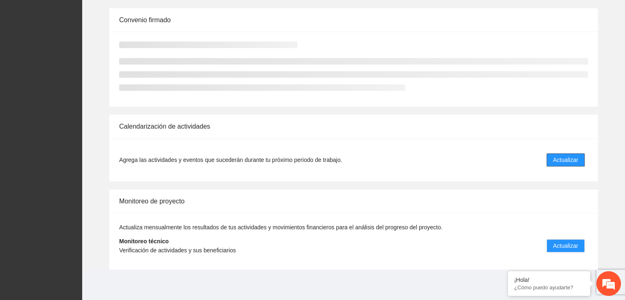
click at [566, 159] on span "Actualizar" at bounding box center [565, 159] width 25 height 9
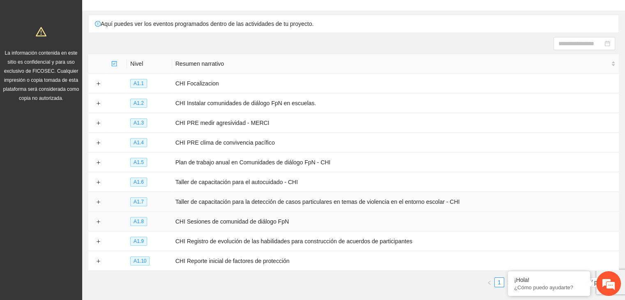
scroll to position [89, 0]
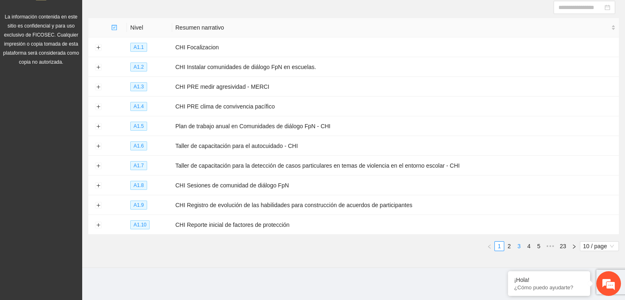
click at [519, 247] on link "3" at bounding box center [519, 246] width 9 height 9
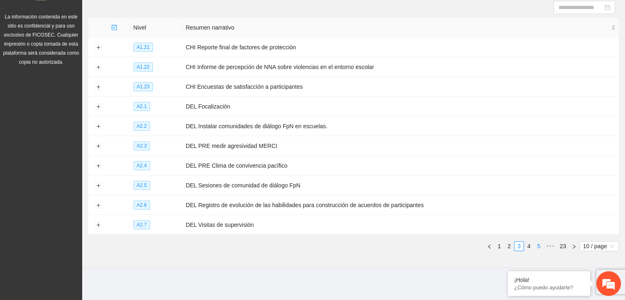
click at [529, 243] on link "4" at bounding box center [528, 246] width 9 height 9
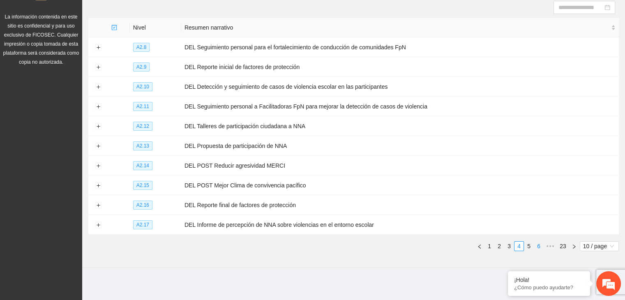
click at [535, 245] on link "6" at bounding box center [538, 246] width 9 height 9
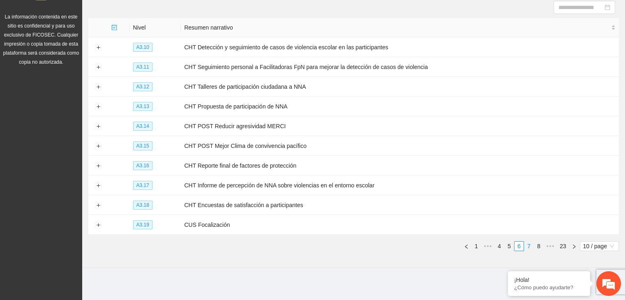
click at [532, 244] on link "7" at bounding box center [528, 246] width 9 height 9
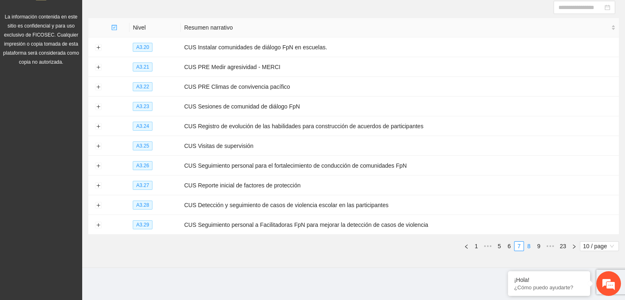
click at [529, 247] on link "8" at bounding box center [528, 246] width 9 height 9
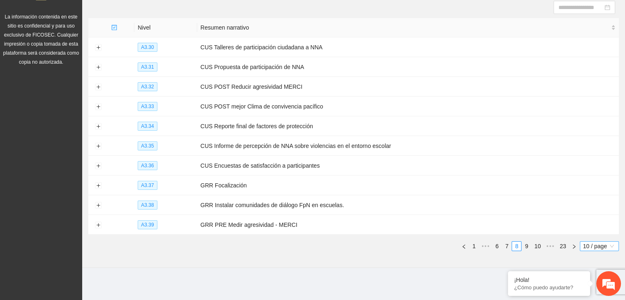
click at [603, 242] on span "10 / page" at bounding box center [599, 246] width 32 height 9
click at [596, 217] on div "50 / page" at bounding box center [600, 218] width 30 height 9
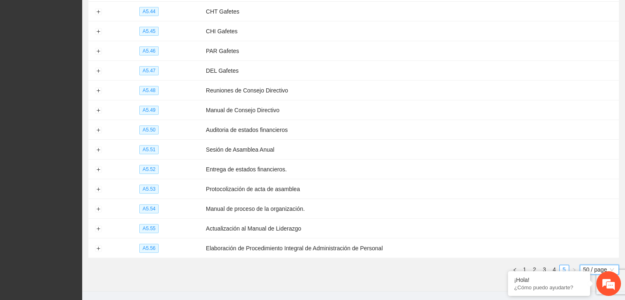
scroll to position [346, 0]
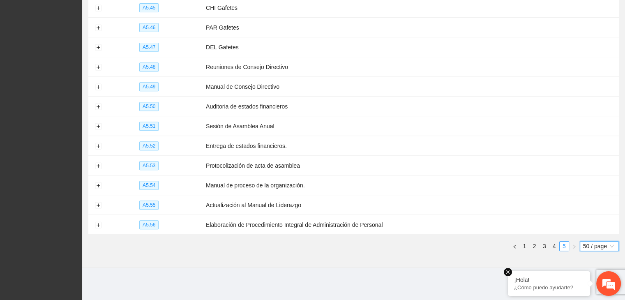
click at [508, 270] on em at bounding box center [508, 272] width 8 height 8
click at [534, 244] on link "2" at bounding box center [534, 246] width 9 height 9
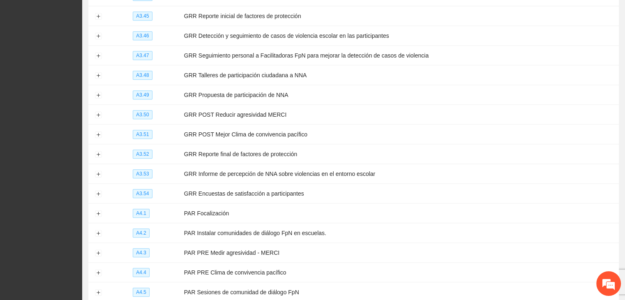
scroll to position [878, 0]
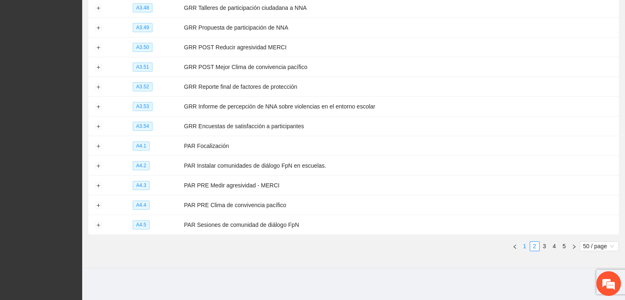
click at [525, 245] on link "1" at bounding box center [524, 246] width 9 height 9
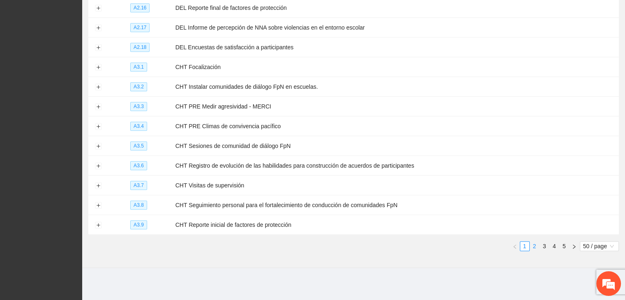
click at [535, 244] on link "2" at bounding box center [534, 246] width 9 height 9
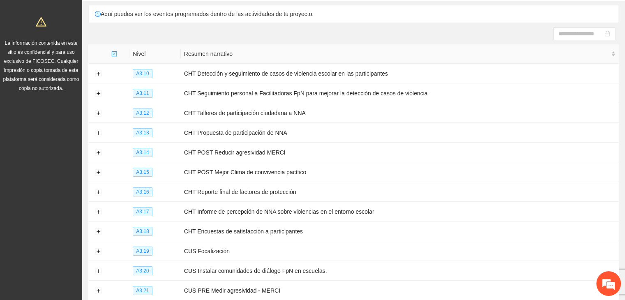
scroll to position [0, 0]
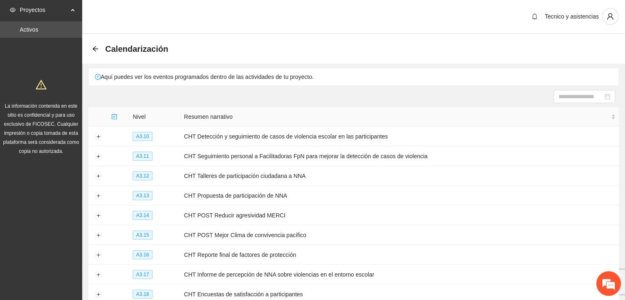
click at [91, 49] on div "Calendarización" at bounding box center [353, 49] width 543 height 30
click at [105, 45] on span "Calendarización" at bounding box center [136, 48] width 63 height 13
click at [96, 48] on icon "arrow-left" at bounding box center [95, 49] width 7 height 7
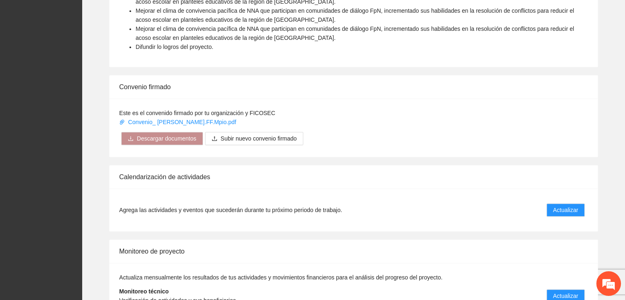
scroll to position [575, 0]
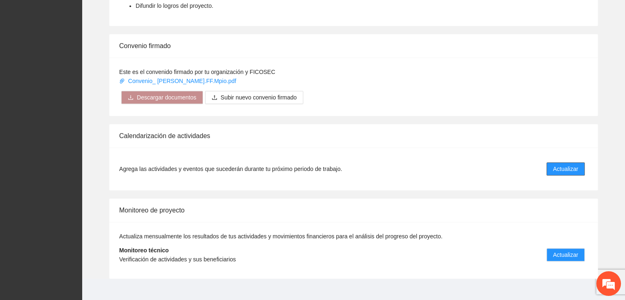
click at [569, 164] on span "Actualizar" at bounding box center [565, 168] width 25 height 9
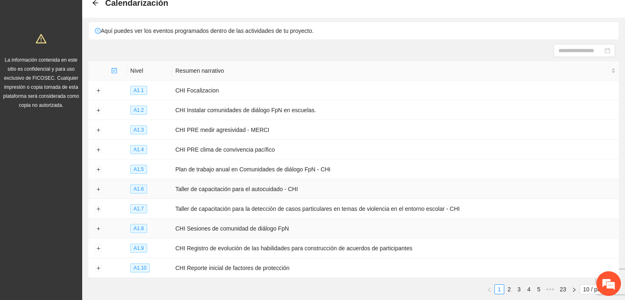
scroll to position [89, 0]
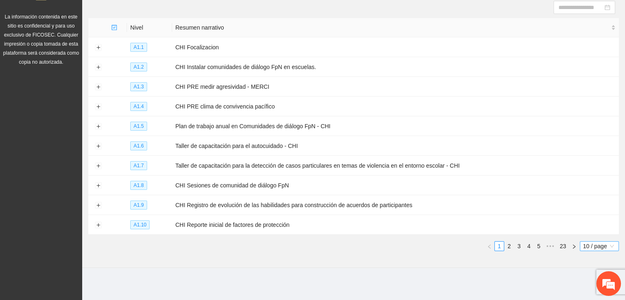
click at [590, 242] on span "10 / page" at bounding box center [599, 246] width 32 height 9
click at [596, 227] on div "100 / page" at bounding box center [600, 231] width 30 height 9
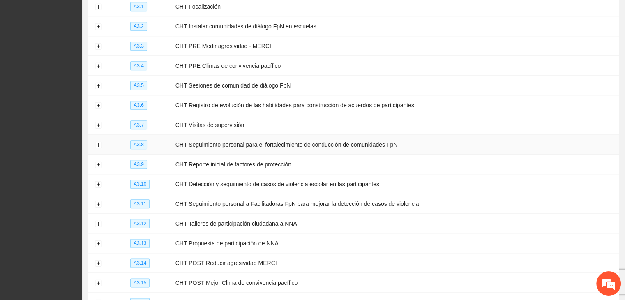
scroll to position [952, 0]
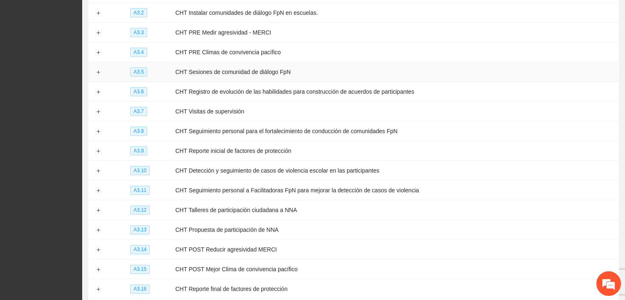
click at [205, 68] on td "CHT Sesiones de comunidad de diálogo FpN" at bounding box center [395, 72] width 447 height 20
click at [97, 71] on button "Expand row" at bounding box center [98, 72] width 7 height 7
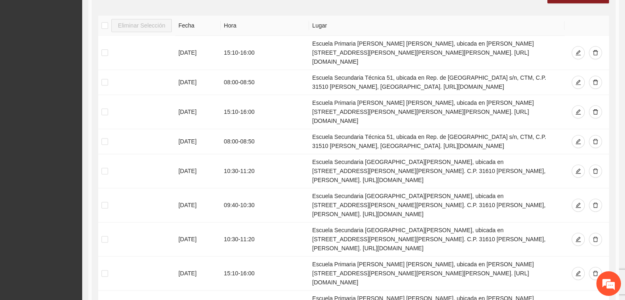
scroll to position [1199, 0]
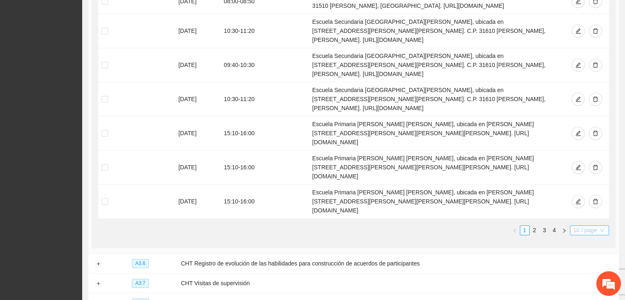
click at [594, 226] on span "10 / page" at bounding box center [589, 230] width 32 height 9
click at [589, 267] on div "50 / page" at bounding box center [590, 271] width 30 height 9
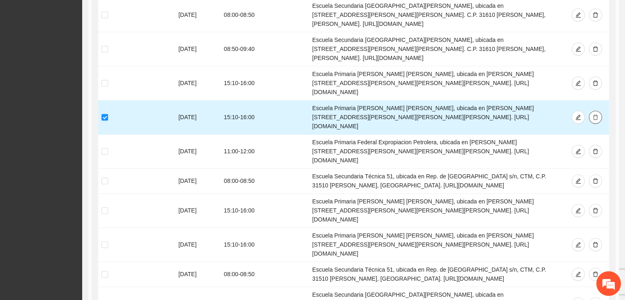
click at [597, 114] on icon "delete" at bounding box center [596, 117] width 6 height 6
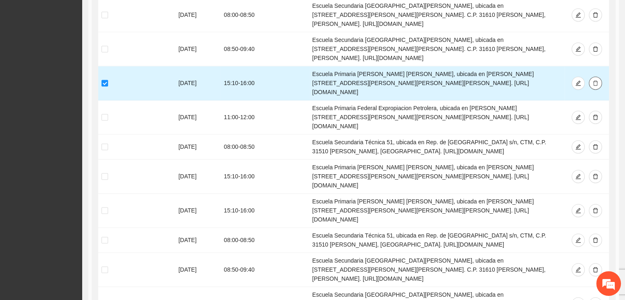
click at [594, 80] on icon "delete" at bounding box center [596, 83] width 6 height 6
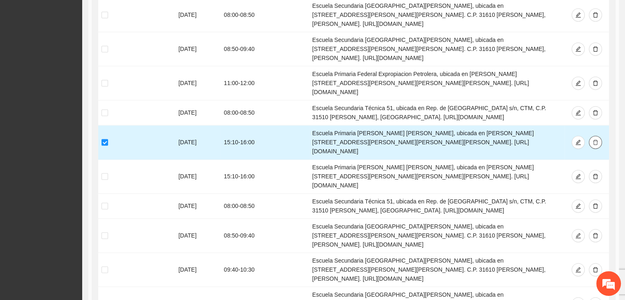
click at [598, 139] on icon "delete" at bounding box center [596, 142] width 6 height 6
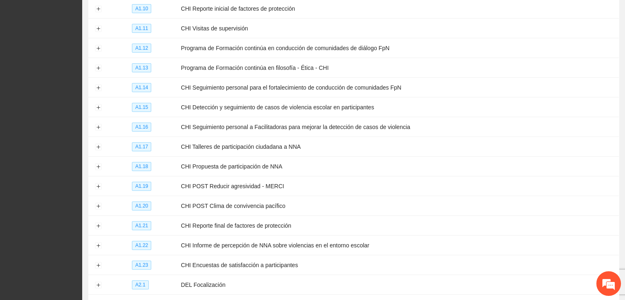
scroll to position [0, 0]
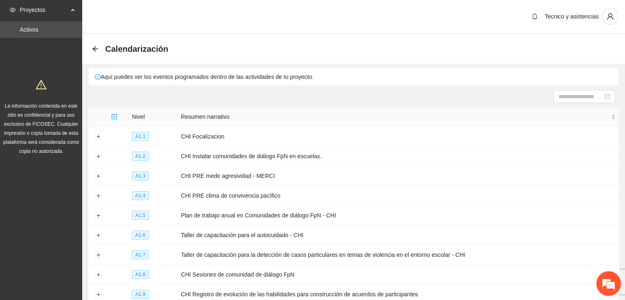
click at [91, 49] on div "Calendarización" at bounding box center [353, 49] width 543 height 30
click at [94, 49] on icon "arrow-left" at bounding box center [94, 48] width 5 height 5
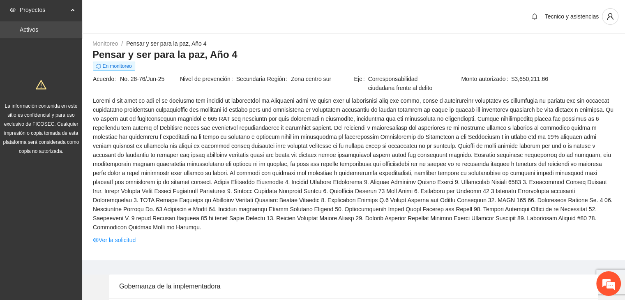
click at [31, 32] on link "Activos" at bounding box center [29, 29] width 18 height 7
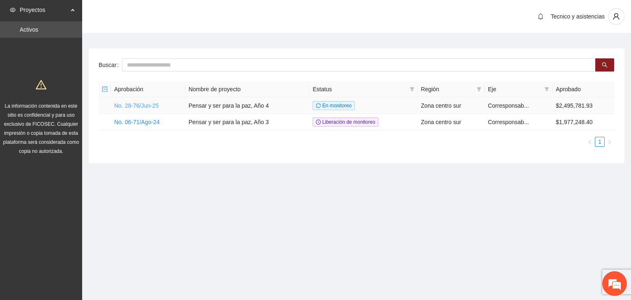
click at [147, 107] on link "No. 28-76/Jun-25" at bounding box center [136, 105] width 44 height 7
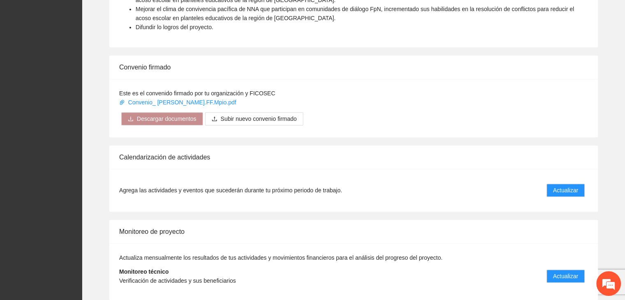
scroll to position [575, 0]
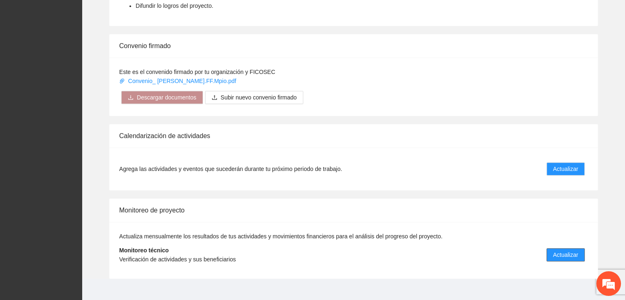
click at [556, 250] on span "Actualizar" at bounding box center [565, 254] width 25 height 9
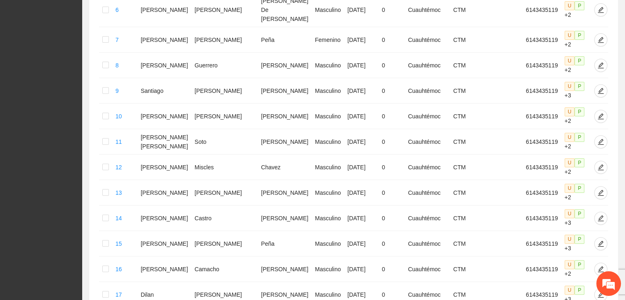
scroll to position [405, 0]
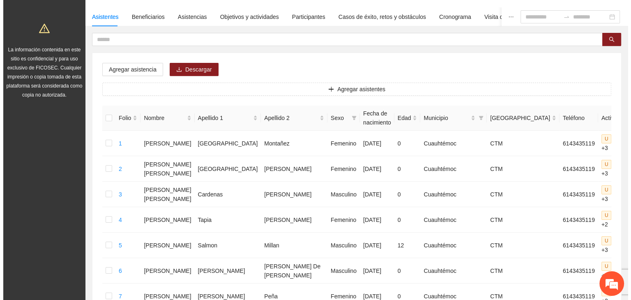
scroll to position [0, 0]
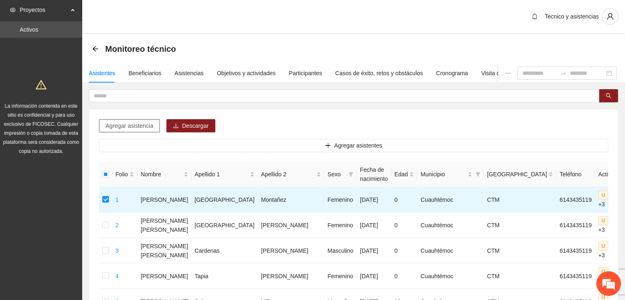
click at [127, 123] on span "Agregar asistencia" at bounding box center [130, 125] width 48 height 9
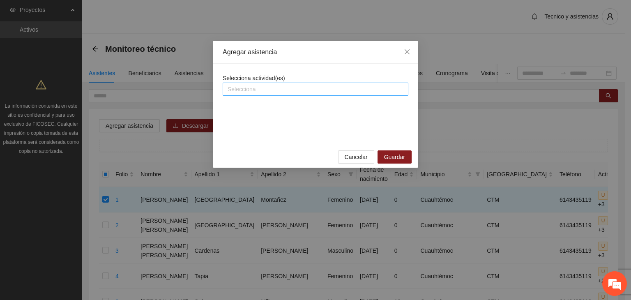
click at [236, 91] on div at bounding box center [316, 89] width 182 height 10
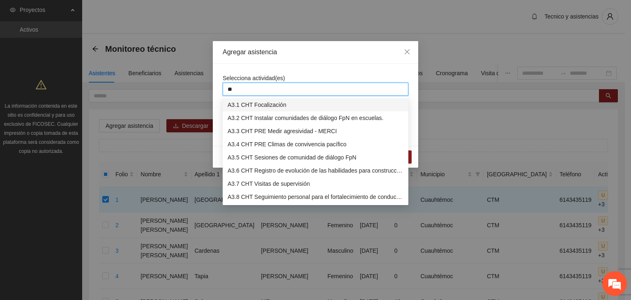
type input "***"
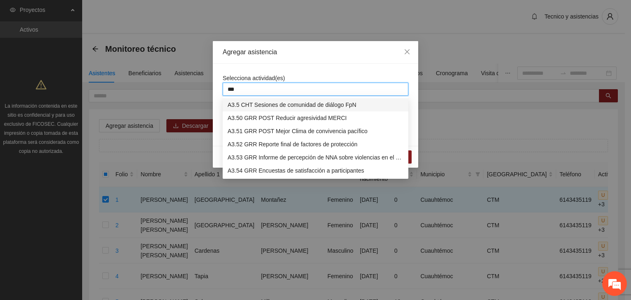
click at [279, 102] on div "A3.5 CHT Sesiones de comunidad de diálogo FpN" at bounding box center [316, 104] width 176 height 9
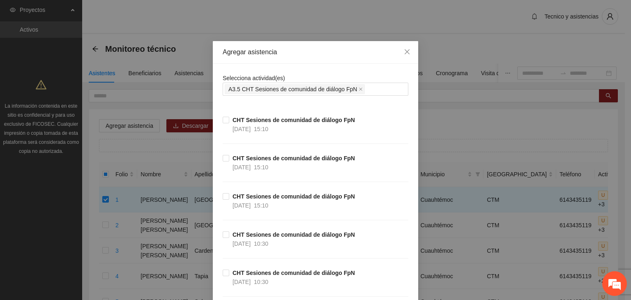
click at [301, 60] on div "Agregar asistencia" at bounding box center [316, 52] width 206 height 23
click at [408, 53] on span "Close" at bounding box center [407, 52] width 22 height 22
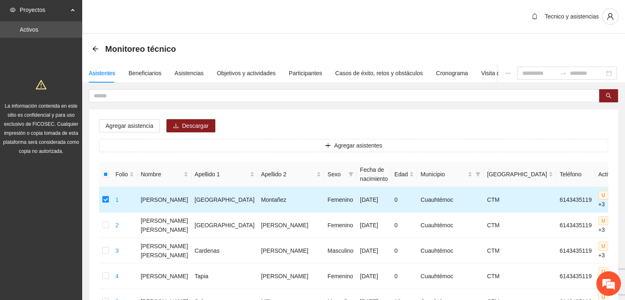
click at [111, 200] on td at bounding box center [105, 199] width 13 height 25
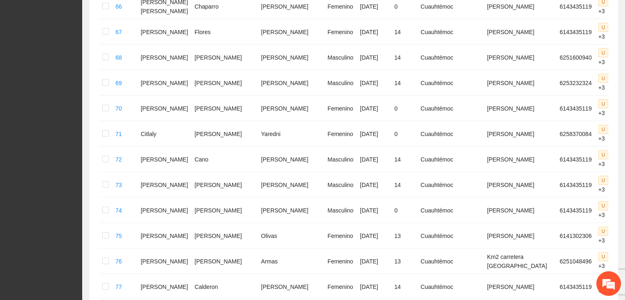
scroll to position [2137, 0]
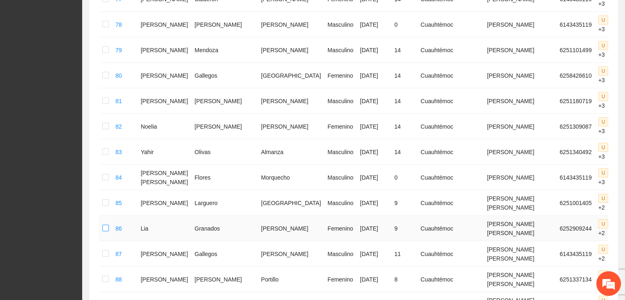
click at [109, 224] on label at bounding box center [105, 228] width 7 height 9
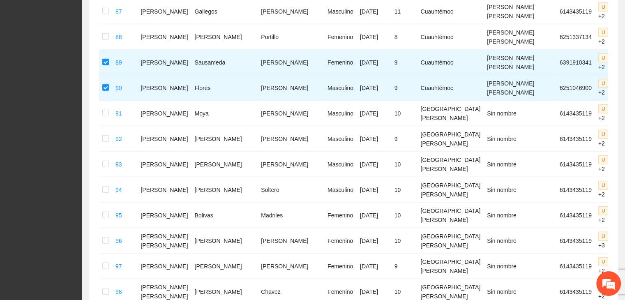
scroll to position [2388, 0]
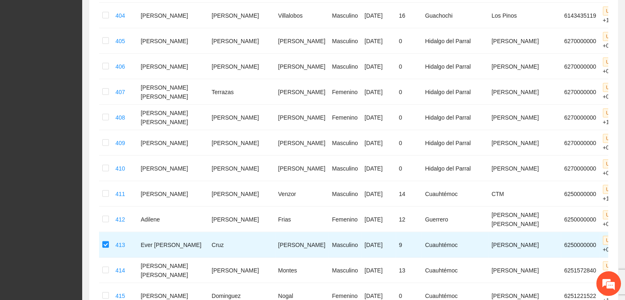
scroll to position [2217, 0]
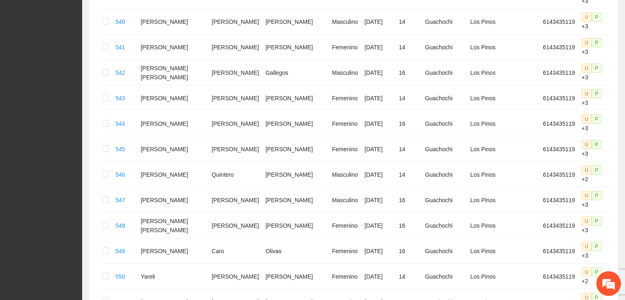
scroll to position [2197, 0]
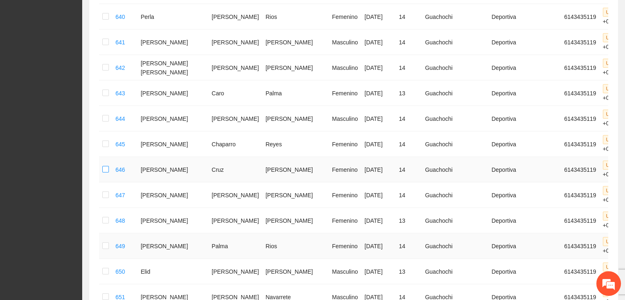
scroll to position [2177, 0]
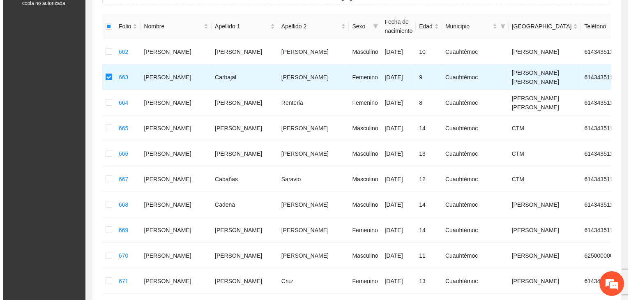
scroll to position [0, 0]
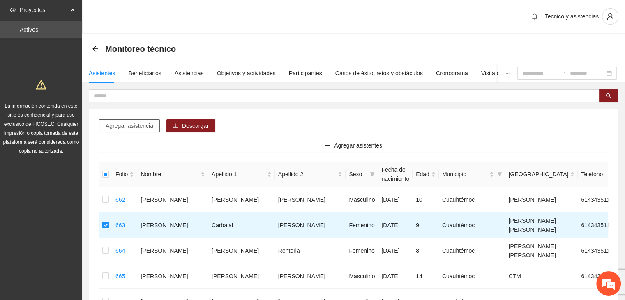
click at [111, 125] on span "Agregar asistencia" at bounding box center [130, 125] width 48 height 9
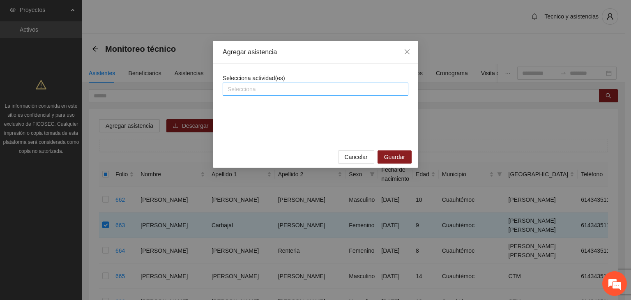
click at [255, 90] on div at bounding box center [316, 89] width 182 height 10
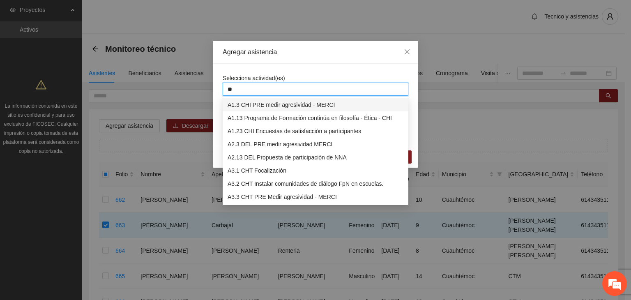
type input "***"
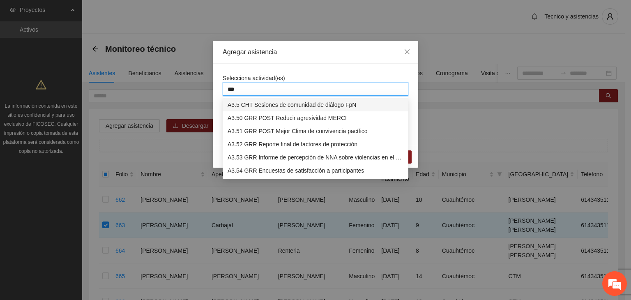
click at [275, 107] on div "A3.5 CHT Sesiones de comunidad de diálogo FpN" at bounding box center [316, 104] width 176 height 9
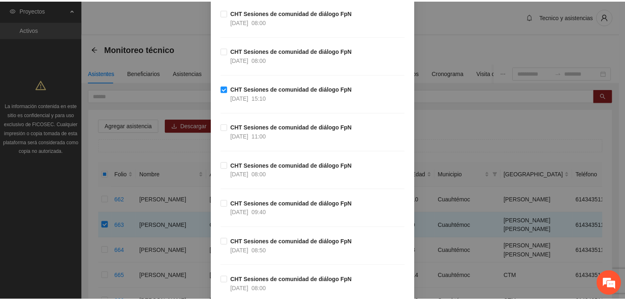
scroll to position [1136, 0]
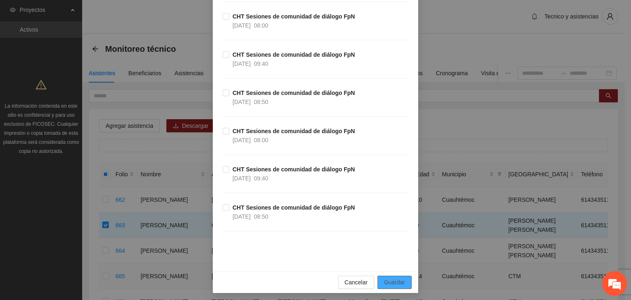
click at [396, 278] on span "Guardar" at bounding box center [394, 282] width 21 height 9
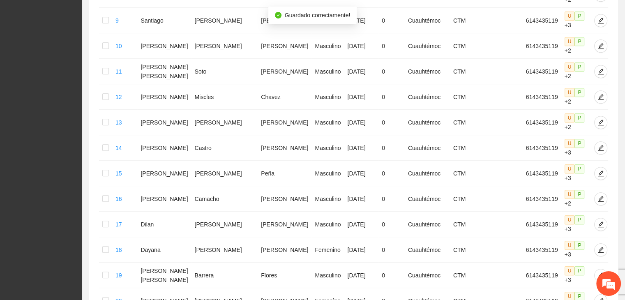
scroll to position [405, 0]
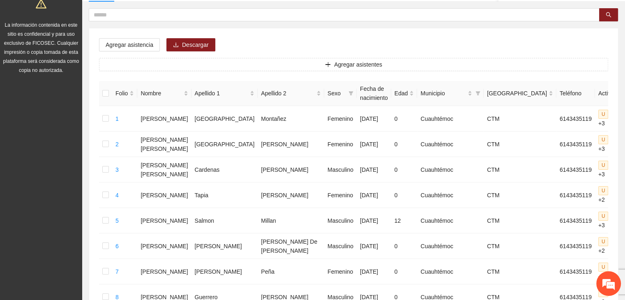
scroll to position [16, 0]
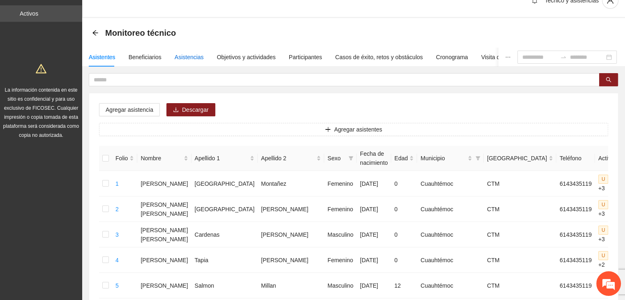
click at [180, 57] on div "Asistencias" at bounding box center [189, 57] width 29 height 9
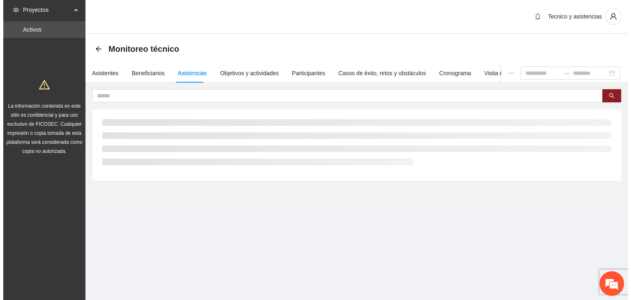
scroll to position [0, 0]
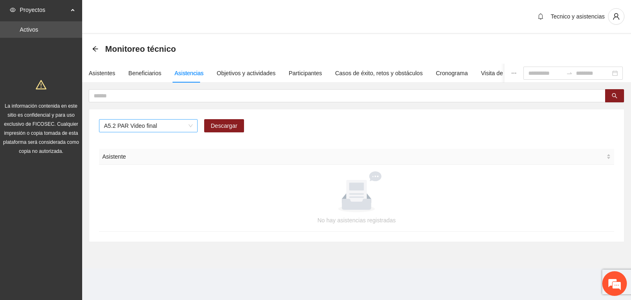
click at [161, 127] on span "A5.2 PAR Video final" at bounding box center [148, 126] width 89 height 12
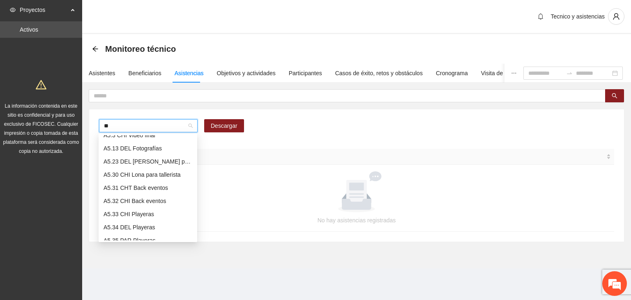
scroll to position [454, 0]
type input "***"
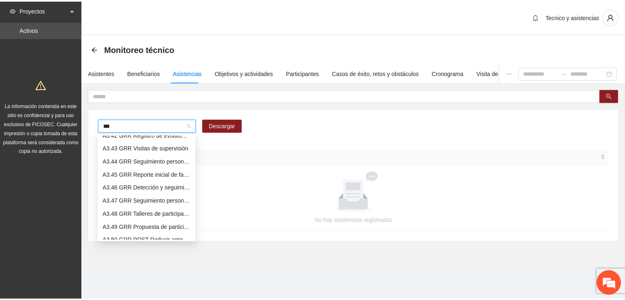
scroll to position [0, 0]
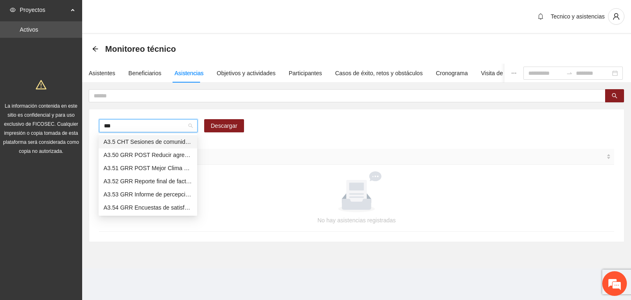
click at [143, 139] on div "A3.5 CHT Sesiones de comunidad de diálogo FpN" at bounding box center [148, 141] width 89 height 9
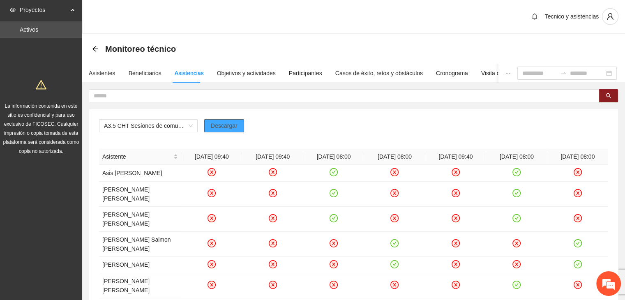
click at [218, 124] on span "Descargar" at bounding box center [224, 125] width 27 height 9
click at [108, 74] on div "Asistentes" at bounding box center [102, 73] width 27 height 9
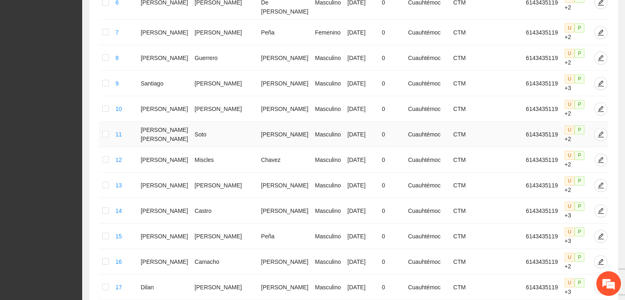
scroll to position [405, 0]
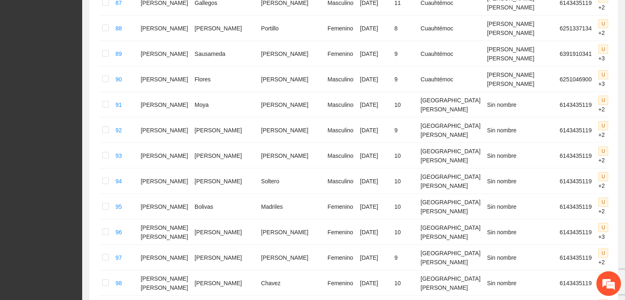
scroll to position [2388, 0]
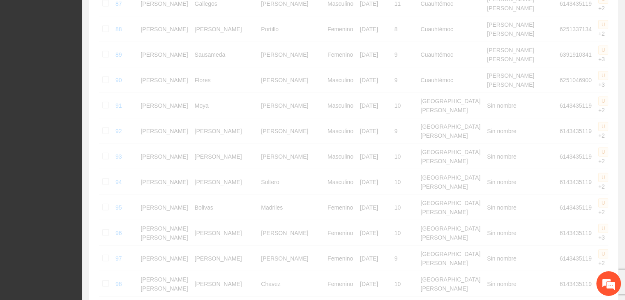
scroll to position [2241, 0]
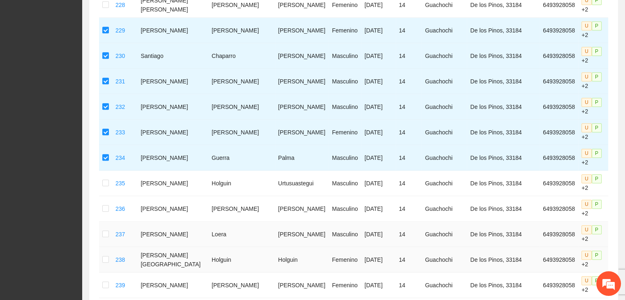
scroll to position [885, 0]
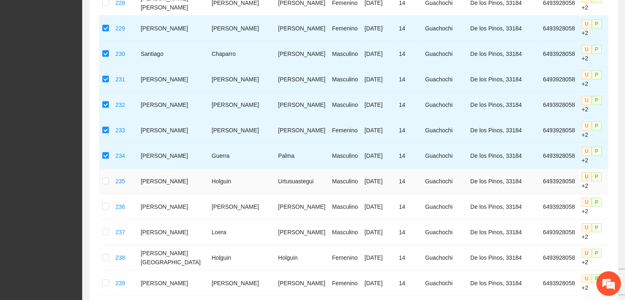
click at [110, 169] on td at bounding box center [105, 181] width 13 height 25
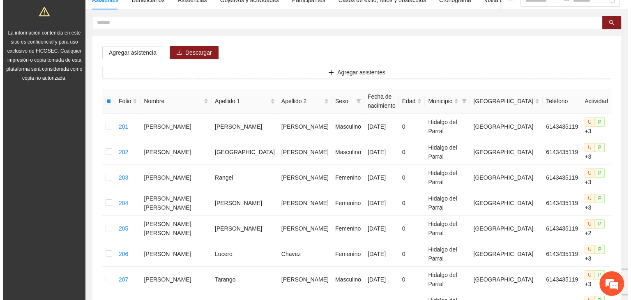
scroll to position [49, 0]
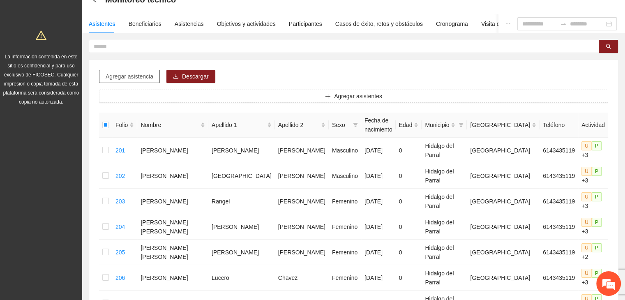
click at [127, 73] on span "Agregar asistencia" at bounding box center [130, 76] width 48 height 9
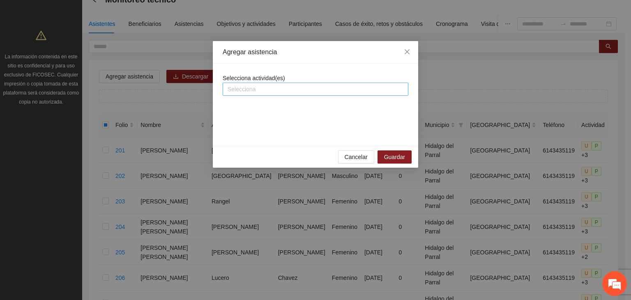
click at [229, 89] on input "search" at bounding box center [229, 89] width 2 height 10
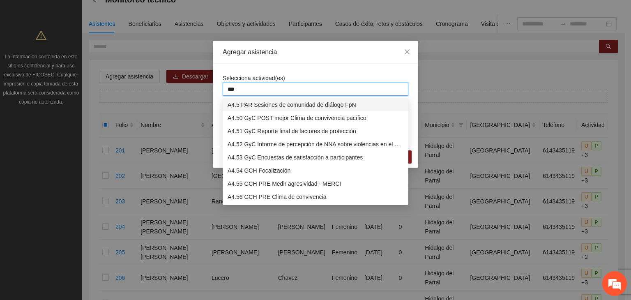
type input "****"
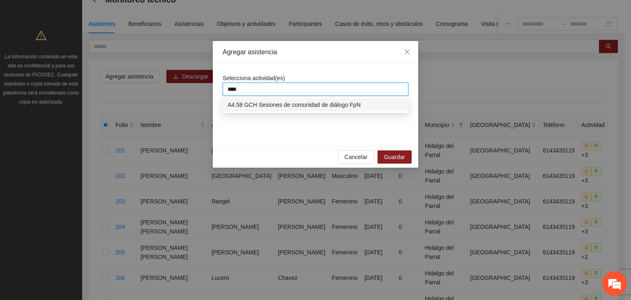
click at [272, 106] on div "A4.58 GCH Sesiones de comunidad de diálogo FpN" at bounding box center [316, 104] width 176 height 9
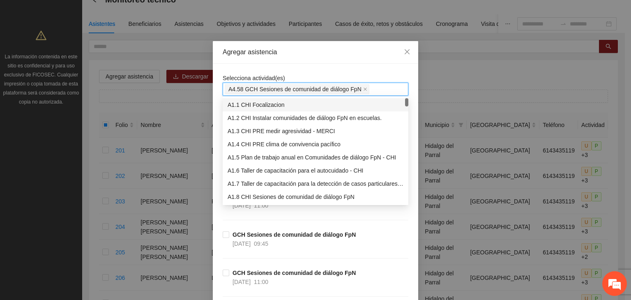
click at [330, 56] on div "Agregar asistencia" at bounding box center [316, 52] width 186 height 9
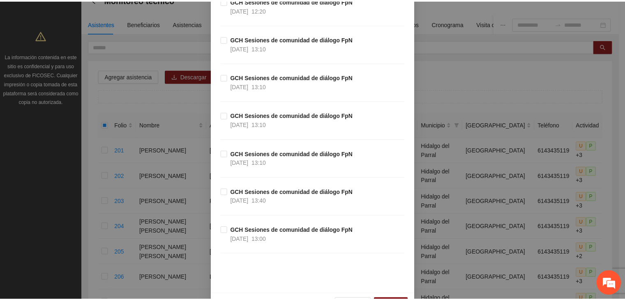
scroll to position [1441, 0]
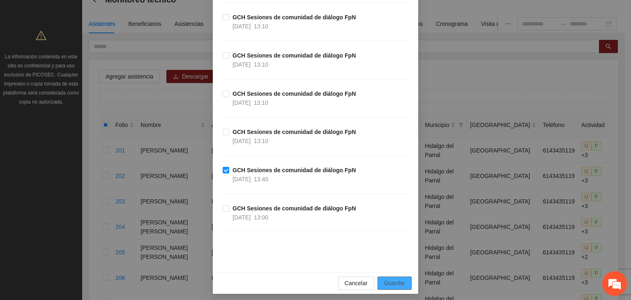
click at [390, 279] on span "Guardar" at bounding box center [394, 283] width 21 height 9
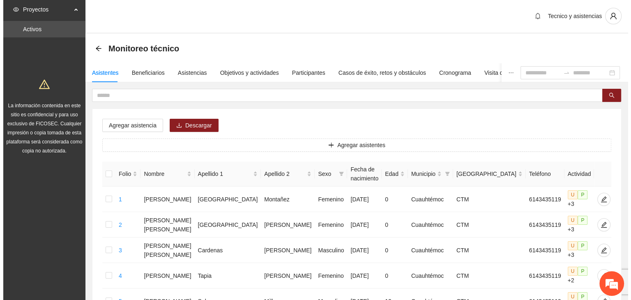
scroll to position [0, 0]
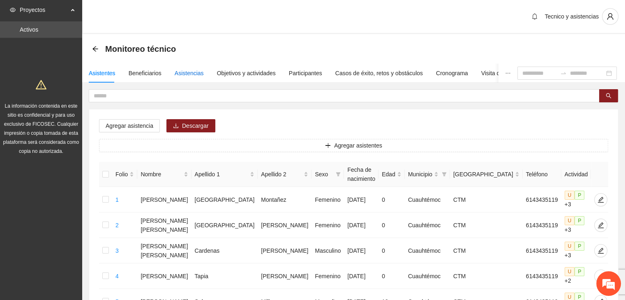
click at [190, 71] on div "Asistencias" at bounding box center [189, 73] width 29 height 9
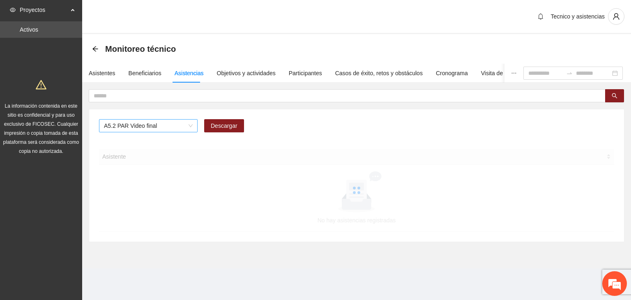
click at [172, 127] on span "A5.2 PAR Video final" at bounding box center [148, 126] width 89 height 12
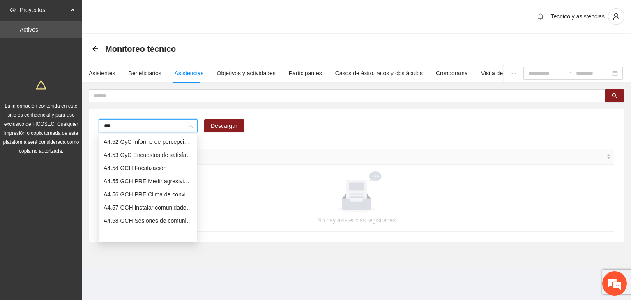
scroll to position [7, 0]
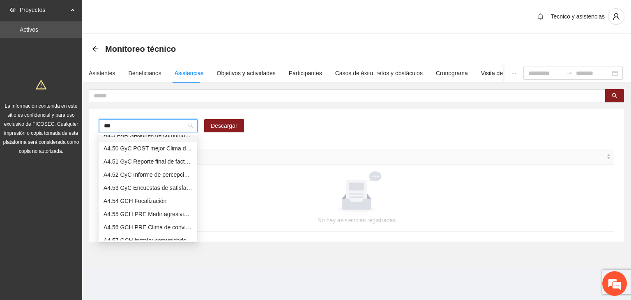
type input "****"
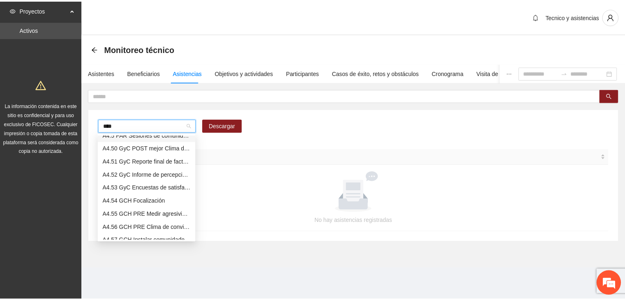
scroll to position [0, 0]
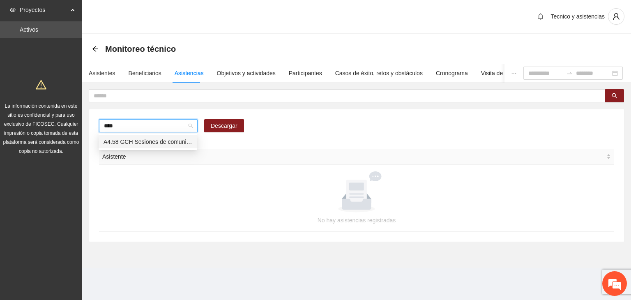
click at [172, 141] on div "A4.58 GCH Sesiones de comunidad de diálogo FpN" at bounding box center [148, 141] width 89 height 9
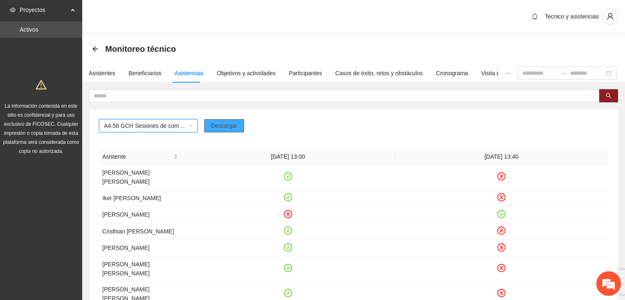
click at [227, 129] on span "Descargar" at bounding box center [224, 125] width 27 height 9
click at [233, 121] on span "Descargar" at bounding box center [224, 125] width 27 height 9
click at [609, 21] on button "button" at bounding box center [610, 16] width 16 height 16
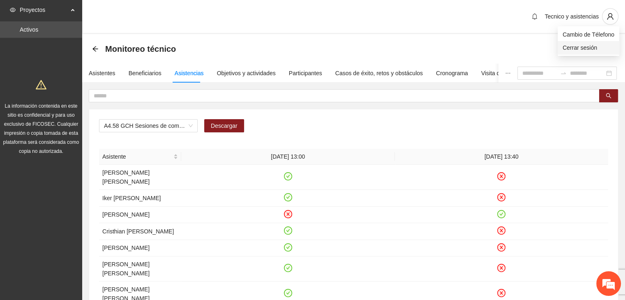
click at [590, 48] on span "Cerrar sesión" at bounding box center [589, 47] width 52 height 9
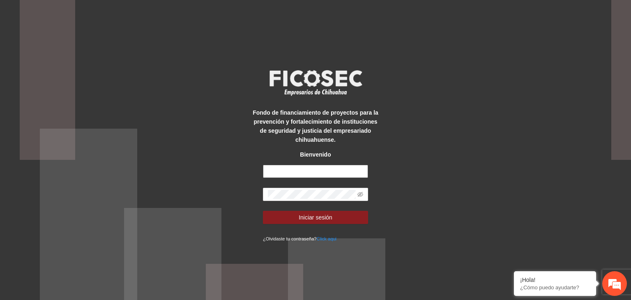
type input "**********"
click at [179, 96] on div "**********" at bounding box center [315, 150] width 631 height 300
